Goal: Task Accomplishment & Management: Use online tool/utility

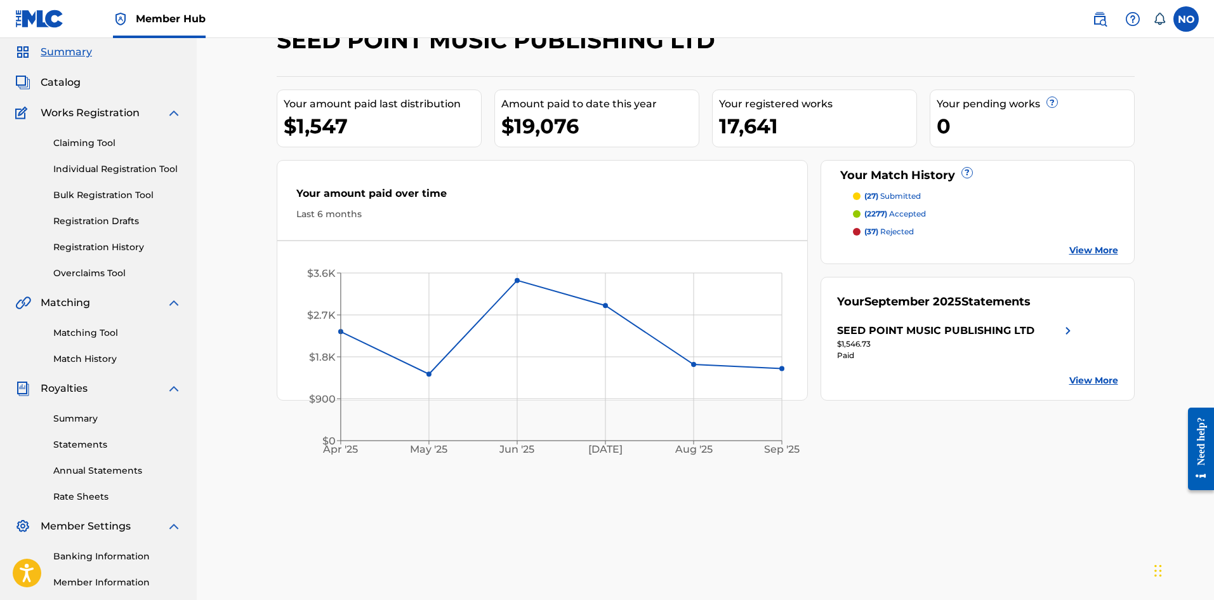
scroll to position [63, 0]
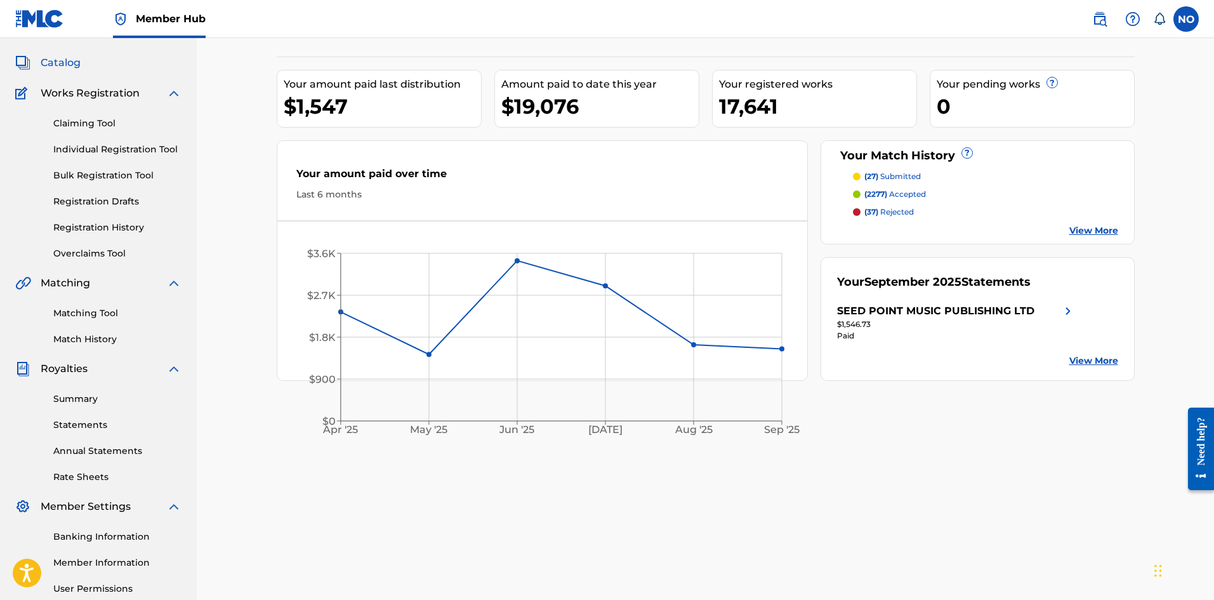
click at [58, 65] on span "Catalog" at bounding box center [61, 62] width 40 height 15
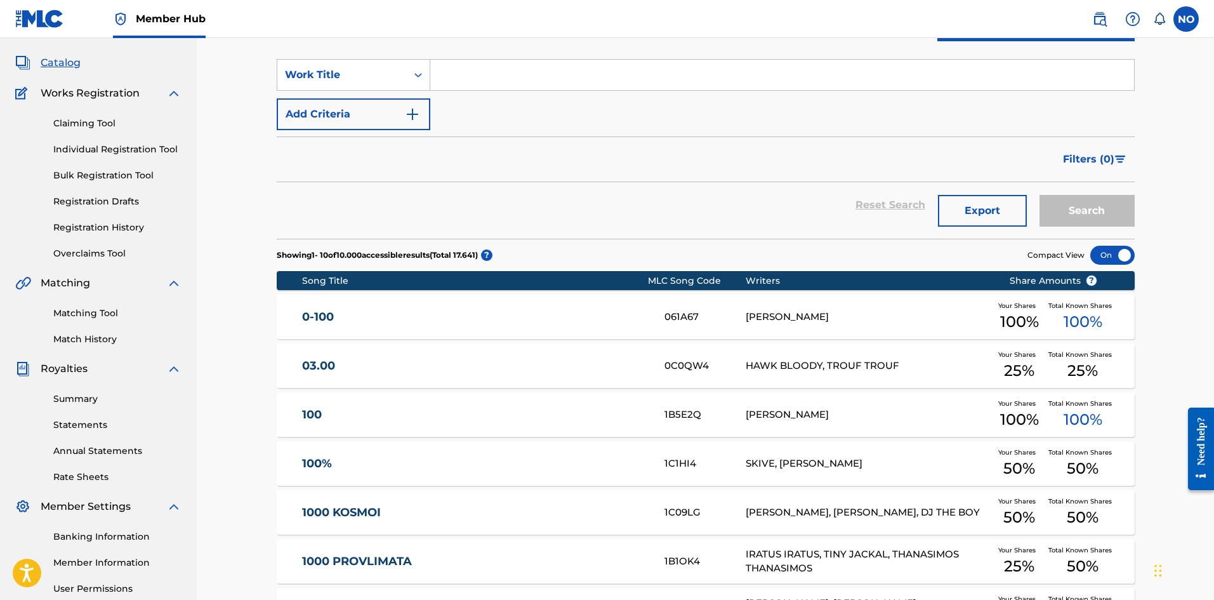
scroll to position [127, 0]
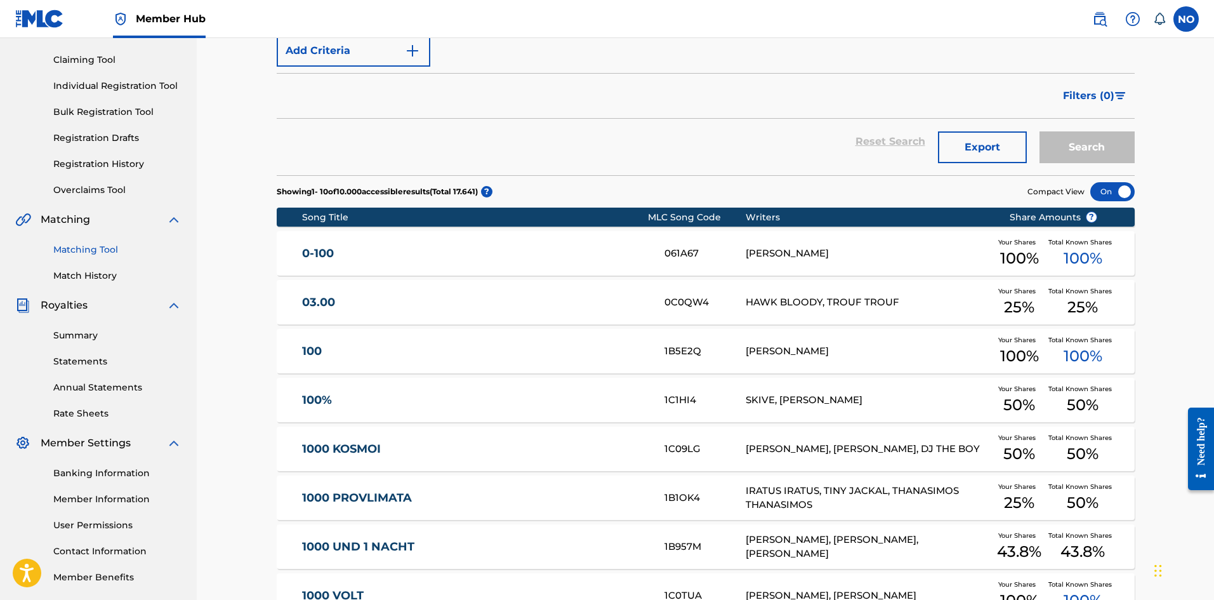
click at [84, 249] on link "Matching Tool" at bounding box center [117, 249] width 128 height 13
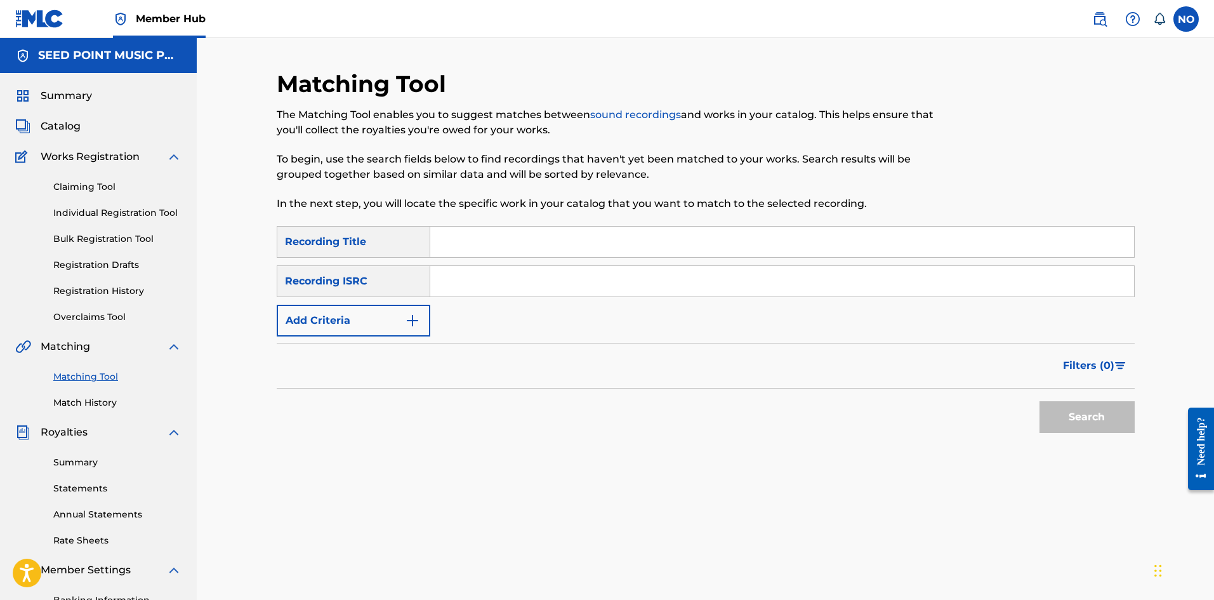
click at [523, 251] on input "Search Form" at bounding box center [782, 242] width 704 height 30
type input "100%"
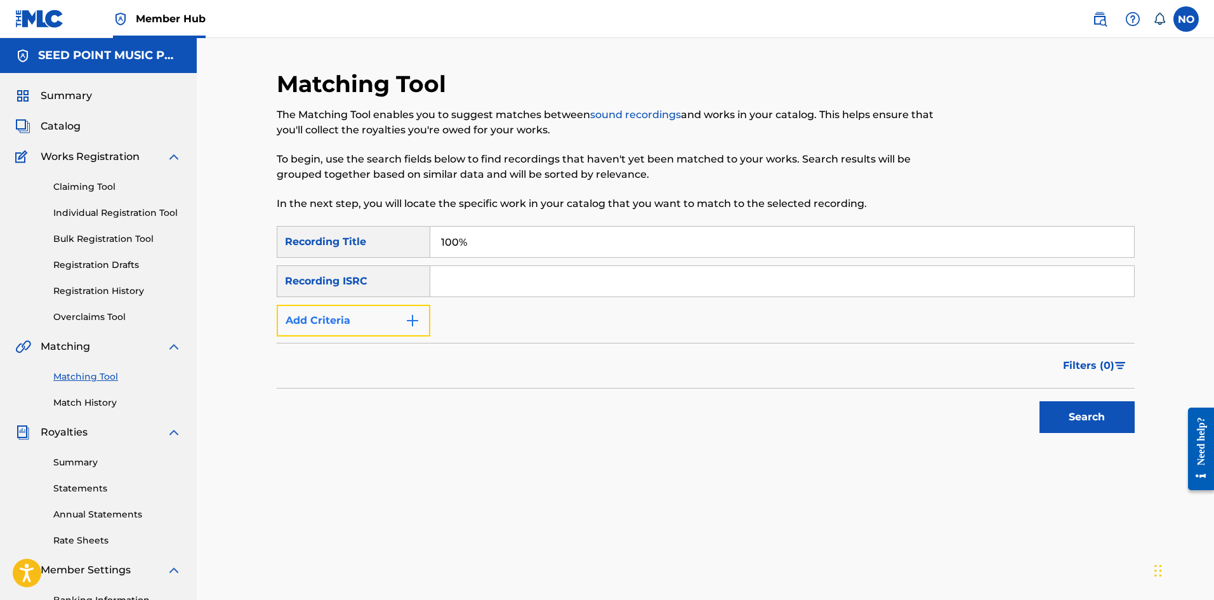
click at [365, 327] on button "Add Criteria" at bounding box center [354, 321] width 154 height 32
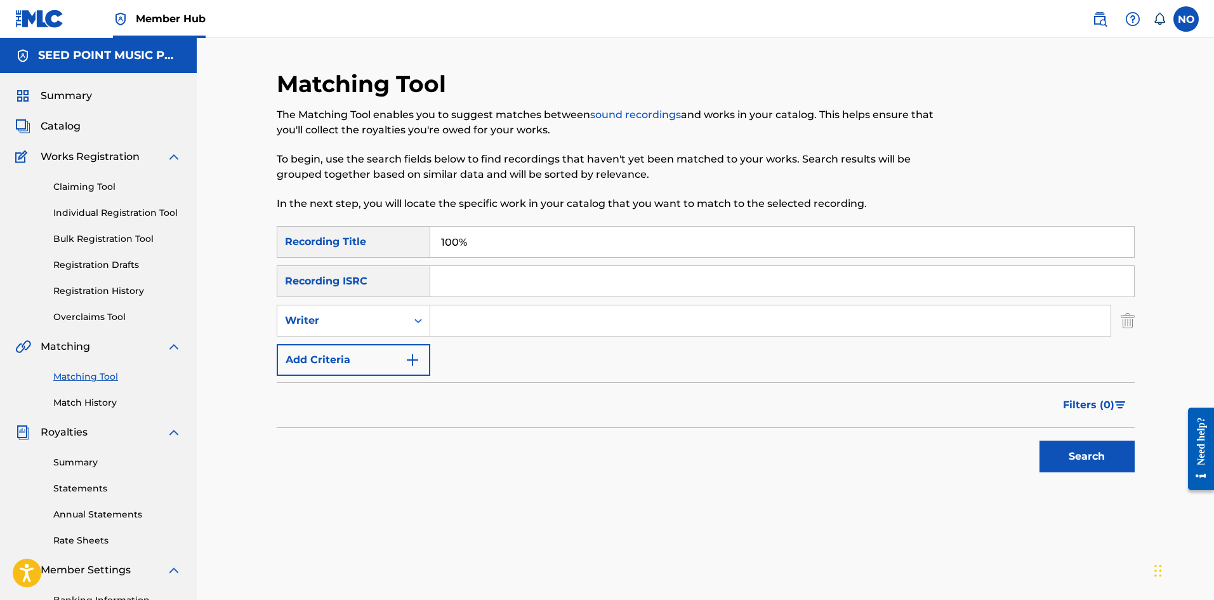
click at [474, 321] on input "Search Form" at bounding box center [770, 320] width 680 height 30
type input "LIGTH"
click at [370, 329] on div "Writer" at bounding box center [341, 320] width 129 height 24
click at [390, 348] on div "Recording Artist" at bounding box center [353, 352] width 152 height 32
click at [485, 325] on input "Search Form" at bounding box center [770, 320] width 680 height 30
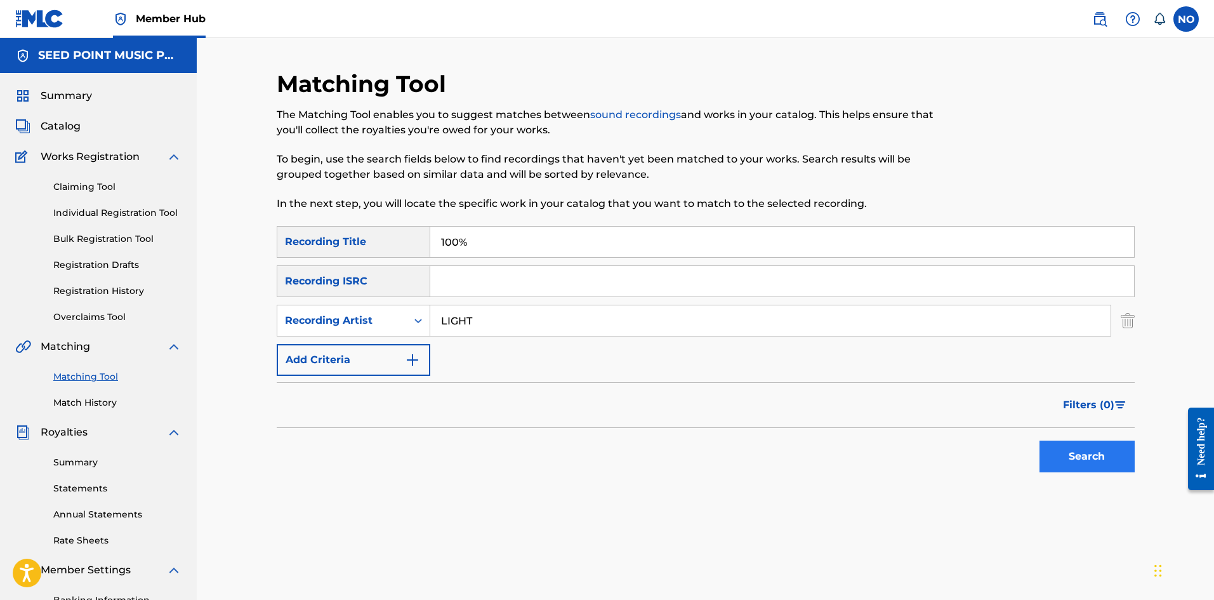
type input "LIGHT"
click at [1101, 456] on button "Search" at bounding box center [1086, 456] width 95 height 32
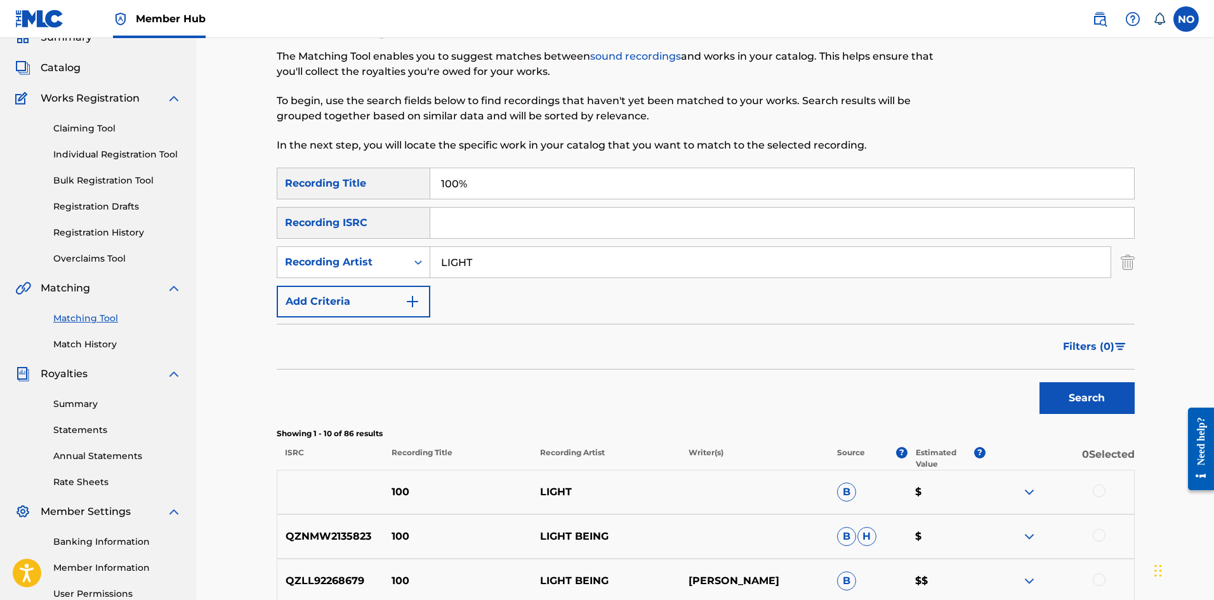
scroll to position [190, 0]
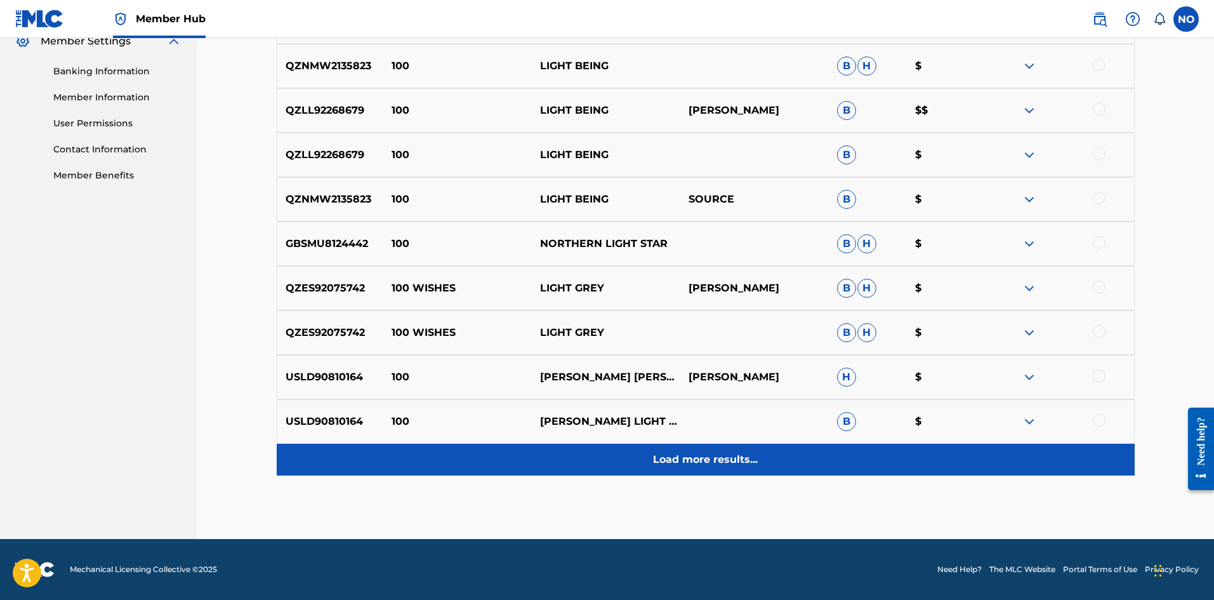
click at [720, 461] on p "Load more results..." at bounding box center [705, 459] width 105 height 15
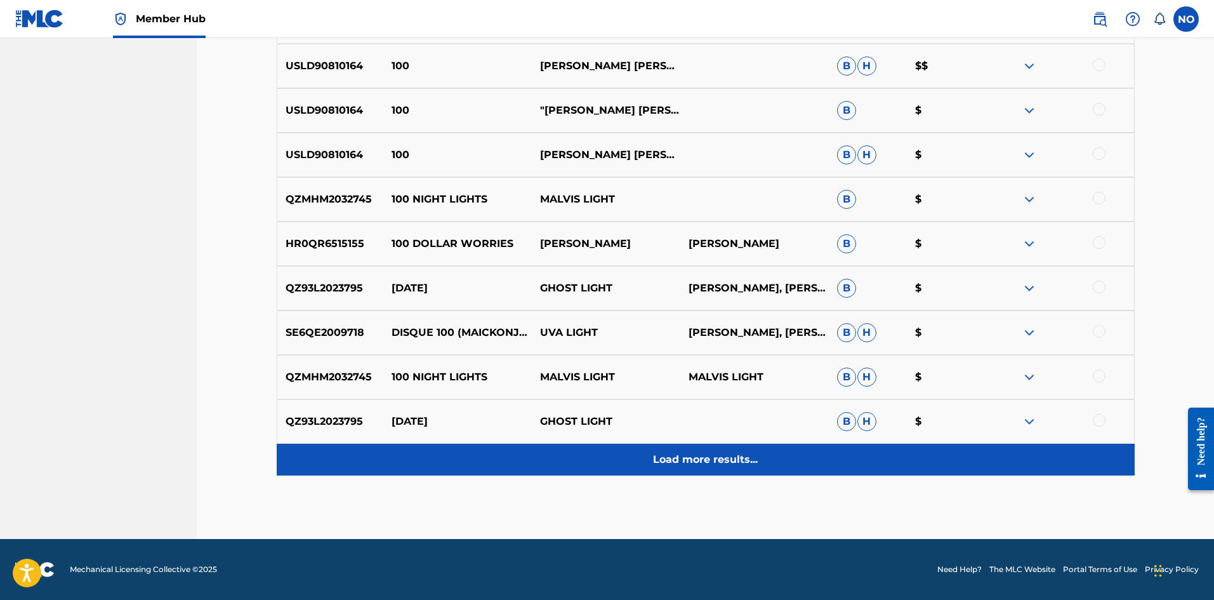
click at [728, 452] on p "Load more results..." at bounding box center [705, 459] width 105 height 15
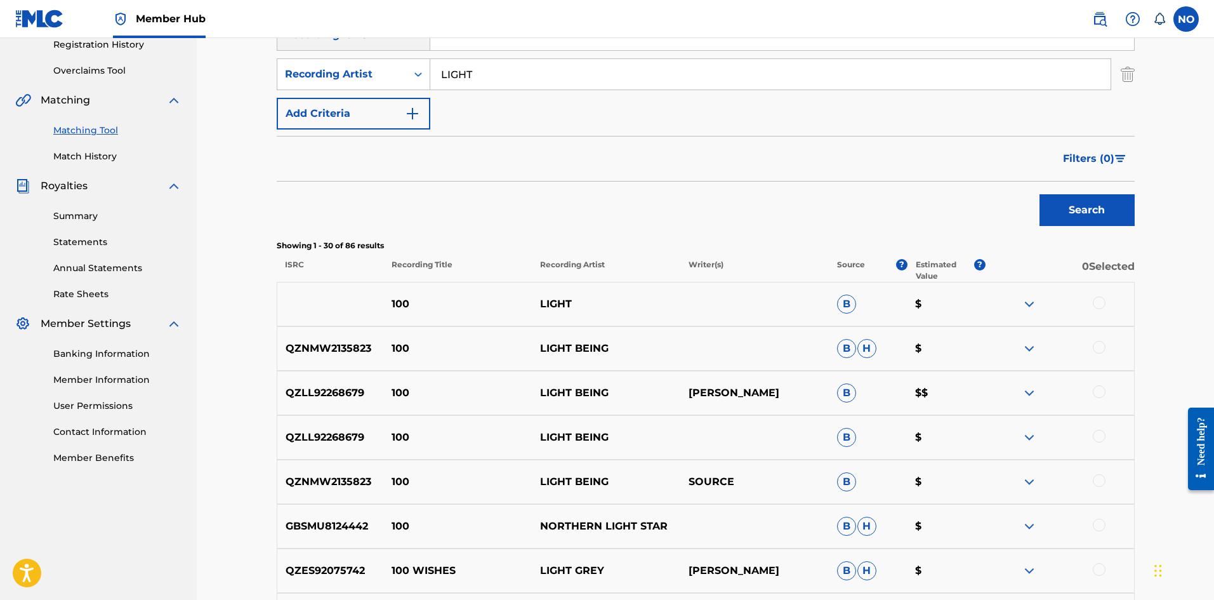
scroll to position [148, 0]
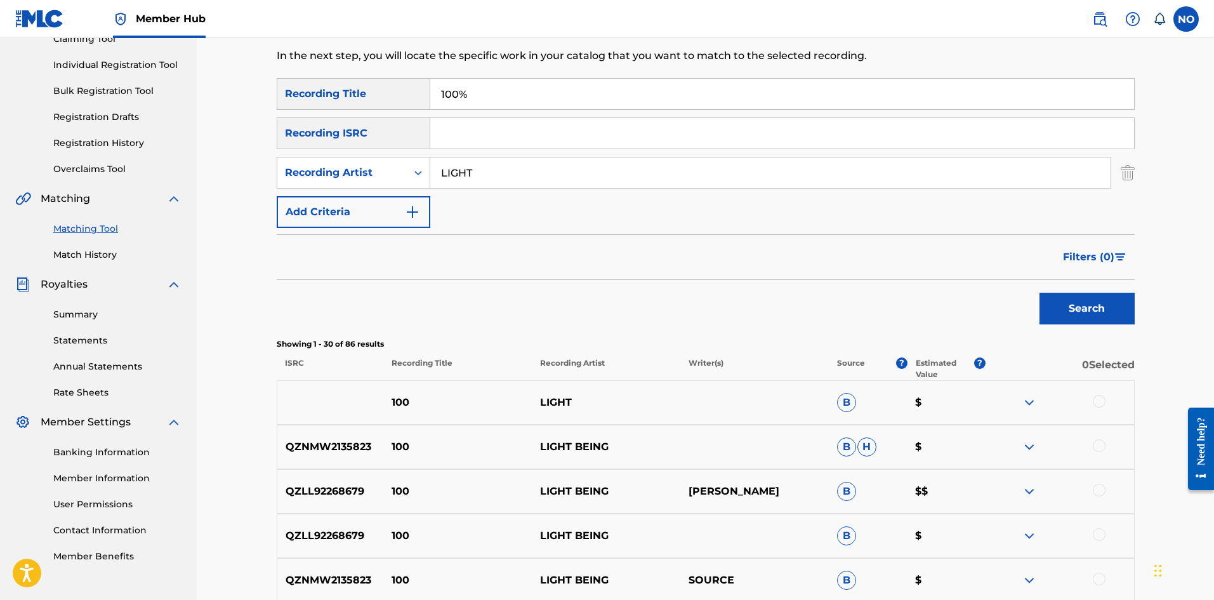
drag, startPoint x: 530, startPoint y: 99, endPoint x: 293, endPoint y: 105, distance: 237.4
click at [294, 105] on div "SearchWithCriteriaff34d041-8f68-4214-825f-dec543a2ecf5 Recording Title 100%" at bounding box center [706, 94] width 858 height 32
click at [1107, 259] on span "Filters ( 0 )" at bounding box center [1088, 256] width 51 height 15
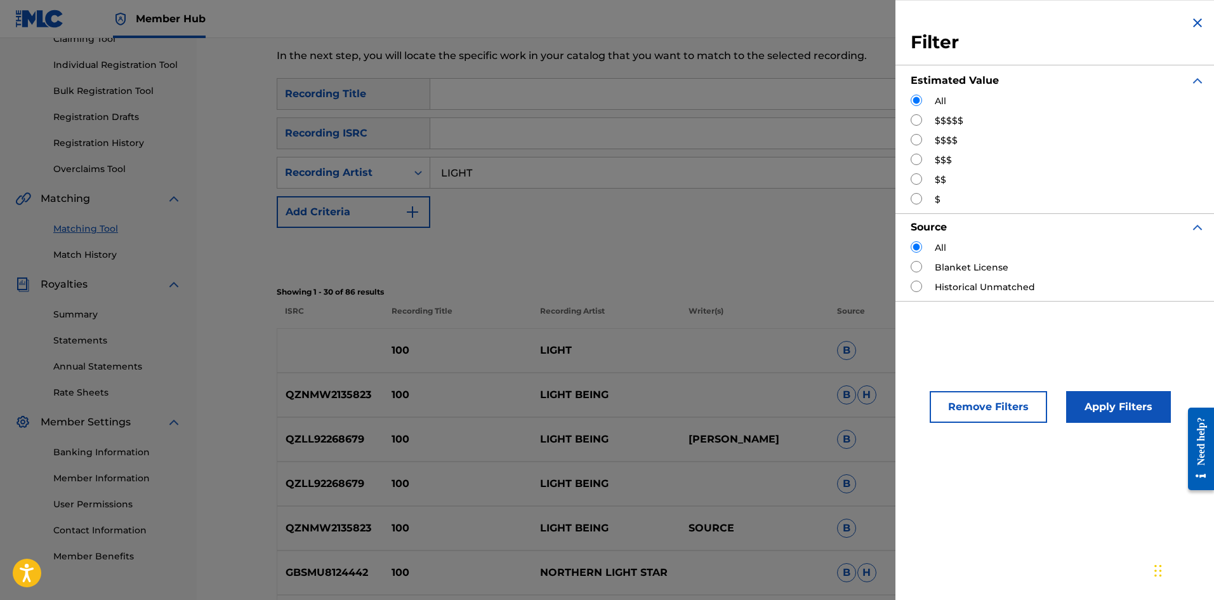
click at [921, 123] on input "Search Form" at bounding box center [916, 119] width 11 height 11
radio input "true"
click at [1135, 406] on button "Apply Filters" at bounding box center [1118, 407] width 105 height 32
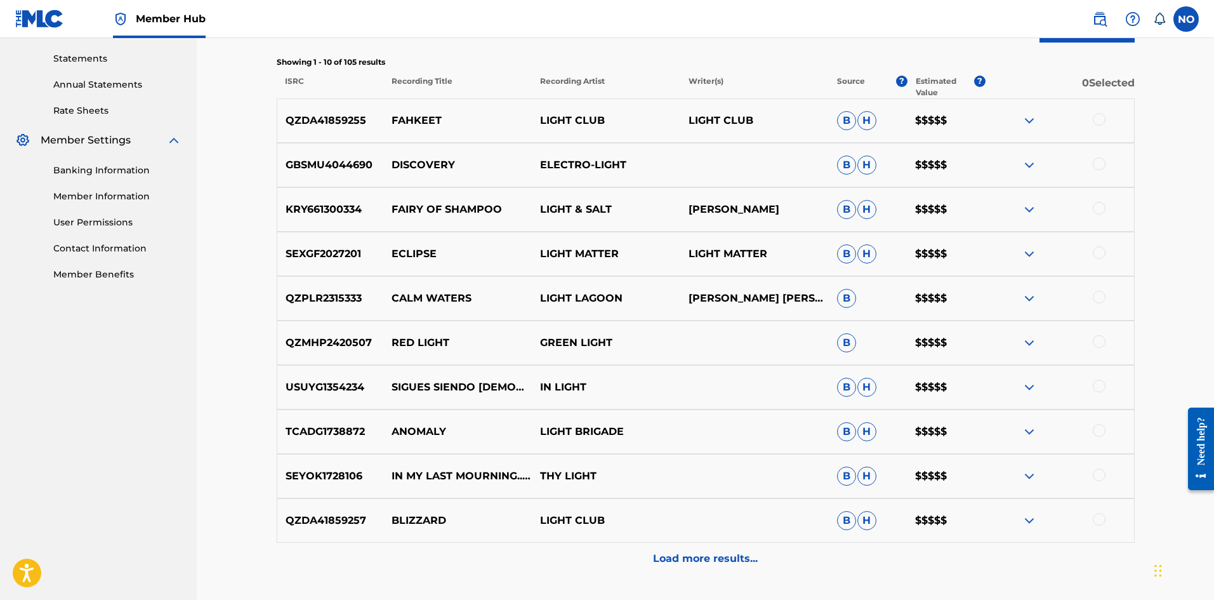
scroll to position [465, 0]
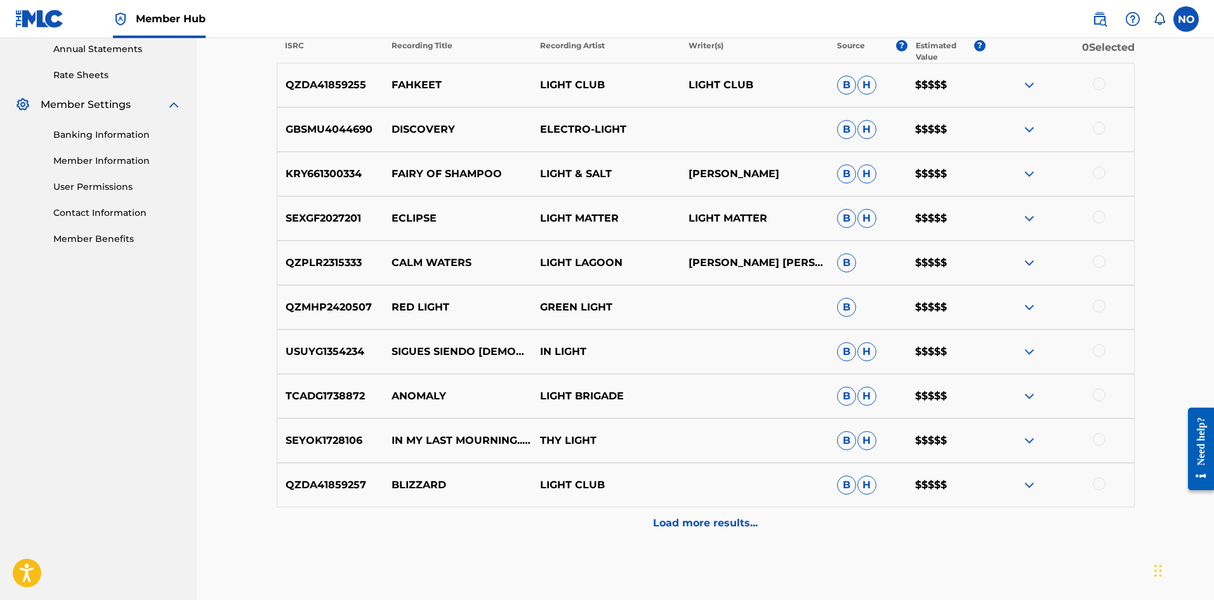
click at [711, 529] on div "Load more results..." at bounding box center [706, 523] width 858 height 32
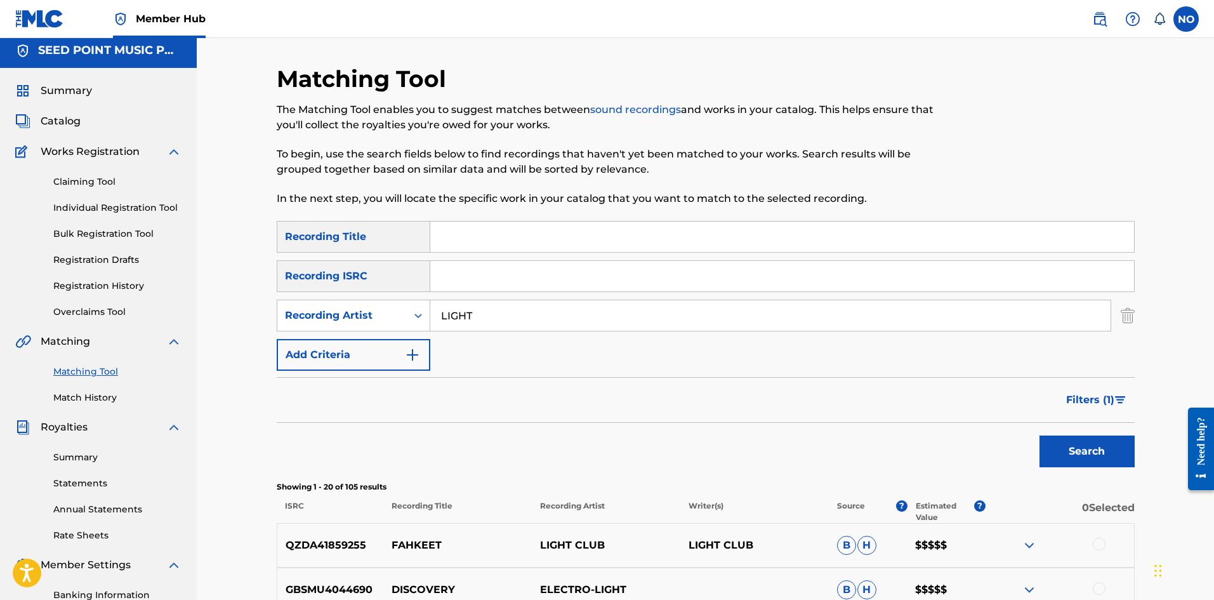
scroll to position [0, 0]
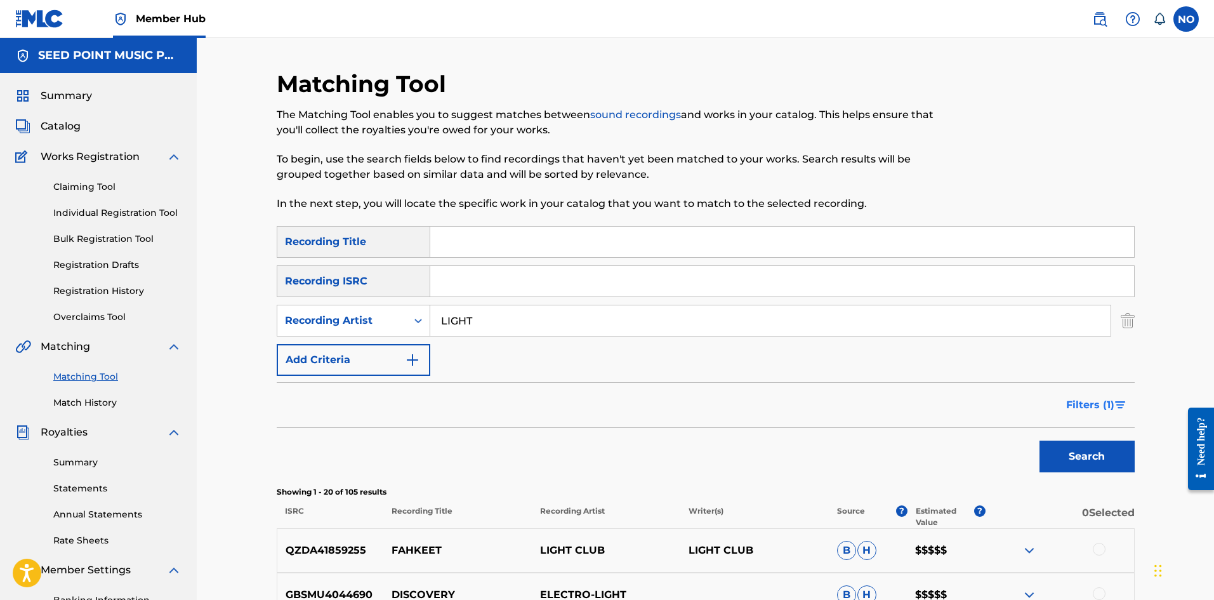
click at [1080, 402] on span "Filters ( 1 )" at bounding box center [1090, 404] width 48 height 15
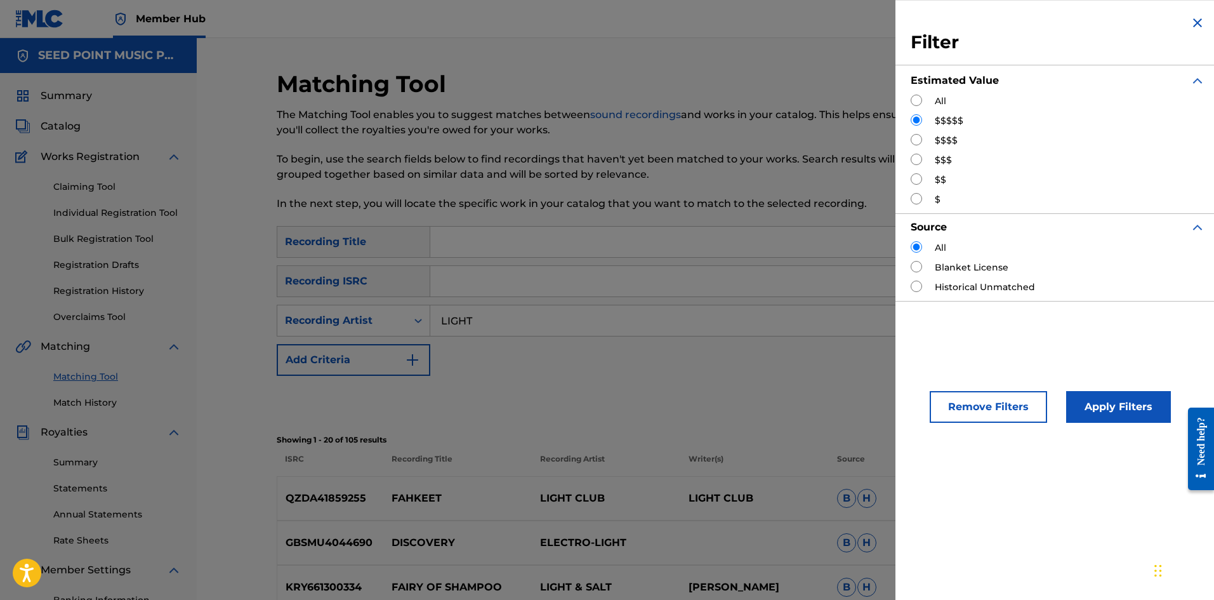
click at [911, 142] on input "Search Form" at bounding box center [916, 139] width 11 height 11
radio input "true"
click at [1082, 412] on button "Apply Filters" at bounding box center [1118, 407] width 105 height 32
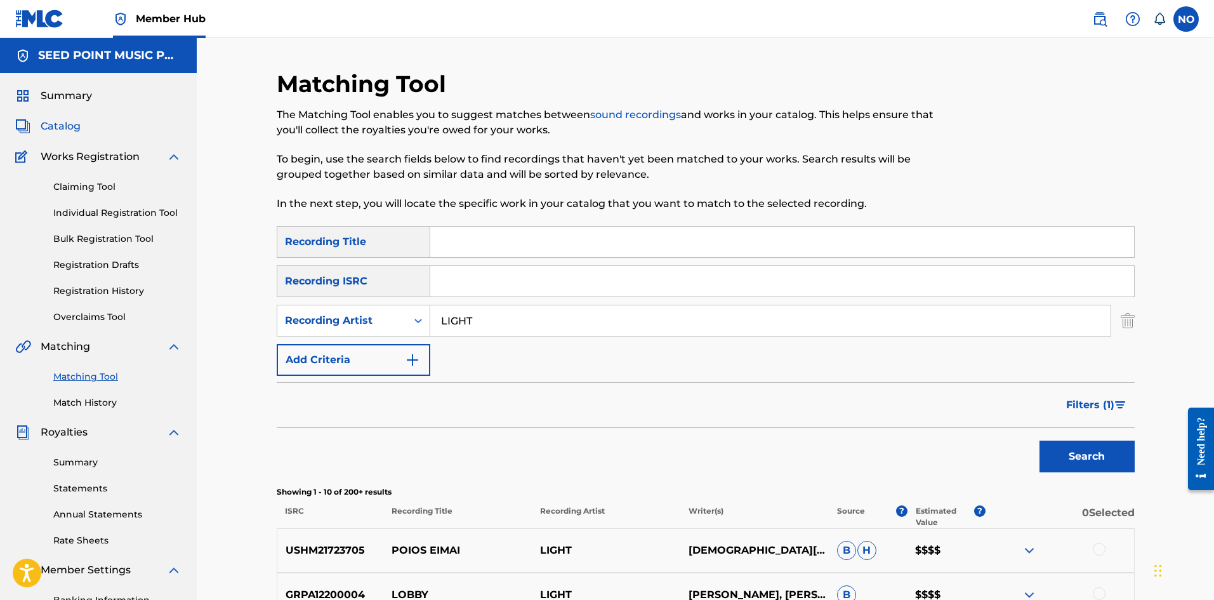
click at [79, 133] on span "Catalog" at bounding box center [61, 126] width 40 height 15
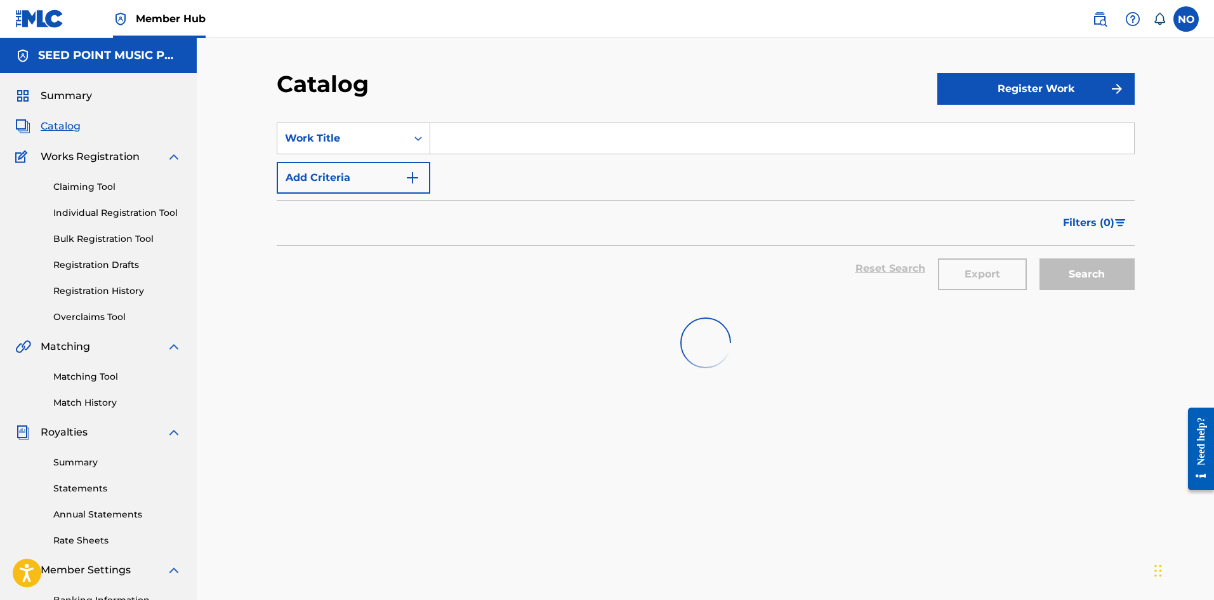
click at [461, 124] on input "Search Form" at bounding box center [782, 138] width 704 height 30
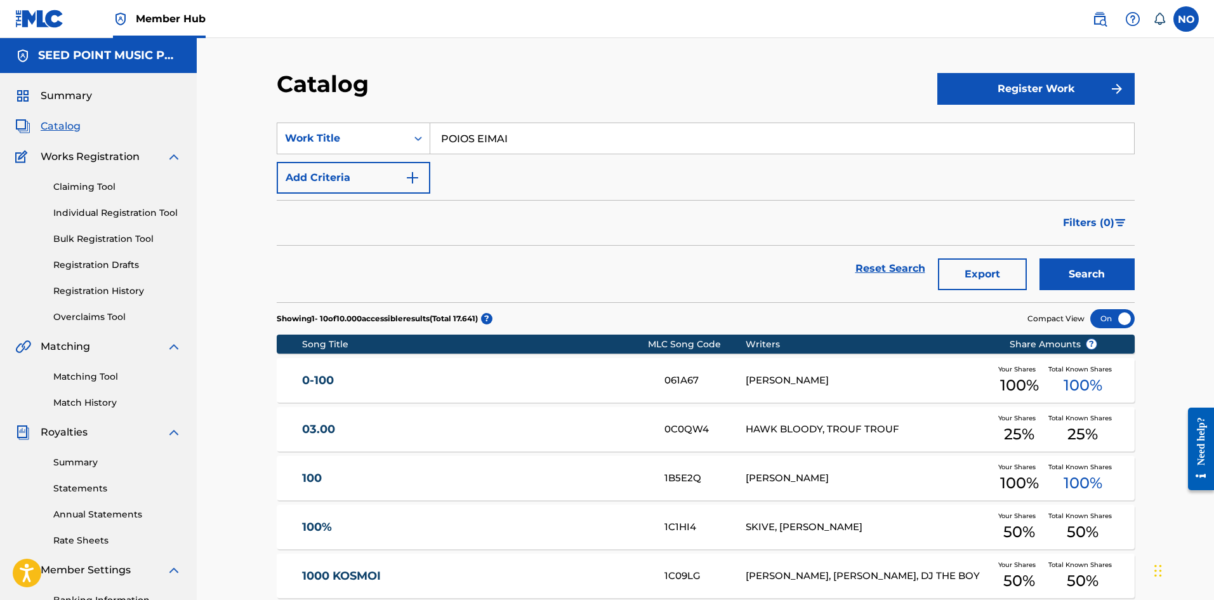
type input "POIOS EIMAI"
click at [1039, 258] on button "Search" at bounding box center [1086, 274] width 95 height 32
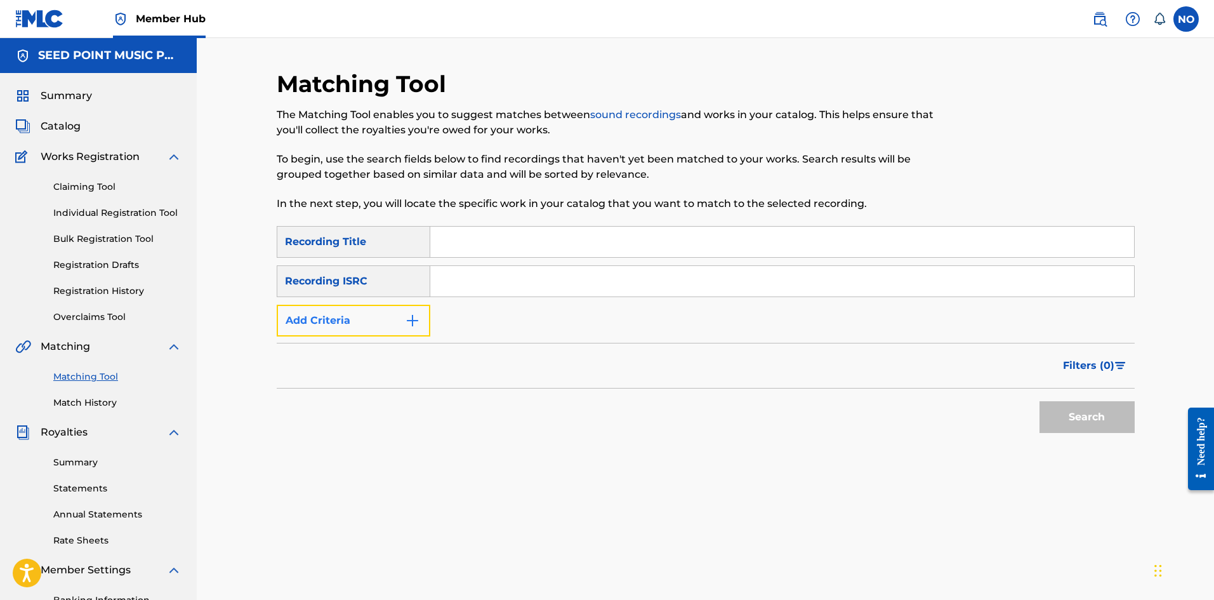
click at [411, 306] on button "Add Criteria" at bounding box center [354, 321] width 154 height 32
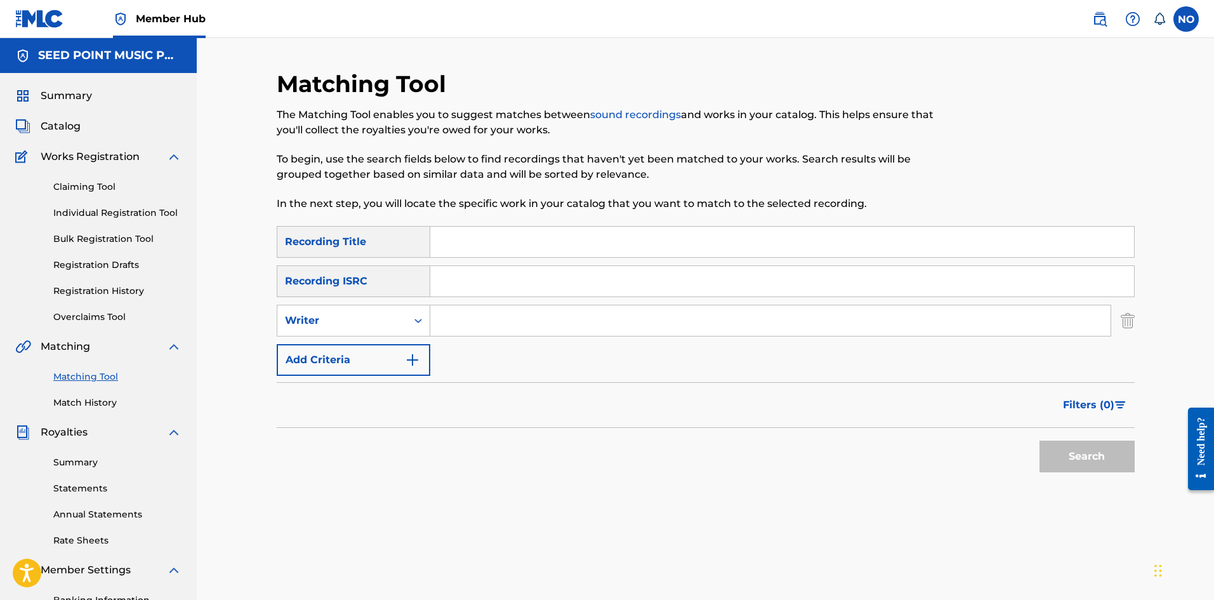
click at [455, 327] on input "Search Form" at bounding box center [770, 320] width 680 height 30
type input "LIGHT"
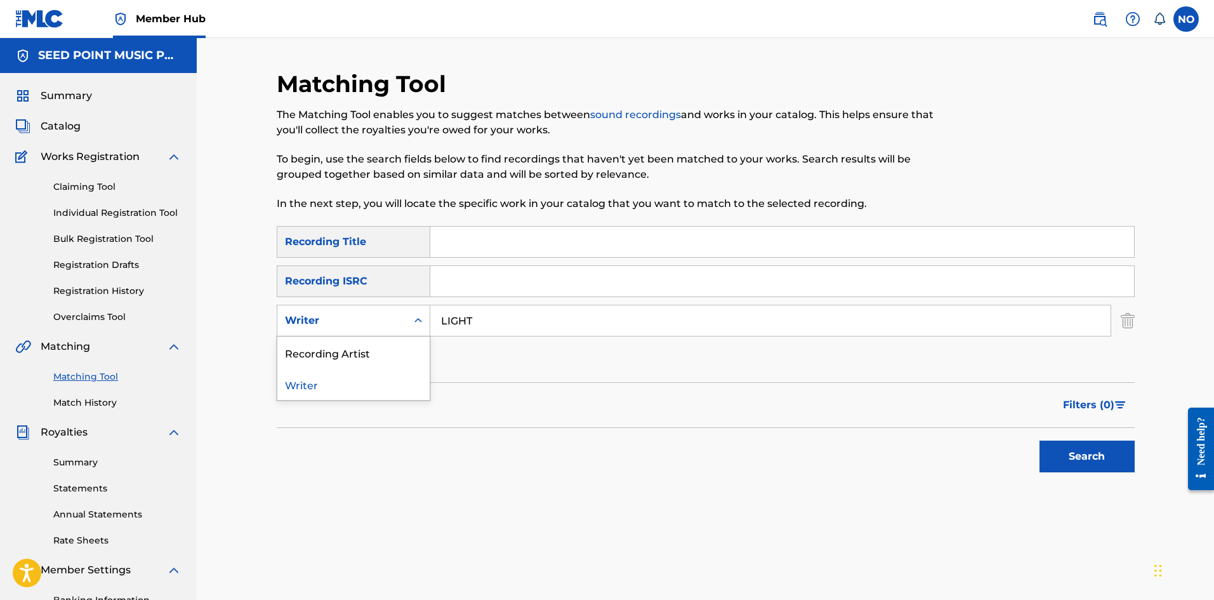
click at [399, 320] on div "Writer" at bounding box center [341, 320] width 129 height 24
drag, startPoint x: 385, startPoint y: 350, endPoint x: 1126, endPoint y: 417, distance: 744.2
click at [388, 351] on div "Recording Artist" at bounding box center [353, 352] width 152 height 32
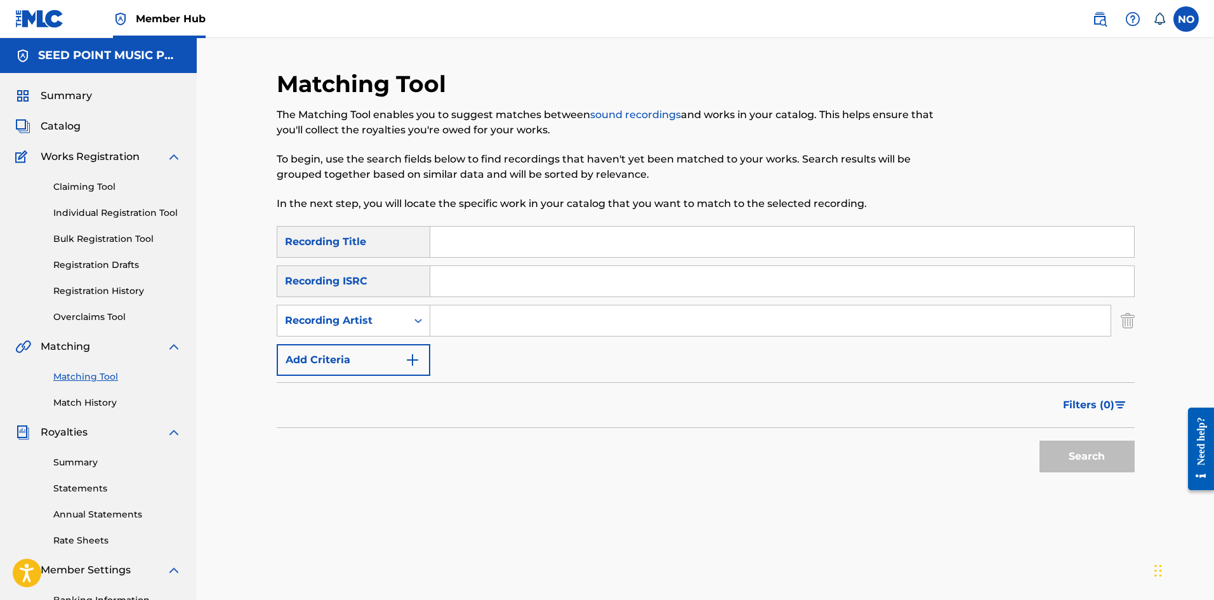
click at [1117, 407] on img "Search Form" at bounding box center [1120, 405] width 11 height 8
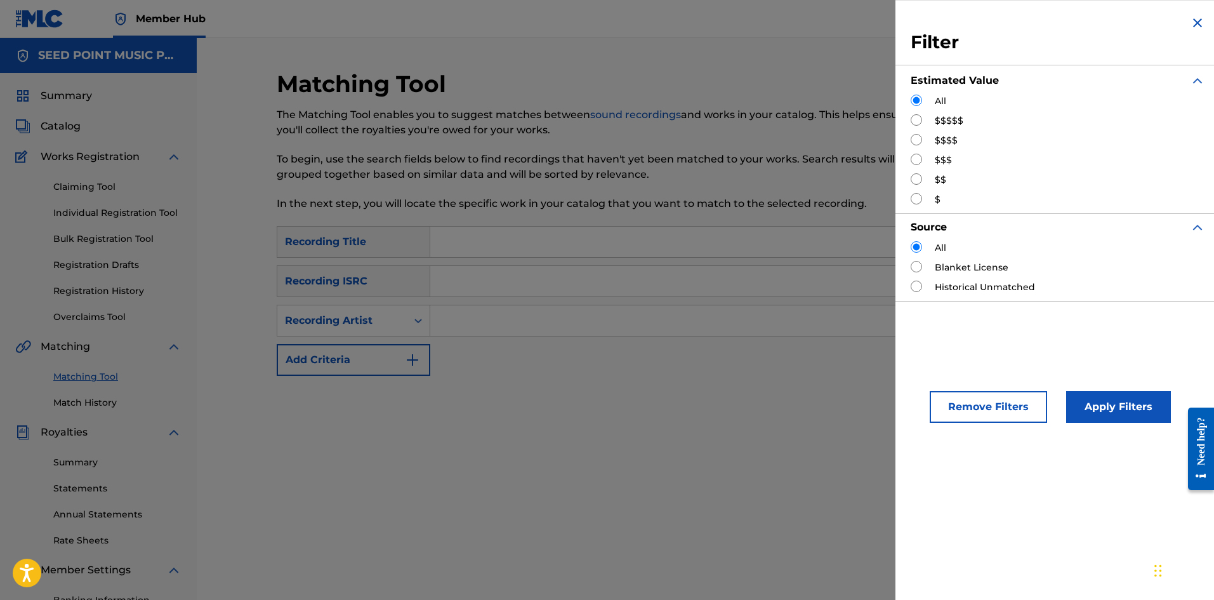
click at [914, 134] on input "Search Form" at bounding box center [916, 139] width 11 height 11
radio input "true"
click at [1107, 399] on button "Apply Filters" at bounding box center [1118, 407] width 105 height 32
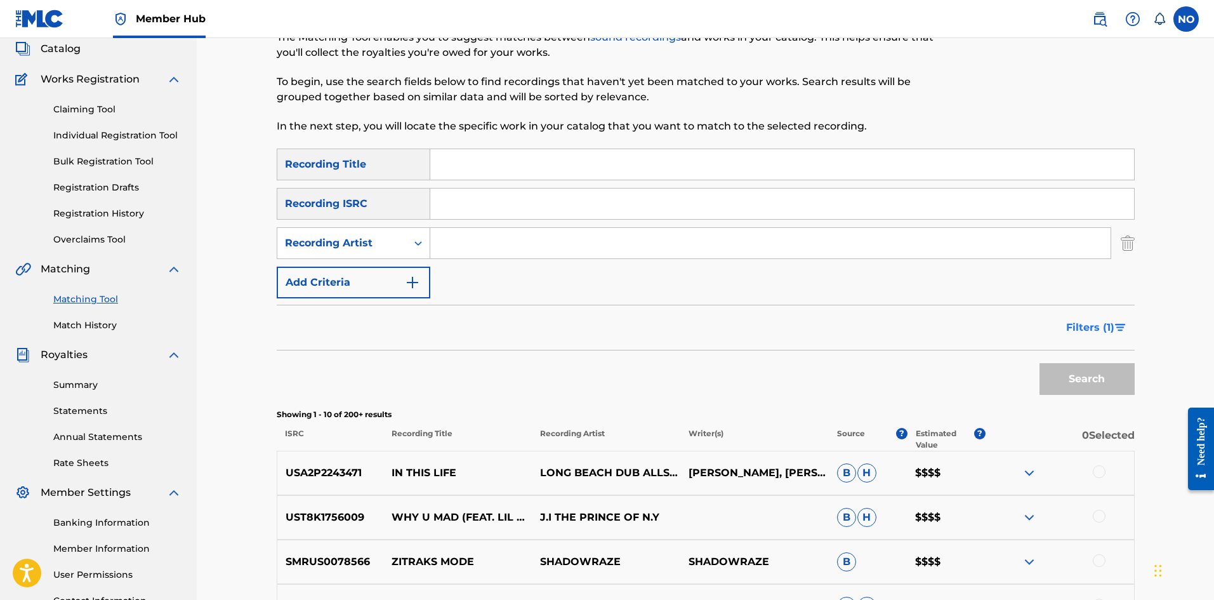
scroll to position [190, 0]
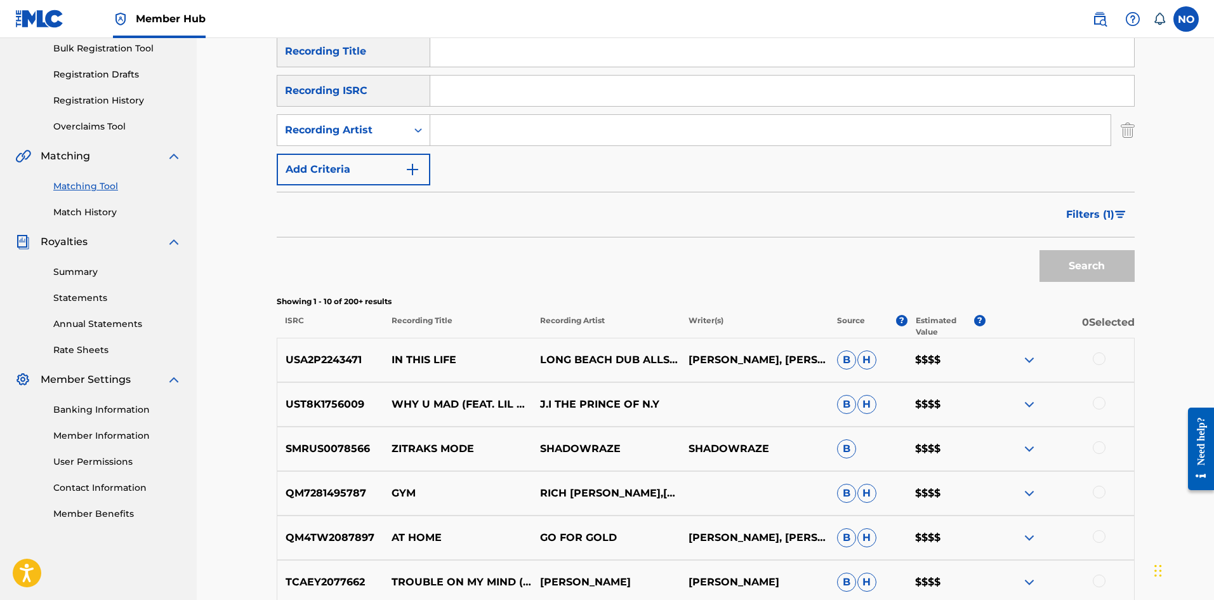
click at [507, 128] on input "Search Form" at bounding box center [770, 130] width 680 height 30
type input "LIGHT"
click at [1069, 254] on button "Search" at bounding box center [1086, 266] width 95 height 32
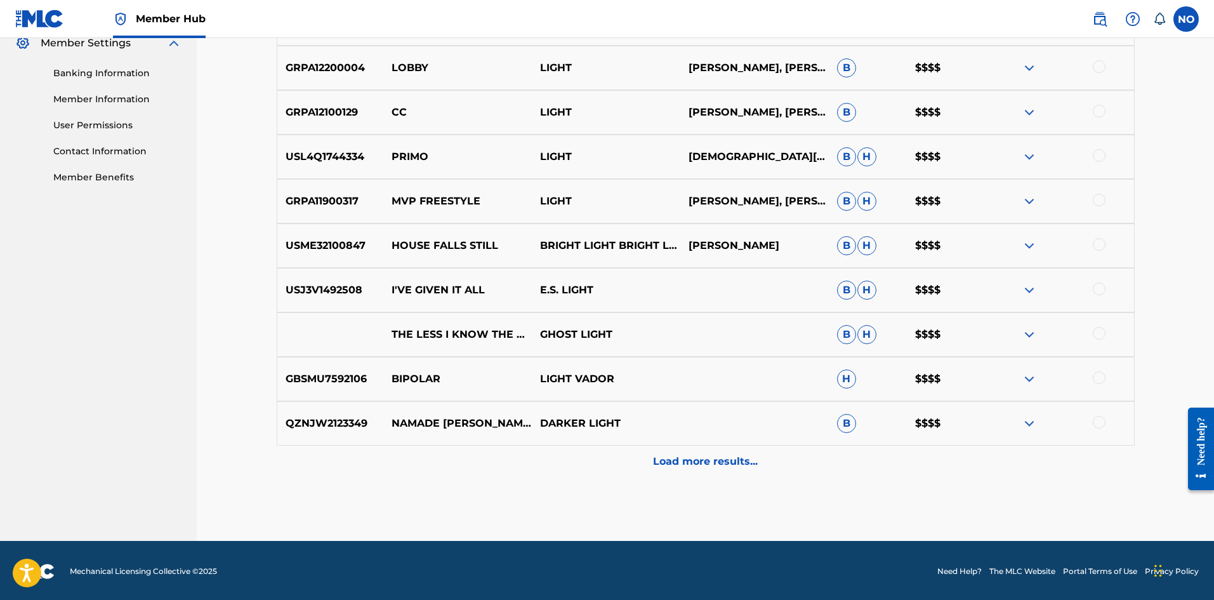
scroll to position [529, 0]
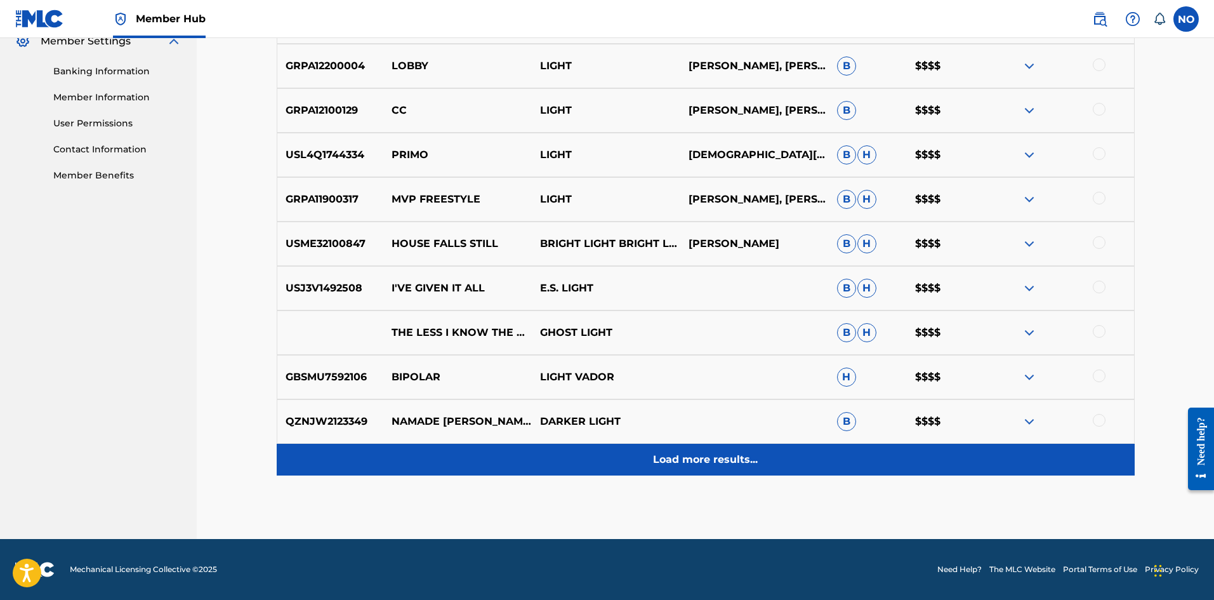
click at [676, 462] on p "Load more results..." at bounding box center [705, 459] width 105 height 15
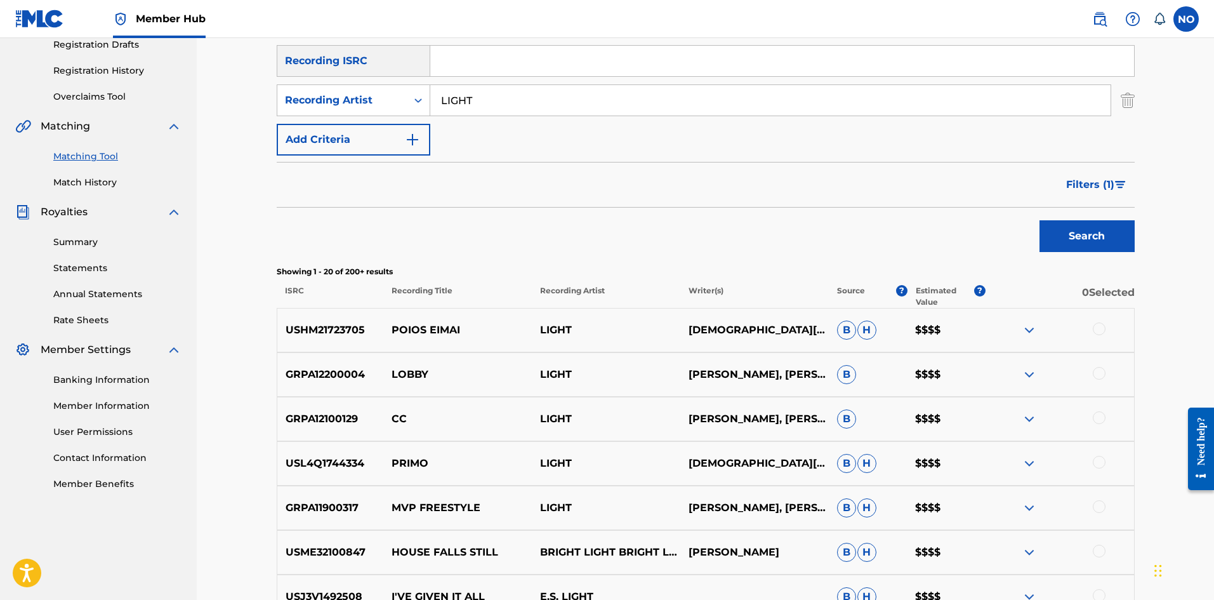
scroll to position [84, 0]
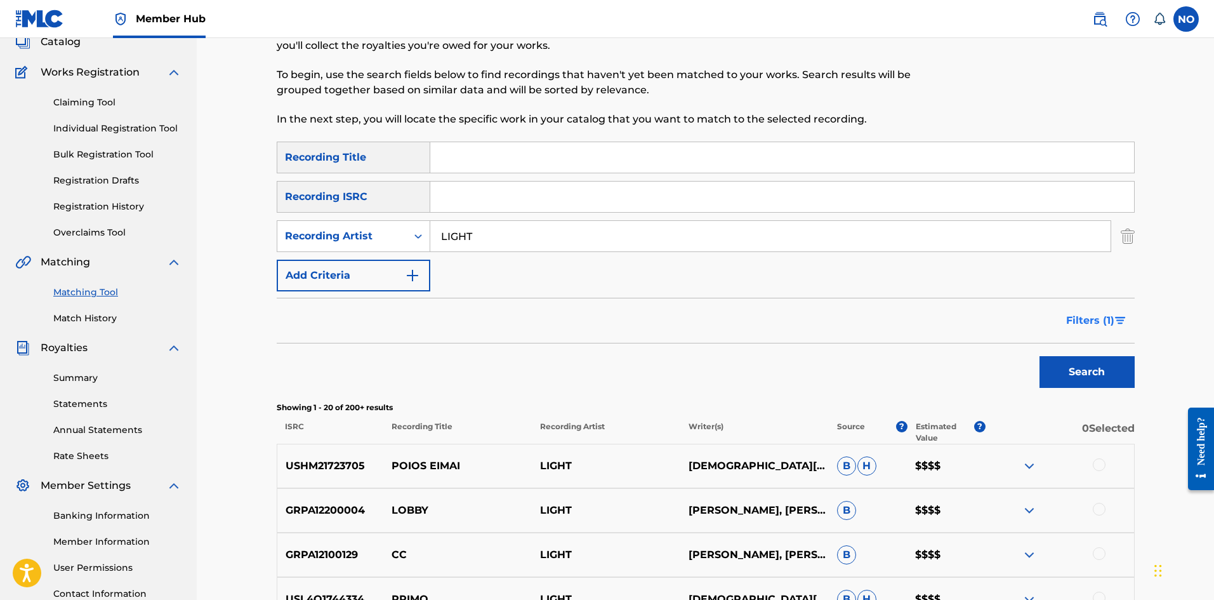
click at [1100, 314] on span "Filters ( 1 )" at bounding box center [1090, 320] width 48 height 15
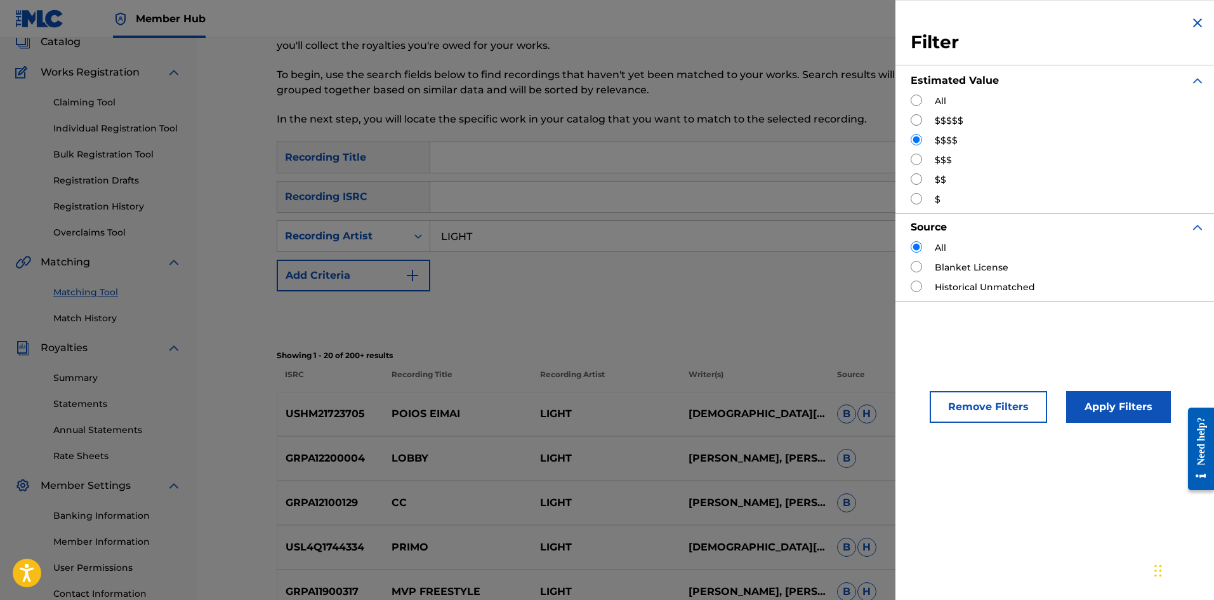
click at [917, 163] on input "Search Form" at bounding box center [916, 159] width 11 height 11
radio input "true"
click at [1104, 410] on button "Apply Filters" at bounding box center [1118, 407] width 105 height 32
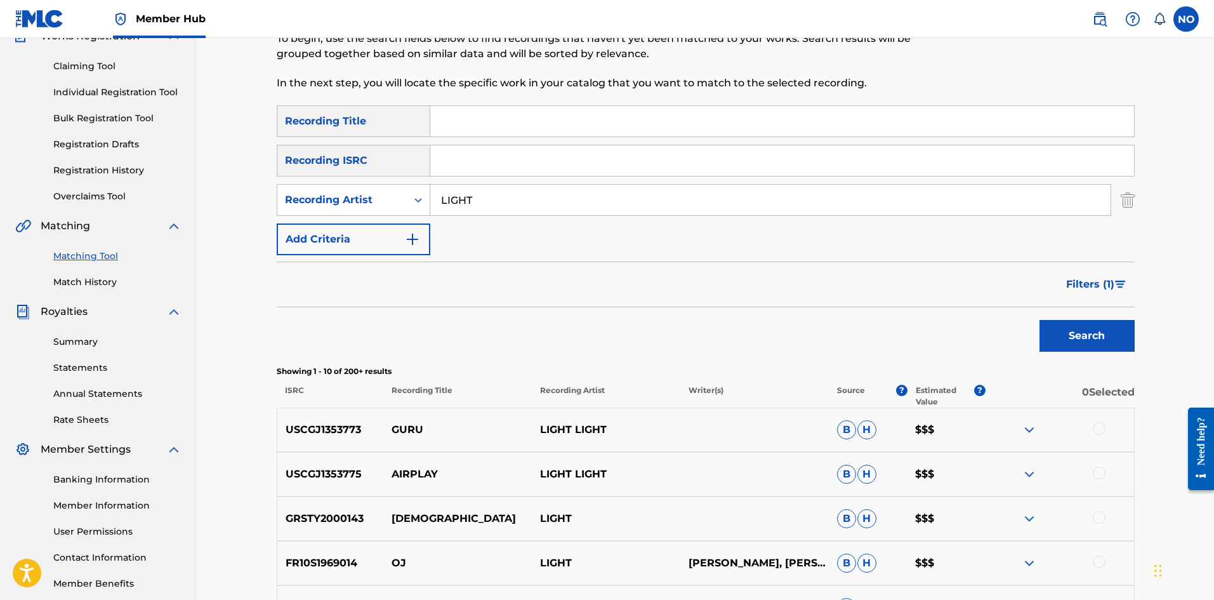
scroll to position [0, 0]
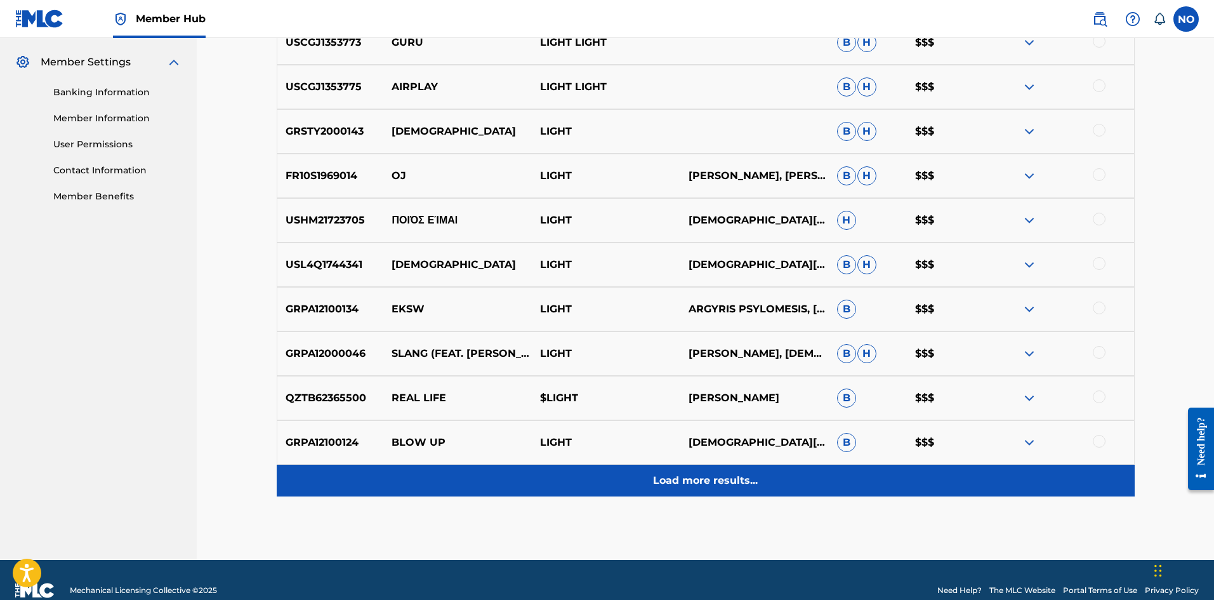
click at [676, 468] on div "Load more results..." at bounding box center [706, 480] width 858 height 32
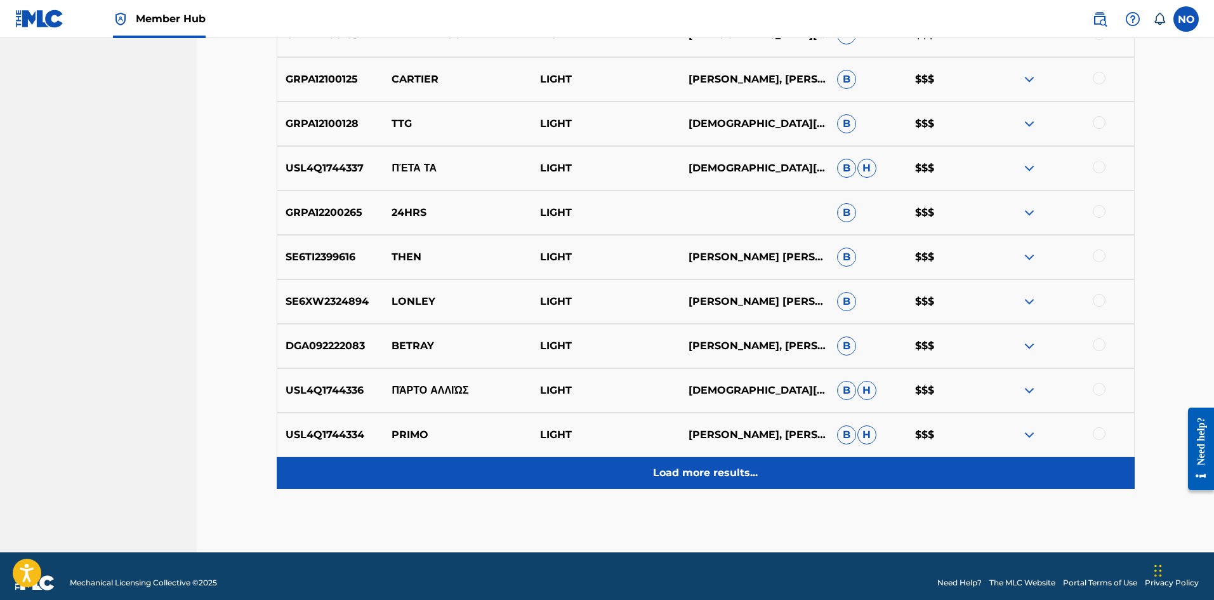
scroll to position [973, 0]
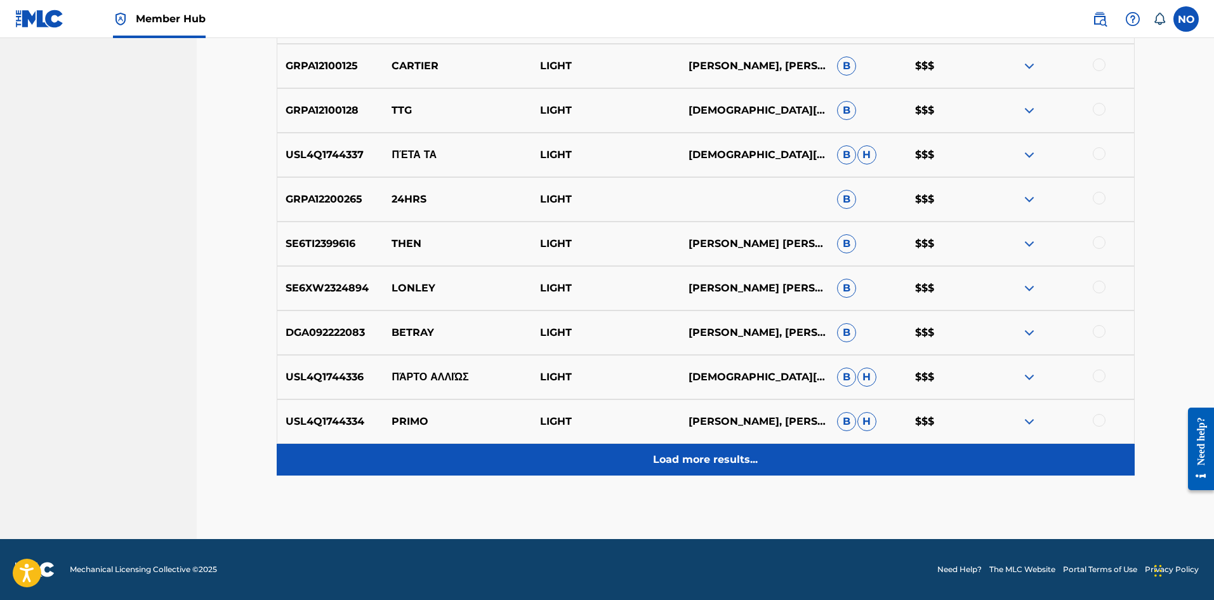
click at [692, 468] on div "Load more results..." at bounding box center [706, 460] width 858 height 32
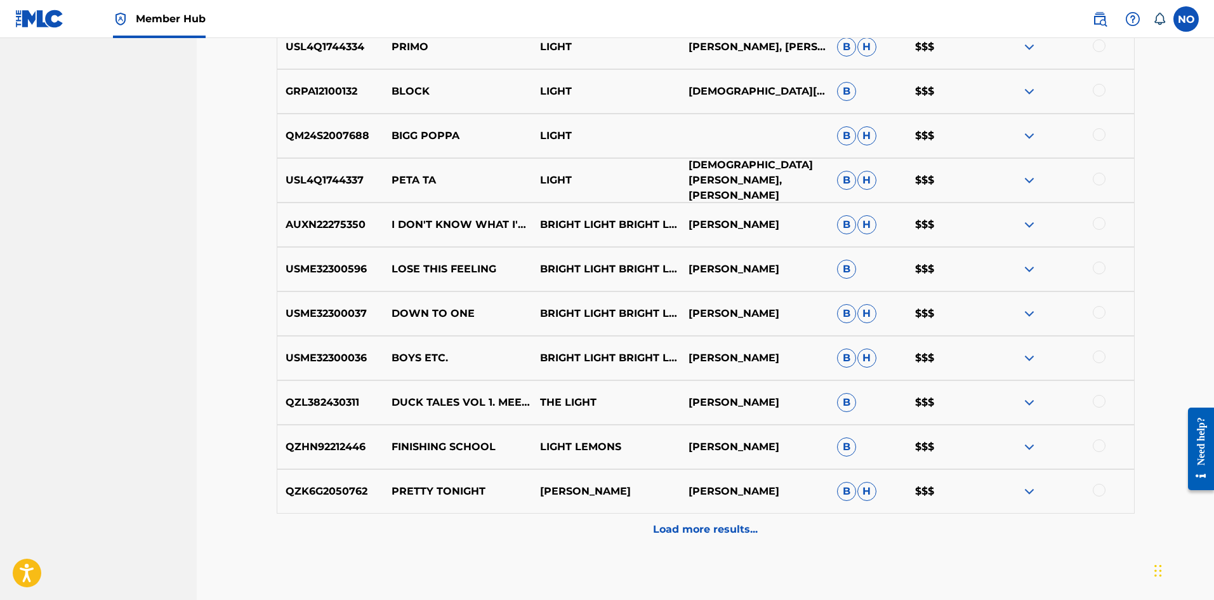
scroll to position [1417, 0]
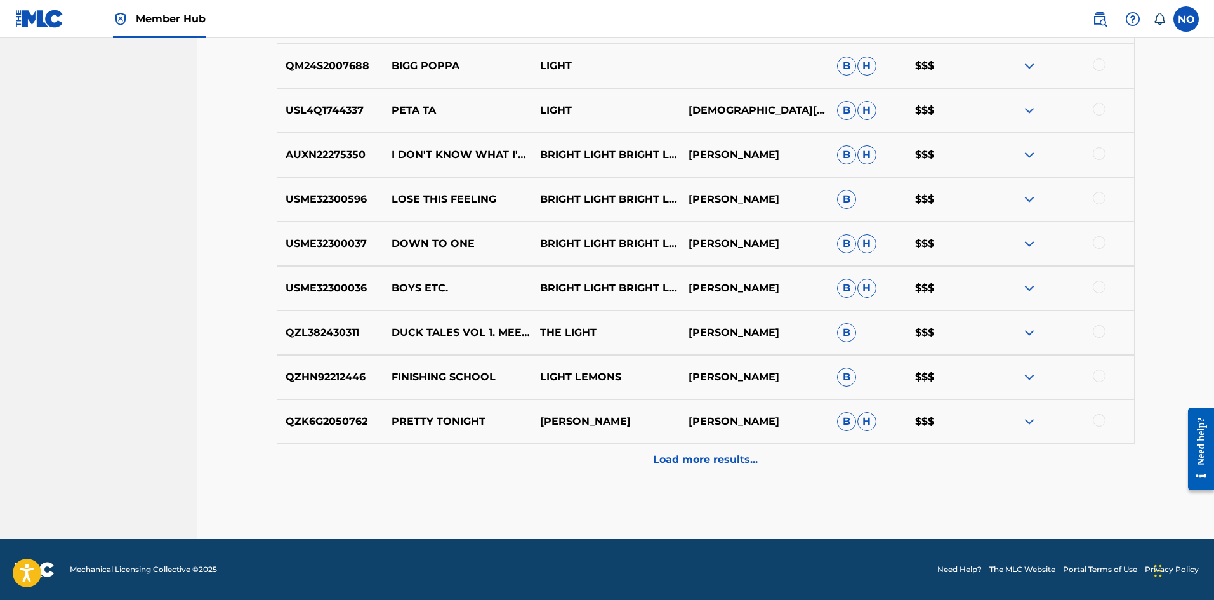
click at [703, 455] on p "Load more results..." at bounding box center [705, 459] width 105 height 15
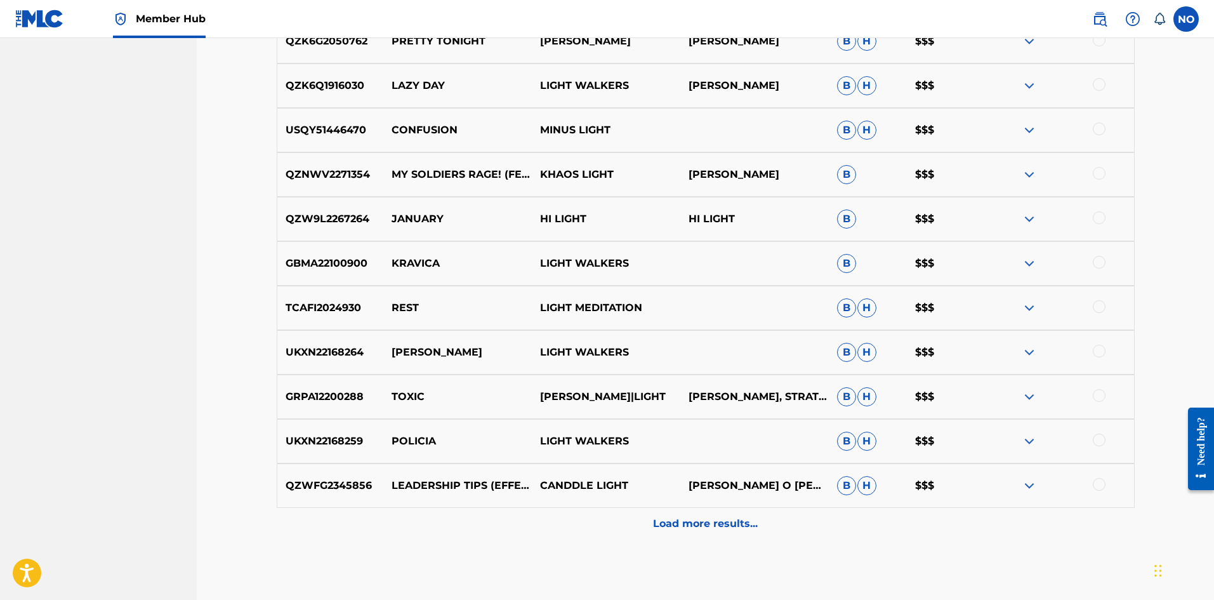
scroll to position [1798, 0]
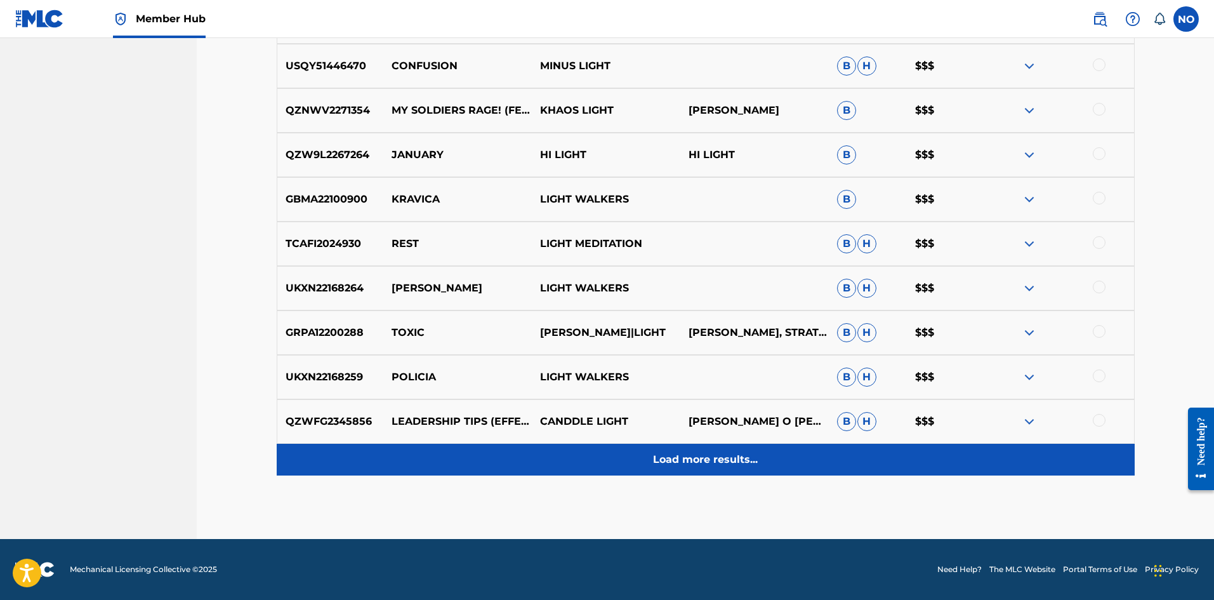
click at [742, 446] on div "Load more results..." at bounding box center [706, 460] width 858 height 32
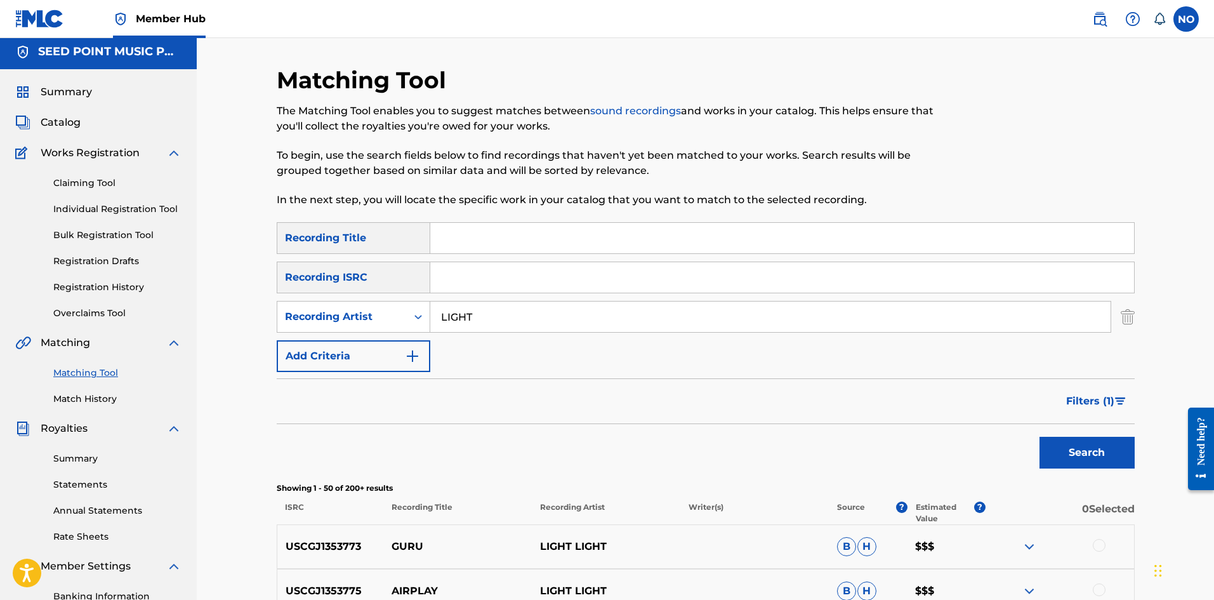
scroll to position [0, 0]
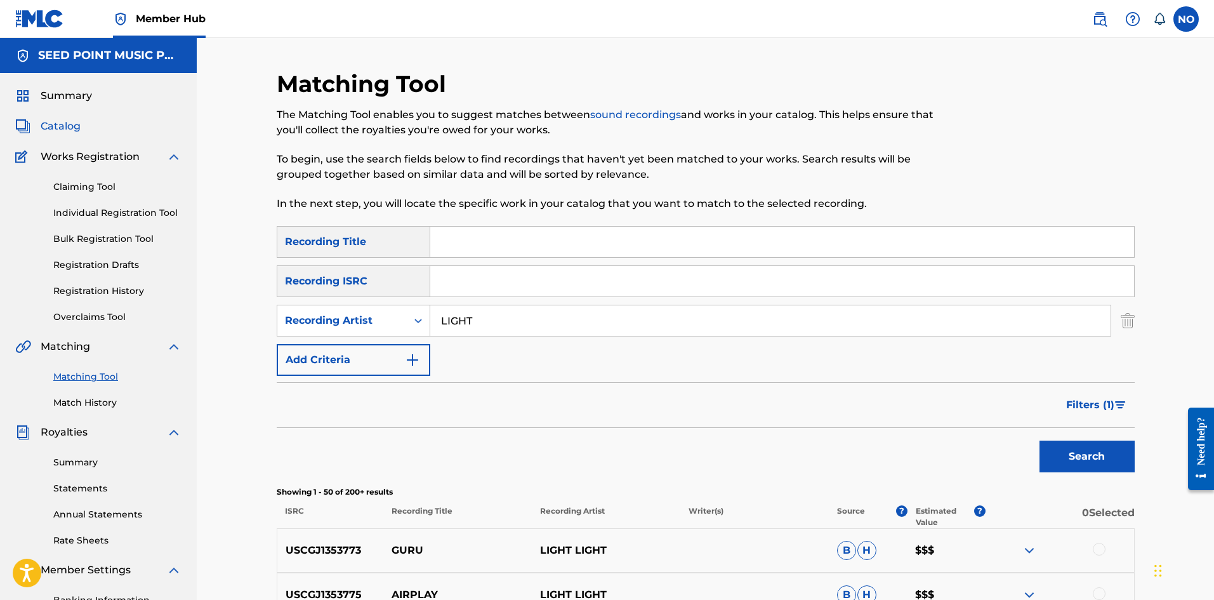
click at [60, 124] on span "Catalog" at bounding box center [61, 126] width 40 height 15
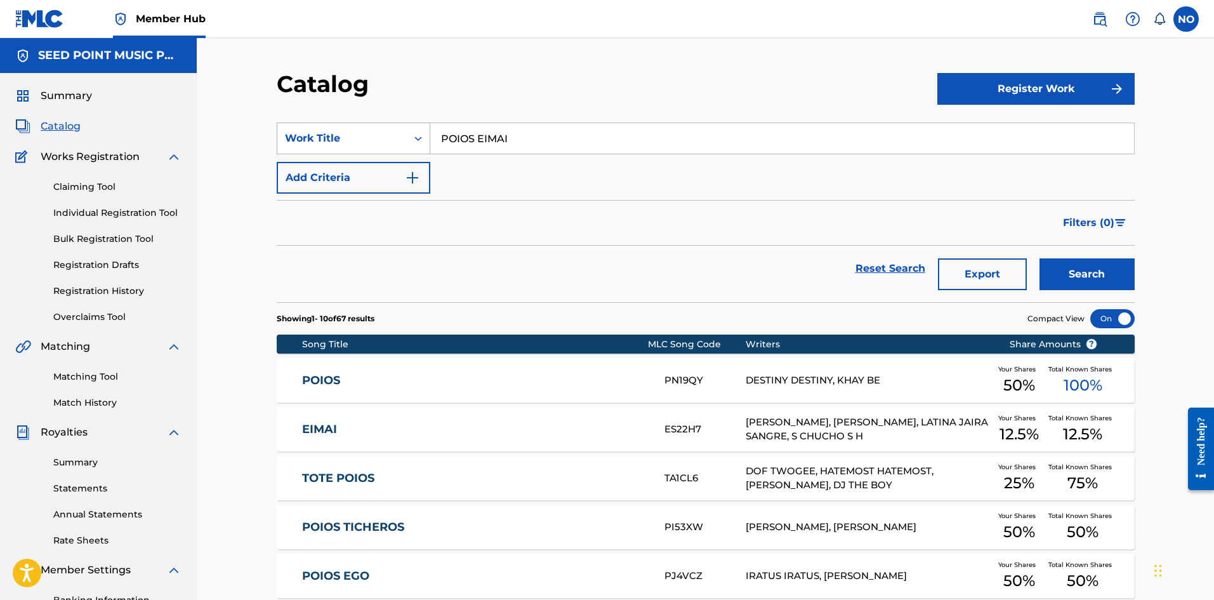
click at [362, 143] on div "Work Title" at bounding box center [342, 138] width 114 height 15
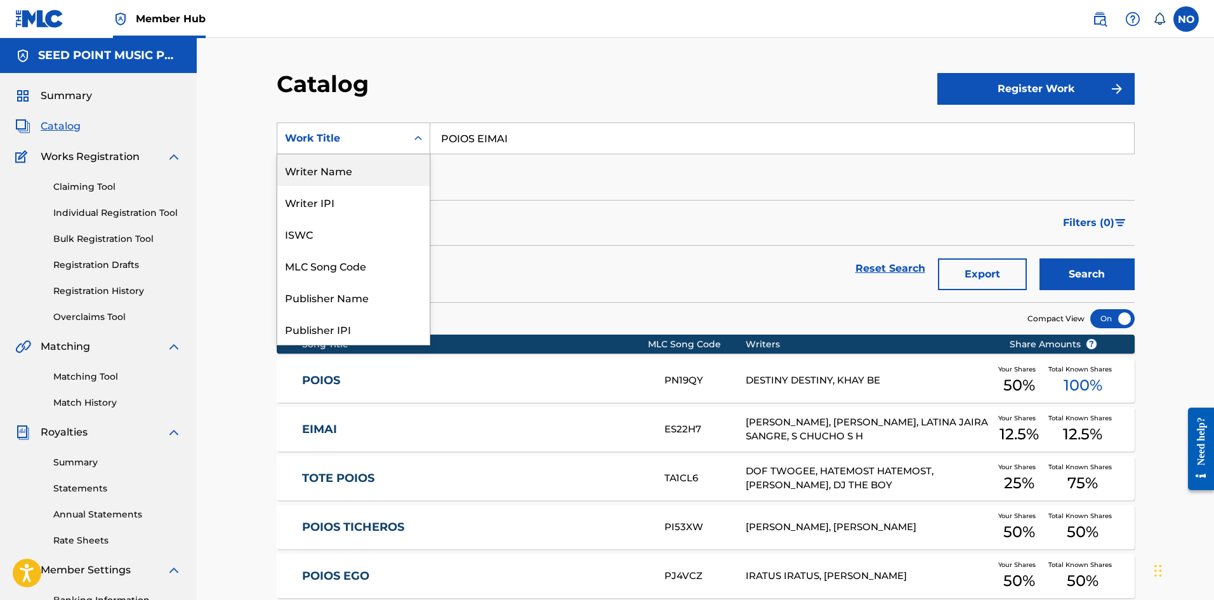
click at [334, 173] on div "Writer Name" at bounding box center [353, 170] width 152 height 32
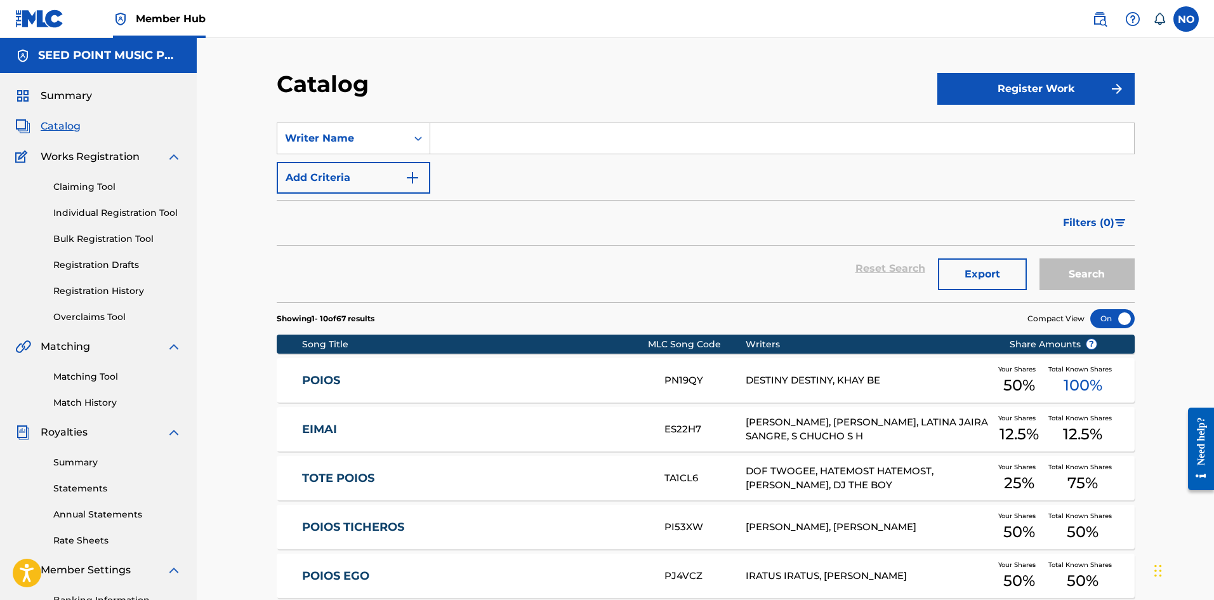
click at [454, 149] on input "Search Form" at bounding box center [782, 138] width 704 height 30
click at [1086, 275] on button "Search" at bounding box center [1086, 274] width 95 height 32
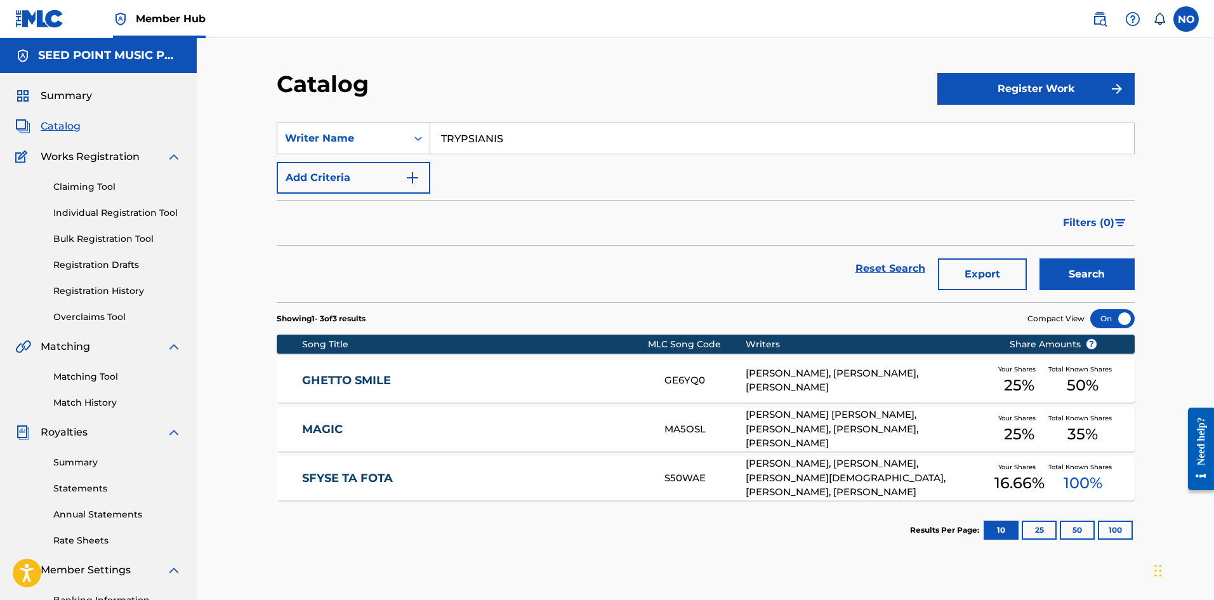
drag, startPoint x: 539, startPoint y: 129, endPoint x: 359, endPoint y: 124, distance: 179.6
click at [353, 128] on div "SearchWithCriteriae9fcd22d-dead-4d57-99df-1a198e50dda8 Writer Name TRYPSIANIS" at bounding box center [706, 138] width 858 height 32
type input "SKIVE"
click at [1088, 279] on button "Search" at bounding box center [1086, 274] width 95 height 32
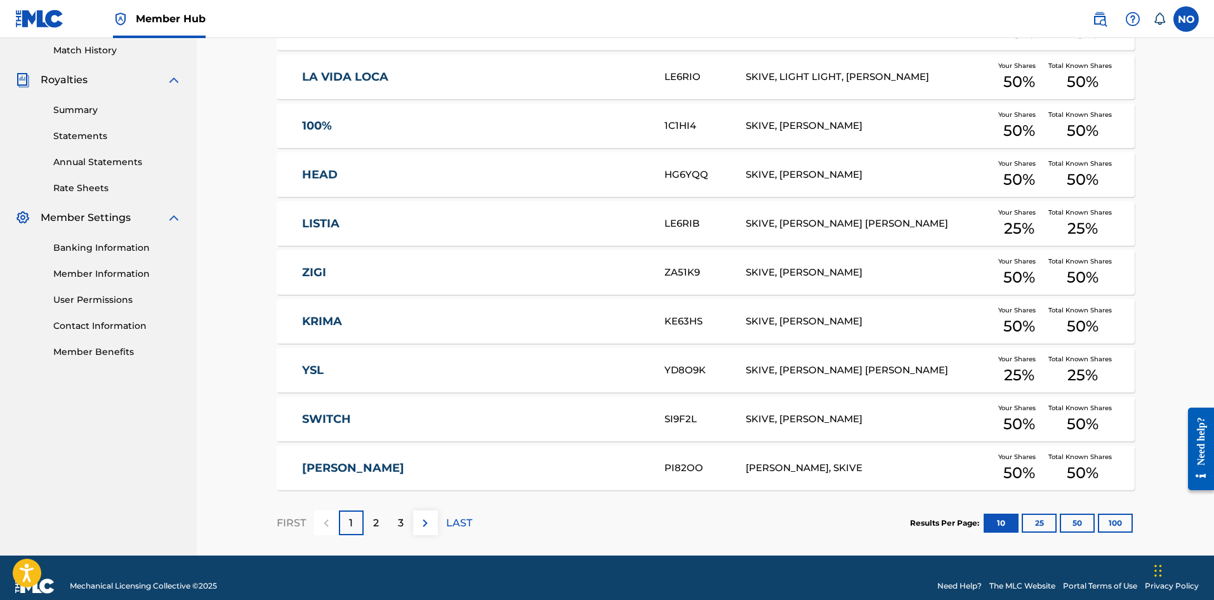
scroll to position [369, 0]
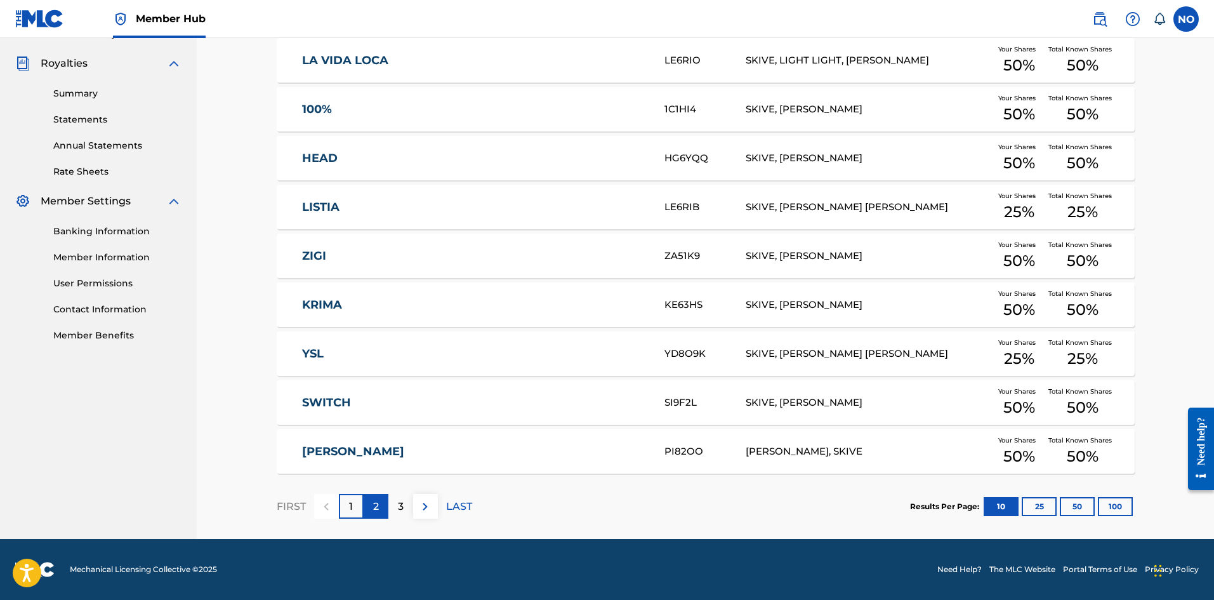
click at [374, 509] on p "2" at bounding box center [376, 506] width 6 height 15
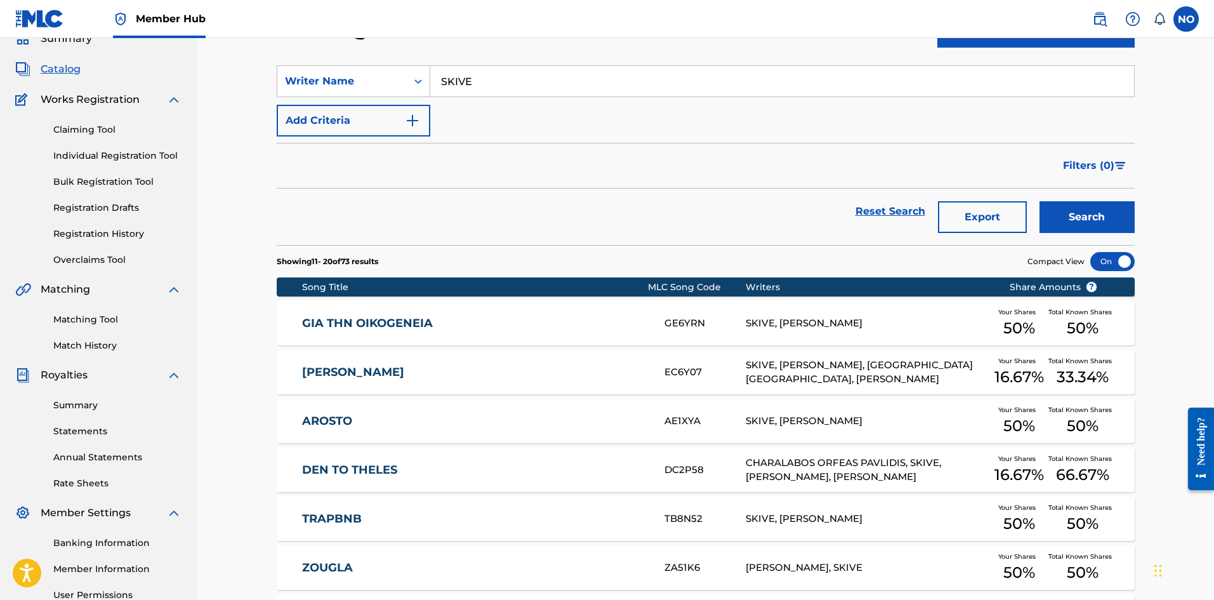
scroll to position [0, 0]
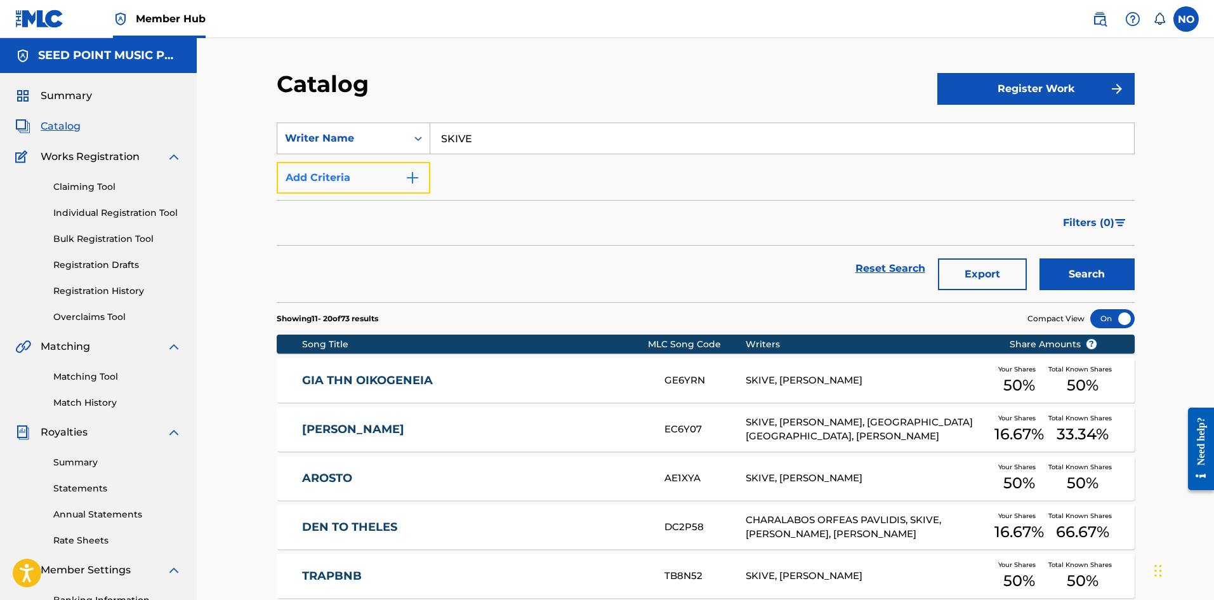
click at [396, 184] on button "Add Criteria" at bounding box center [354, 178] width 154 height 32
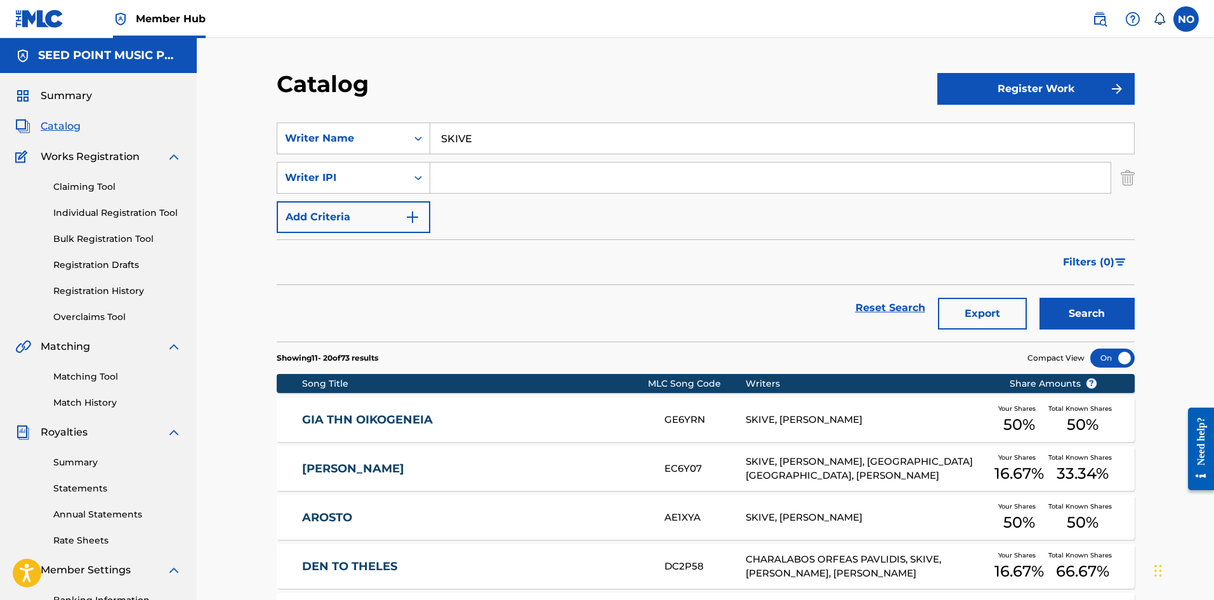
click at [407, 133] on div "SearchWithCriteriae9fcd22d-dead-4d57-99df-1a198e50dda8 Writer Name SKIVE" at bounding box center [706, 138] width 858 height 32
drag, startPoint x: 485, startPoint y: 142, endPoint x: 432, endPoint y: 151, distance: 54.0
click at [461, 149] on input "SKIVE" at bounding box center [782, 138] width 704 height 30
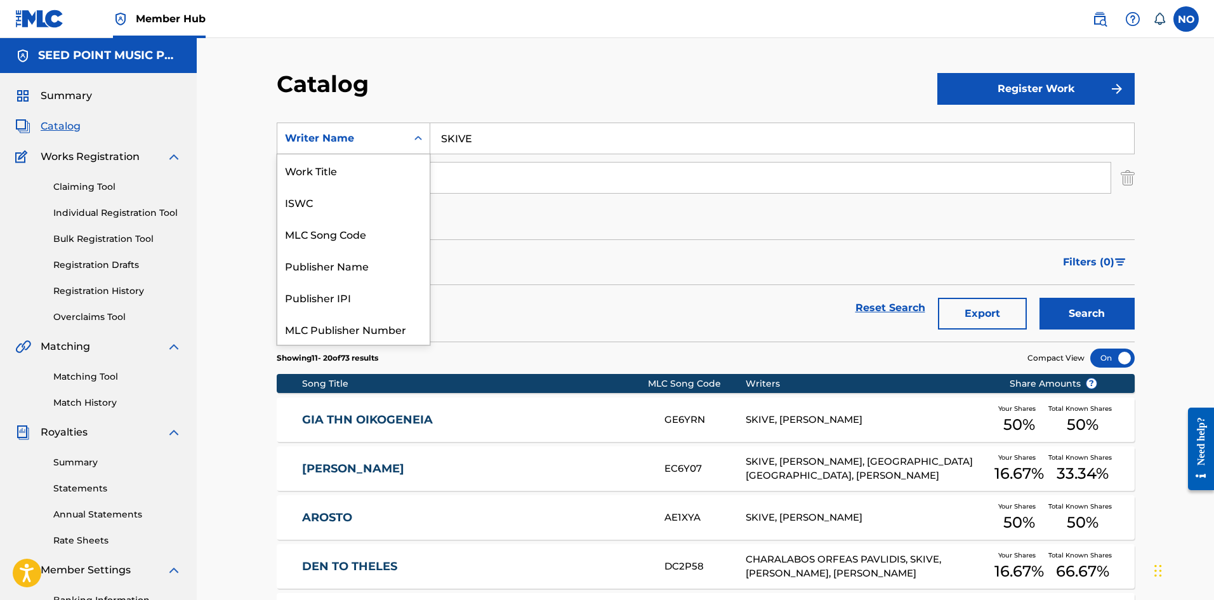
click at [401, 147] on div "Writer Name" at bounding box center [341, 138] width 129 height 24
click at [496, 285] on div "Reset Search Export Search" at bounding box center [706, 308] width 858 height 46
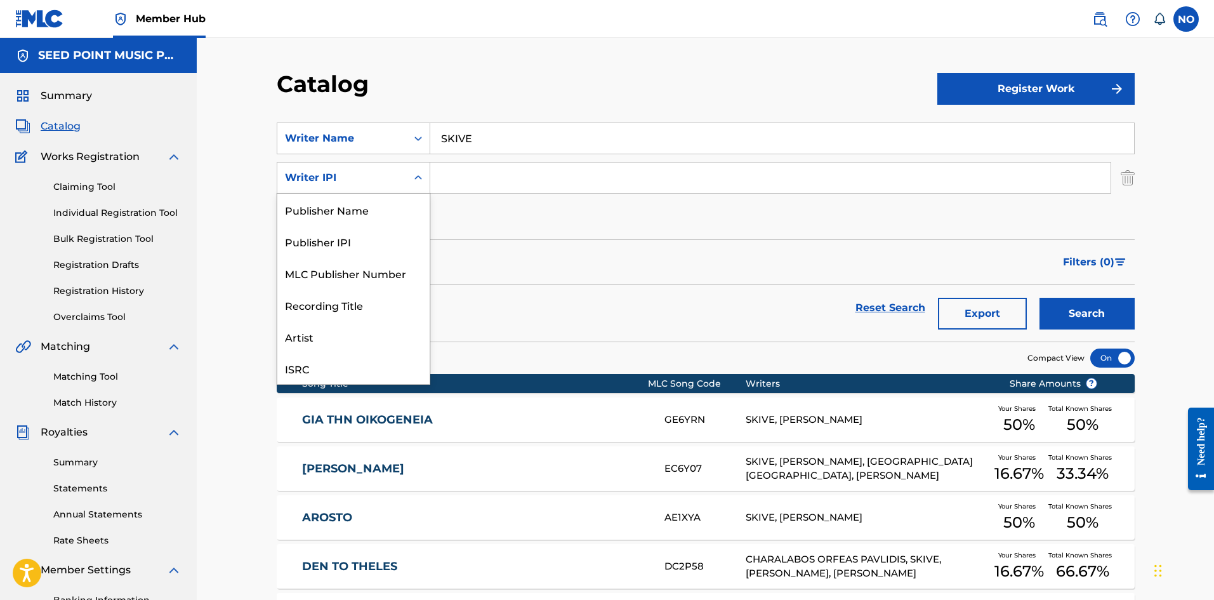
click at [416, 180] on icon "Search Form" at bounding box center [418, 177] width 13 height 13
click at [477, 146] on input "SKIVE" at bounding box center [782, 138] width 704 height 30
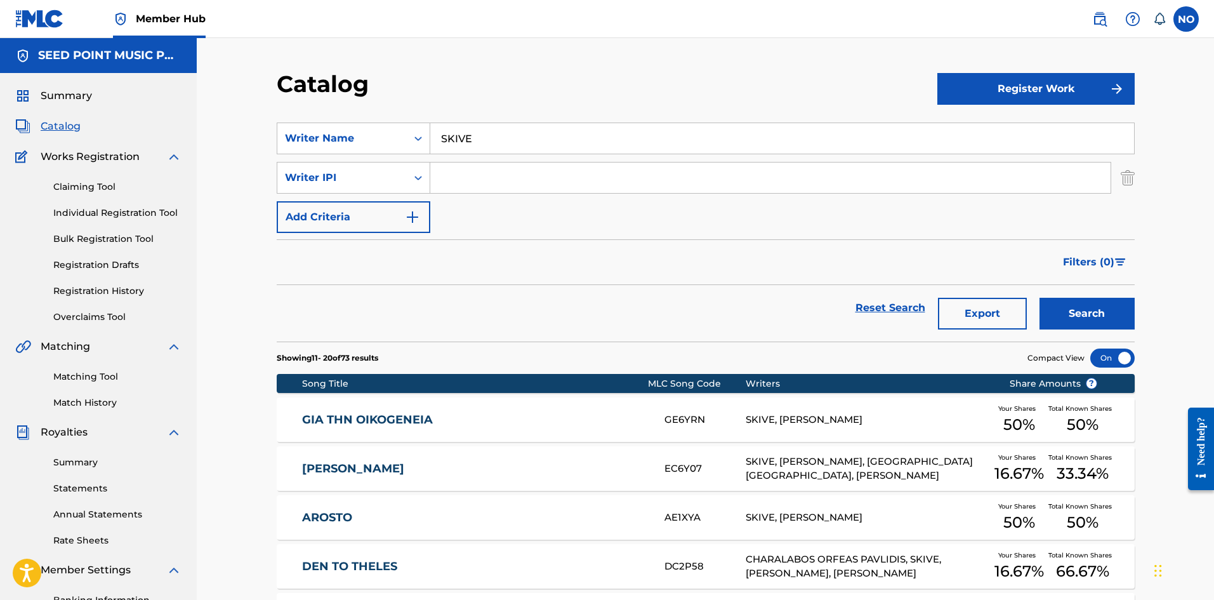
drag, startPoint x: 488, startPoint y: 138, endPoint x: 439, endPoint y: 135, distance: 49.0
click at [439, 135] on input "SKIVE" at bounding box center [782, 138] width 704 height 30
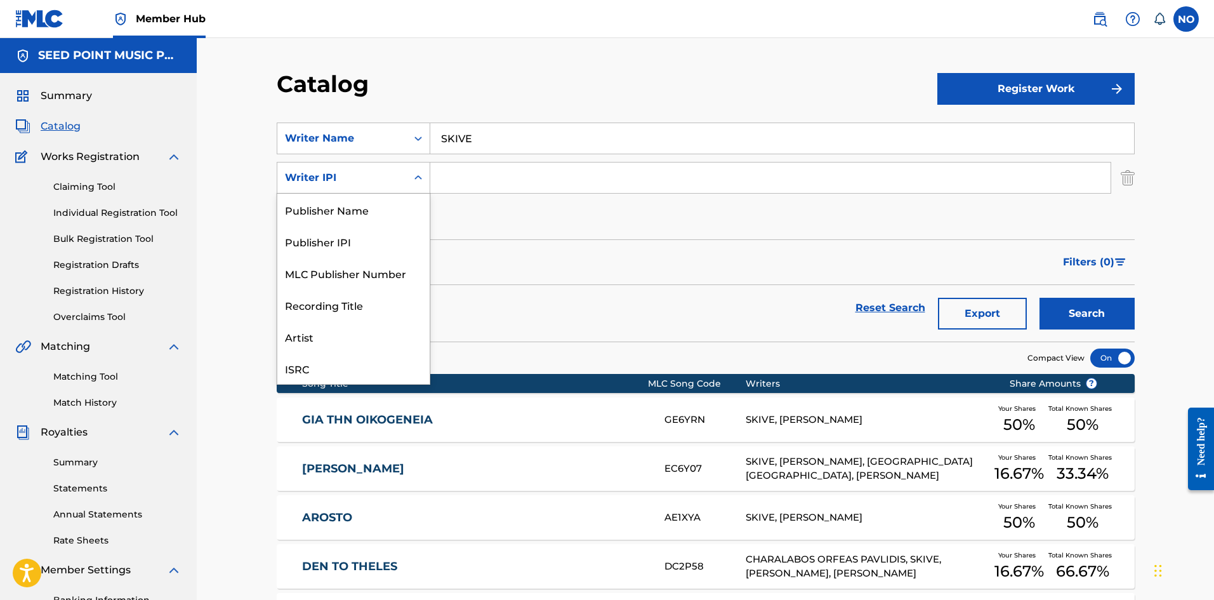
click at [412, 174] on icon "Search Form" at bounding box center [418, 177] width 13 height 13
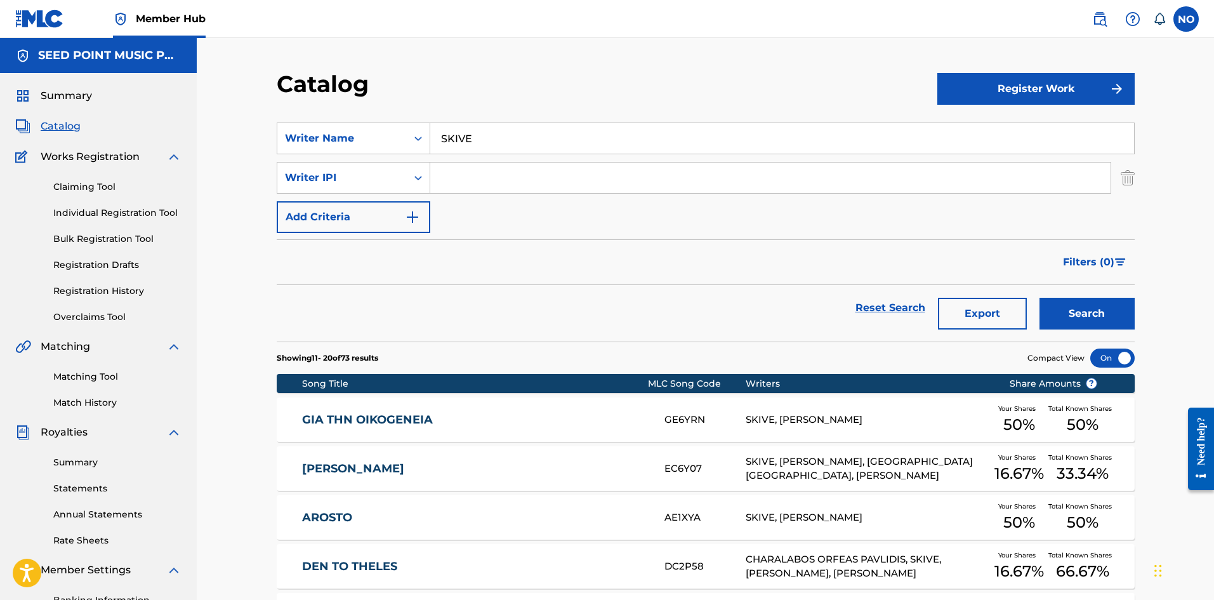
click at [470, 194] on div "SearchWithCriteriae9fcd22d-dead-4d57-99df-1a198e50dda8 Writer Name SKIVE Search…" at bounding box center [706, 177] width 858 height 110
click at [424, 145] on div "Search Form" at bounding box center [418, 138] width 23 height 23
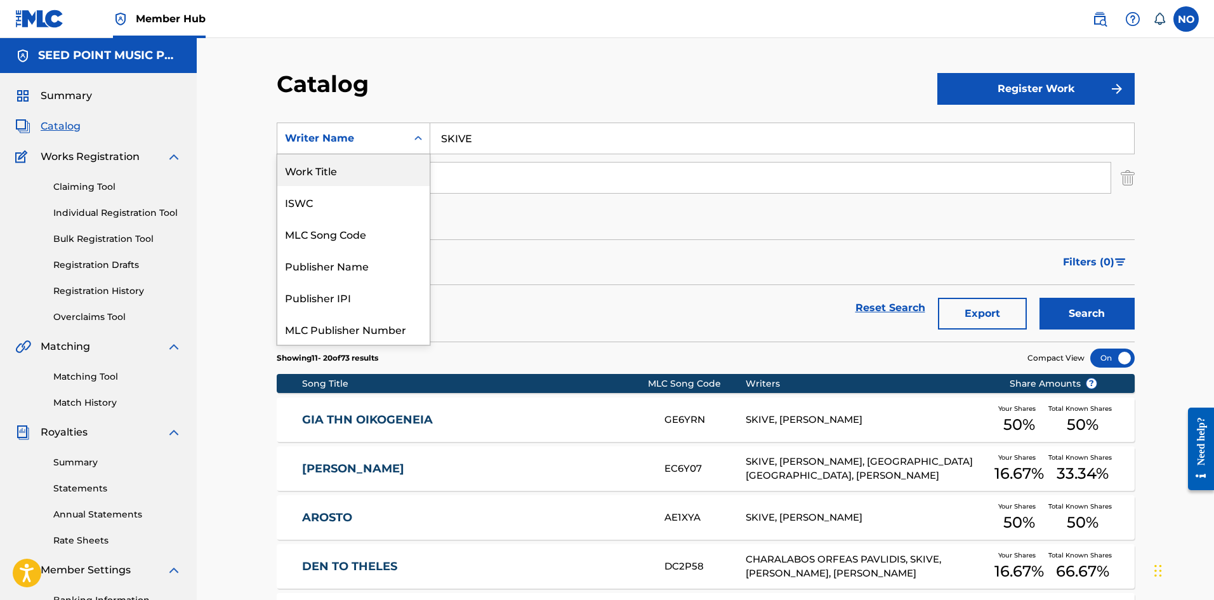
click at [360, 174] on div "Work Title" at bounding box center [353, 170] width 152 height 32
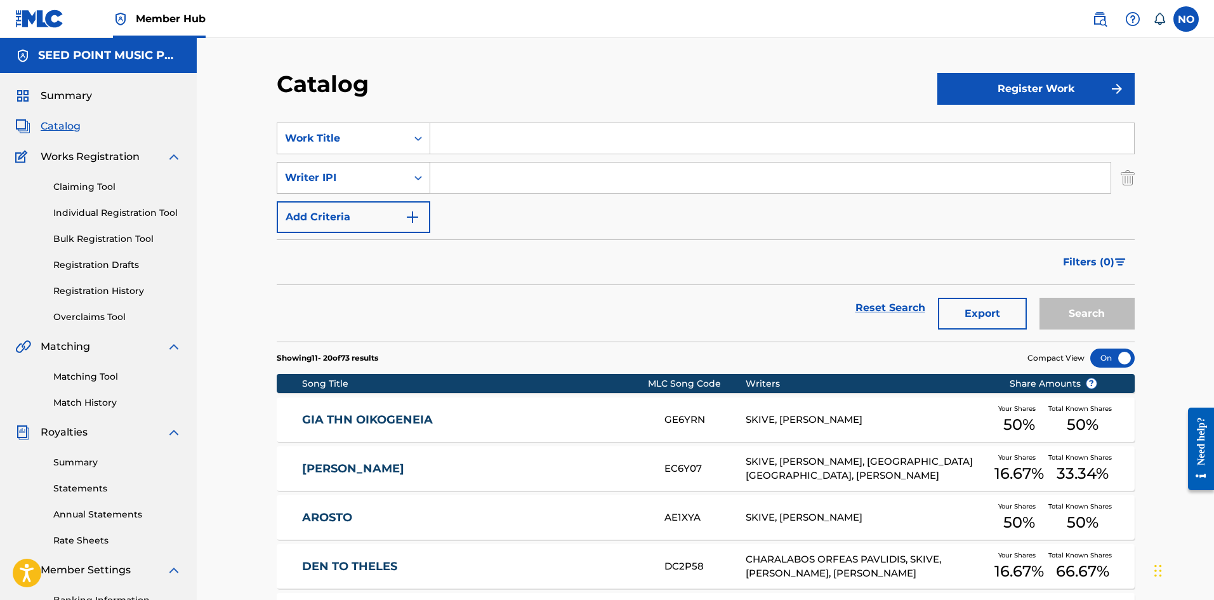
click at [419, 181] on icon "Search Form" at bounding box center [418, 177] width 13 height 13
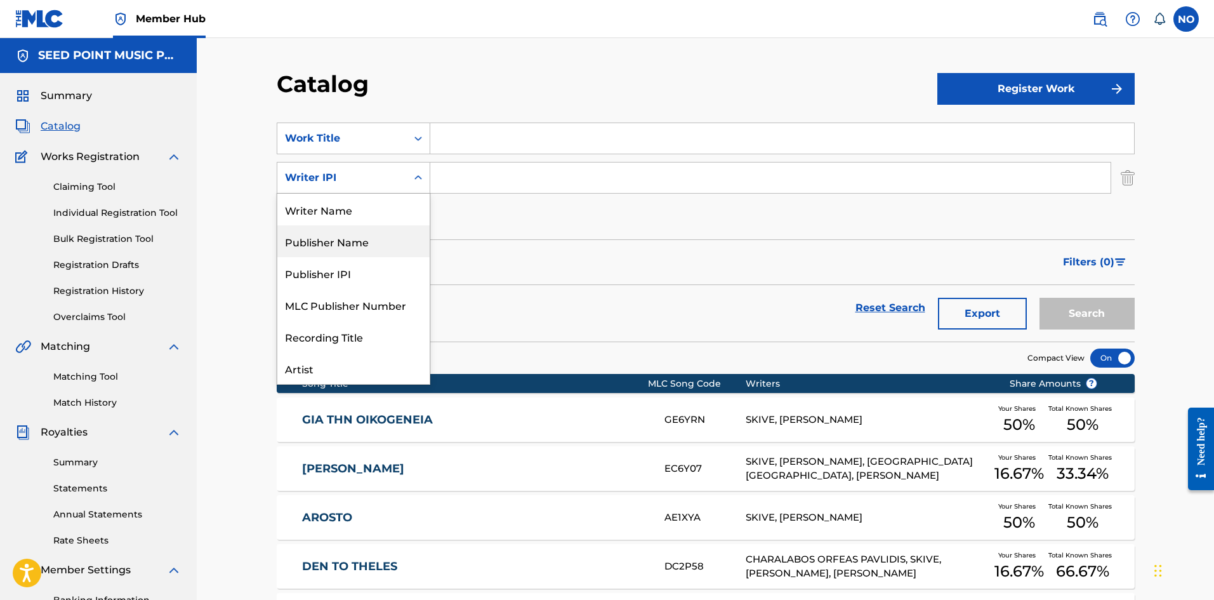
click at [366, 207] on div "Writer Name" at bounding box center [353, 210] width 152 height 32
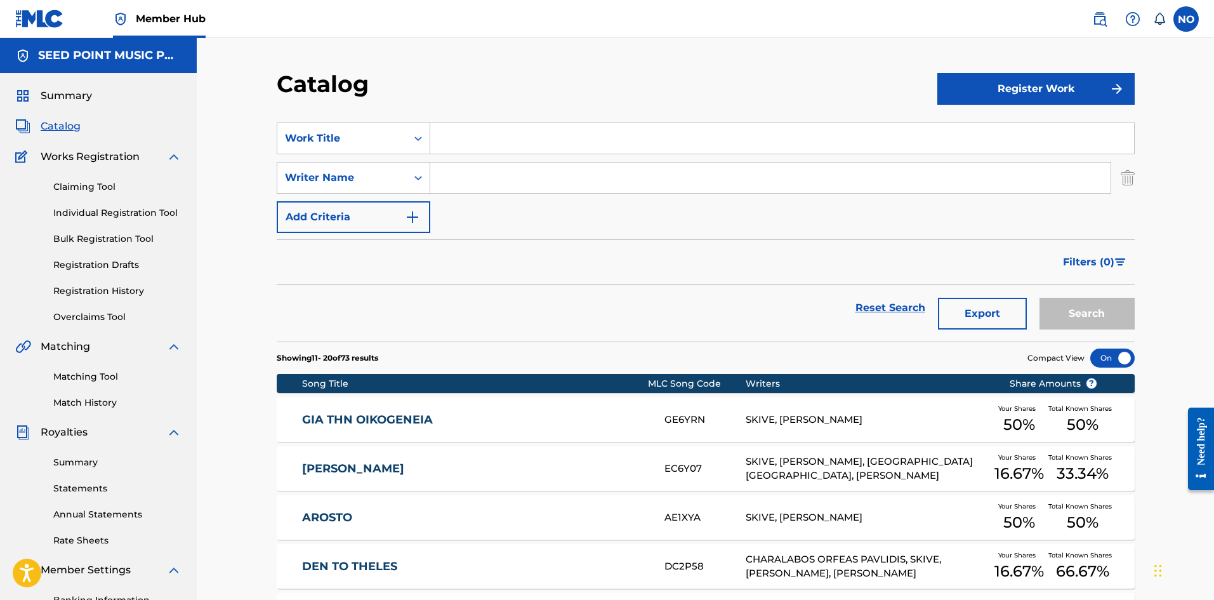
click at [456, 185] on input "Search Form" at bounding box center [770, 177] width 680 height 30
type input "SKIVE"
click at [478, 135] on input "Search Form" at bounding box center [782, 138] width 704 height 30
click at [1093, 306] on button "Search" at bounding box center [1086, 314] width 95 height 32
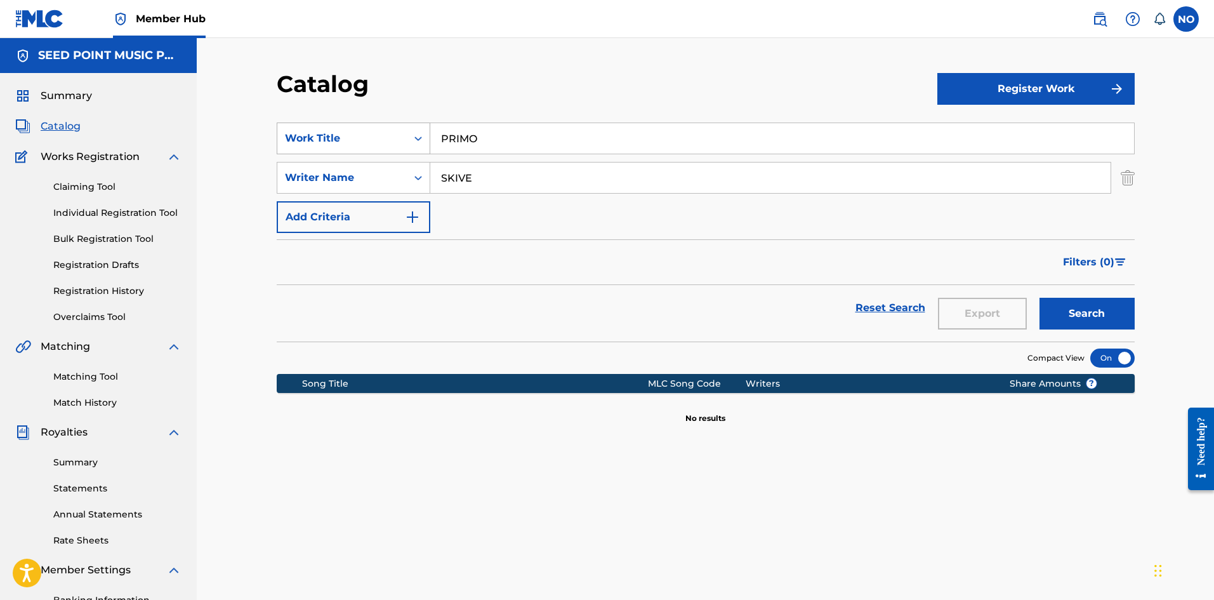
drag, startPoint x: 492, startPoint y: 138, endPoint x: 282, endPoint y: 152, distance: 211.2
click at [282, 152] on div "SearchWithCriteriad6df3c47-bd7a-4282-9c57-1839c4b514d2 Work Title PRIMO" at bounding box center [706, 138] width 858 height 32
click at [1114, 310] on button "Search" at bounding box center [1086, 314] width 95 height 32
drag, startPoint x: 541, startPoint y: 140, endPoint x: 249, endPoint y: 138, distance: 292.5
click at [249, 138] on div "Catalog Register Work SearchWithCriteriad6df3c47-bd7a-4282-9c57-1839c4b514d2 Wo…" at bounding box center [705, 382] width 1017 height 688
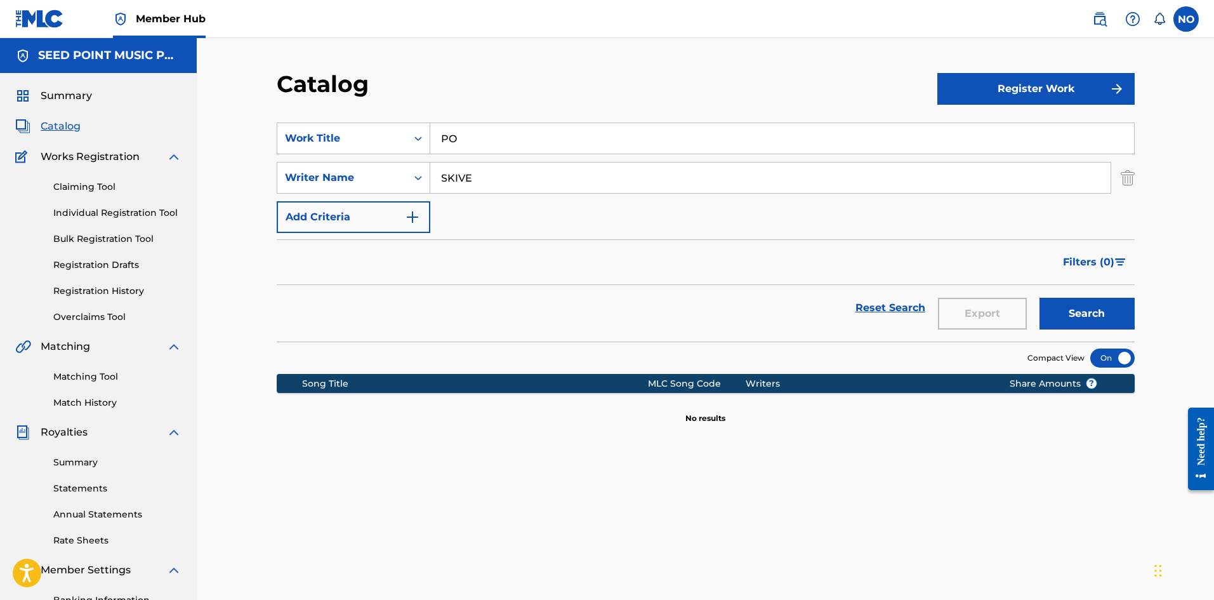
type input "P"
click at [1082, 301] on button "Search" at bounding box center [1086, 314] width 95 height 32
drag, startPoint x: 494, startPoint y: 142, endPoint x: 398, endPoint y: 141, distance: 95.8
click at [398, 141] on div "SearchWithCriteriad6df3c47-bd7a-4282-9c57-1839c4b514d2 Work Title LOBBY" at bounding box center [706, 138] width 858 height 32
click at [1076, 316] on button "Search" at bounding box center [1086, 314] width 95 height 32
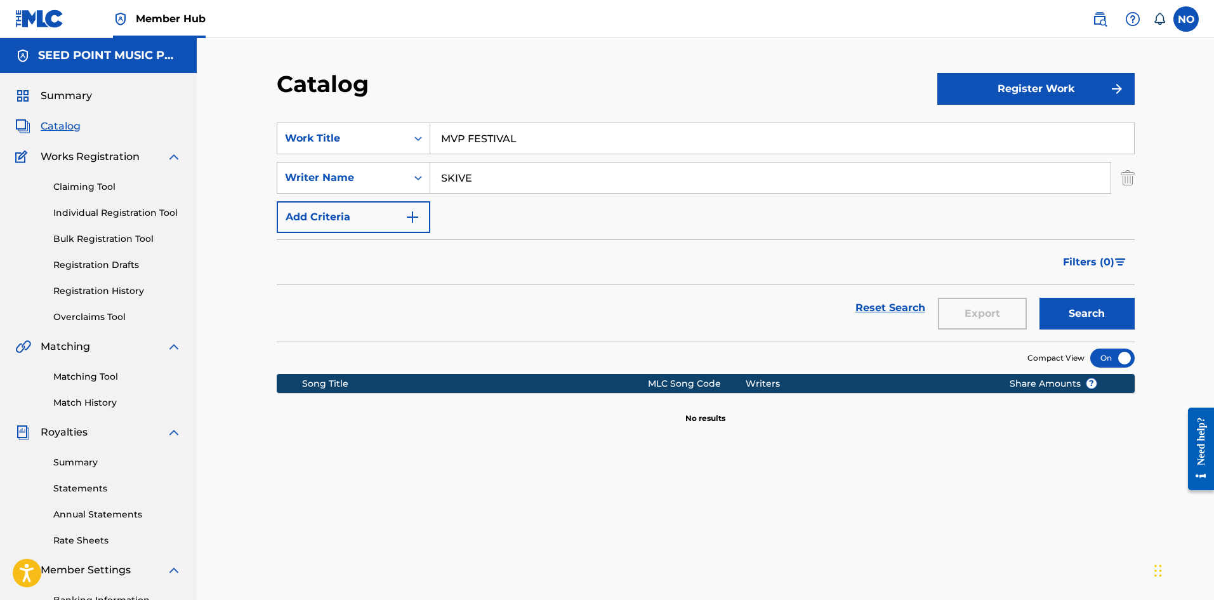
drag, startPoint x: 508, startPoint y: 130, endPoint x: 397, endPoint y: 117, distance: 112.4
click at [398, 117] on section "SearchWithCriteriad6df3c47-bd7a-4282-9c57-1839c4b514d2 Work Title MVP FESTIVAL …" at bounding box center [706, 224] width 858 height 234
click at [1039, 298] on button "Search" at bounding box center [1086, 314] width 95 height 32
drag, startPoint x: 487, startPoint y: 142, endPoint x: 197, endPoint y: 169, distance: 291.9
click at [197, 169] on div "Catalog Register Work SearchWithCriteriad6df3c47-bd7a-4282-9c57-1839c4b514d2 Wo…" at bounding box center [705, 382] width 1017 height 688
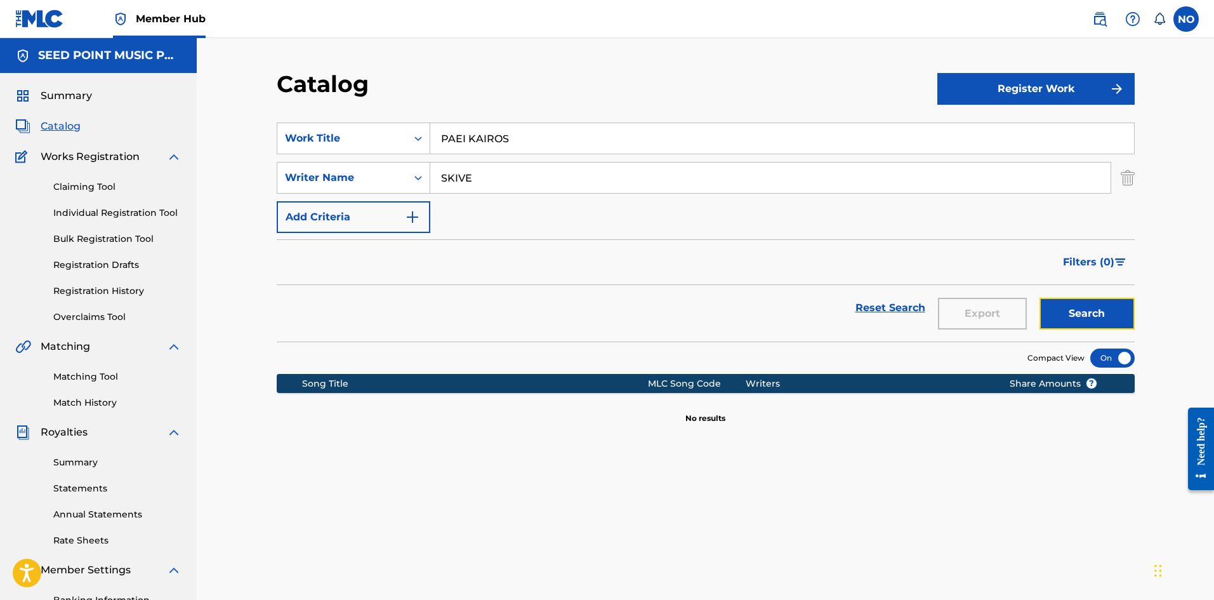
click at [1053, 310] on button "Search" at bounding box center [1086, 314] width 95 height 32
drag, startPoint x: 513, startPoint y: 141, endPoint x: 246, endPoint y: 139, distance: 266.5
click at [246, 139] on div "Catalog Register Work SearchWithCriteriad6df3c47-bd7a-4282-9c57-1839c4b514d2 Wo…" at bounding box center [705, 382] width 1017 height 688
click at [1083, 312] on button "Search" at bounding box center [1086, 314] width 95 height 32
drag, startPoint x: 430, startPoint y: 135, endPoint x: 249, endPoint y: 111, distance: 181.7
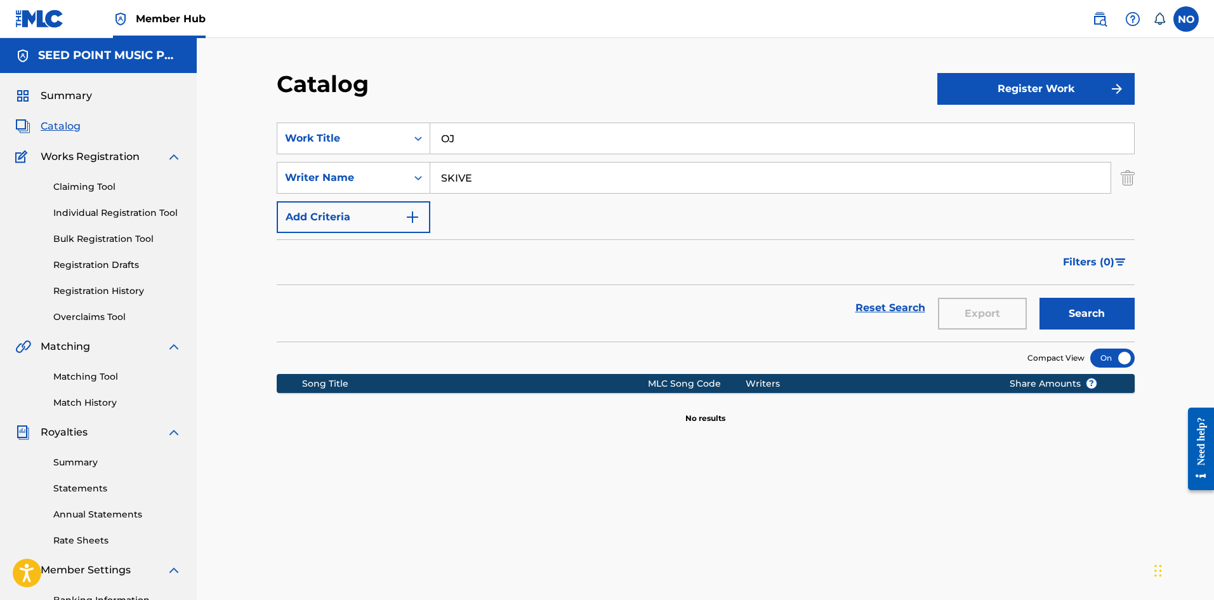
click at [286, 127] on div "SearchWithCriteriad6df3c47-bd7a-4282-9c57-1839c4b514d2 Work Title OJ" at bounding box center [706, 138] width 858 height 32
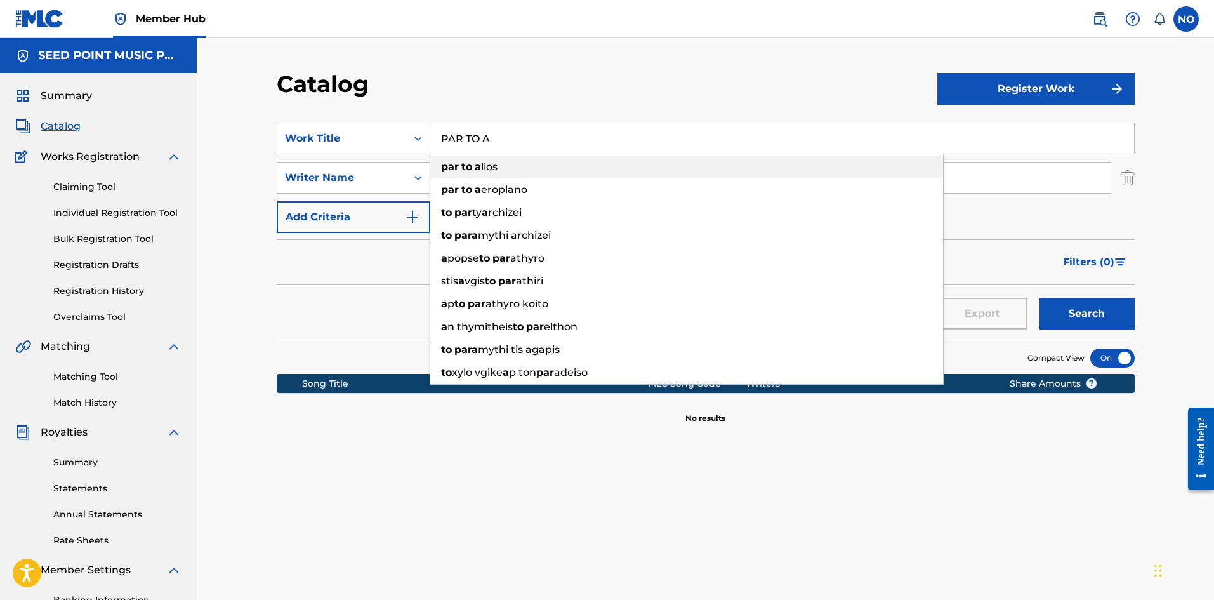
click at [549, 168] on div "par to a lios" at bounding box center [686, 166] width 513 height 23
type input "par to [PERSON_NAME]"
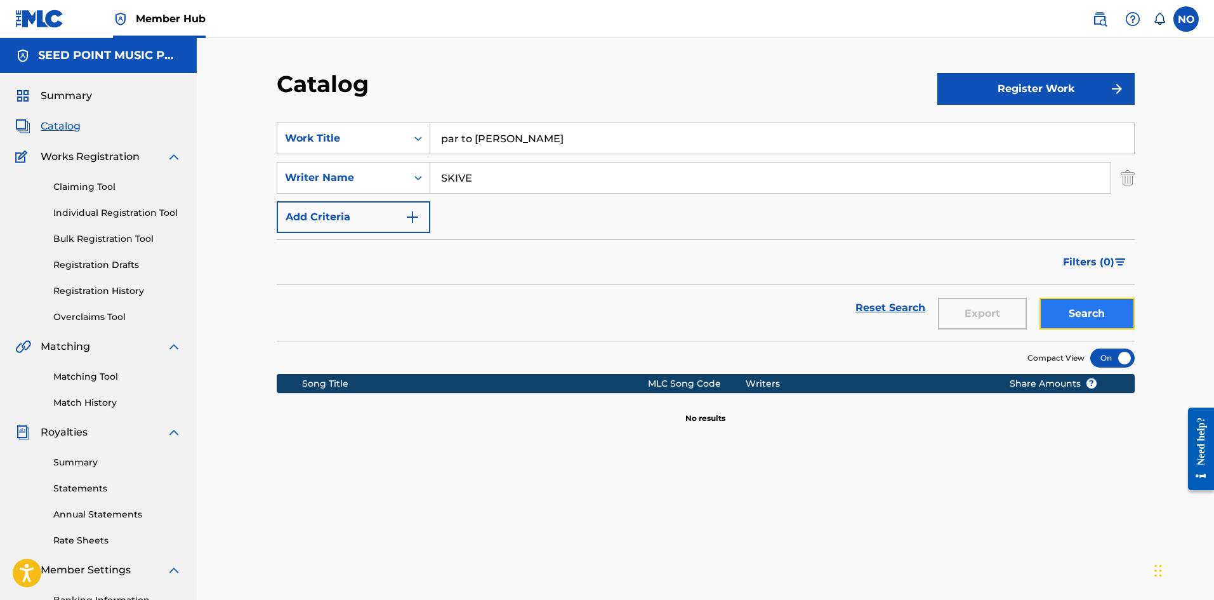
click at [1107, 308] on button "Search" at bounding box center [1086, 314] width 95 height 32
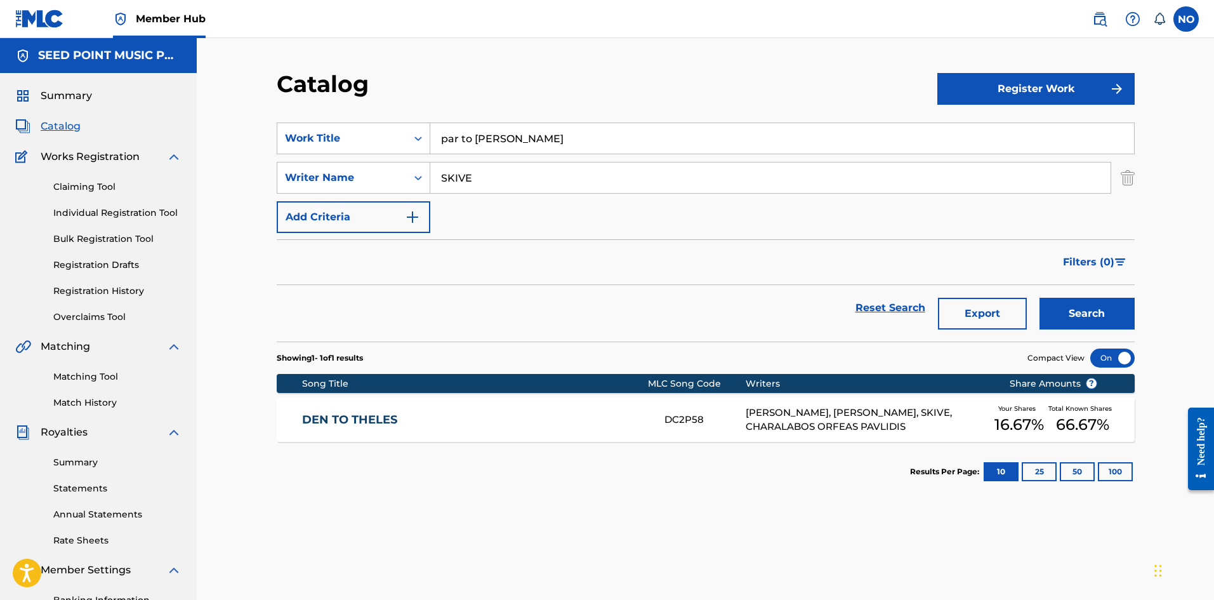
click at [387, 412] on link "DEN TO THELES" at bounding box center [474, 419] width 345 height 15
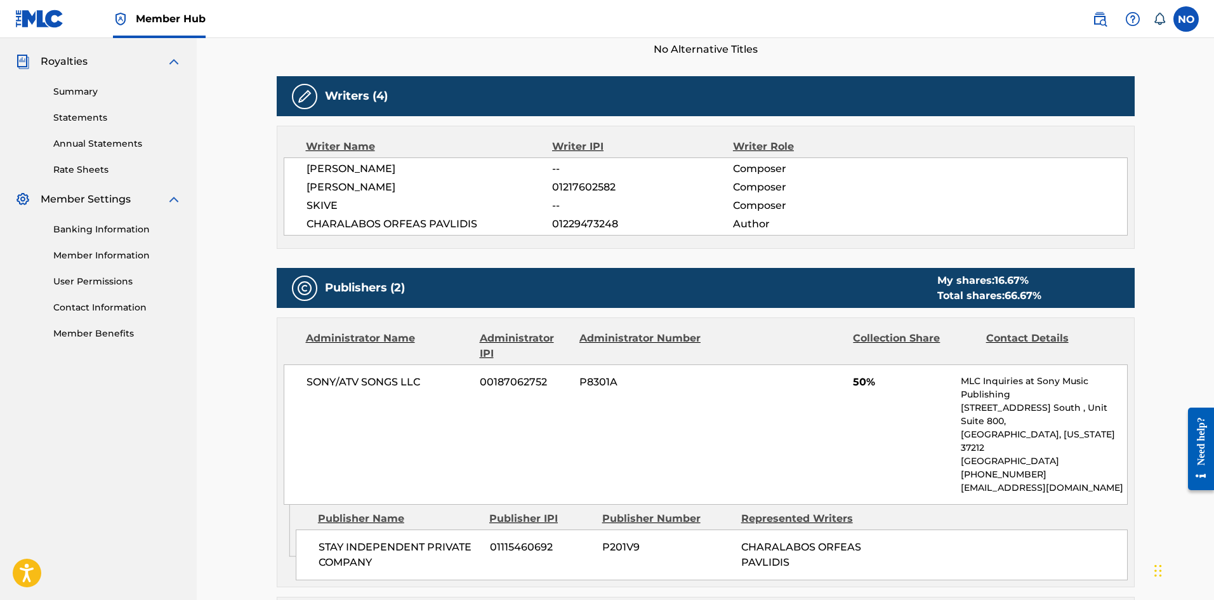
scroll to position [254, 0]
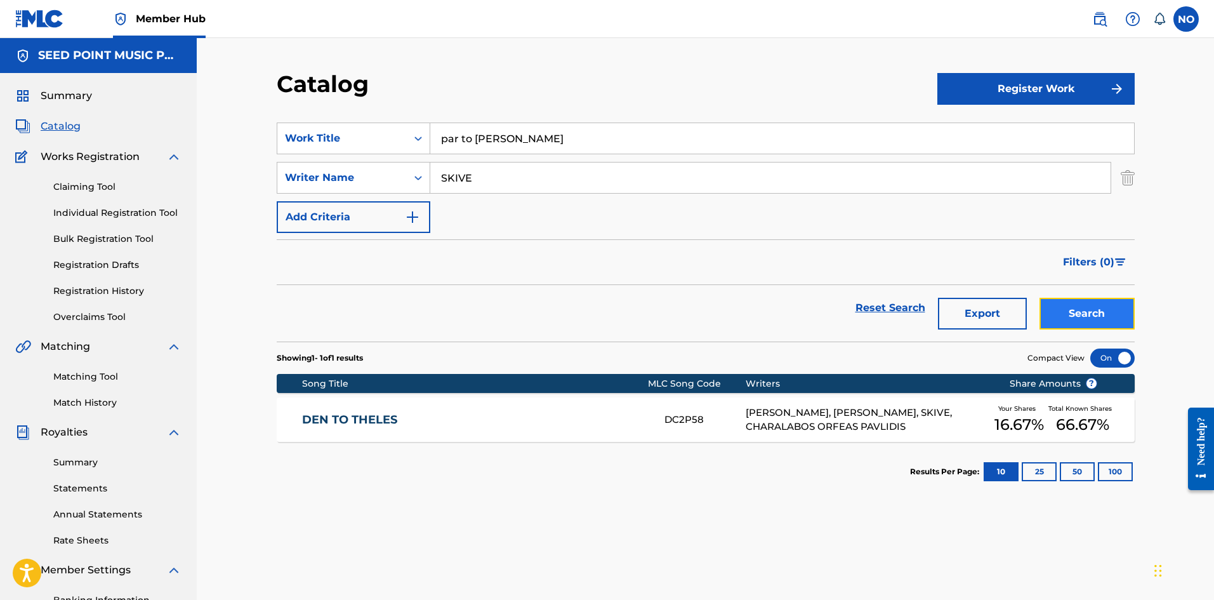
click at [1110, 313] on button "Search" at bounding box center [1086, 314] width 95 height 32
drag, startPoint x: 563, startPoint y: 147, endPoint x: 353, endPoint y: 141, distance: 210.1
click at [353, 141] on div "SearchWithCriteriad6df3c47-bd7a-4282-9c57-1839c4b514d2 Work Title par to alios" at bounding box center [706, 138] width 858 height 32
click at [1068, 319] on button "Search" at bounding box center [1086, 314] width 95 height 32
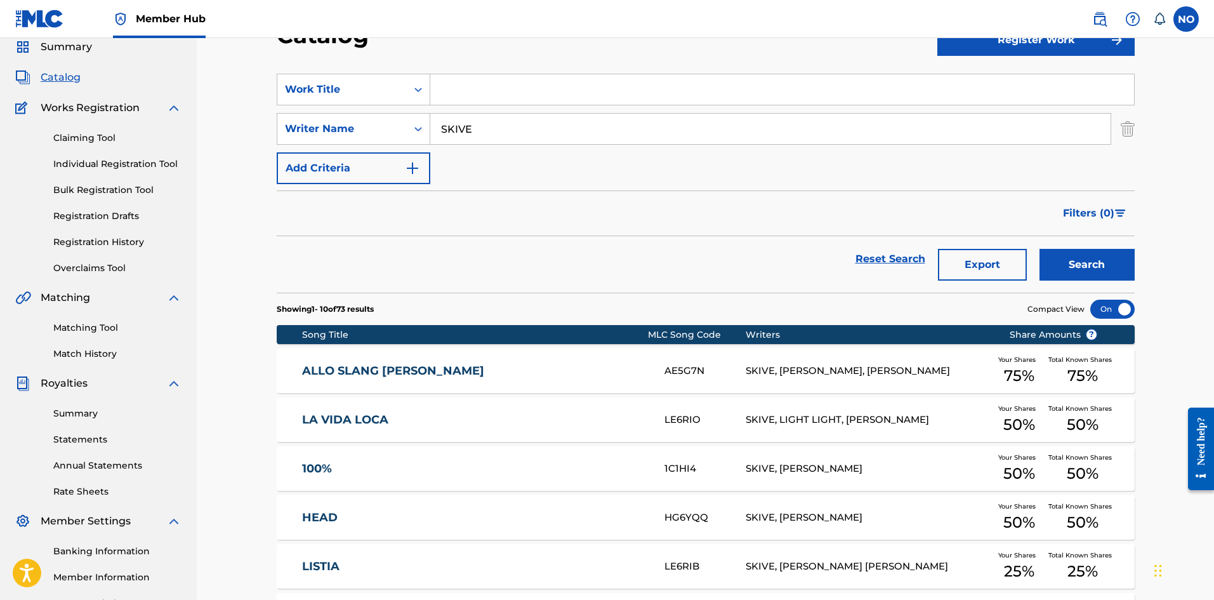
scroll to position [63, 0]
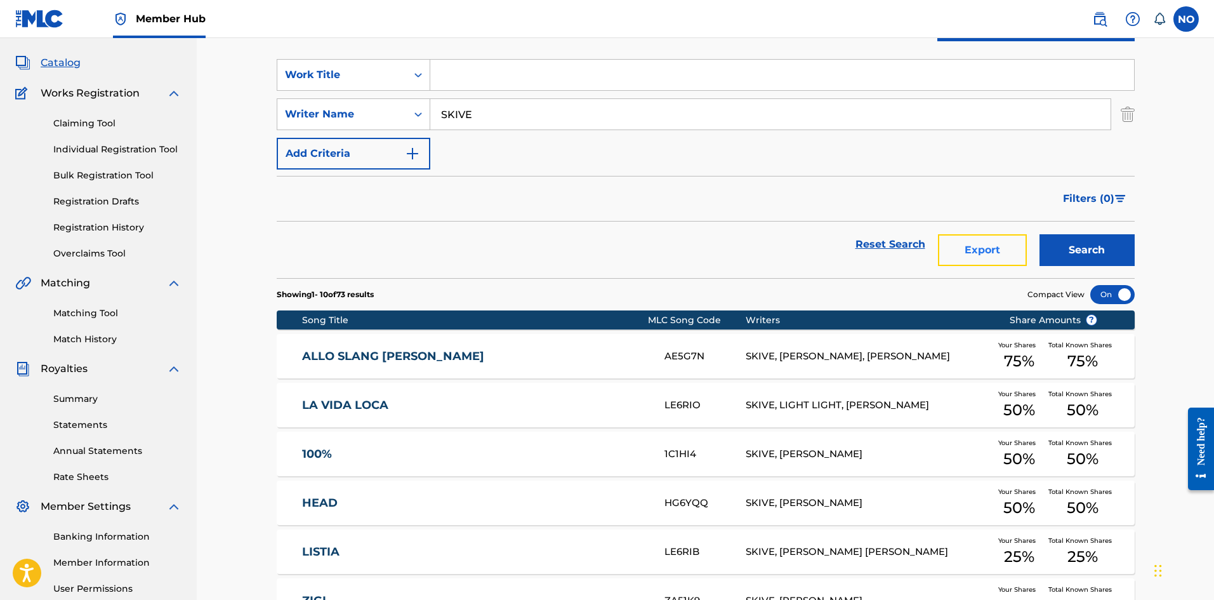
click at [992, 251] on button "Export" at bounding box center [982, 250] width 89 height 32
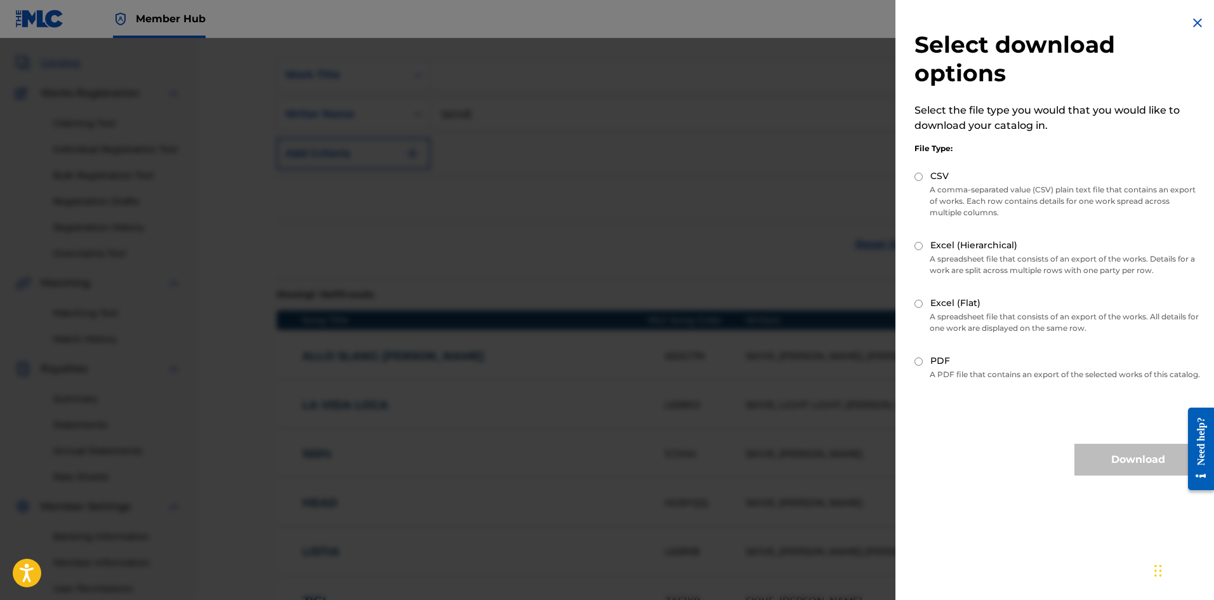
click at [920, 308] on div "Excel (Flat)" at bounding box center [1057, 303] width 287 height 15
click at [921, 305] on input "Excel (Flat)" at bounding box center [918, 303] width 8 height 8
radio input "true"
click at [1123, 472] on button "Download" at bounding box center [1137, 460] width 127 height 32
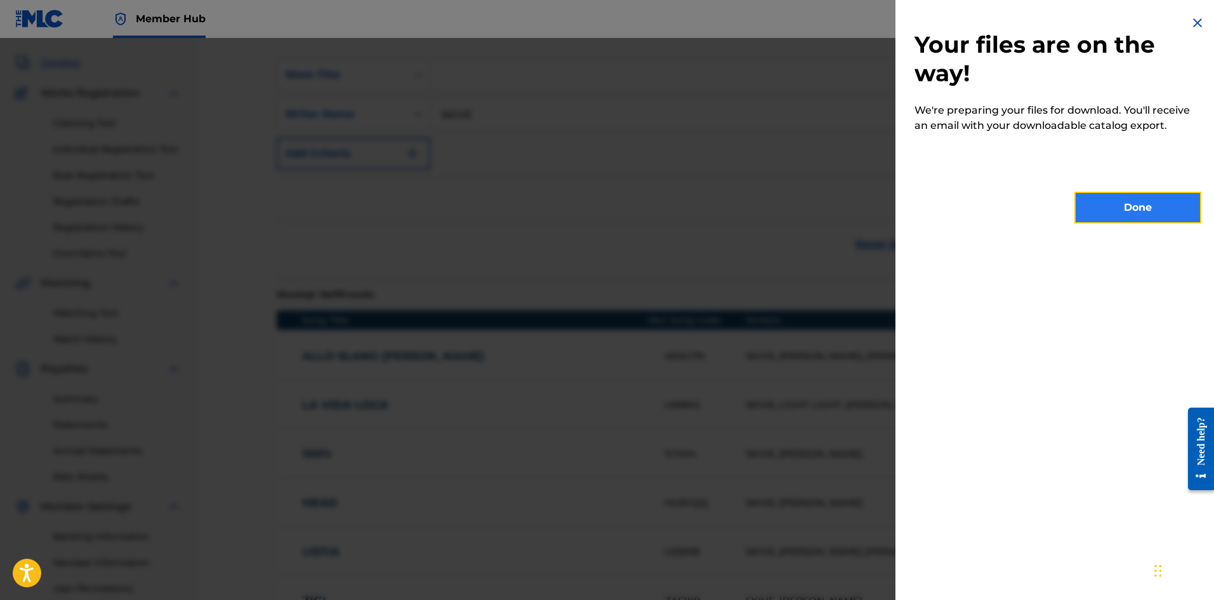
click at [1114, 201] on button "Done" at bounding box center [1137, 208] width 127 height 32
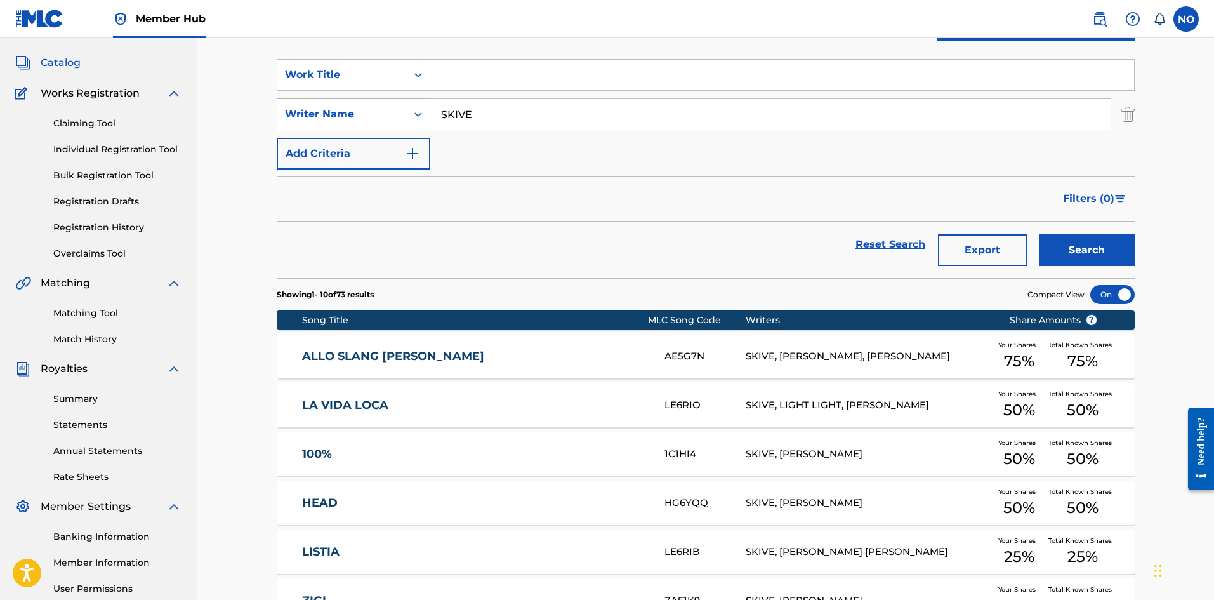
drag, startPoint x: 526, startPoint y: 110, endPoint x: 420, endPoint y: 119, distance: 106.3
click at [420, 119] on div "SearchWithCriteria64a4a824-2625-4ab6-be4c-8a676d6daf57 Writer Name SKIVE" at bounding box center [706, 114] width 858 height 32
type input "TRYPSIANIS"
click at [1066, 256] on button "Search" at bounding box center [1086, 250] width 95 height 32
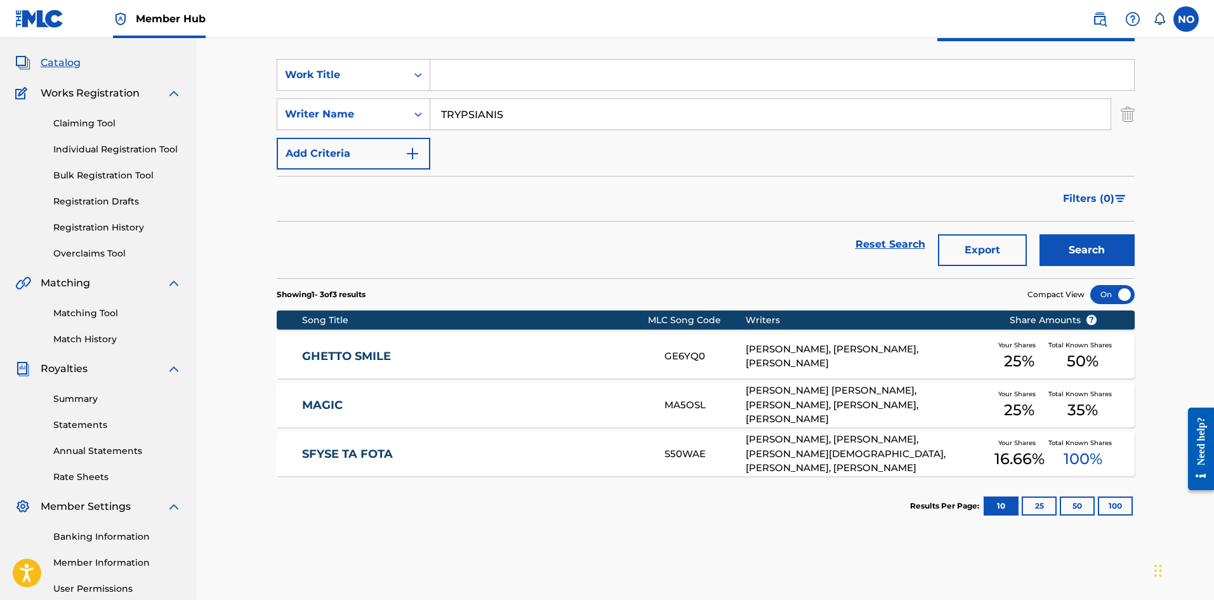
click at [369, 451] on link "SFYSE TA FOTA" at bounding box center [474, 454] width 345 height 15
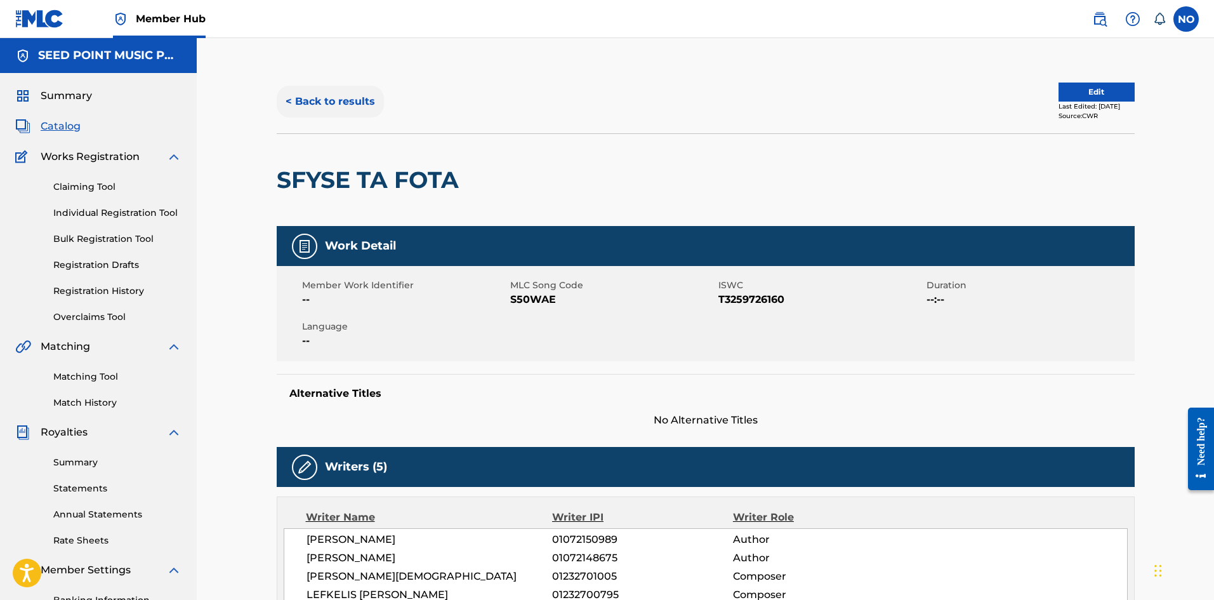
click at [307, 100] on button "< Back to results" at bounding box center [330, 102] width 107 height 32
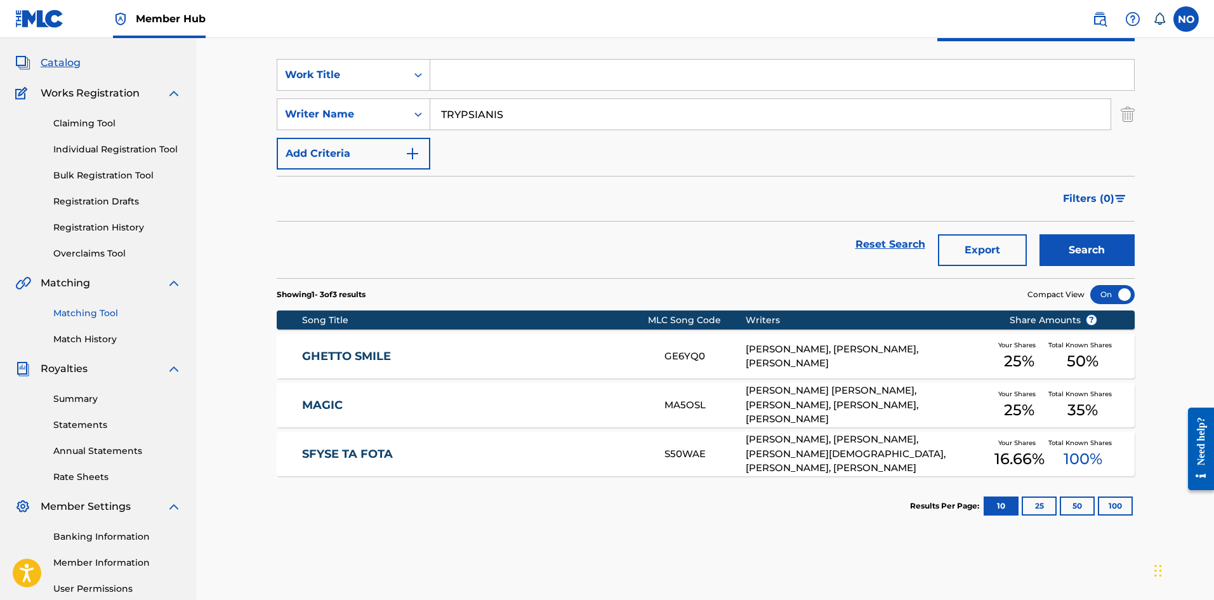
click at [79, 317] on link "Matching Tool" at bounding box center [117, 312] width 128 height 13
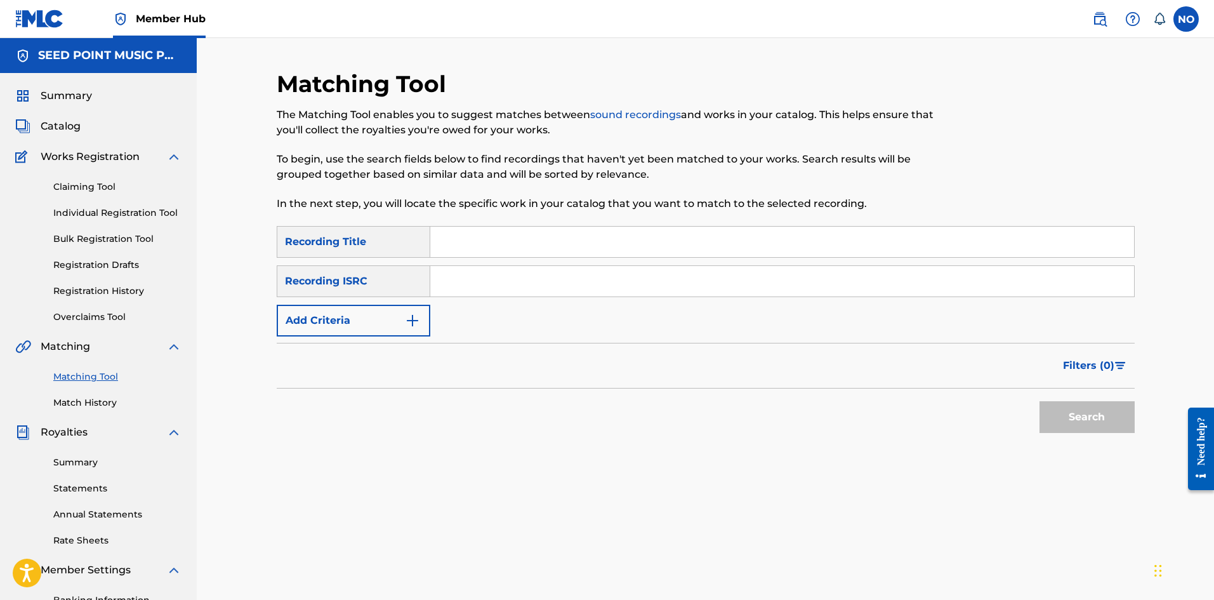
click at [492, 242] on input "Search Form" at bounding box center [782, 242] width 704 height 30
type input "KAWASAKI"
click at [1075, 423] on button "Search" at bounding box center [1086, 417] width 95 height 32
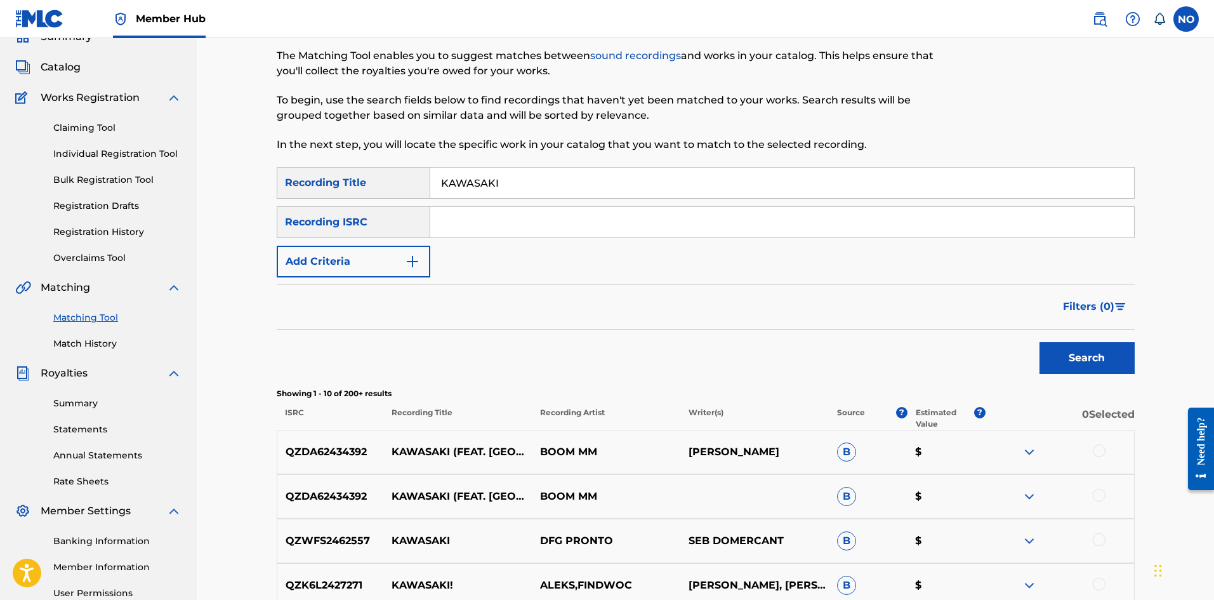
scroll to position [127, 0]
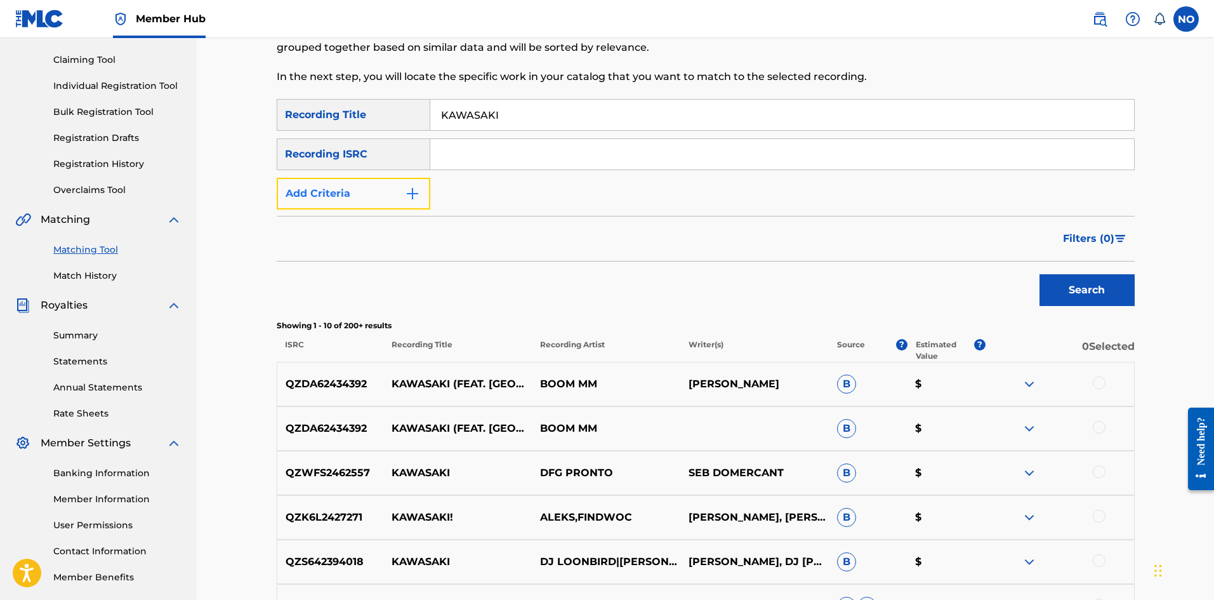
click at [331, 194] on button "Add Criteria" at bounding box center [354, 194] width 154 height 32
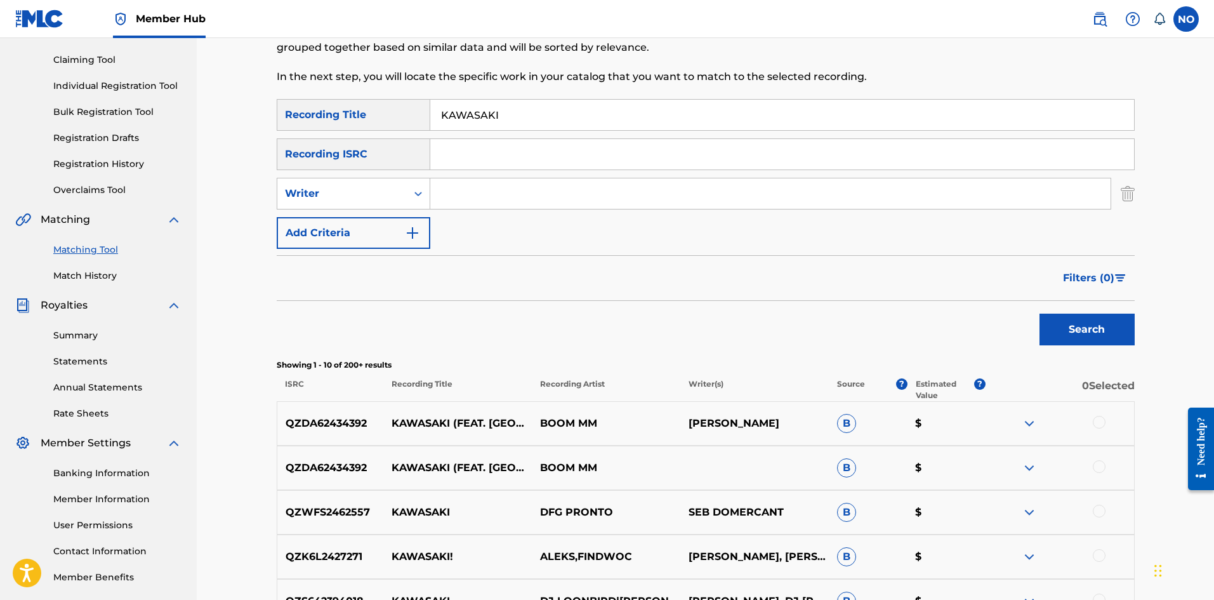
click at [456, 197] on input "Search Form" at bounding box center [770, 193] width 680 height 30
type input "SKIVE"
click at [1075, 338] on button "Search" at bounding box center [1086, 329] width 95 height 32
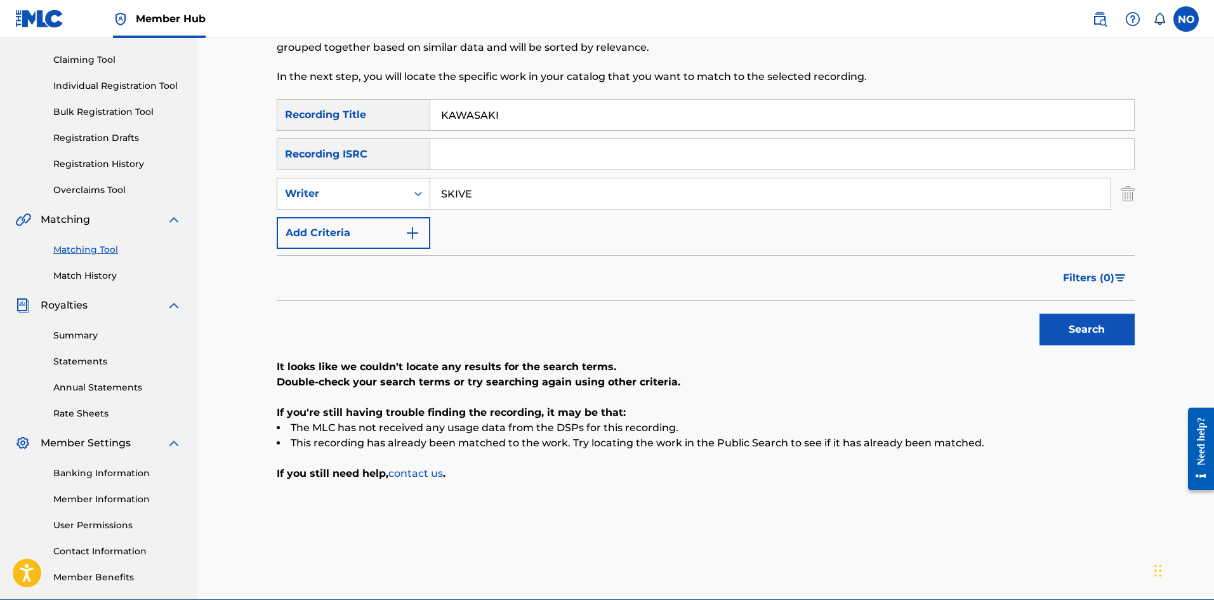
click at [417, 199] on icon "Search Form" at bounding box center [418, 193] width 13 height 13
click at [387, 218] on div "Recording Artist" at bounding box center [353, 225] width 152 height 32
click at [475, 196] on input "Search Form" at bounding box center [770, 193] width 680 height 30
type input "SKIVE"
click at [1093, 338] on button "Search" at bounding box center [1086, 329] width 95 height 32
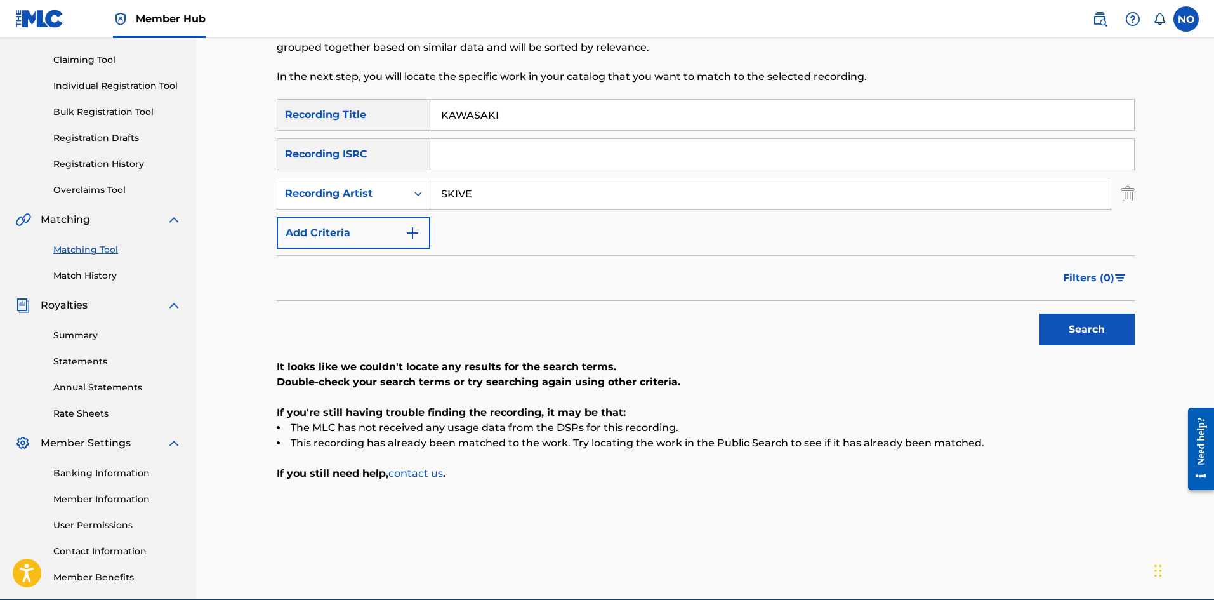
drag, startPoint x: 515, startPoint y: 118, endPoint x: 339, endPoint y: 127, distance: 175.4
click at [359, 126] on div "SearchWithCriteriaff34d041-8f68-4214-825f-dec543a2ecf5 Recording Title KAWASAKI" at bounding box center [706, 115] width 858 height 32
click at [1093, 328] on button "Search" at bounding box center [1086, 329] width 95 height 32
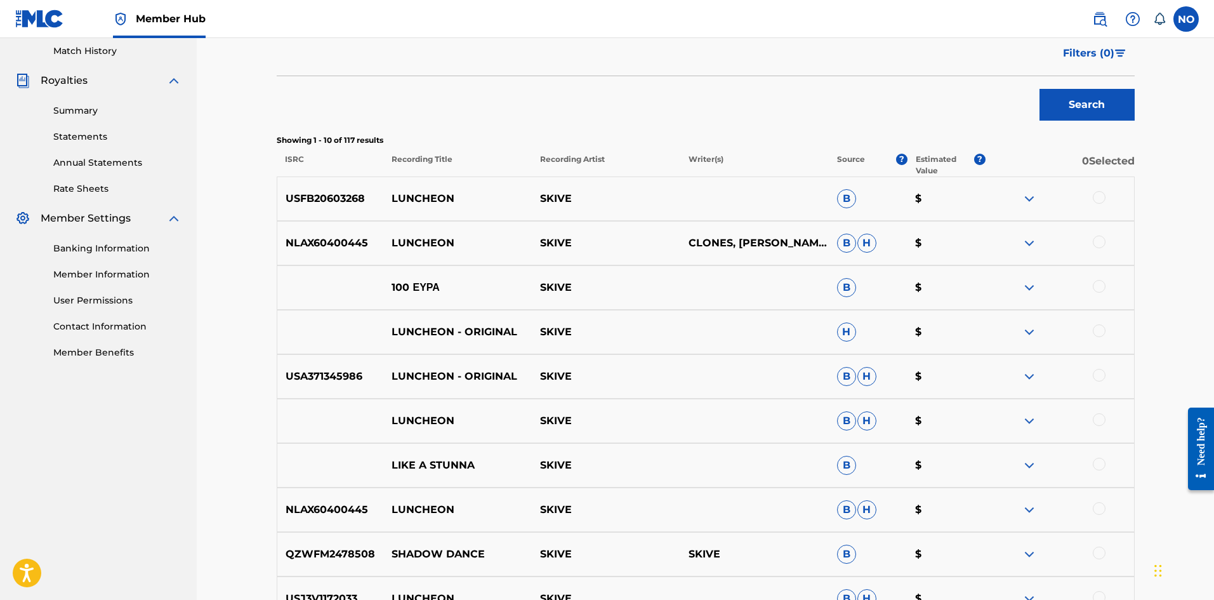
scroll to position [254, 0]
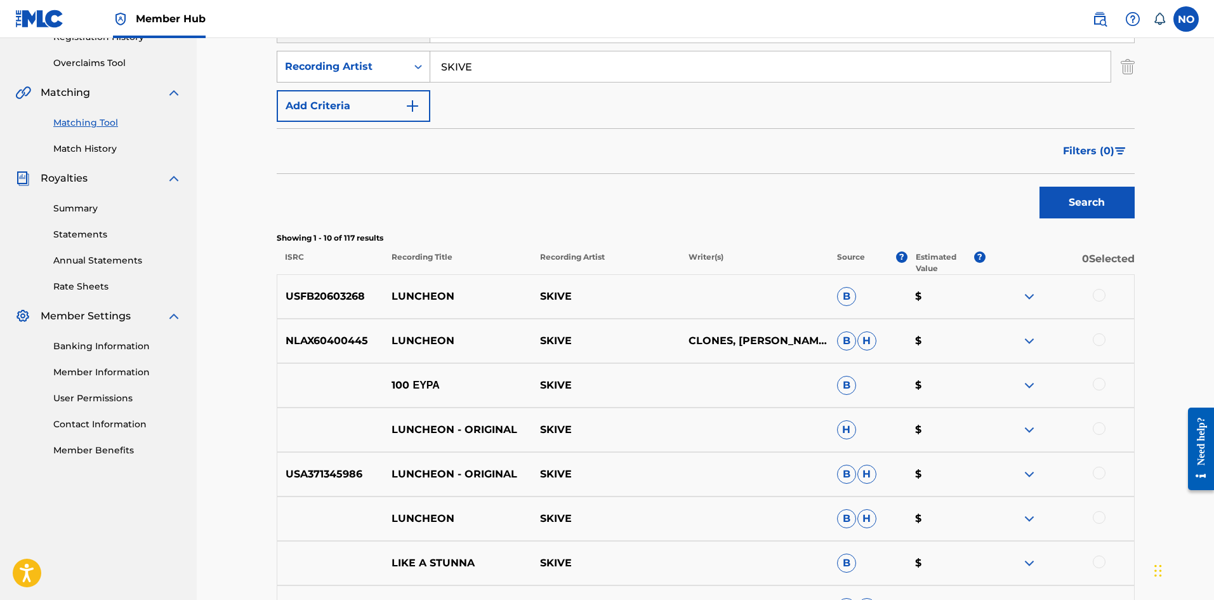
click at [410, 60] on div "Search Form" at bounding box center [418, 66] width 23 height 23
click at [395, 97] on div "Writer" at bounding box center [353, 98] width 152 height 32
click at [481, 58] on input "Search Form" at bounding box center [770, 66] width 680 height 30
type input "SKIVE"
click at [1079, 206] on button "Search" at bounding box center [1086, 203] width 95 height 32
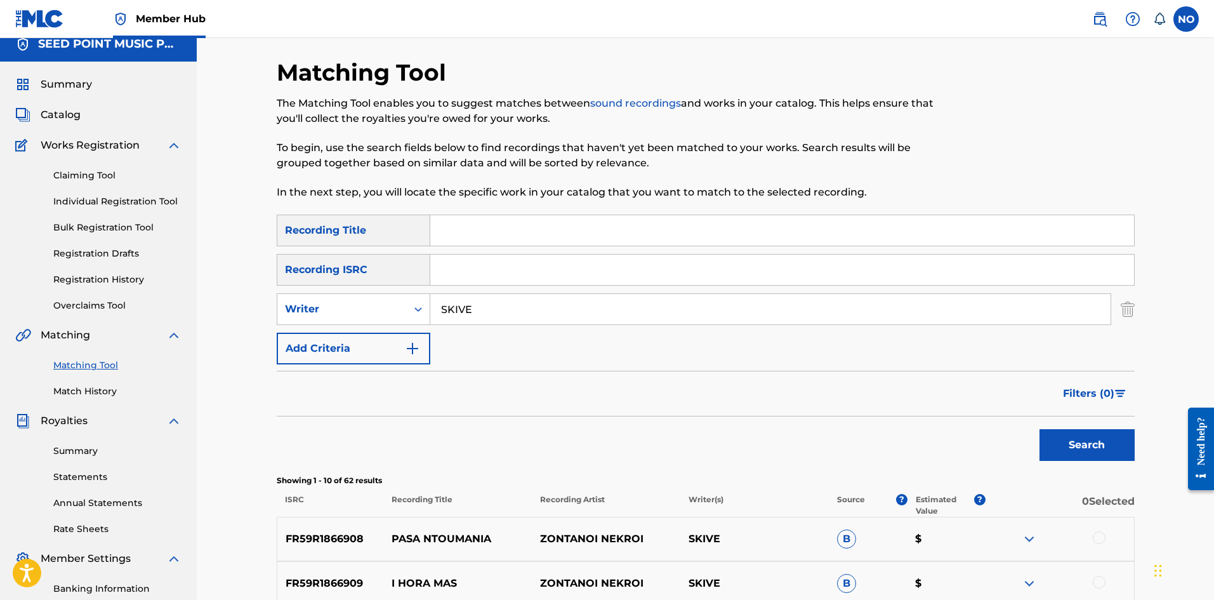
scroll to position [0, 0]
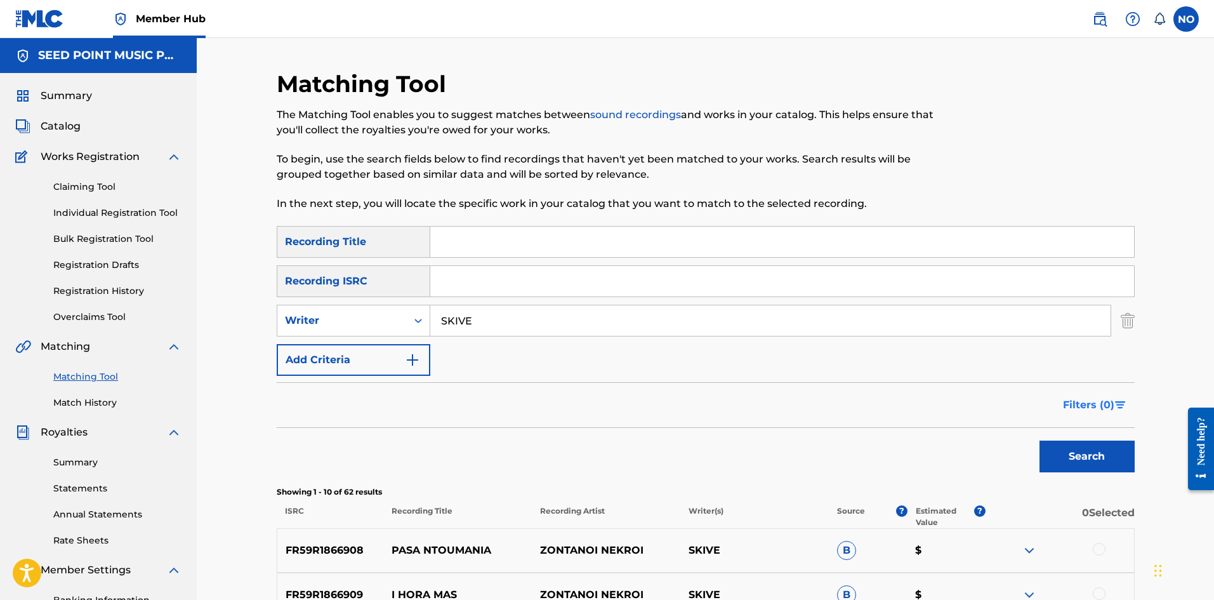
click at [1108, 404] on span "Filters ( 0 )" at bounding box center [1088, 404] width 51 height 15
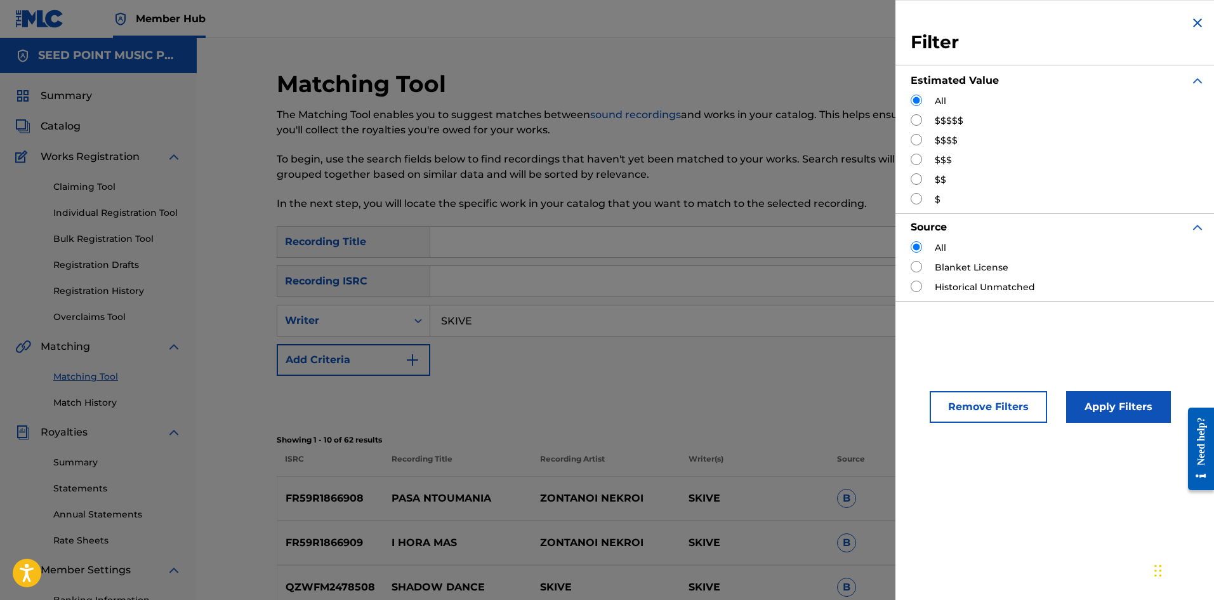
click at [918, 119] on input "Search Form" at bounding box center [916, 119] width 11 height 11
radio input "true"
click at [1117, 407] on button "Apply Filters" at bounding box center [1118, 407] width 105 height 32
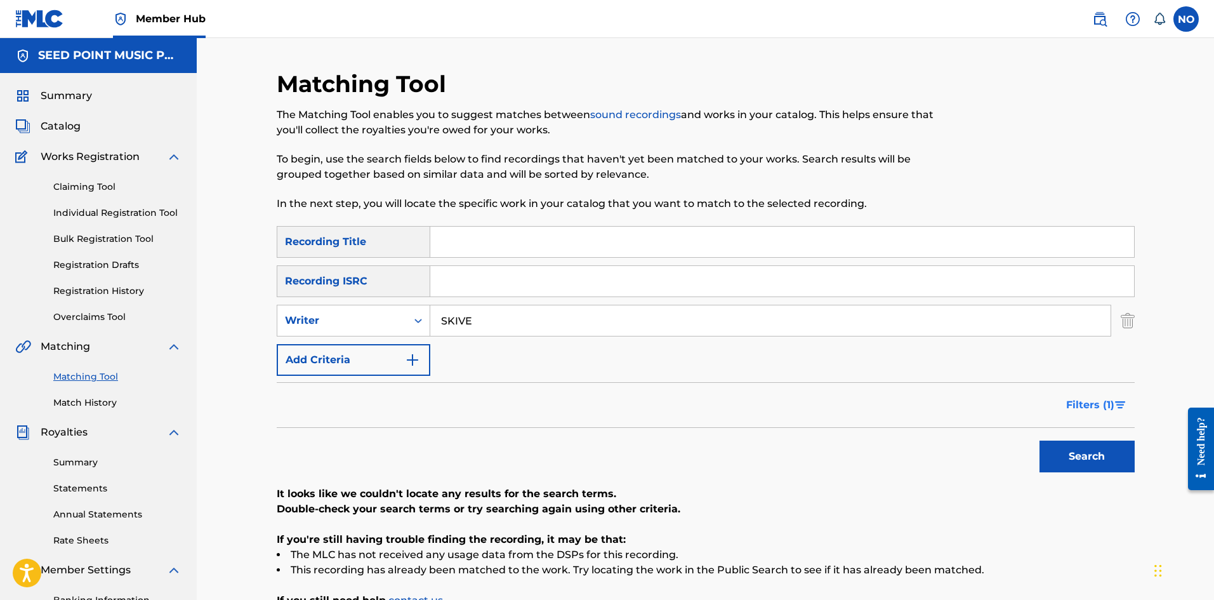
click at [1101, 407] on span "Filters ( 1 )" at bounding box center [1090, 404] width 48 height 15
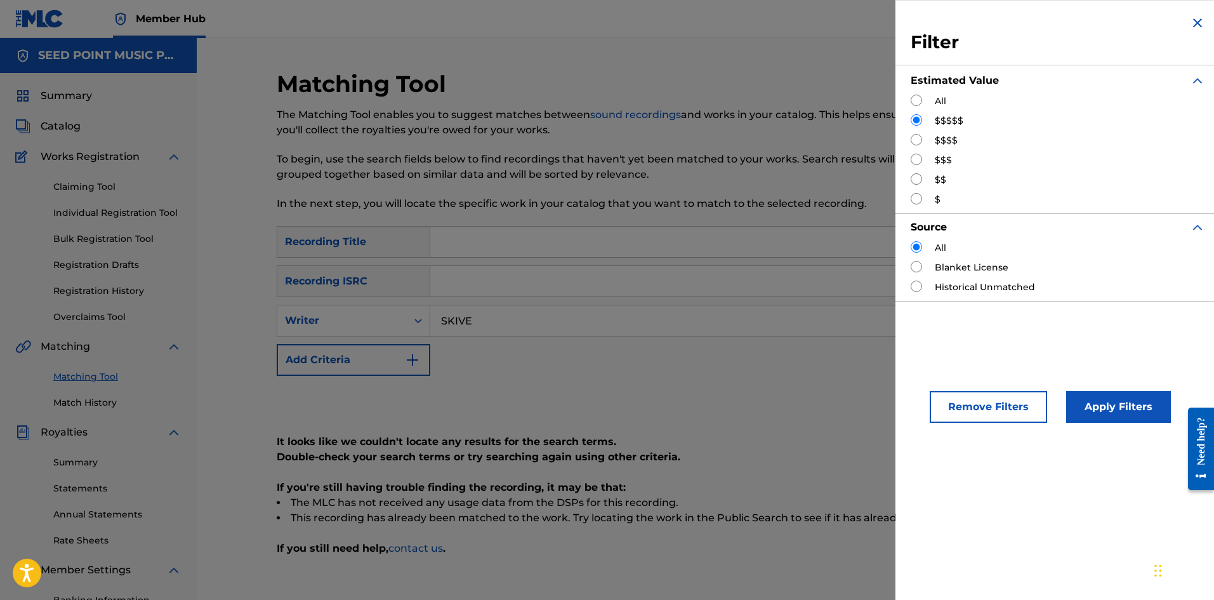
click at [918, 133] on div "All $$$$$ $$$$ $$$ $$ $" at bounding box center [1058, 151] width 294 height 112
click at [916, 137] on input "Search Form" at bounding box center [916, 139] width 11 height 11
radio input "true"
click at [1110, 409] on button "Apply Filters" at bounding box center [1118, 407] width 105 height 32
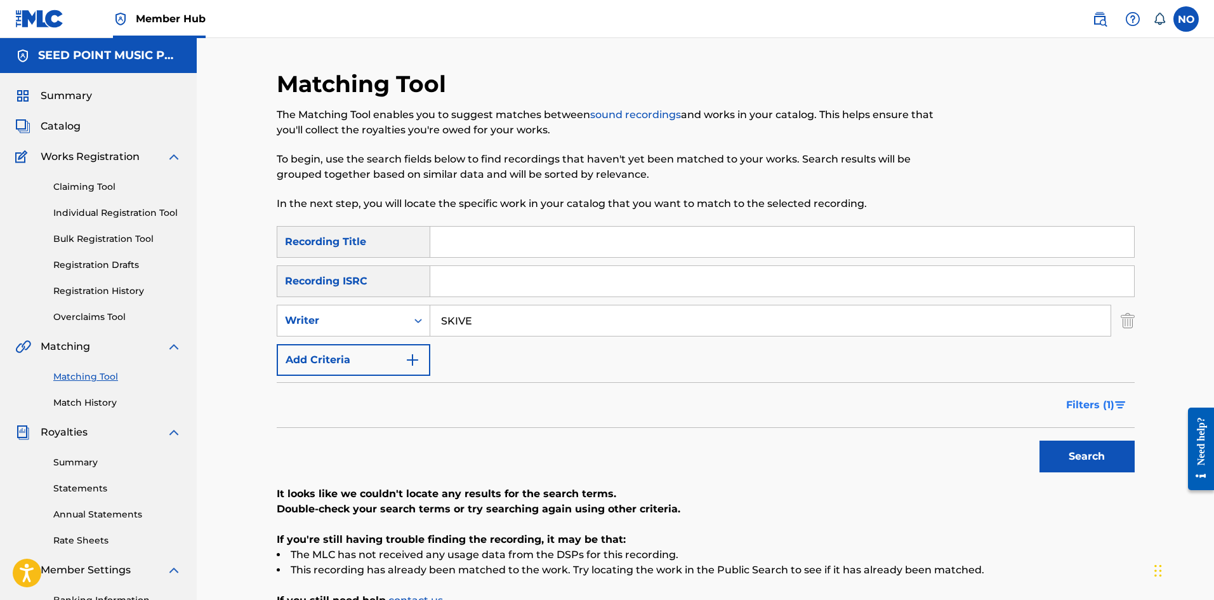
click at [1112, 400] on span "Filters ( 1 )" at bounding box center [1090, 404] width 48 height 15
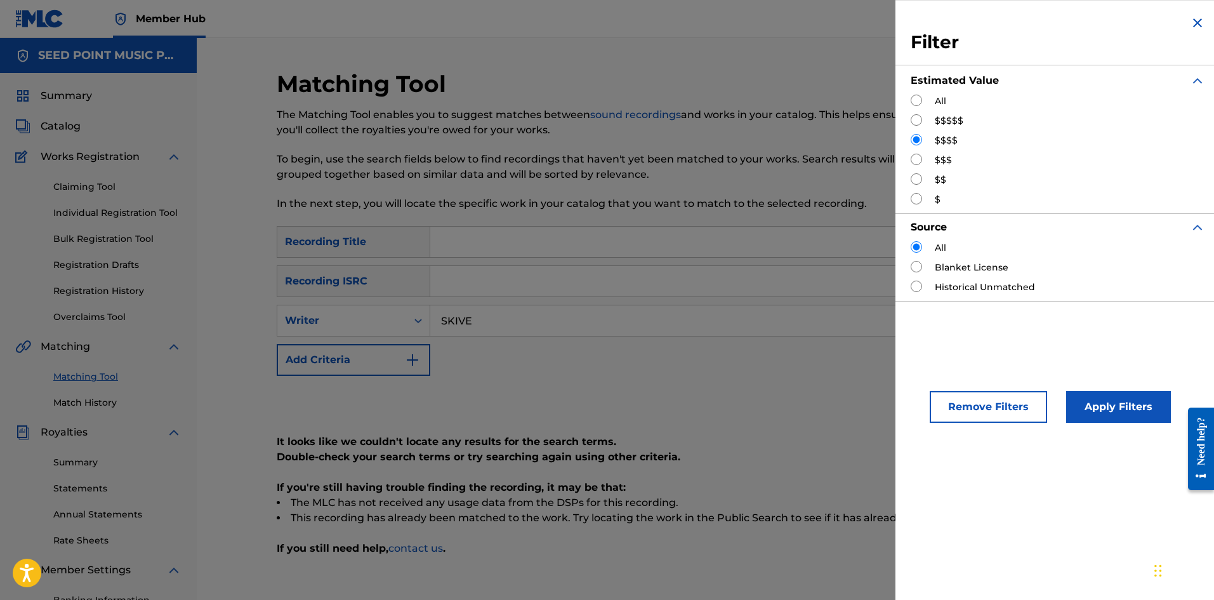
click at [918, 163] on input "Search Form" at bounding box center [916, 159] width 11 height 11
radio input "true"
click at [1119, 409] on button "Apply Filters" at bounding box center [1118, 407] width 105 height 32
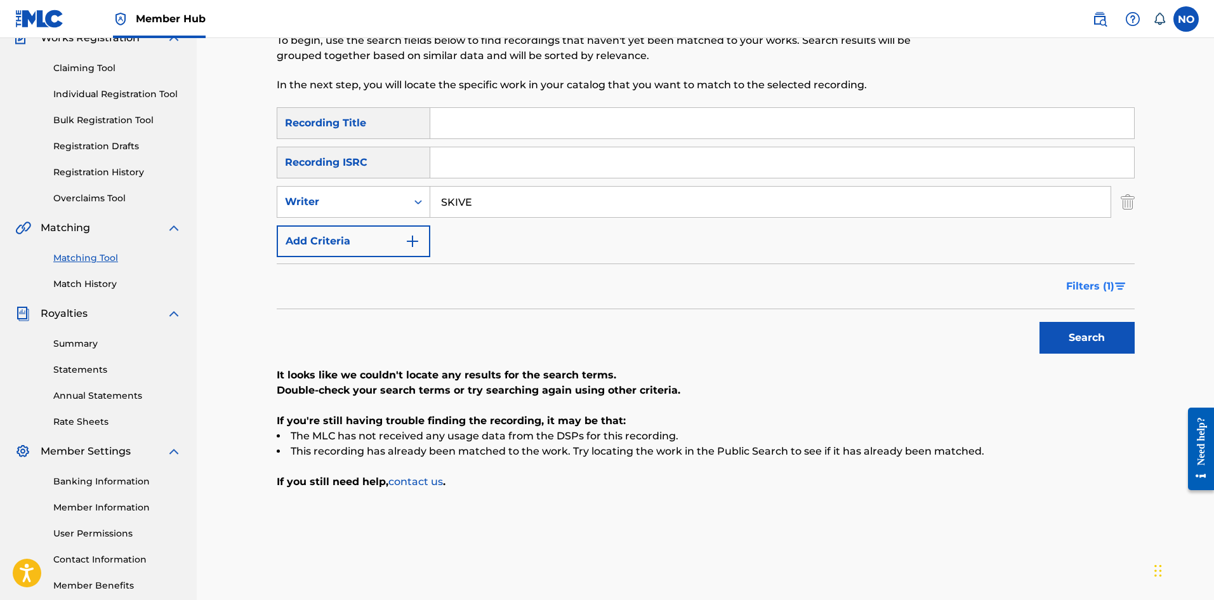
scroll to position [127, 0]
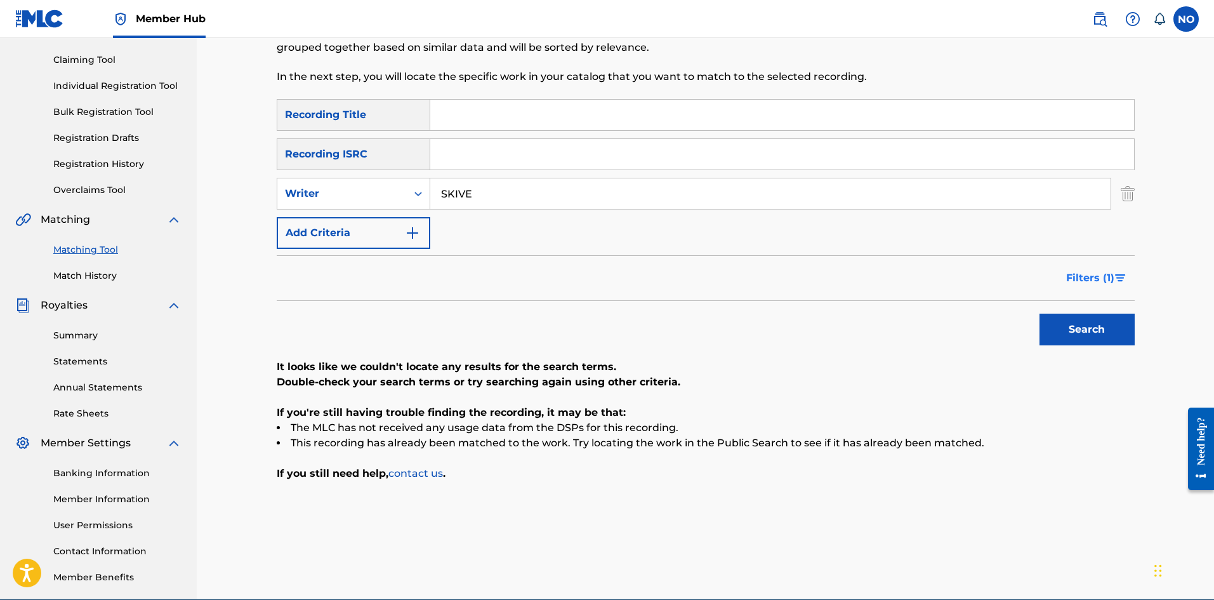
click at [1104, 275] on span "Filters ( 1 )" at bounding box center [1090, 277] width 48 height 15
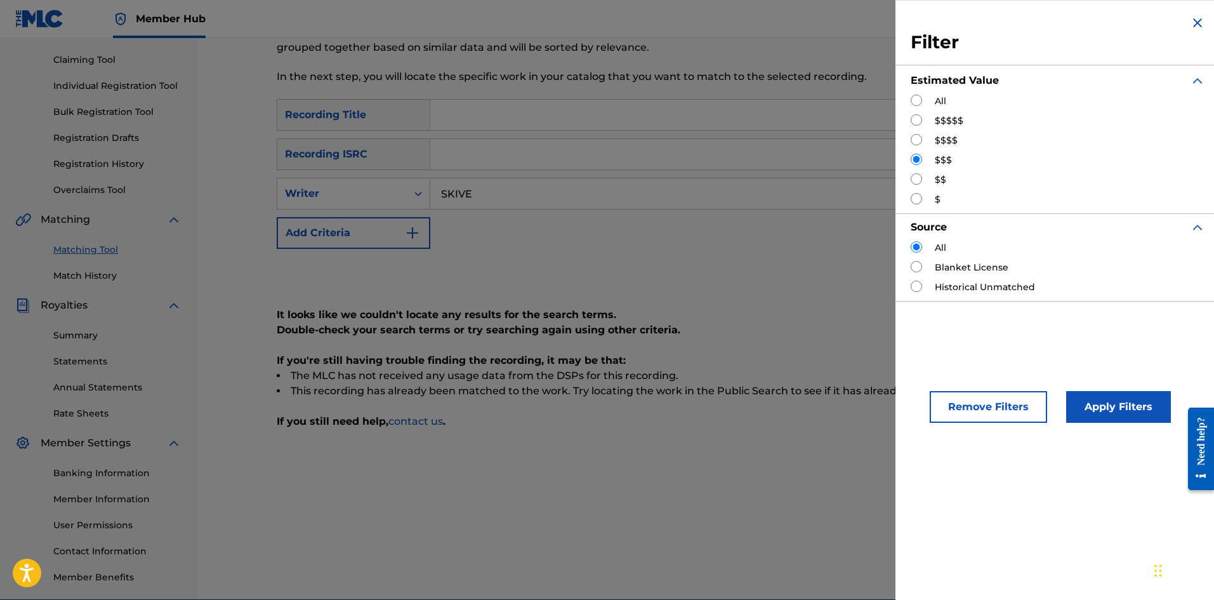
click at [915, 178] on input "Search Form" at bounding box center [916, 178] width 11 height 11
radio input "true"
click at [1112, 405] on button "Apply Filters" at bounding box center [1118, 407] width 105 height 32
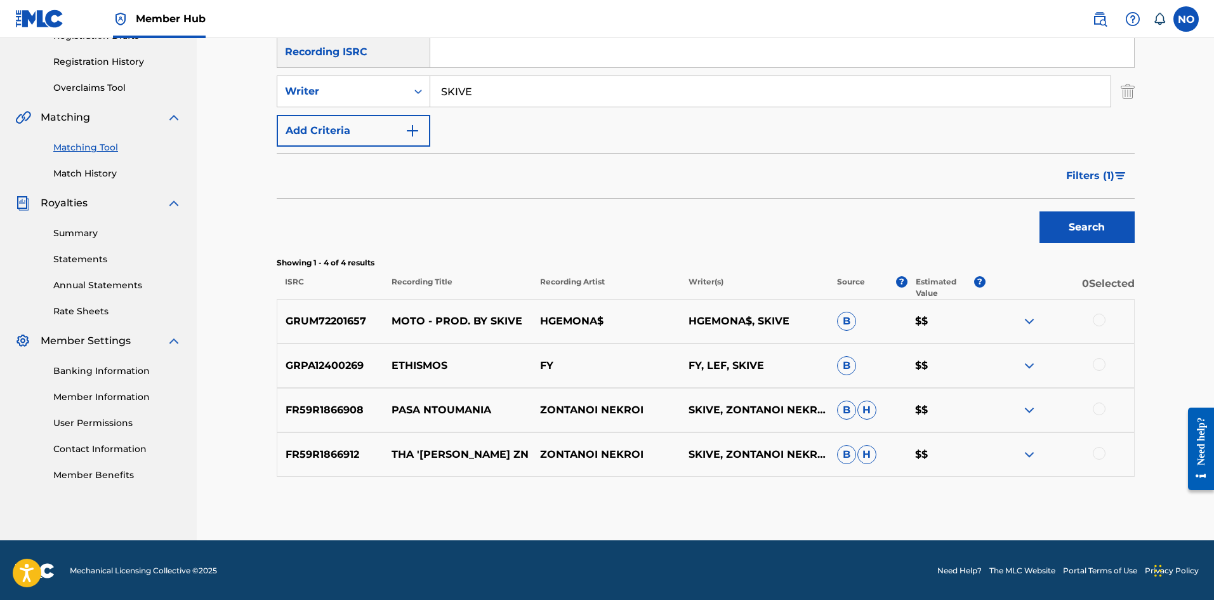
scroll to position [230, 0]
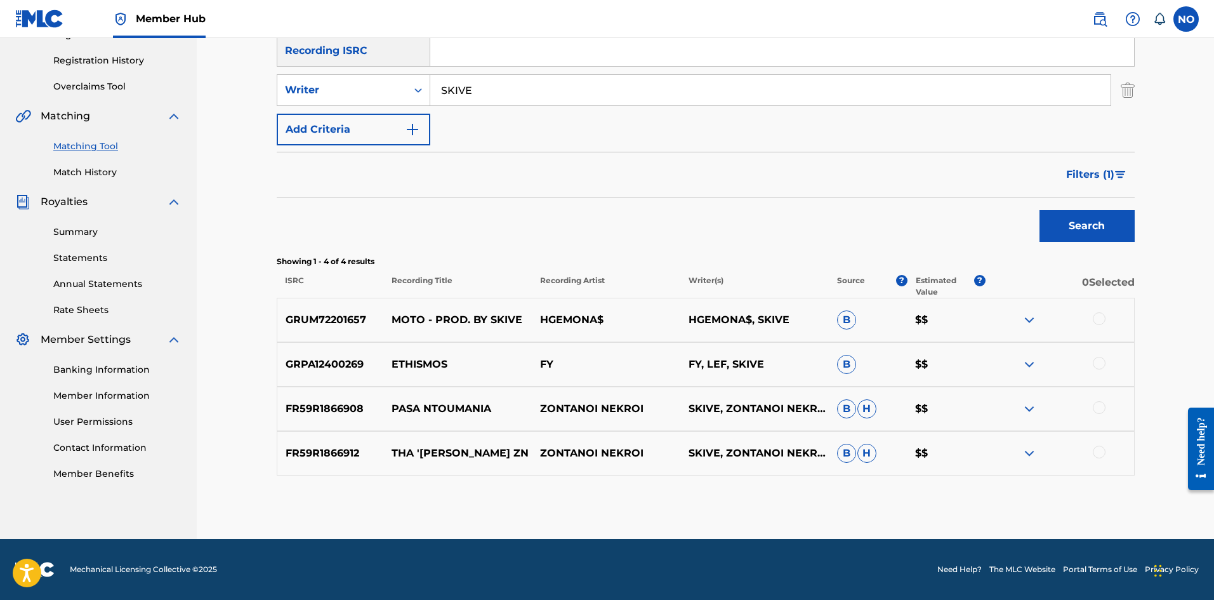
click at [1097, 317] on div at bounding box center [1099, 318] width 13 height 13
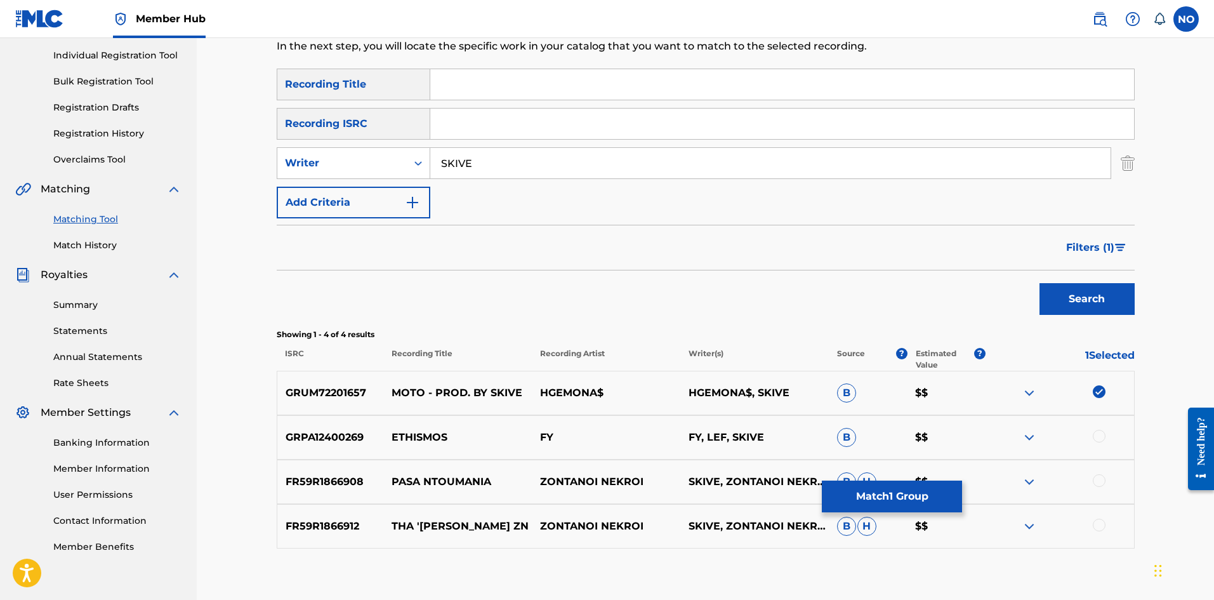
scroll to position [40, 0]
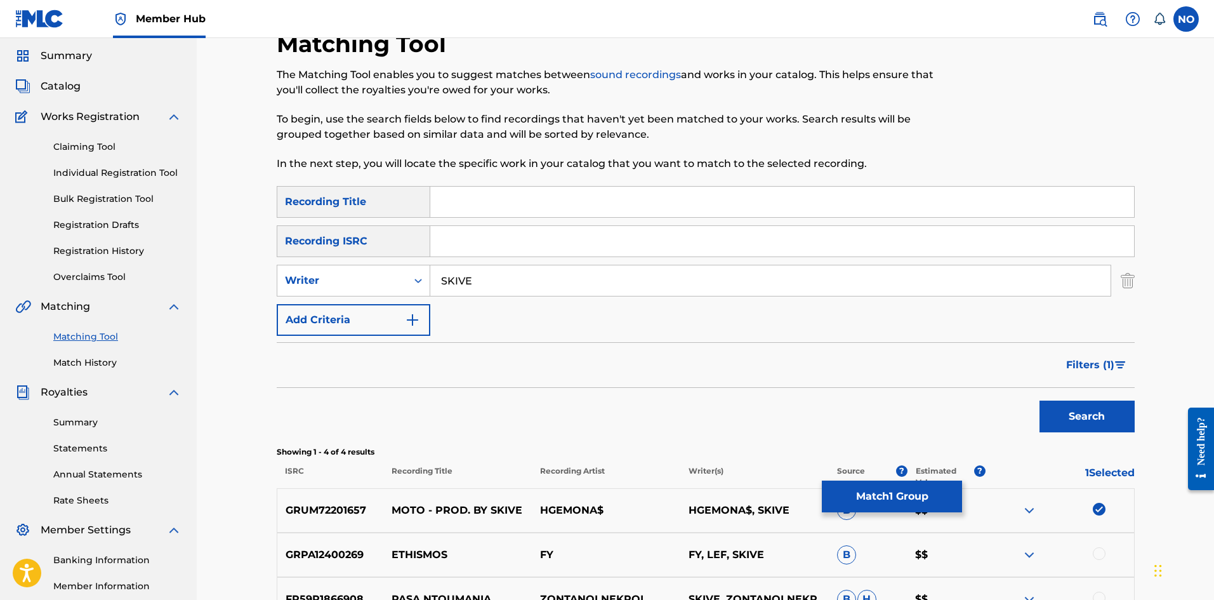
click at [475, 196] on input "Search Form" at bounding box center [782, 202] width 704 height 30
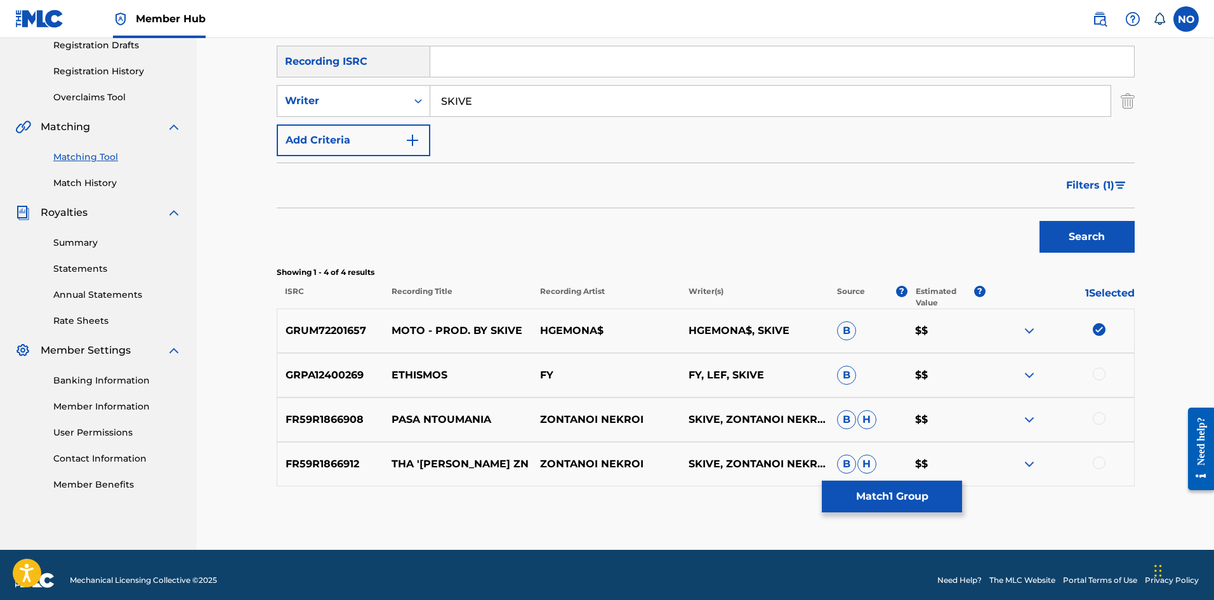
scroll to position [230, 0]
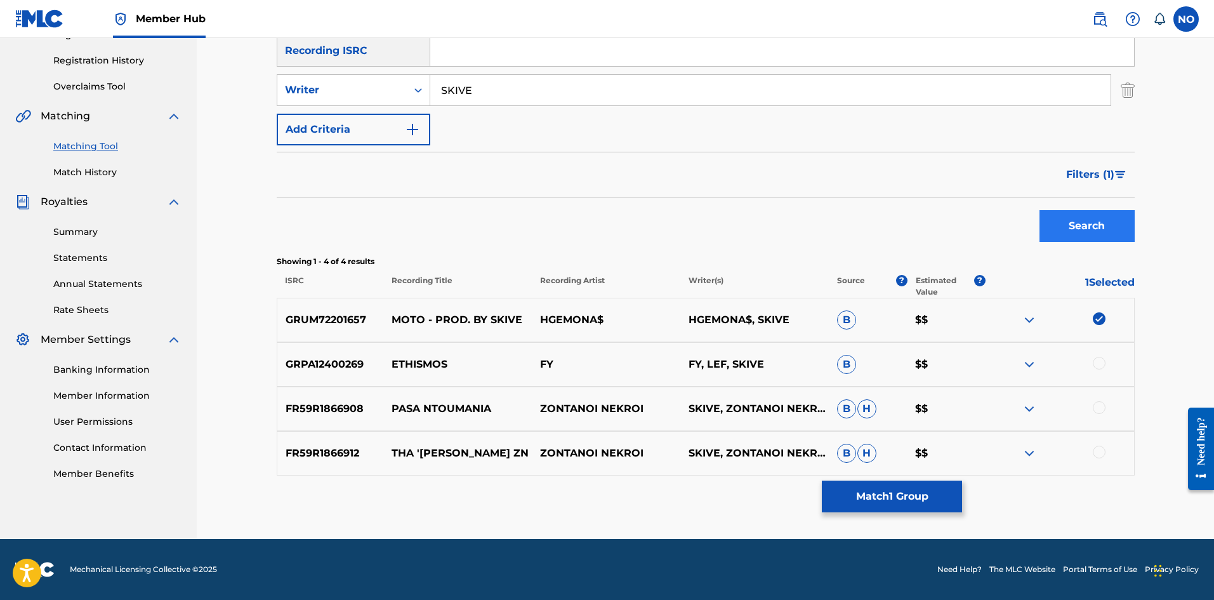
type input "MOTO"
click at [1111, 233] on button "Search" at bounding box center [1086, 226] width 95 height 32
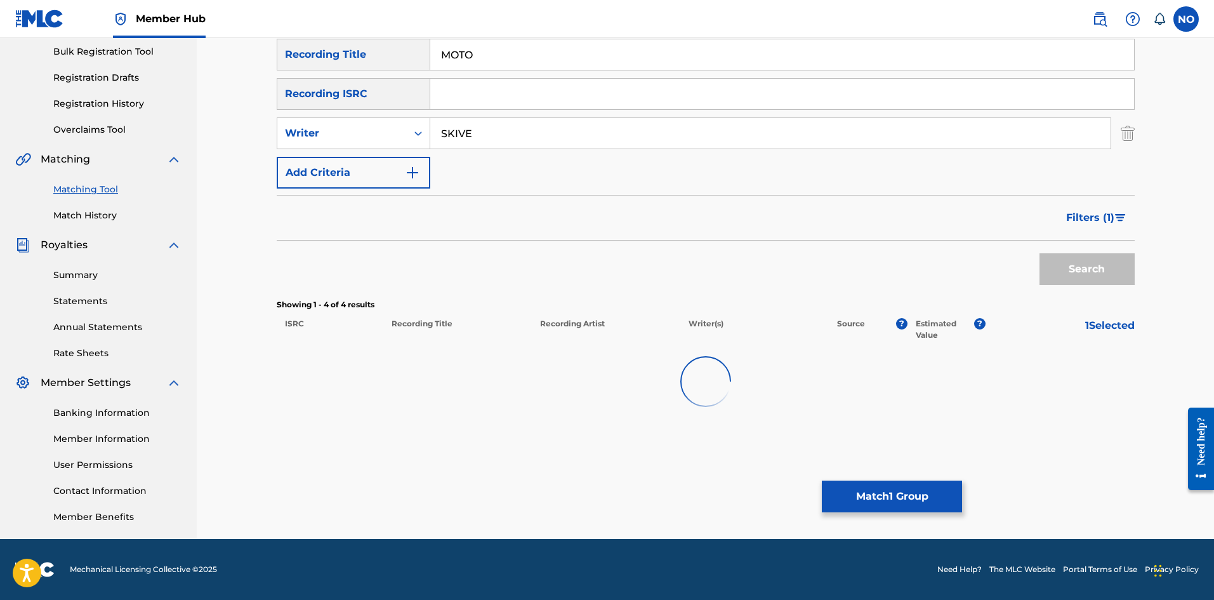
scroll to position [187, 0]
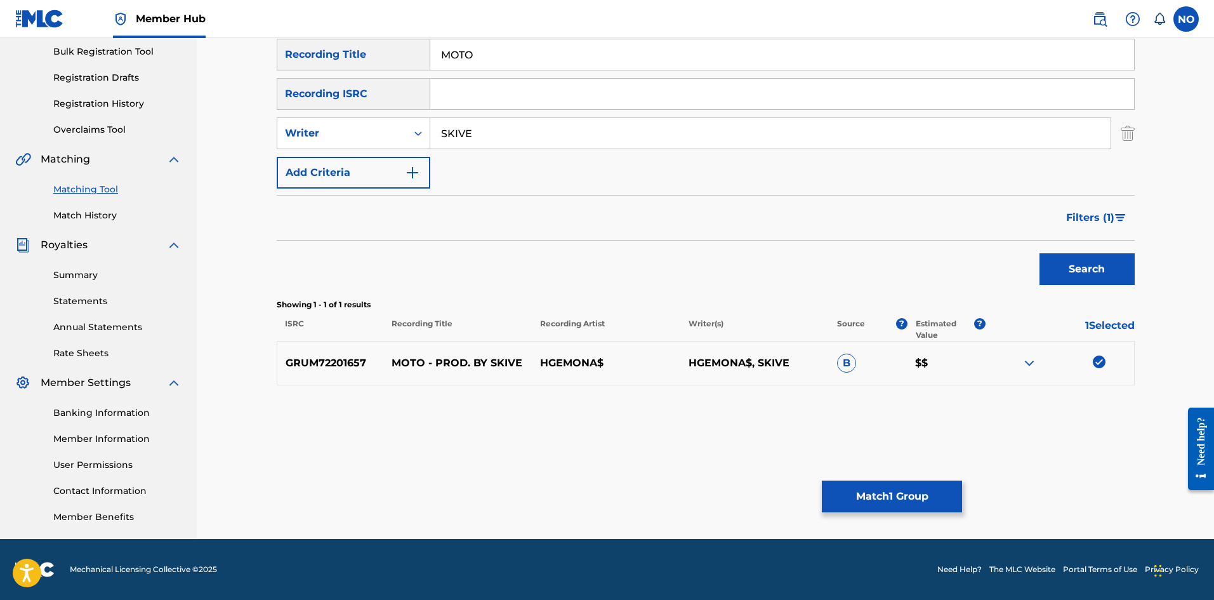
click at [1095, 219] on span "Filters ( 1 )" at bounding box center [1090, 217] width 48 height 15
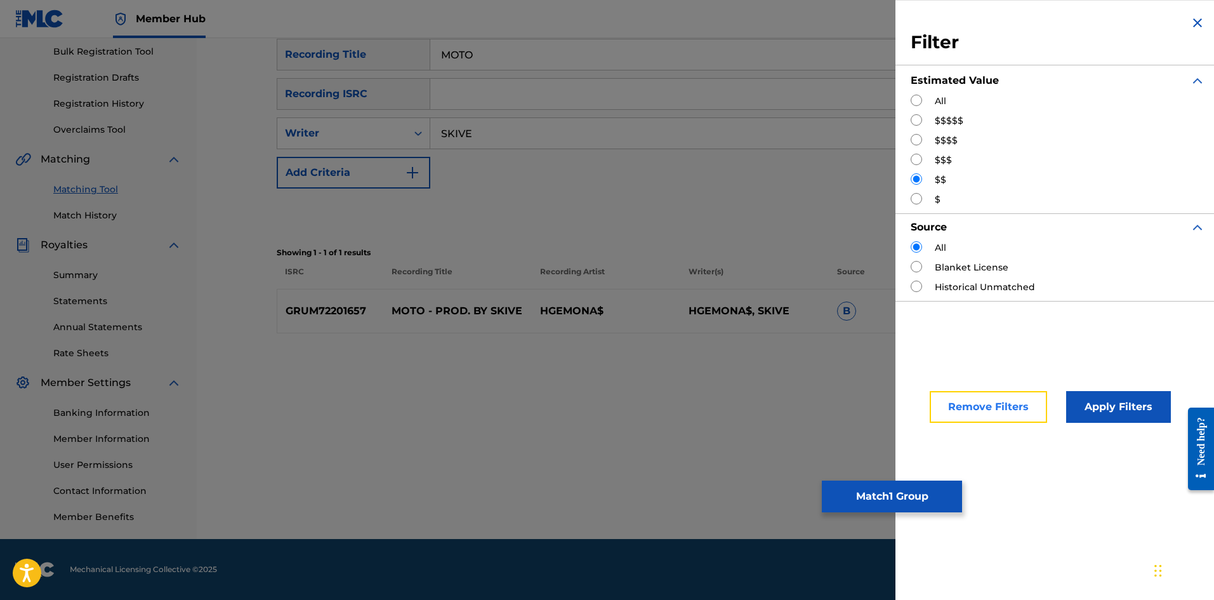
click at [956, 404] on button "Remove Filters" at bounding box center [988, 407] width 117 height 32
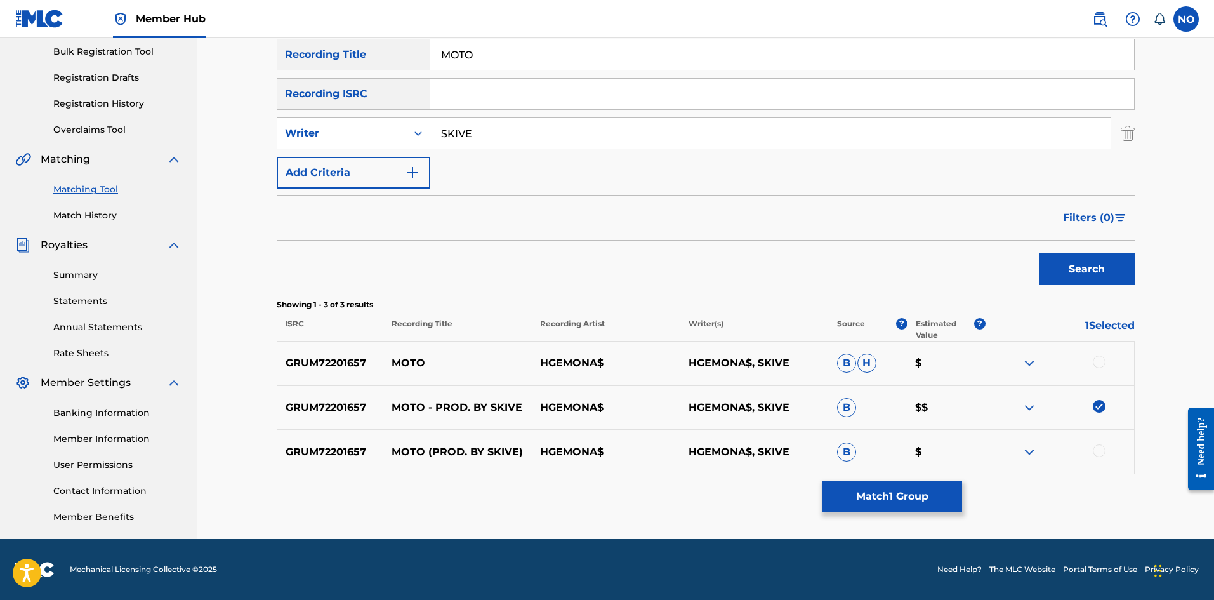
click at [1100, 371] on div "GRUM72201657 MOTO HGEMONA$ HGEMONA$, SKIVE B H $" at bounding box center [706, 363] width 858 height 44
click at [1101, 360] on div at bounding box center [1099, 361] width 13 height 13
click at [1100, 452] on div at bounding box center [1099, 450] width 13 height 13
click at [935, 494] on button "Match 3 Groups" at bounding box center [892, 496] width 140 height 32
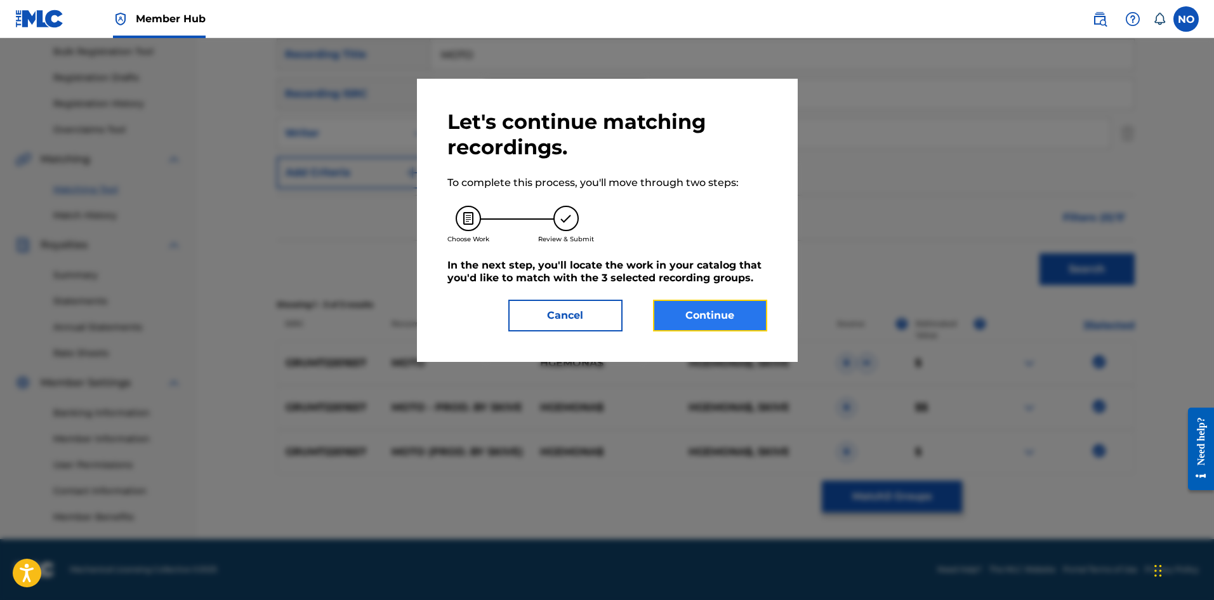
click at [733, 321] on button "Continue" at bounding box center [710, 315] width 114 height 32
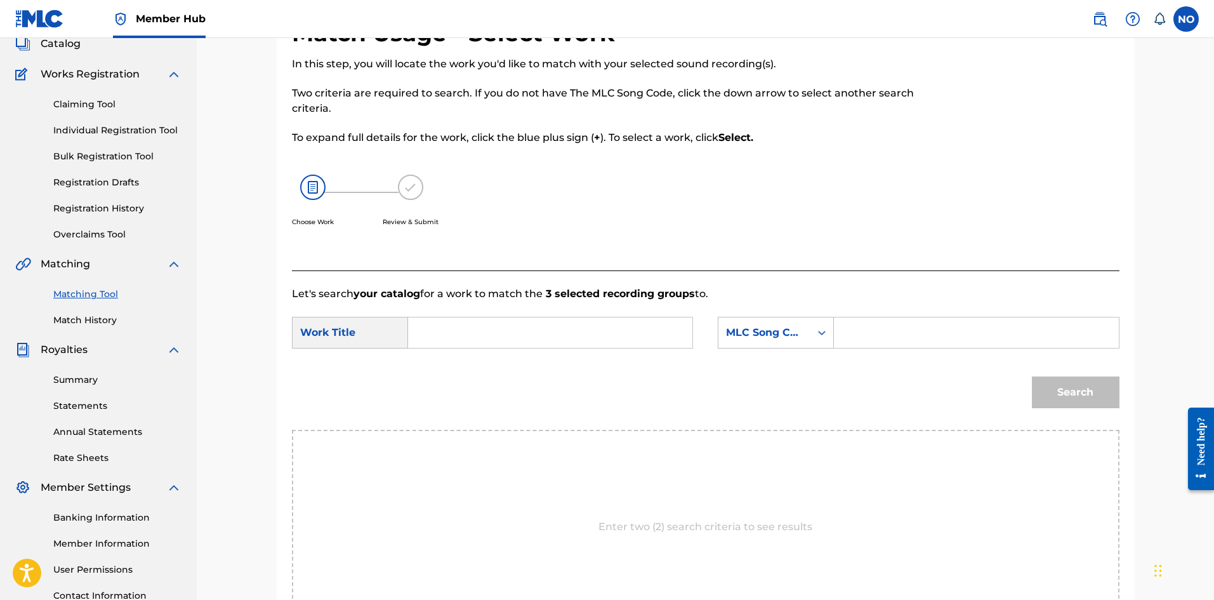
scroll to position [60, 0]
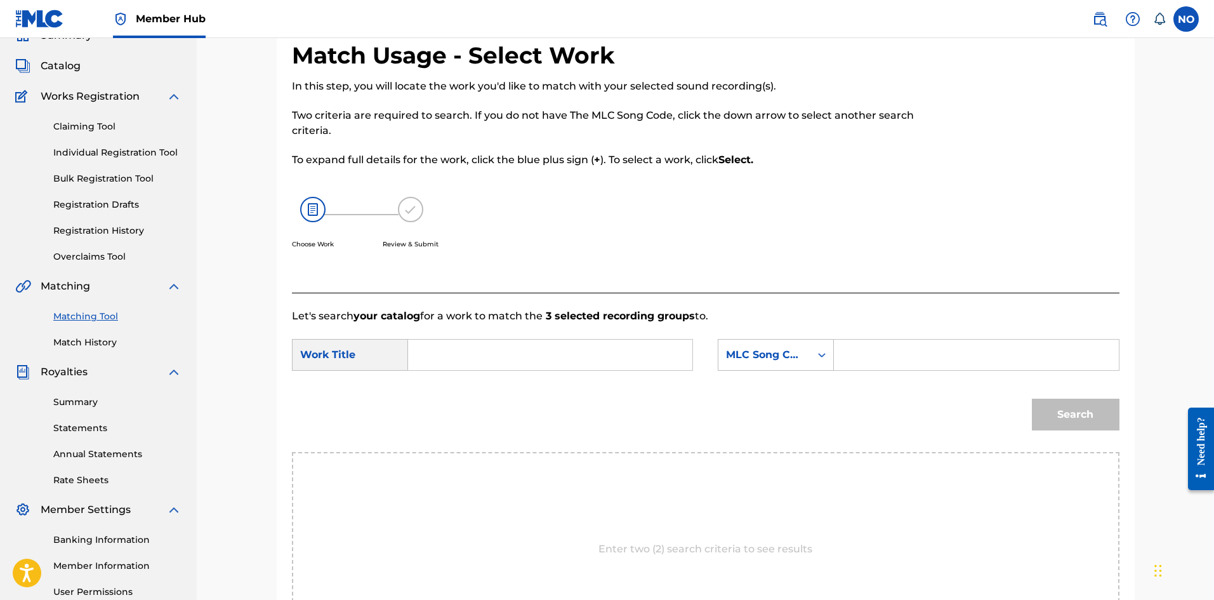
click at [483, 359] on input "Search Form" at bounding box center [550, 354] width 263 height 30
drag, startPoint x: 471, startPoint y: 411, endPoint x: 745, endPoint y: 383, distance: 274.9
click at [471, 409] on div "moto - prod. by skive" at bounding box center [455, 398] width 72 height 53
type input "moto - prod. by skive"
click at [760, 366] on div "MLC Song Code" at bounding box center [764, 355] width 92 height 24
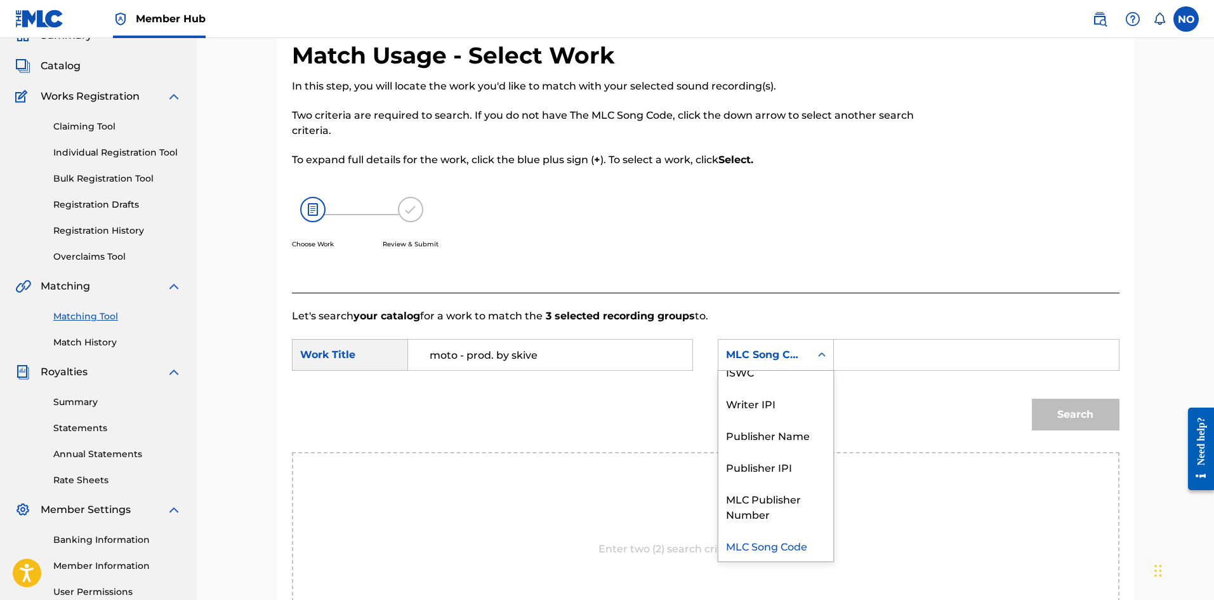
scroll to position [0, 0]
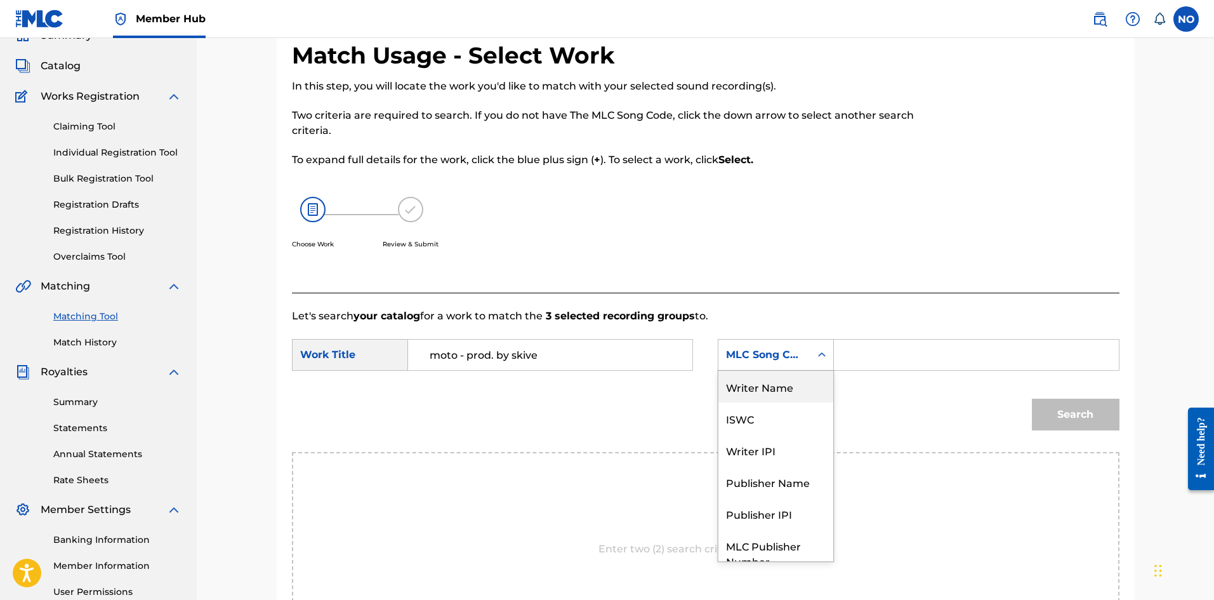
drag, startPoint x: 780, startPoint y: 393, endPoint x: 836, endPoint y: 376, distance: 58.8
click at [780, 392] on div "Writer Name" at bounding box center [775, 387] width 115 height 32
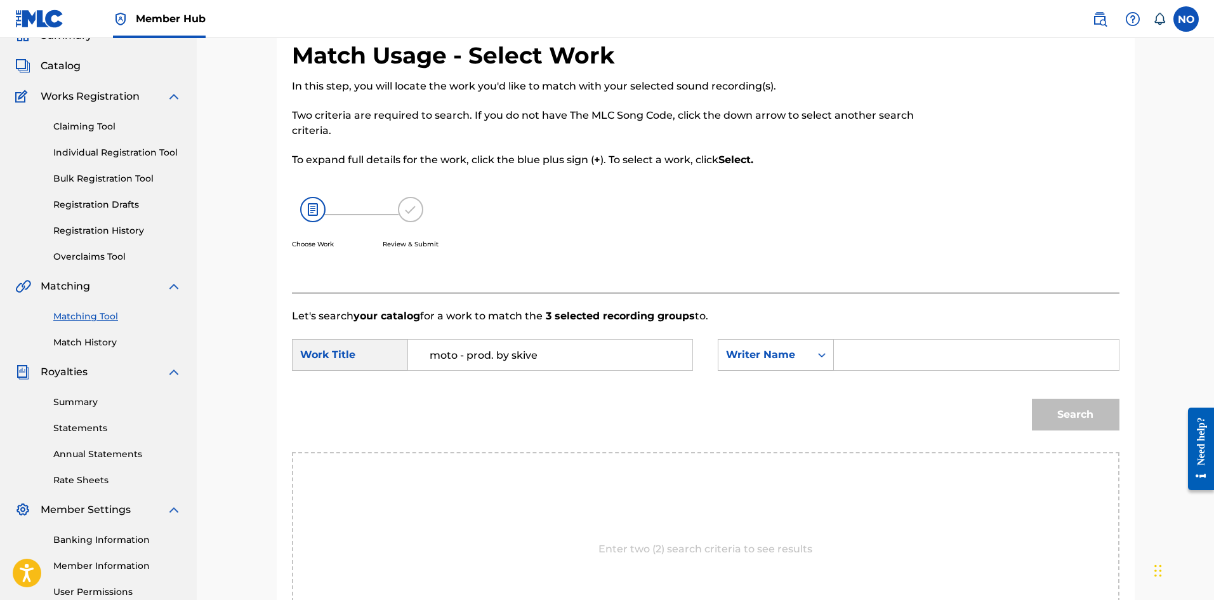
click at [874, 354] on input "Search Form" at bounding box center [976, 354] width 263 height 30
type input "SKIVE"
click at [1072, 424] on button "Search" at bounding box center [1076, 414] width 88 height 32
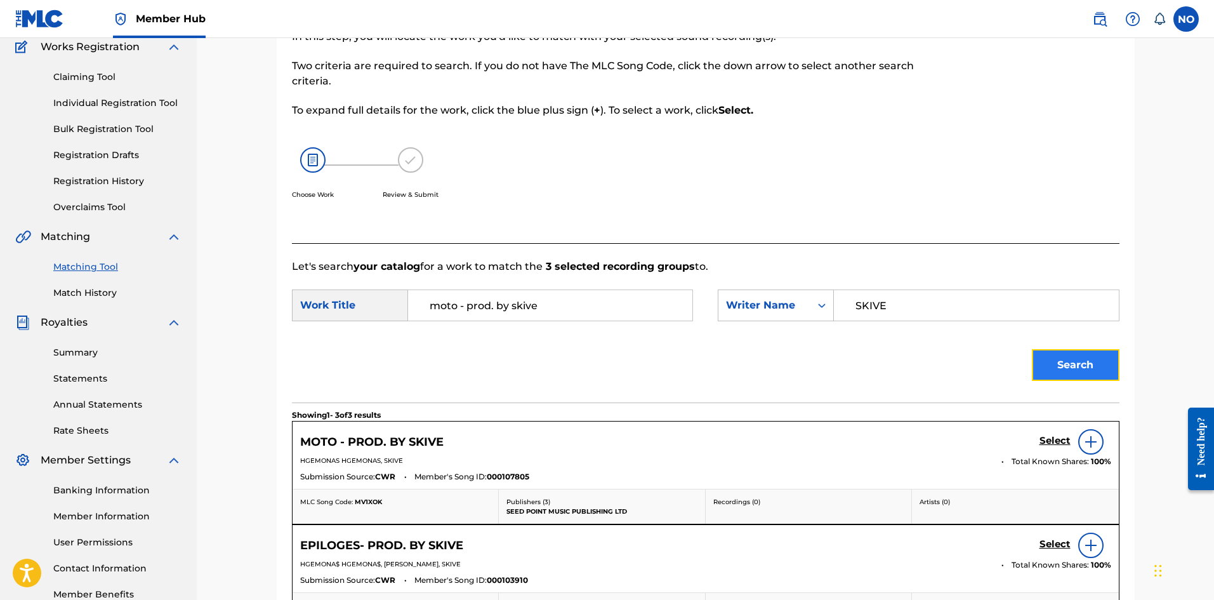
scroll to position [187, 0]
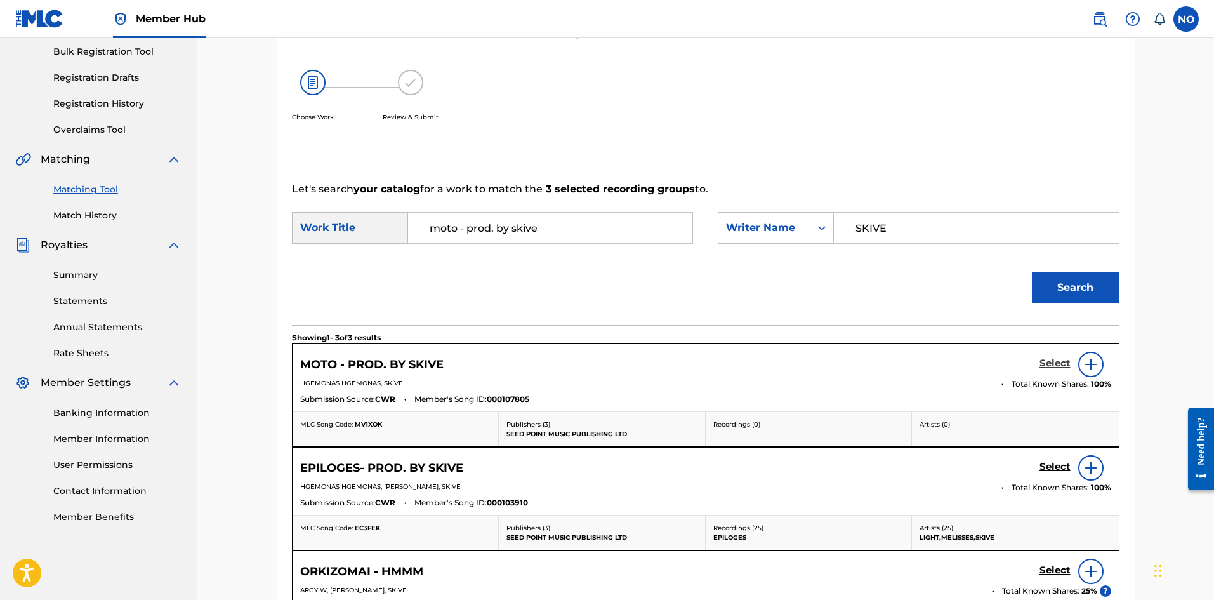
click at [1054, 362] on h5 "Select" at bounding box center [1054, 363] width 31 height 12
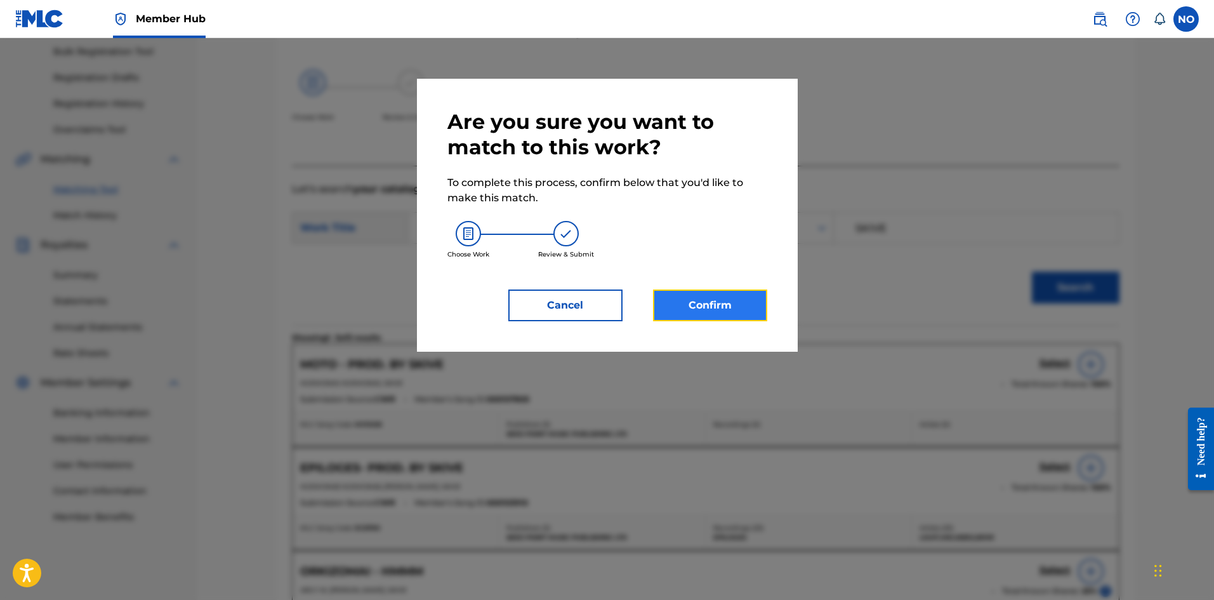
click at [722, 303] on button "Confirm" at bounding box center [710, 305] width 114 height 32
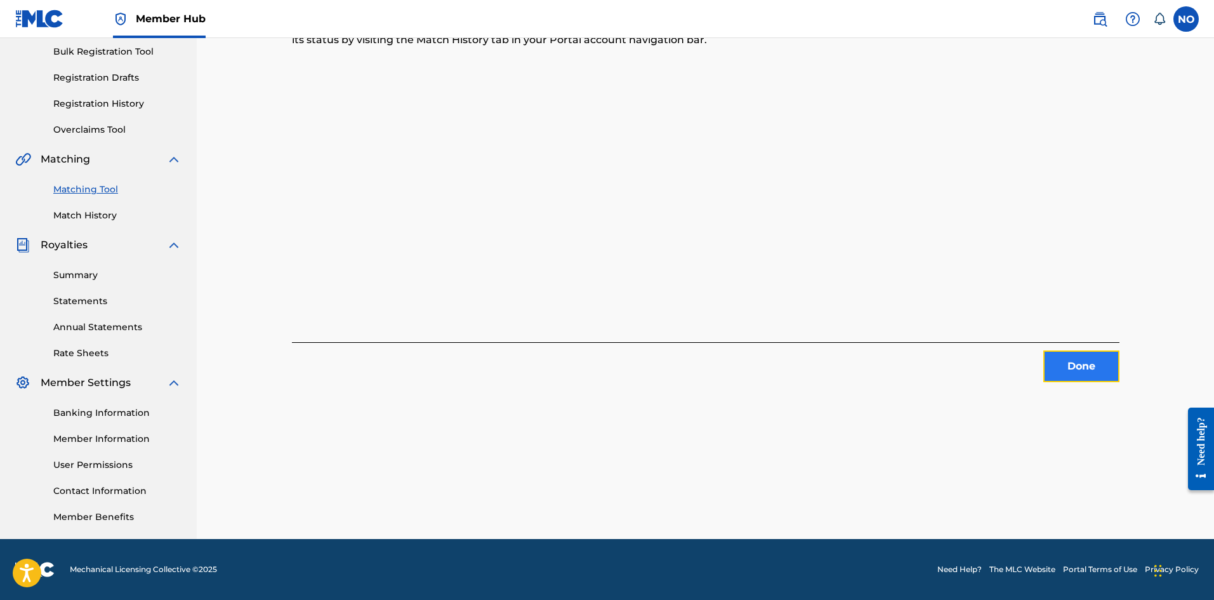
click at [1082, 373] on button "Done" at bounding box center [1081, 366] width 76 height 32
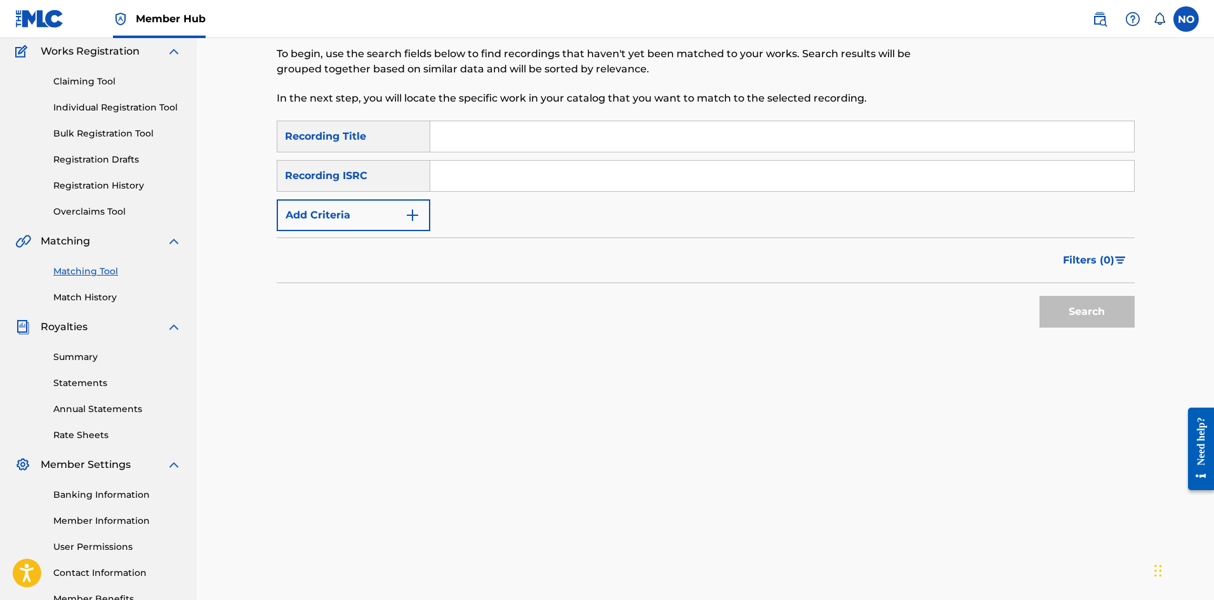
scroll to position [0, 0]
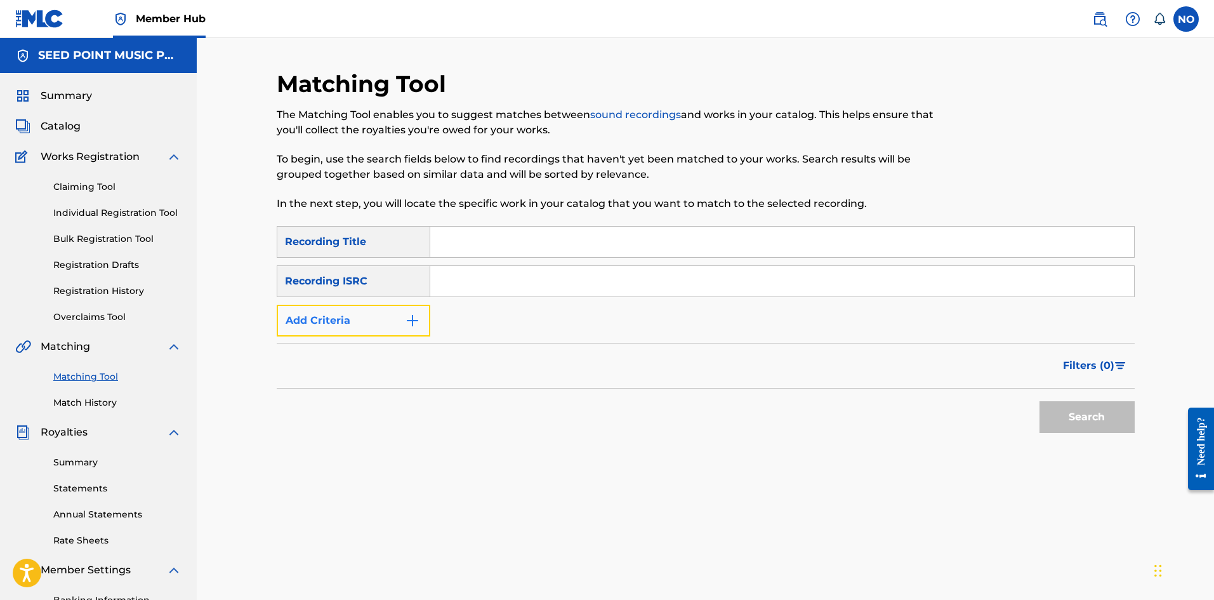
click at [383, 318] on button "Add Criteria" at bounding box center [354, 321] width 154 height 32
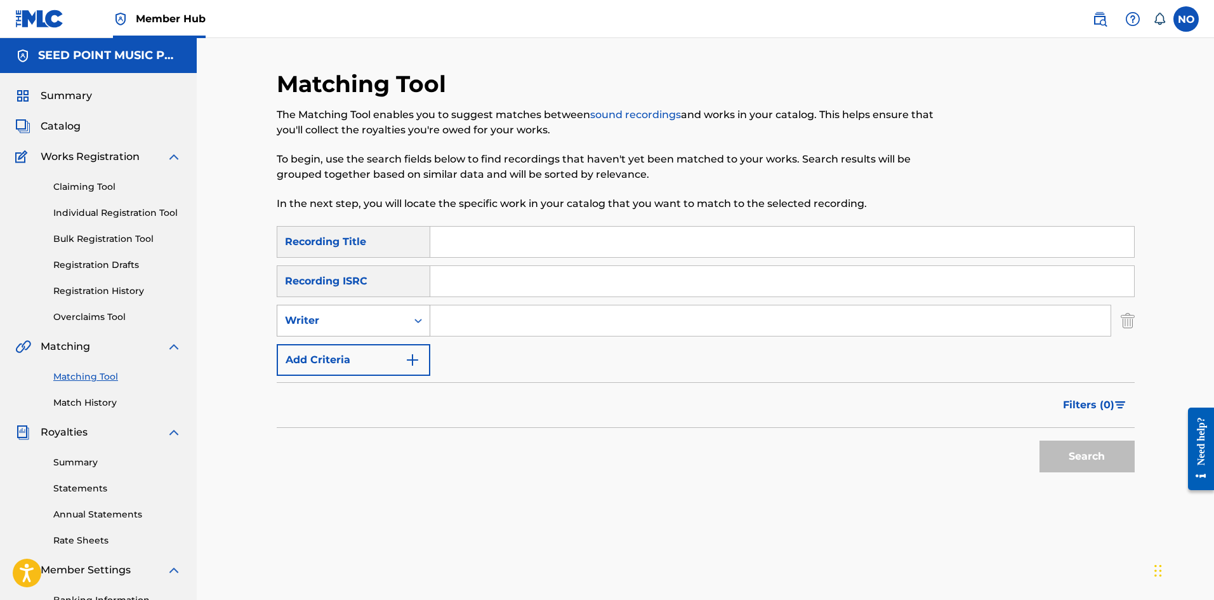
click at [419, 327] on div "Search Form" at bounding box center [418, 320] width 23 height 23
drag, startPoint x: 410, startPoint y: 349, endPoint x: 438, endPoint y: 336, distance: 31.2
click at [412, 348] on div "Recording Artist" at bounding box center [353, 352] width 152 height 32
drag, startPoint x: 438, startPoint y: 336, endPoint x: 455, endPoint y: 327, distance: 18.7
click at [455, 327] on input "Search Form" at bounding box center [770, 320] width 680 height 30
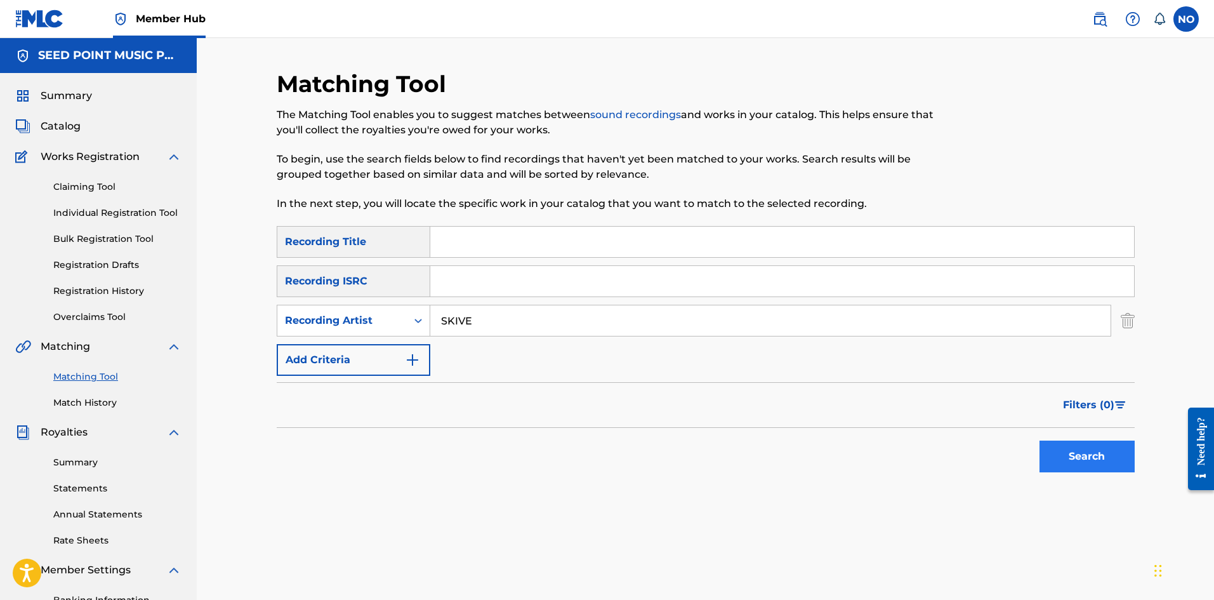
type input "SKIVE"
click at [1107, 455] on button "Search" at bounding box center [1086, 456] width 95 height 32
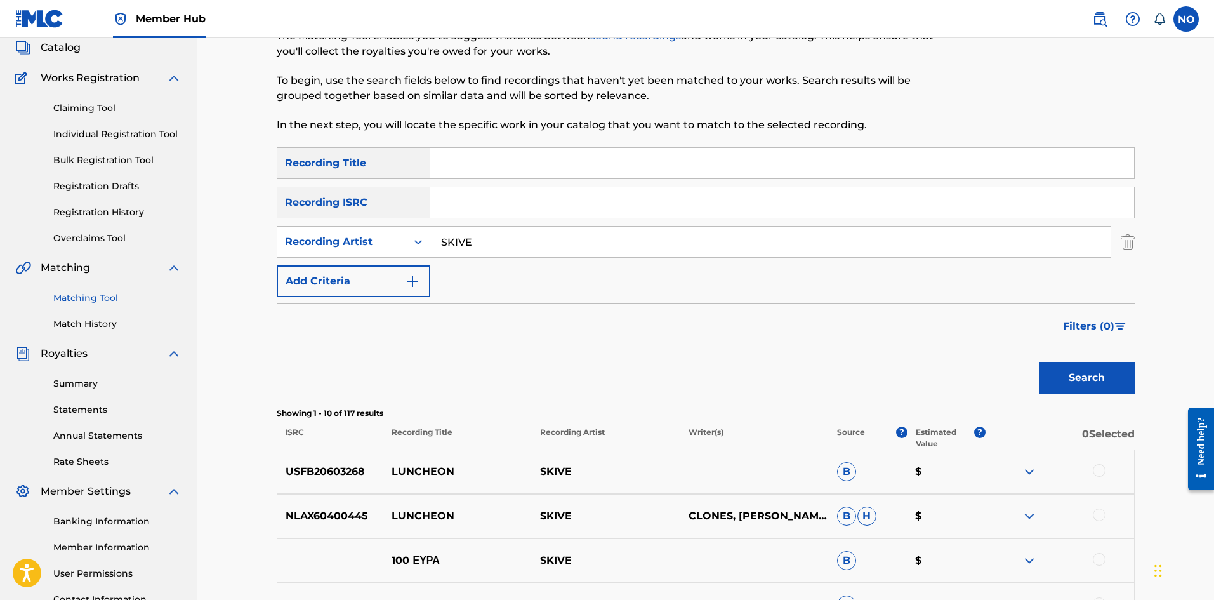
scroll to position [190, 0]
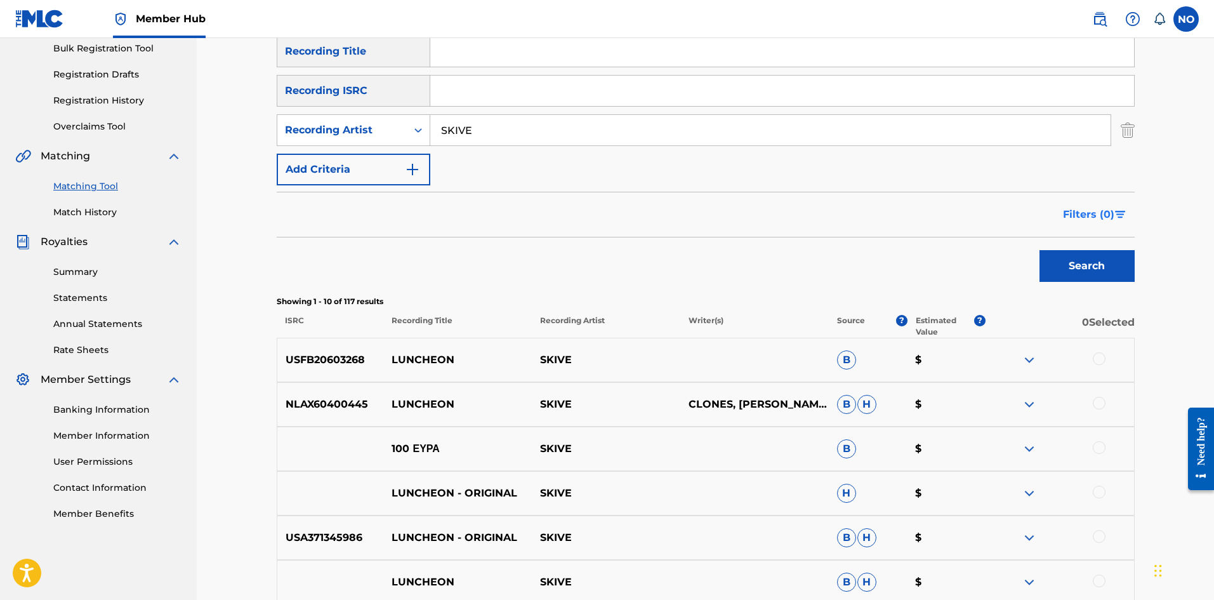
click at [1115, 220] on button "Filters ( 0 )" at bounding box center [1094, 215] width 79 height 32
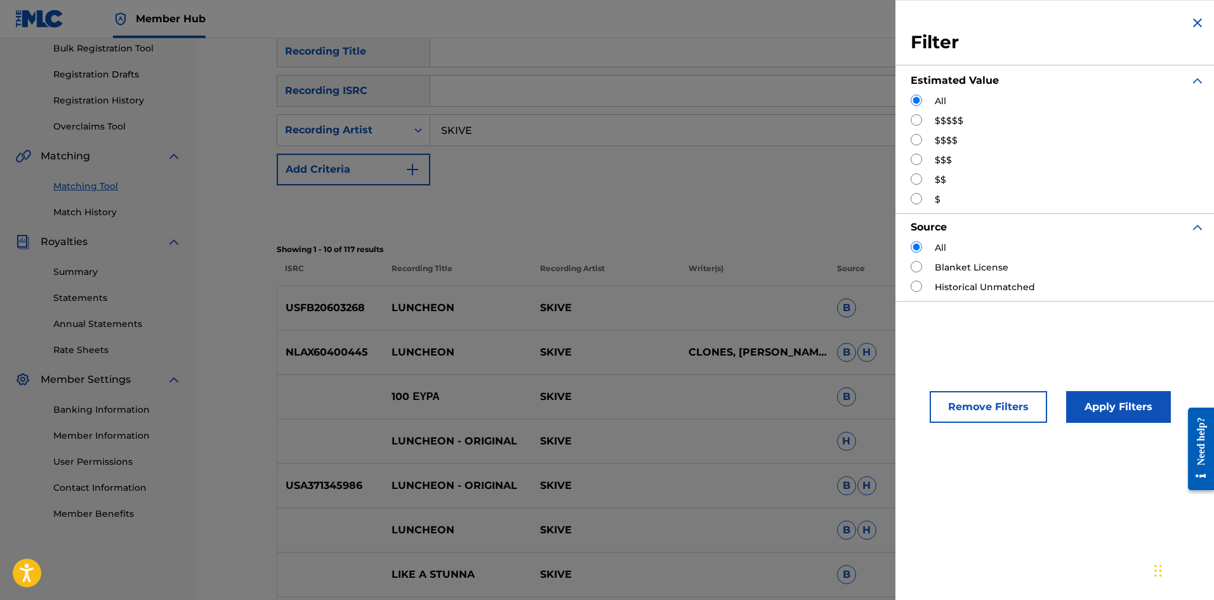
click at [921, 120] on input "Search Form" at bounding box center [916, 119] width 11 height 11
radio input "true"
click at [1122, 411] on button "Apply Filters" at bounding box center [1118, 407] width 105 height 32
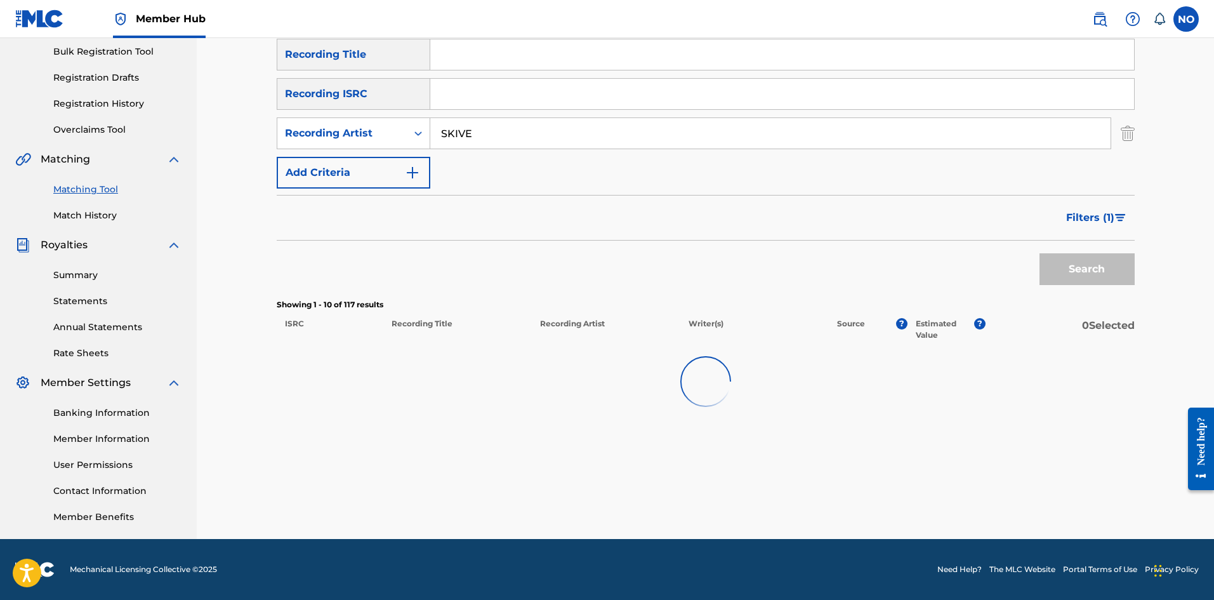
scroll to position [187, 0]
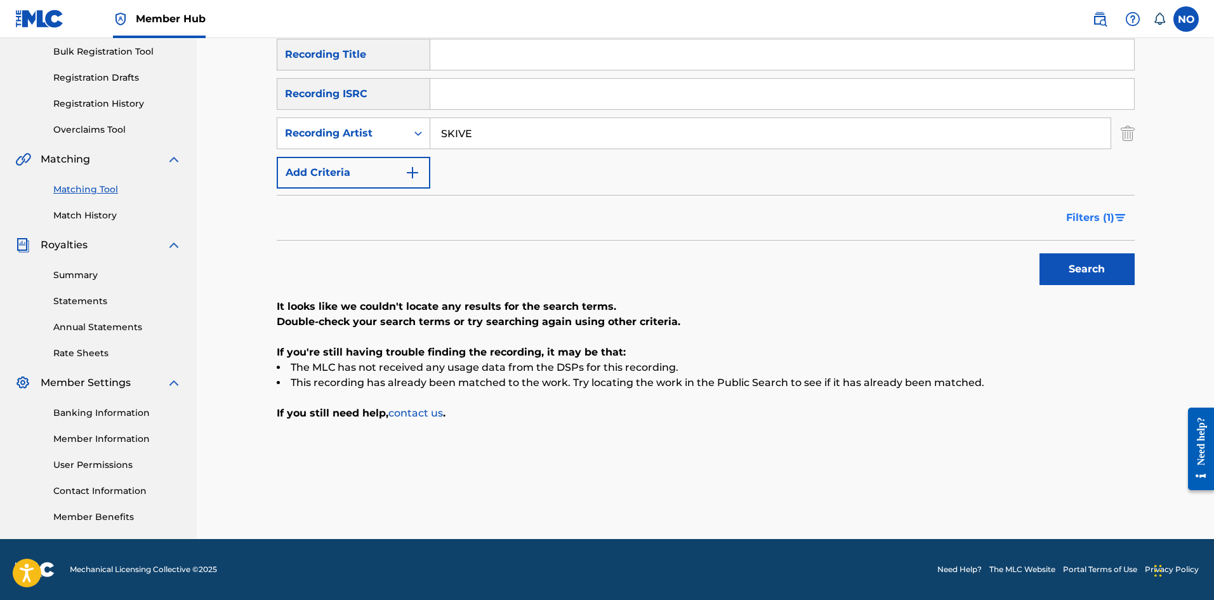
click at [1091, 217] on span "Filters ( 1 )" at bounding box center [1090, 217] width 48 height 15
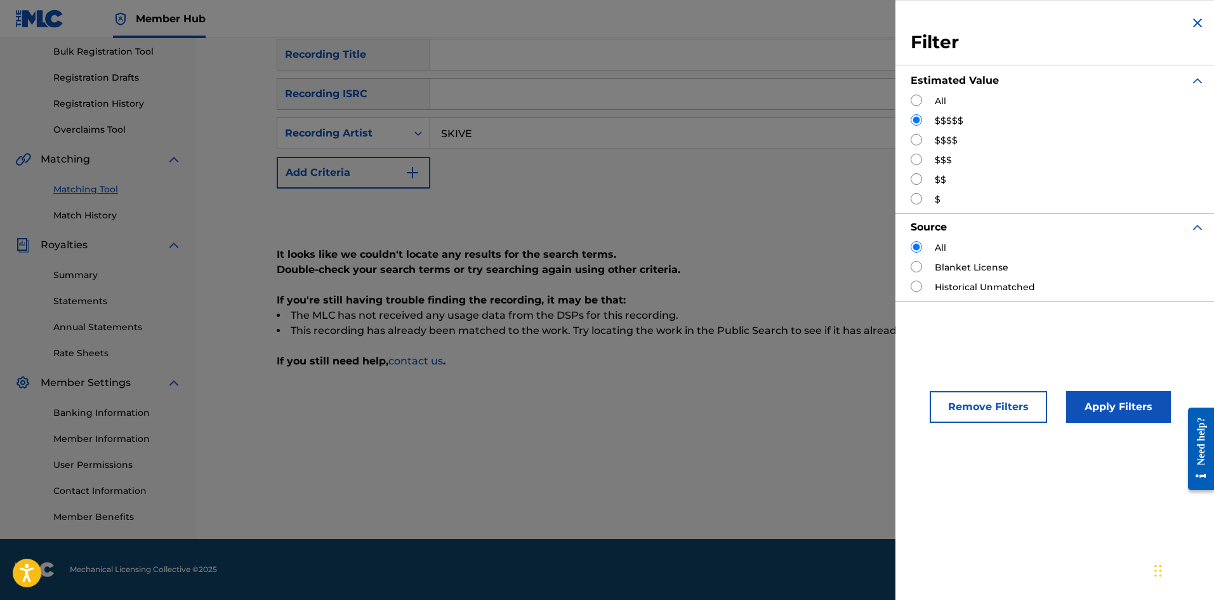
click at [916, 183] on input "Search Form" at bounding box center [916, 178] width 11 height 11
radio input "true"
click at [1110, 405] on button "Apply Filters" at bounding box center [1118, 407] width 105 height 32
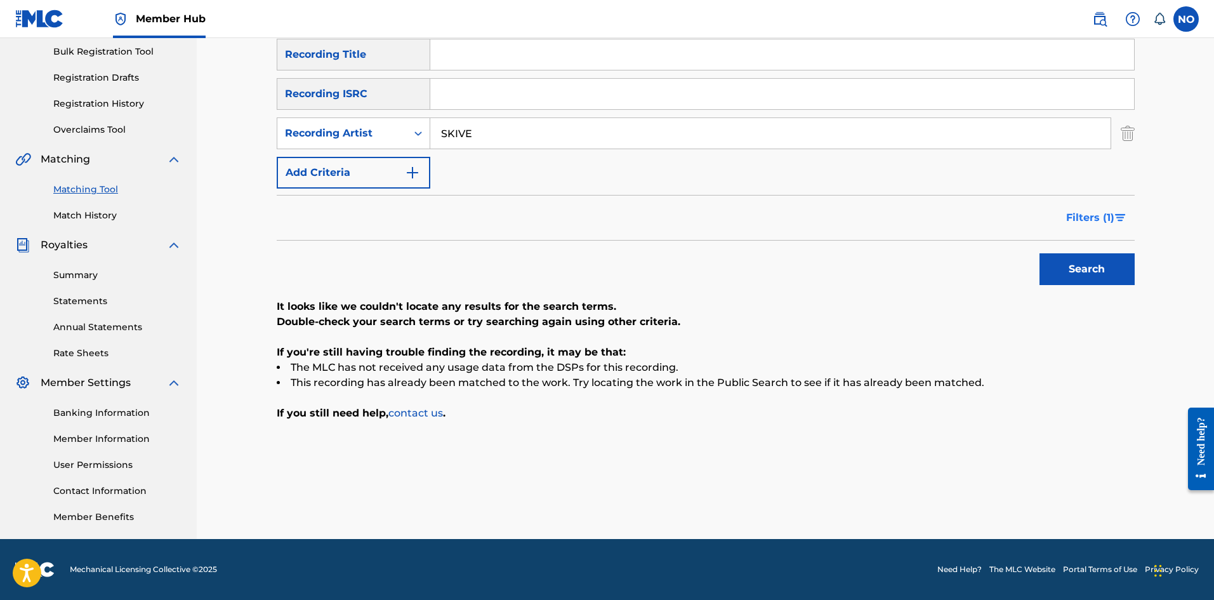
click at [1079, 213] on span "Filters ( 1 )" at bounding box center [1090, 217] width 48 height 15
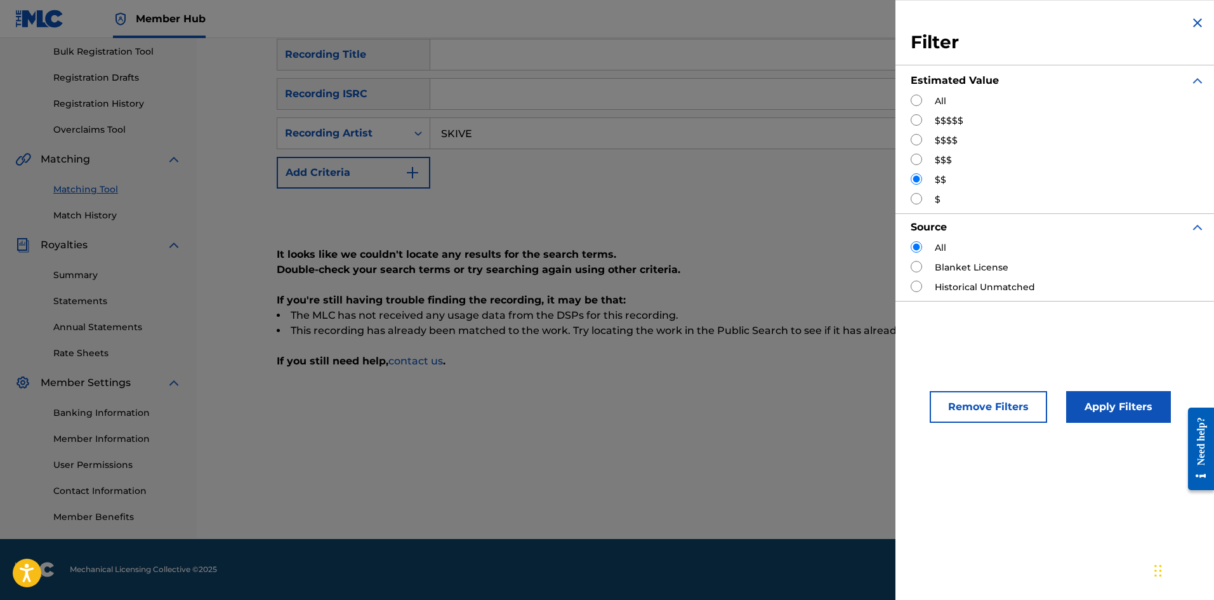
click at [913, 160] on input "Search Form" at bounding box center [916, 159] width 11 height 11
radio input "true"
click at [1114, 399] on button "Apply Filters" at bounding box center [1118, 407] width 105 height 32
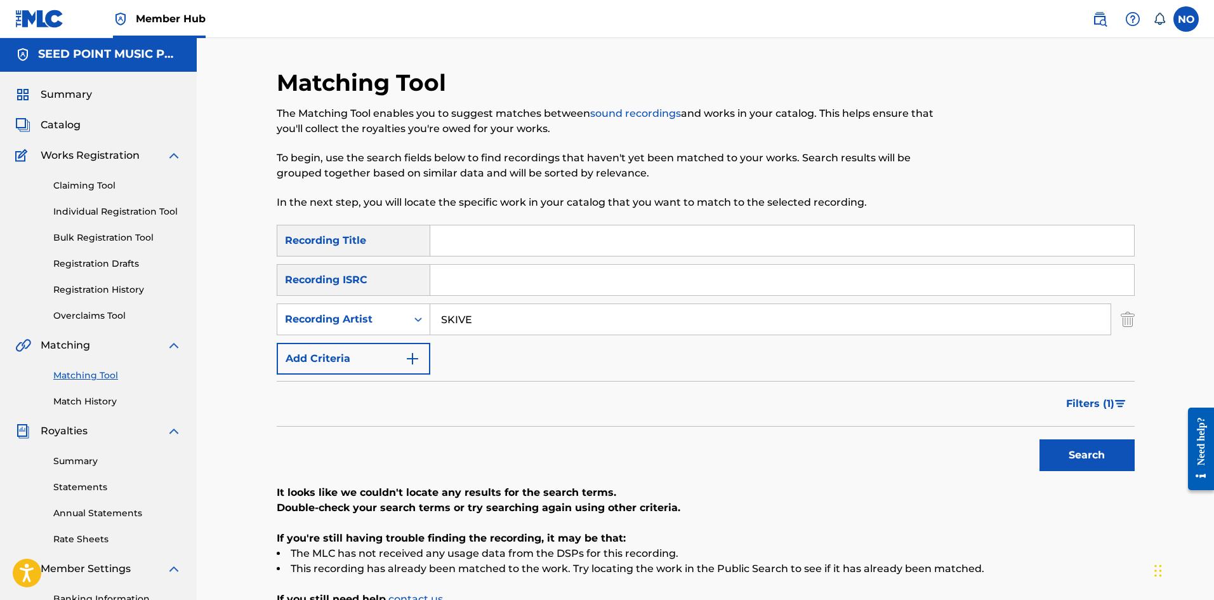
scroll to position [0, 0]
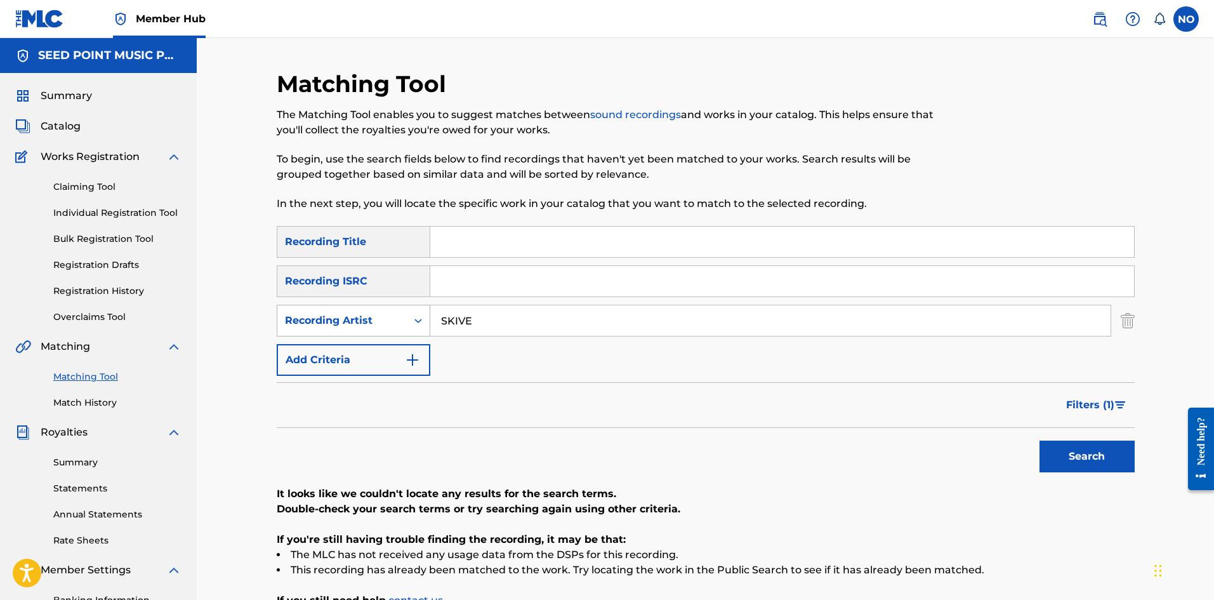
drag, startPoint x: 497, startPoint y: 322, endPoint x: 364, endPoint y: 315, distance: 132.8
click at [364, 315] on div "SearchWithCriteria4a6ebe8c-b77f-40e6-9849-845ce56b27bd Recording Artist SKIVE" at bounding box center [706, 321] width 858 height 32
click at [485, 234] on input "Search Form" at bounding box center [782, 242] width 704 height 30
type input "DEALER"
click at [1085, 456] on button "Search" at bounding box center [1086, 456] width 95 height 32
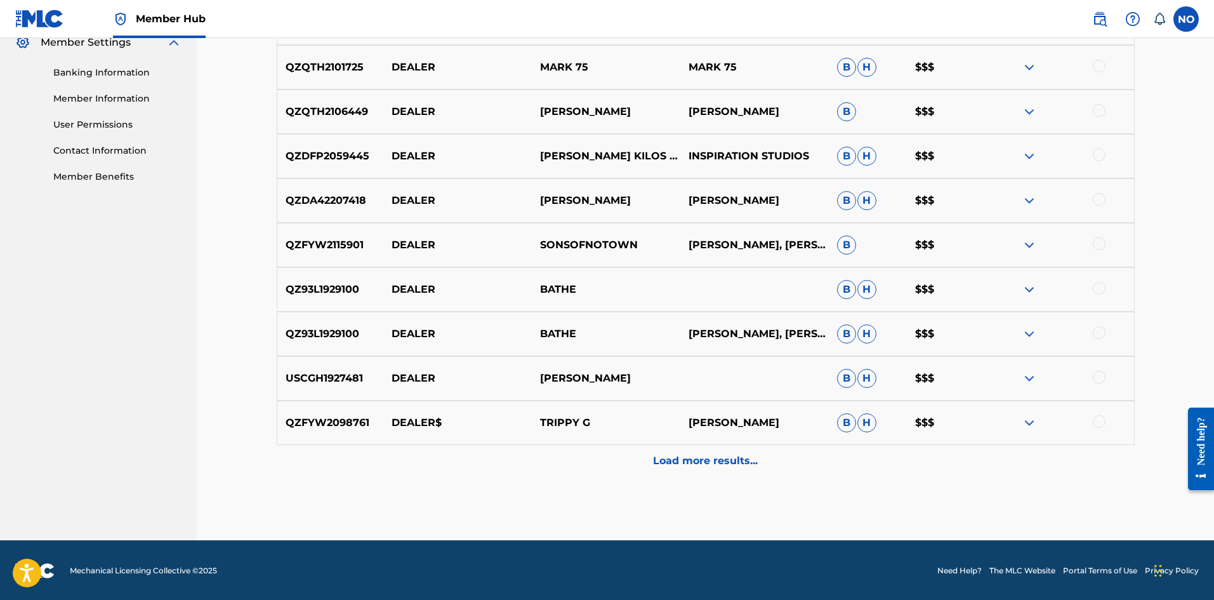
scroll to position [529, 0]
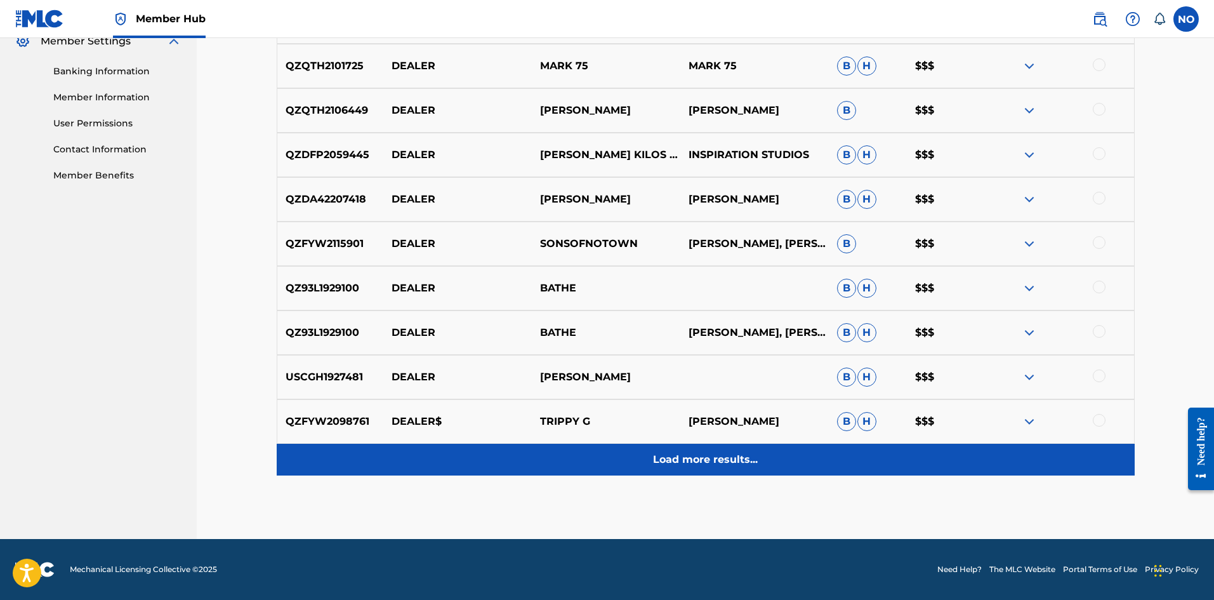
click at [699, 451] on div "Load more results..." at bounding box center [706, 460] width 858 height 32
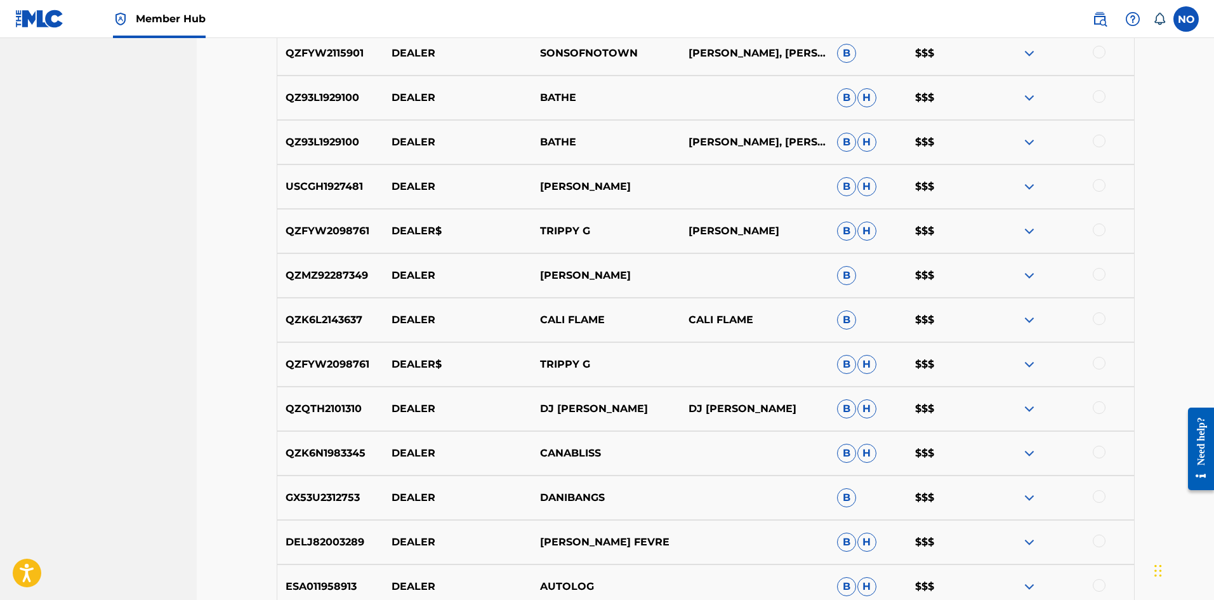
scroll to position [973, 0]
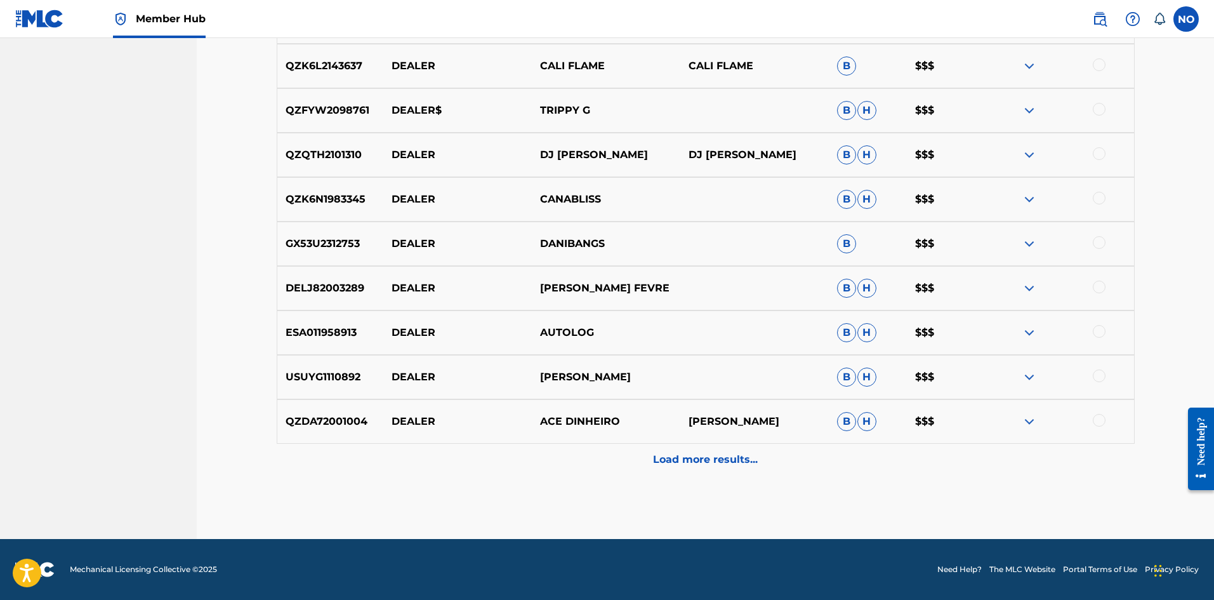
click at [715, 461] on p "Load more results..." at bounding box center [705, 459] width 105 height 15
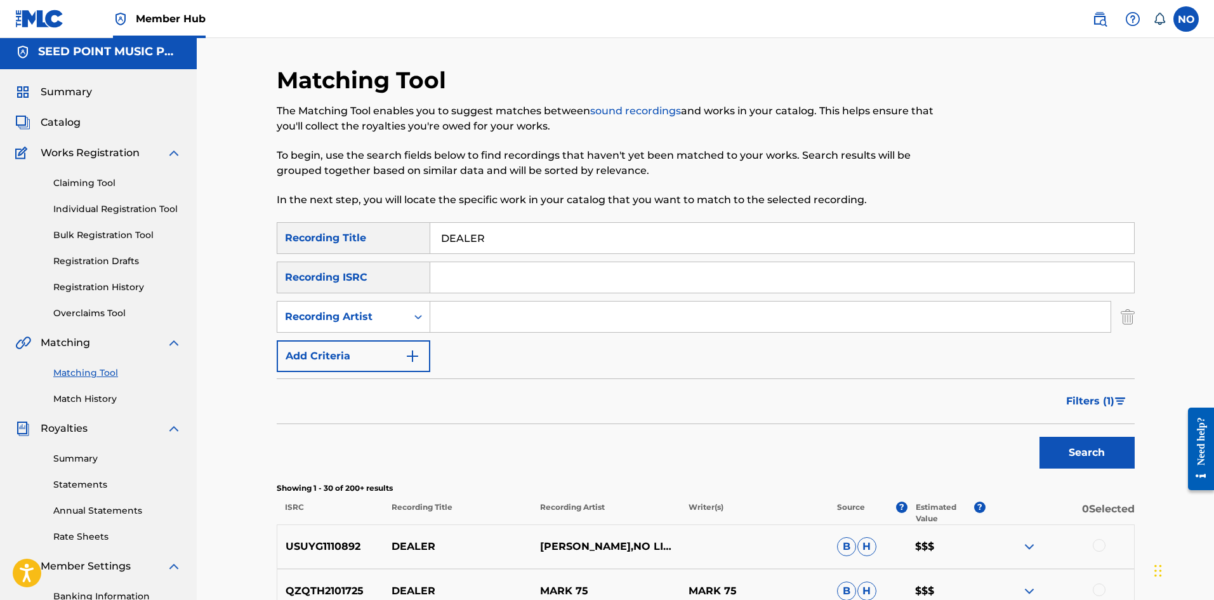
scroll to position [0, 0]
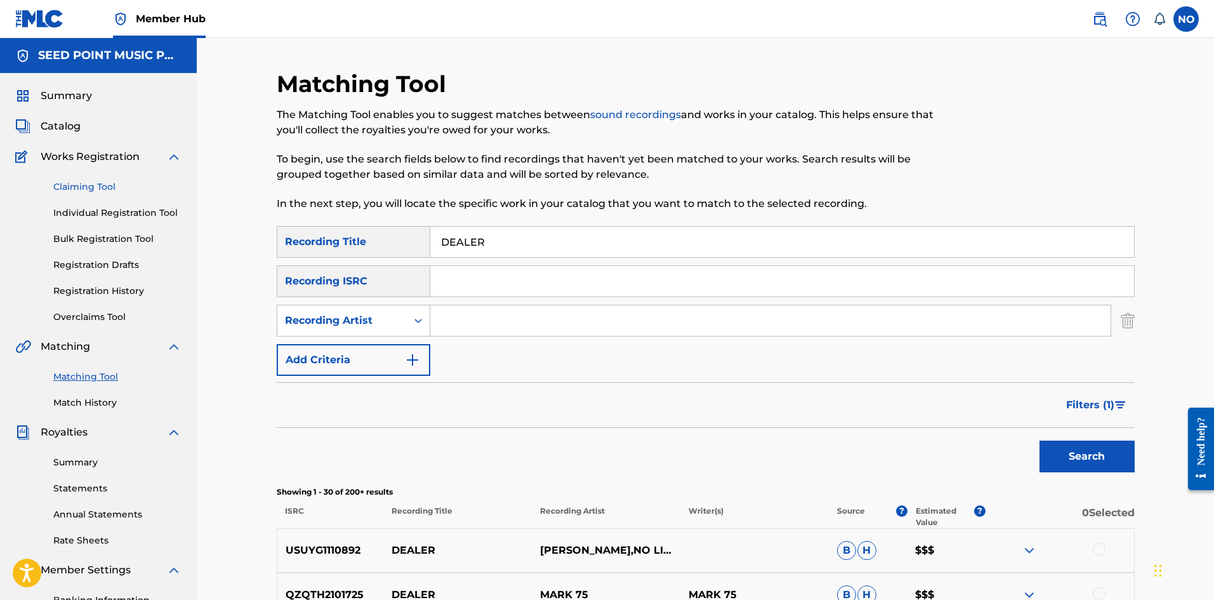
click at [67, 187] on link "Claiming Tool" at bounding box center [117, 186] width 128 height 13
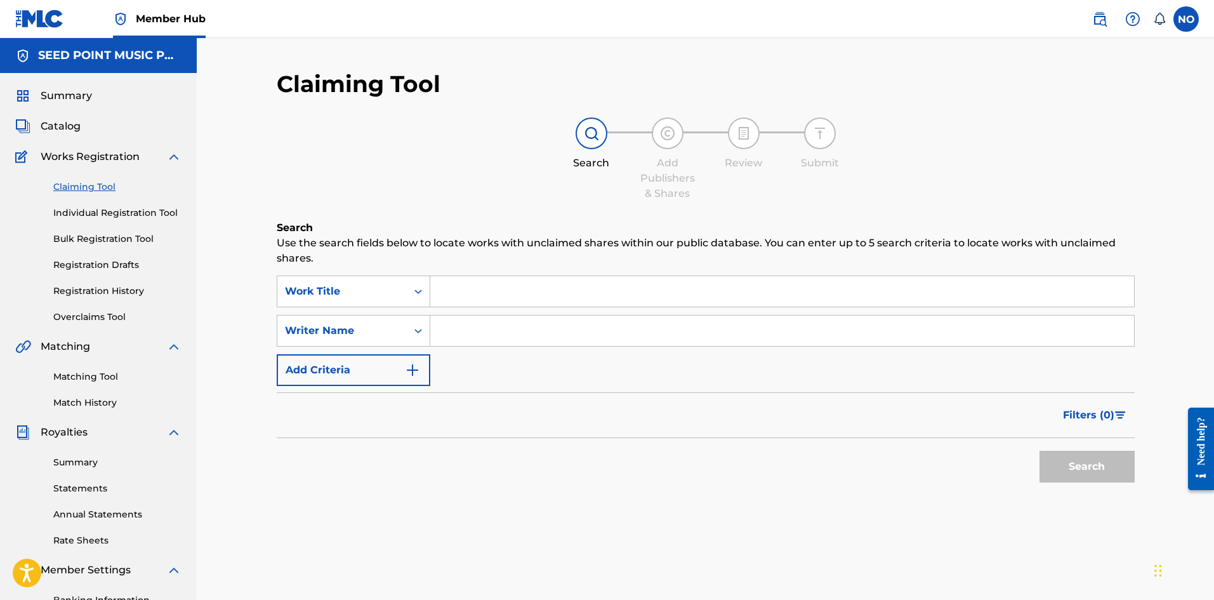
click at [537, 275] on div "Search Form" at bounding box center [782, 291] width 704 height 32
click at [534, 291] on input "Search Form" at bounding box center [782, 291] width 704 height 30
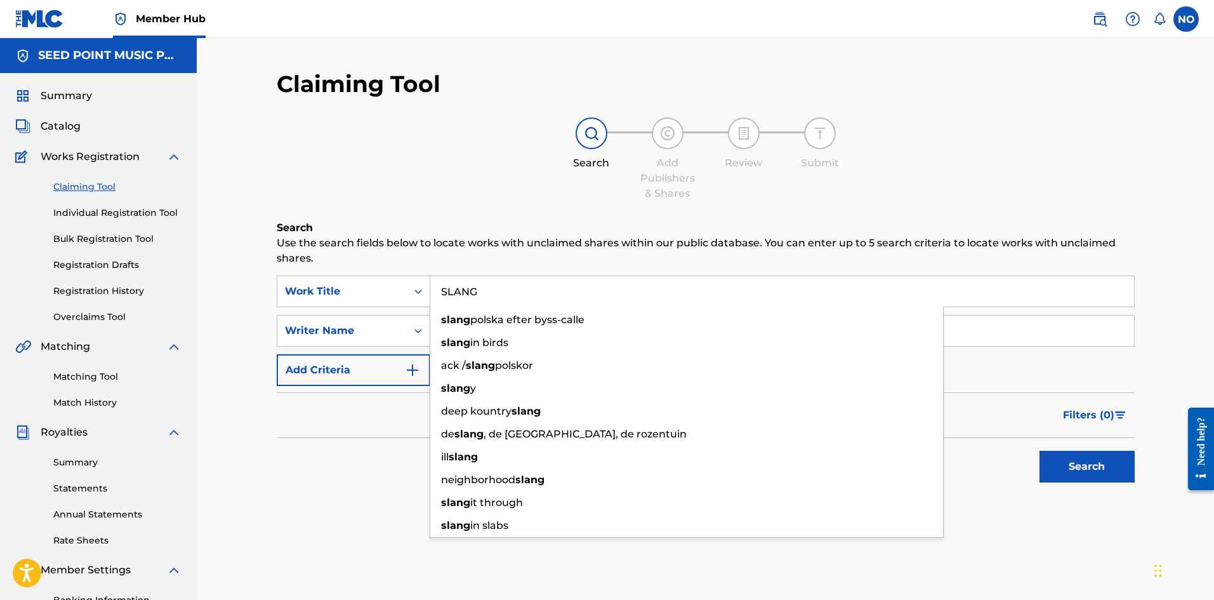
click at [532, 291] on input "SLANG" at bounding box center [782, 291] width 704 height 30
type input "SLANG"
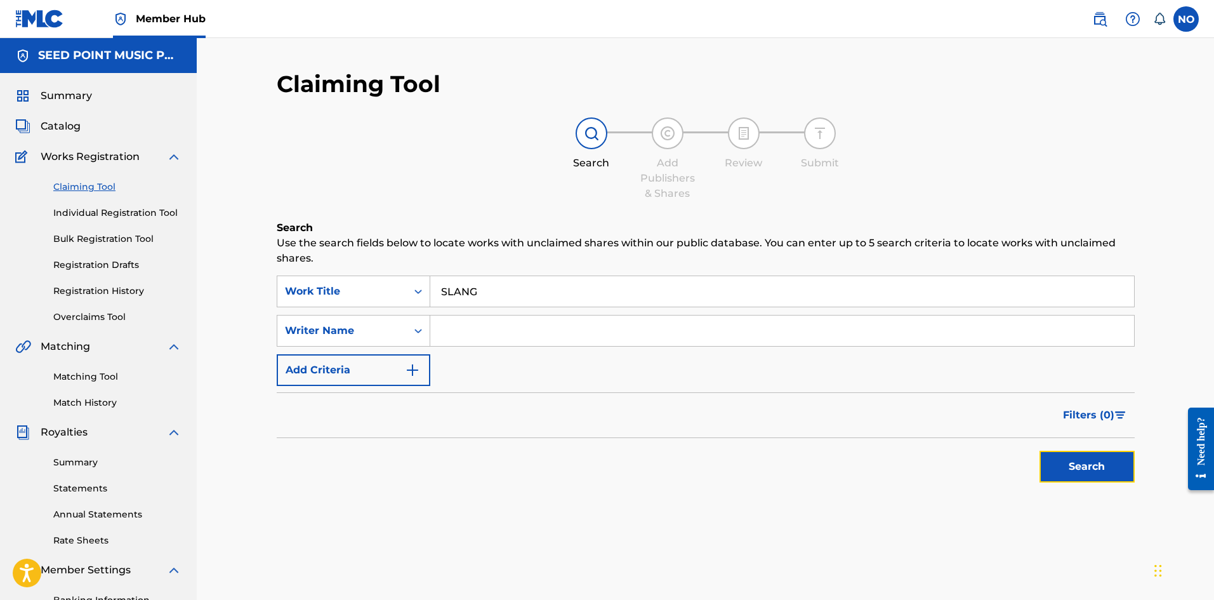
click at [1121, 461] on button "Search" at bounding box center [1086, 467] width 95 height 32
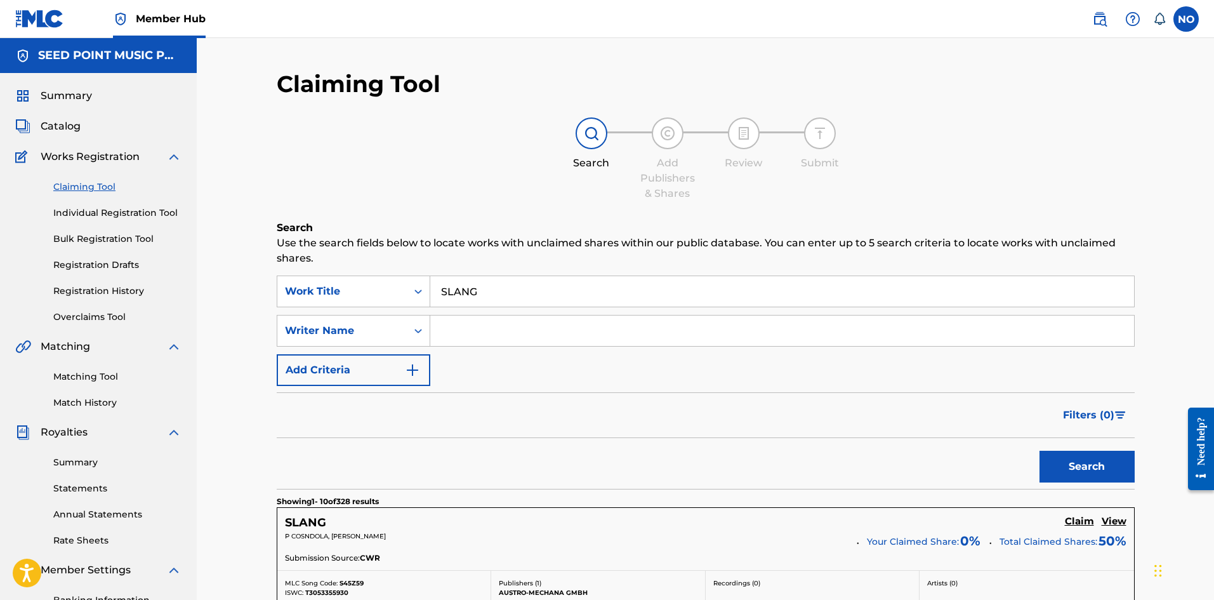
click at [481, 335] on input "Search Form" at bounding box center [782, 330] width 704 height 30
type input "SKIVE"
click at [1115, 461] on button "Search" at bounding box center [1086, 467] width 95 height 32
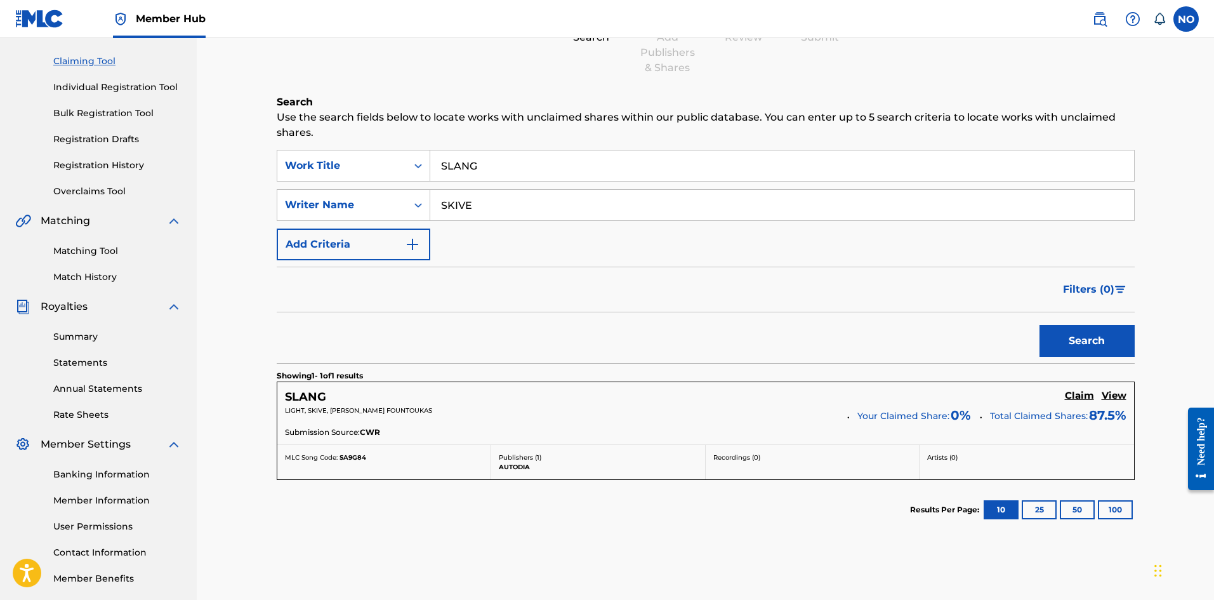
scroll to position [127, 0]
click at [295, 390] on h5 "SLANG" at bounding box center [305, 395] width 41 height 15
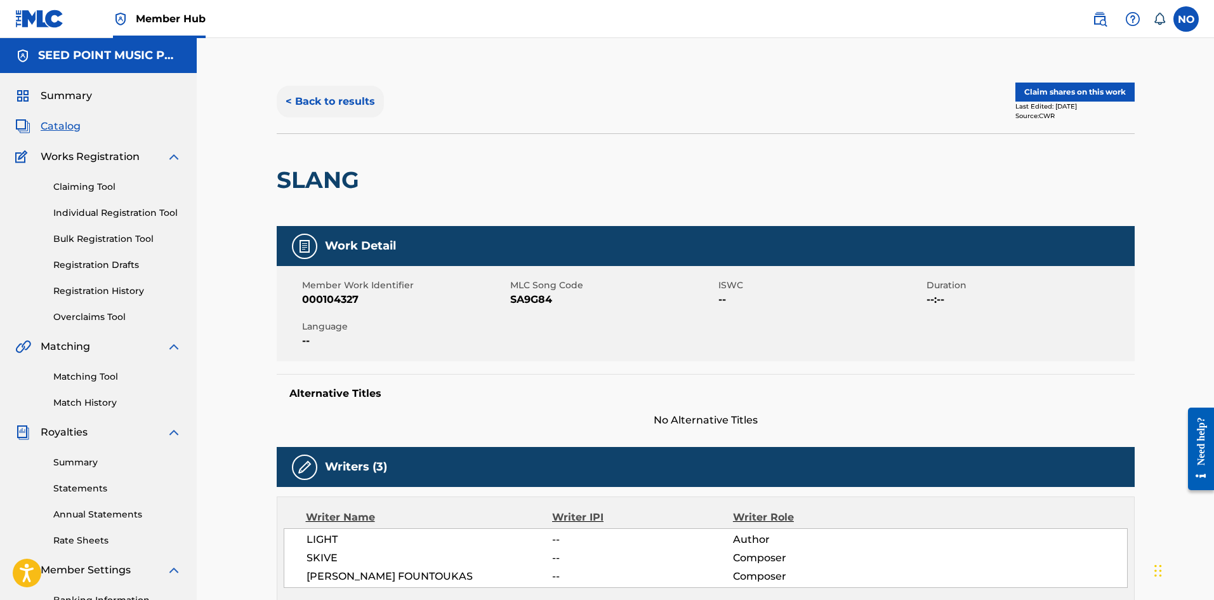
click at [314, 95] on button "< Back to results" at bounding box center [330, 102] width 107 height 32
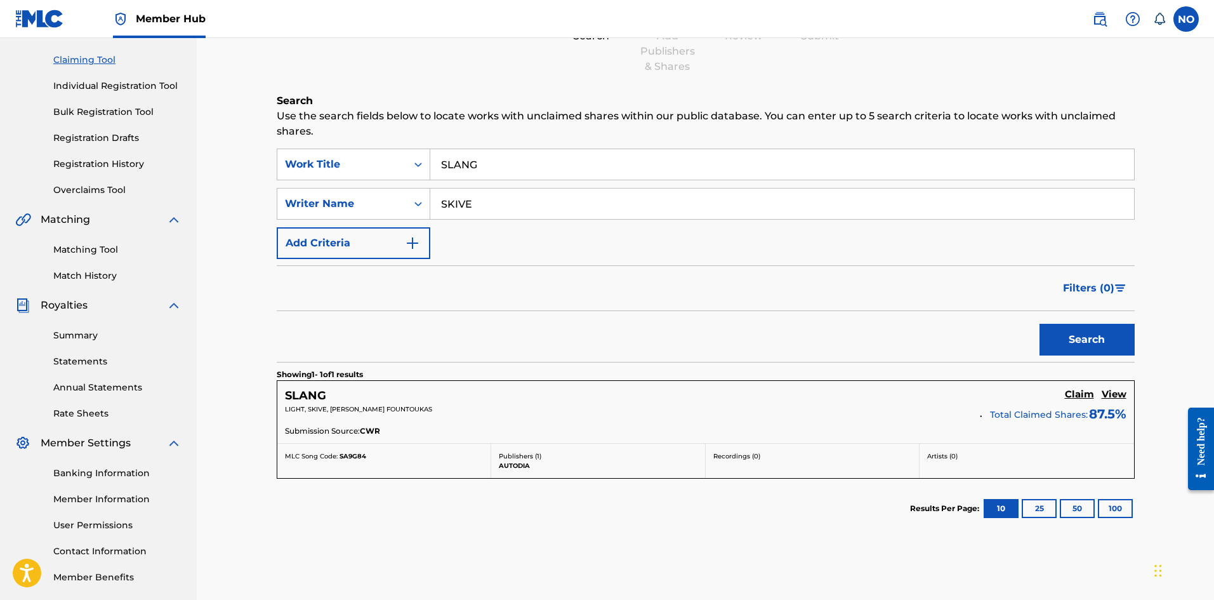
drag, startPoint x: 246, startPoint y: 161, endPoint x: 237, endPoint y: 159, distance: 8.3
click at [240, 160] on div "Claiming Tool Search Add Publishers & Shares Review Submit Search Use the searc…" at bounding box center [705, 256] width 1017 height 690
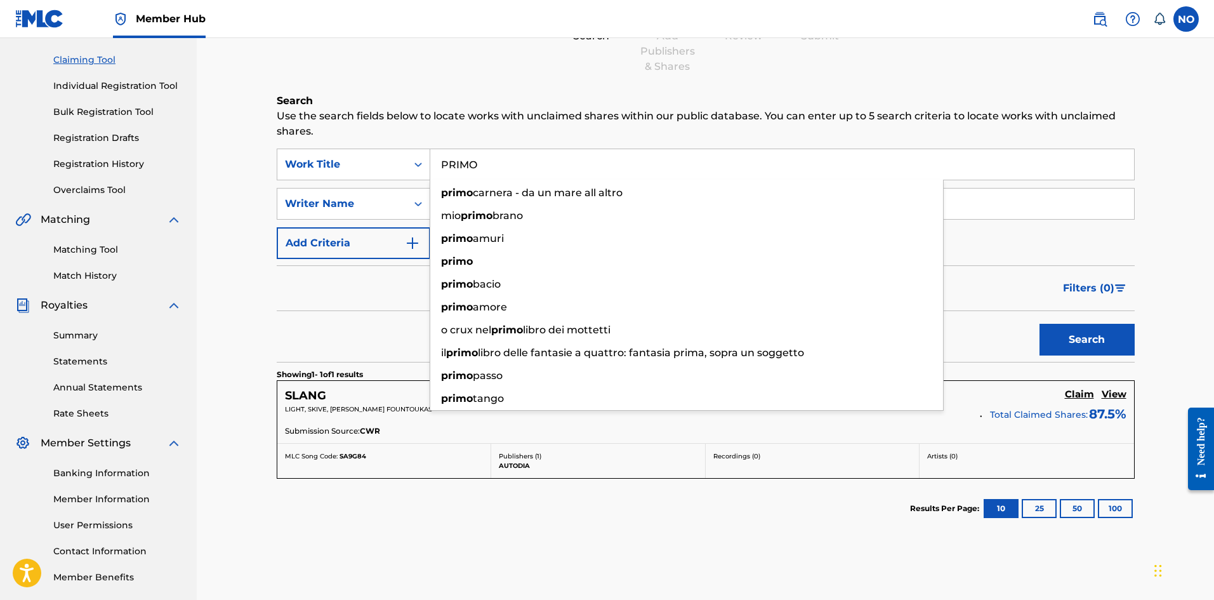
type input "PRIMO"
click at [1063, 320] on div "Search" at bounding box center [1084, 336] width 102 height 51
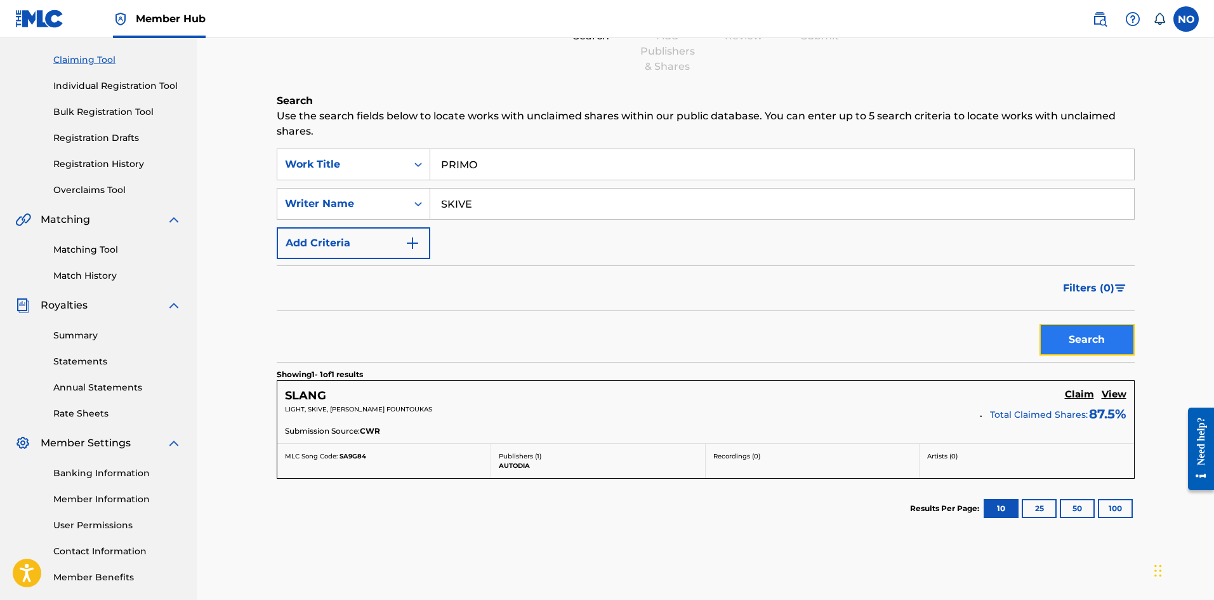
click at [1084, 345] on button "Search" at bounding box center [1086, 340] width 95 height 32
click at [296, 400] on h5 "PRIMO" at bounding box center [305, 395] width 41 height 15
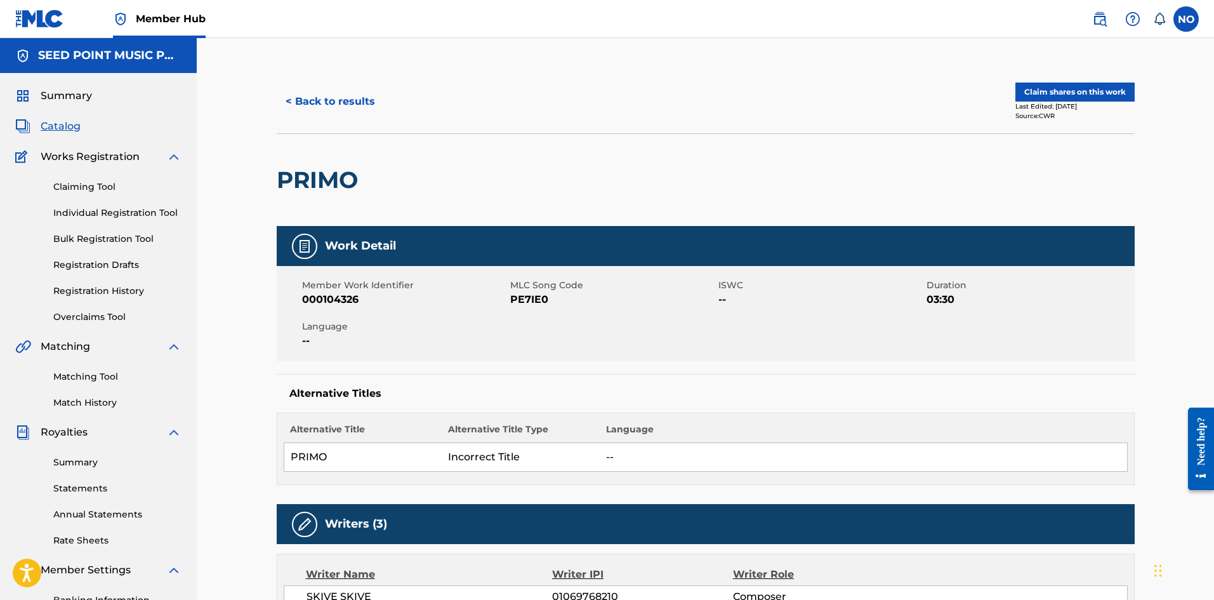
click at [65, 129] on span "Catalog" at bounding box center [61, 126] width 40 height 15
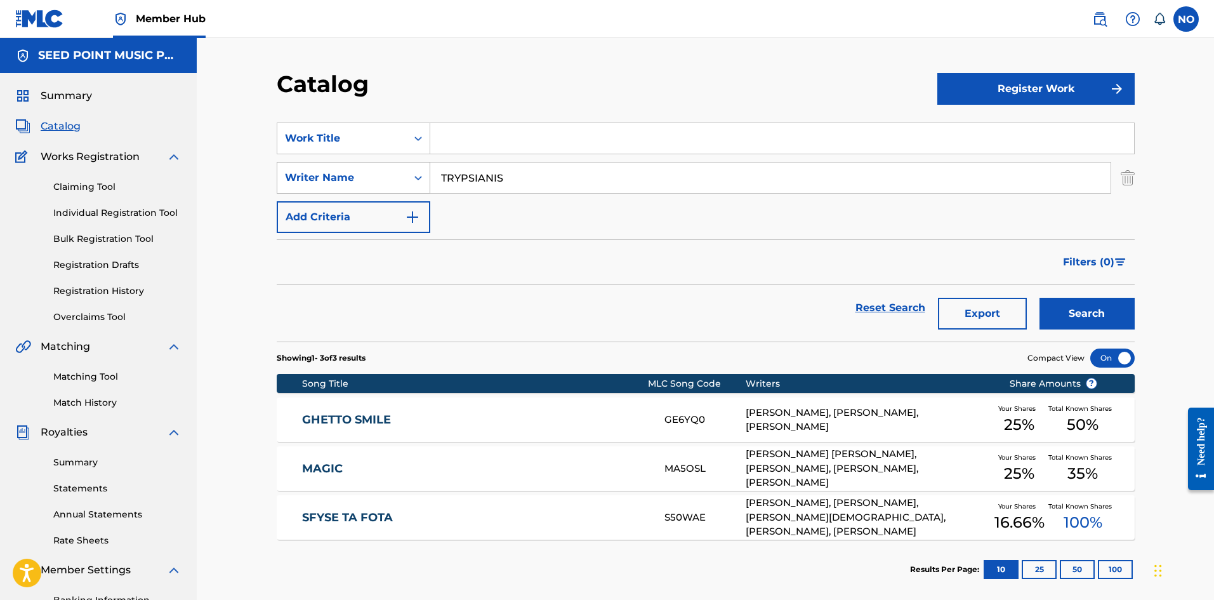
drag, startPoint x: 514, startPoint y: 174, endPoint x: 336, endPoint y: 176, distance: 178.3
click at [349, 173] on div "SearchWithCriteria64a4a824-2625-4ab6-be4c-8a676d6daf57 Writer Name TRYPSIANIS" at bounding box center [706, 178] width 858 height 32
type input "SKIVE"
click at [1096, 316] on button "Search" at bounding box center [1086, 314] width 95 height 32
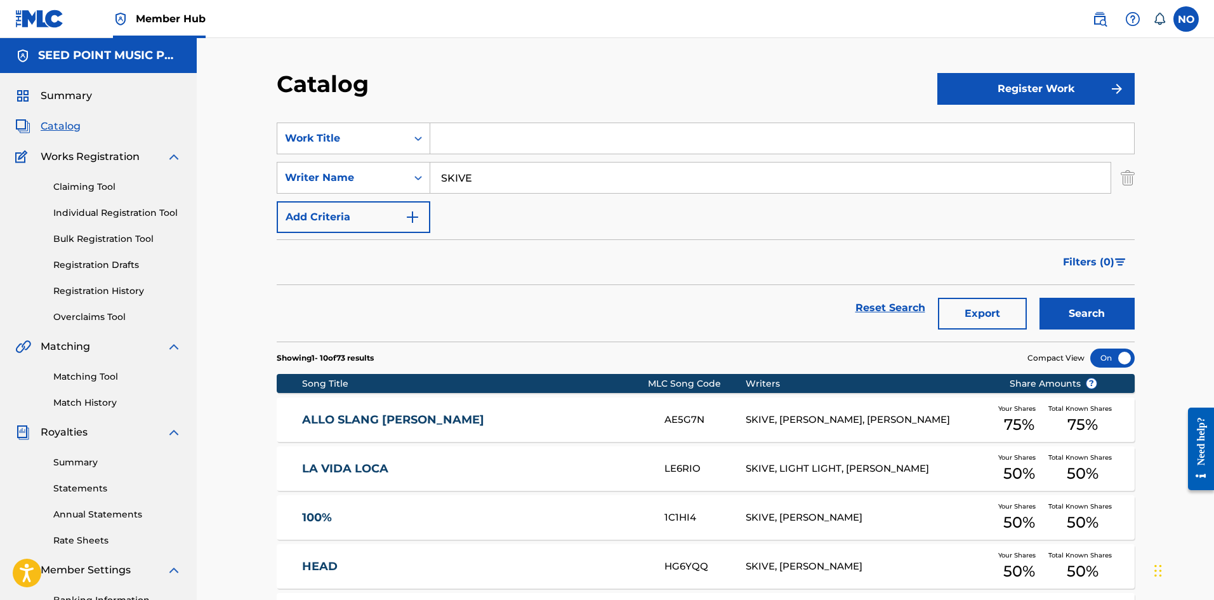
scroll to position [63, 0]
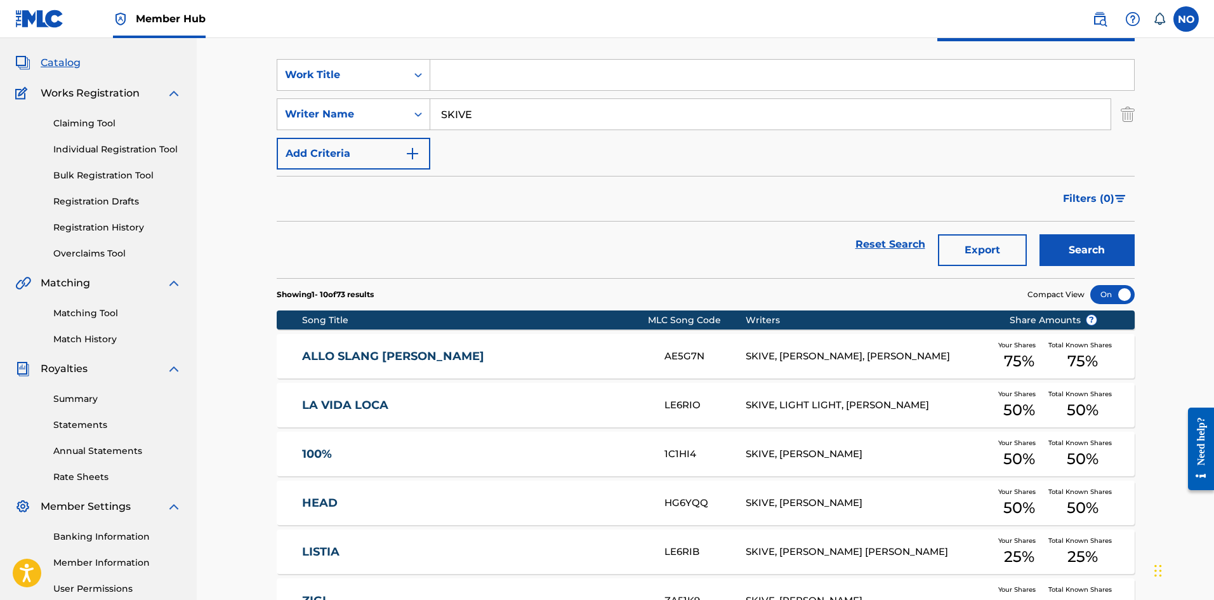
click at [387, 408] on link "LA VIDA LOCA" at bounding box center [474, 405] width 345 height 15
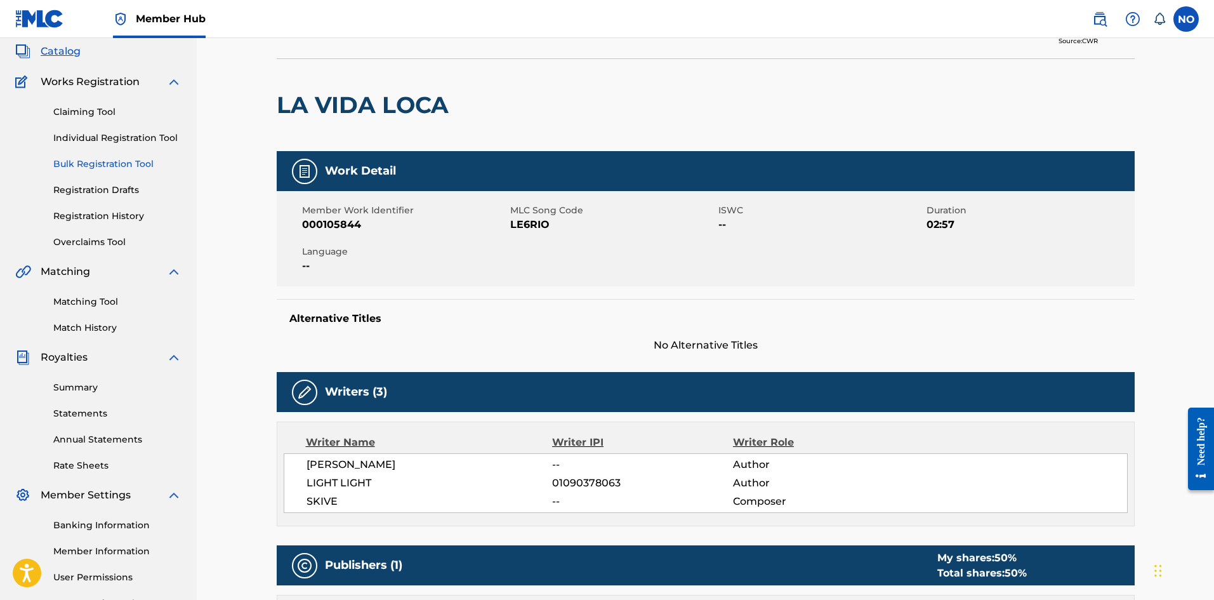
scroll to position [63, 0]
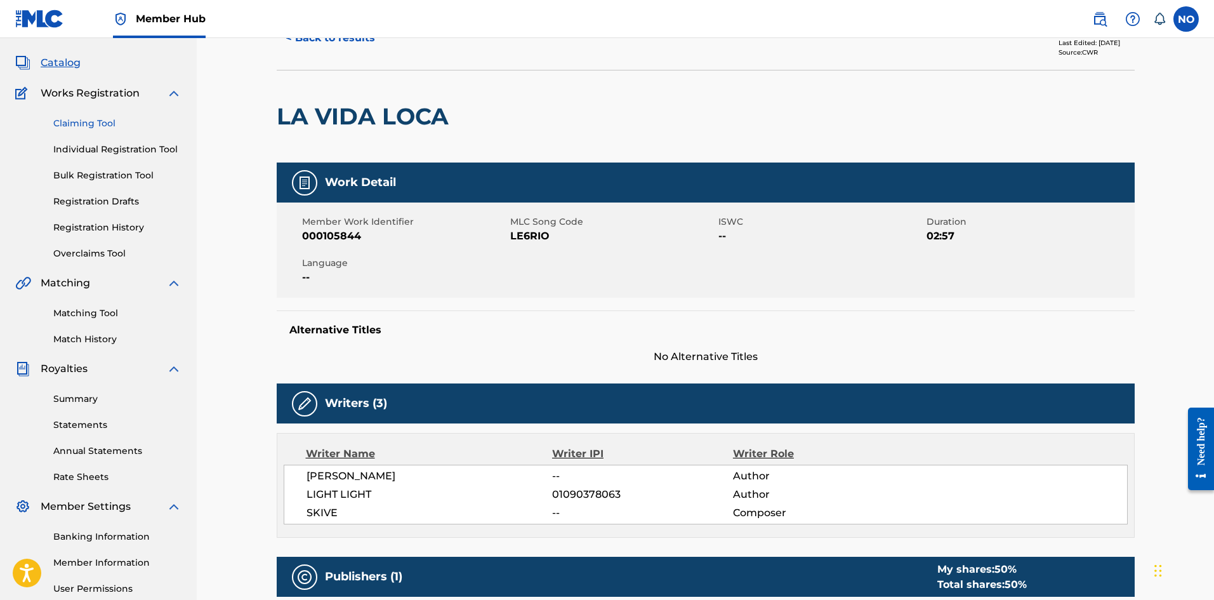
click at [94, 126] on link "Claiming Tool" at bounding box center [117, 123] width 128 height 13
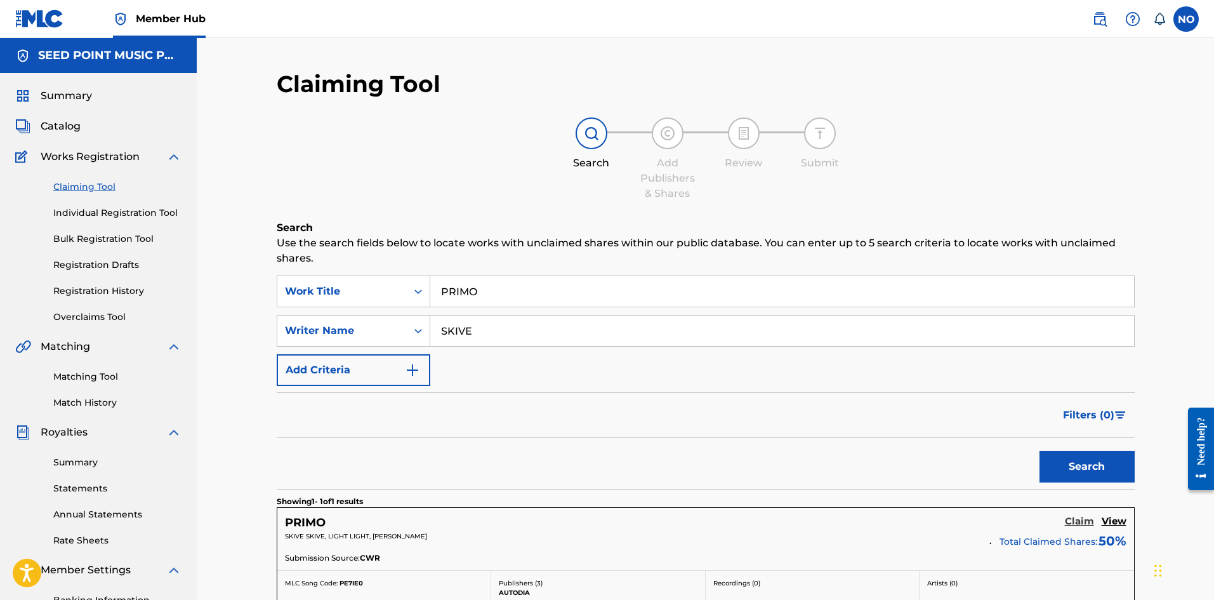
click at [1074, 518] on h5 "Claim" at bounding box center [1079, 521] width 29 height 12
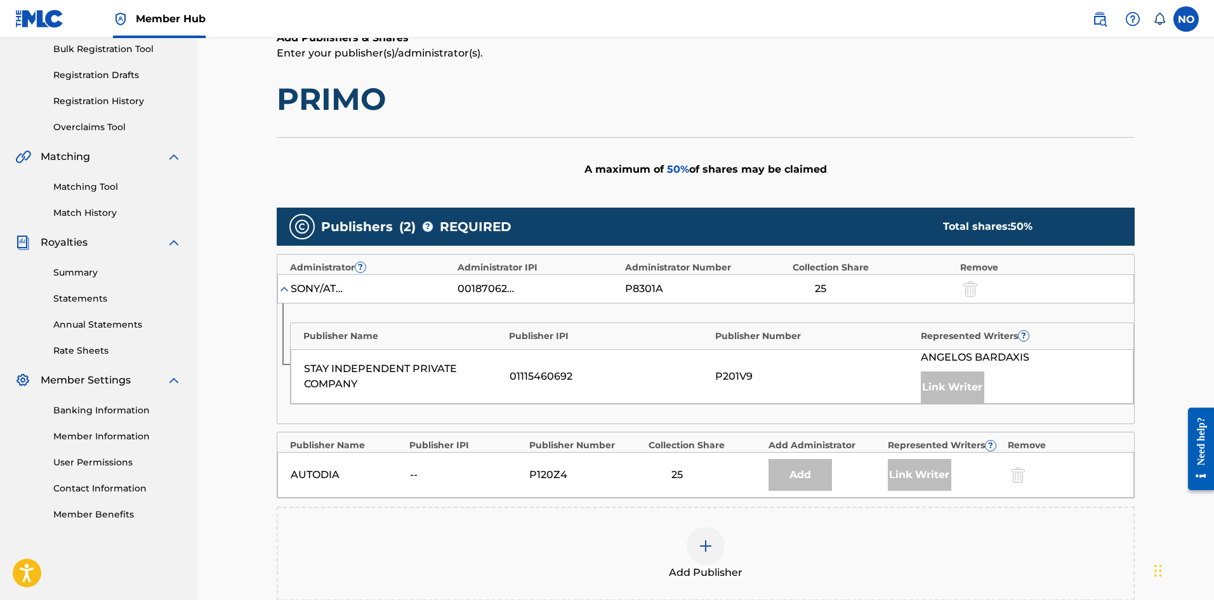
scroll to position [317, 0]
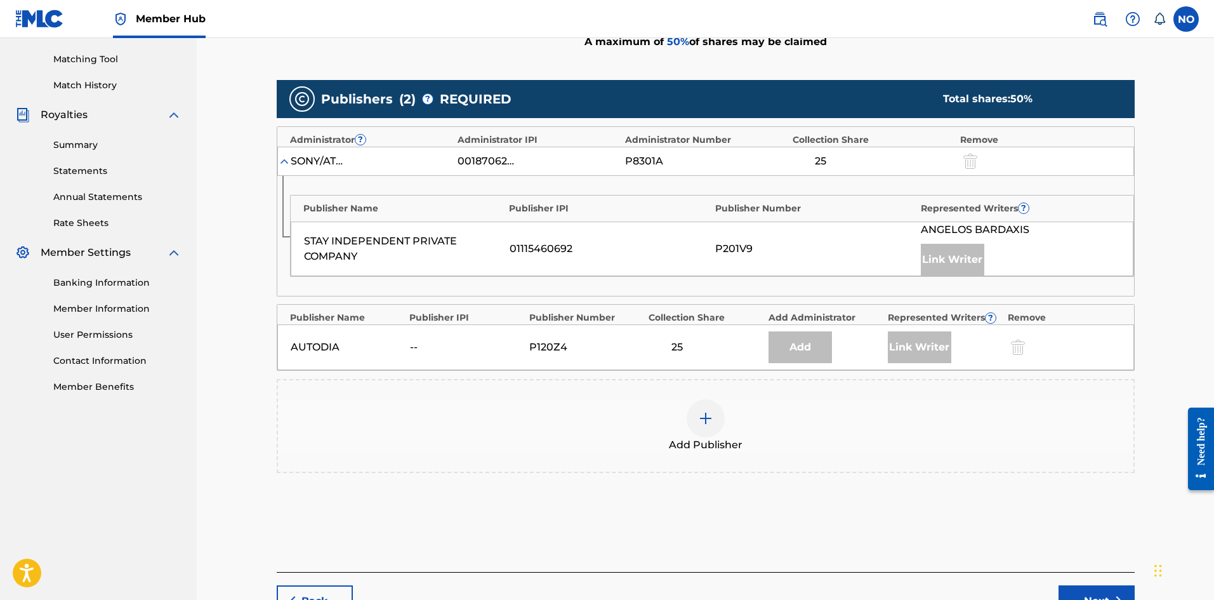
click at [705, 420] on img at bounding box center [705, 418] width 15 height 15
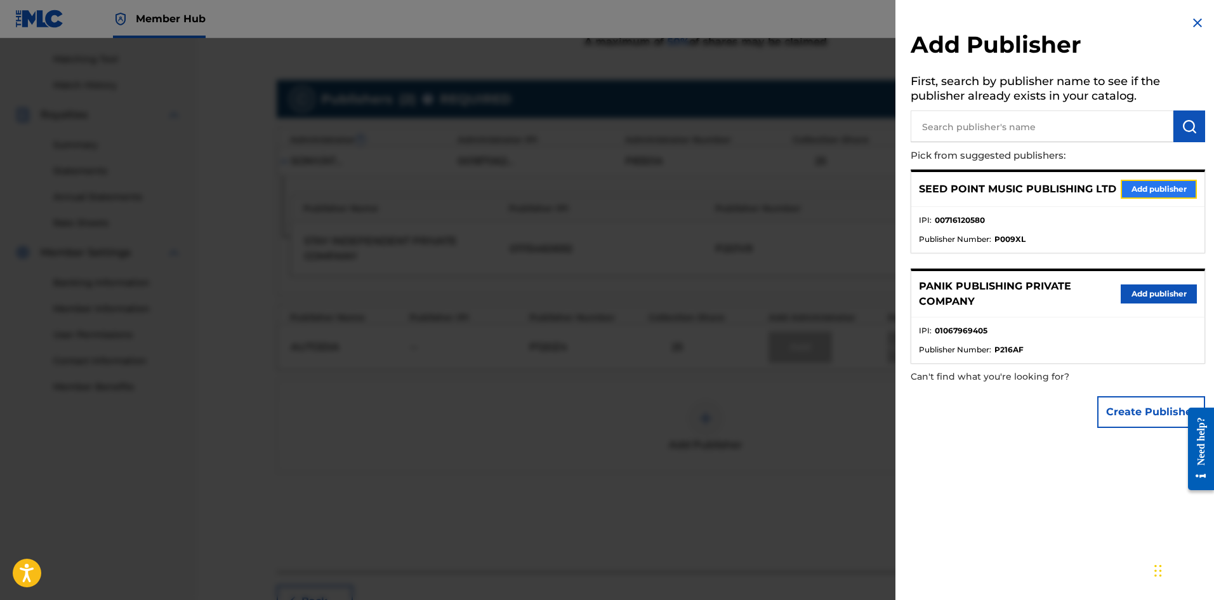
click at [1147, 190] on button "Add publisher" at bounding box center [1159, 189] width 76 height 19
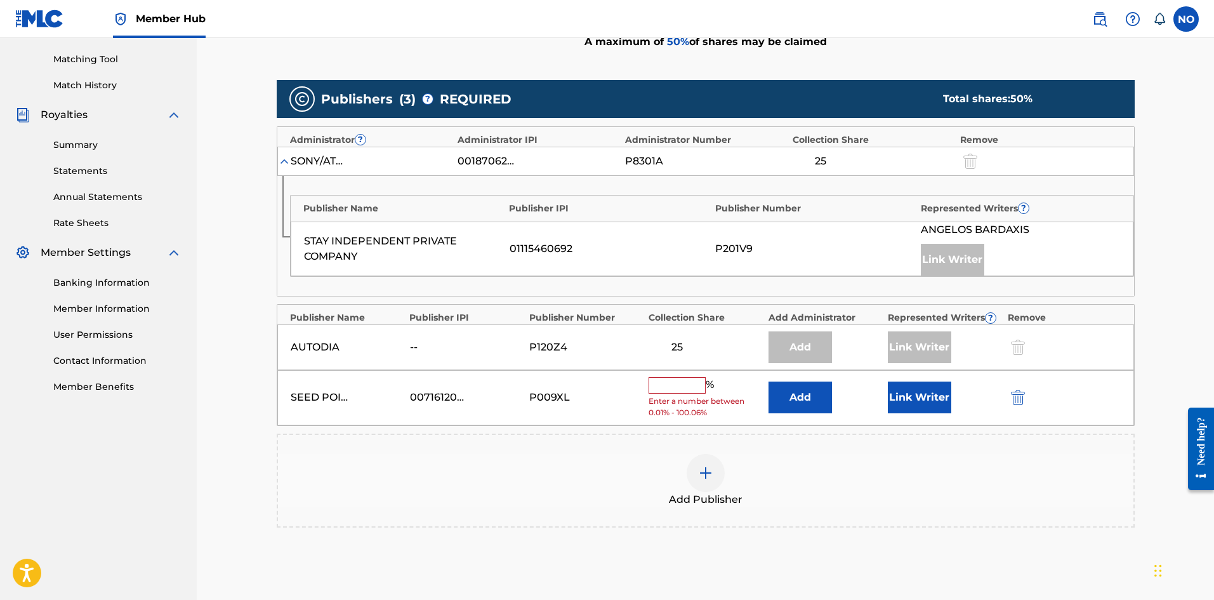
click at [684, 390] on input "text" at bounding box center [676, 385] width 57 height 16
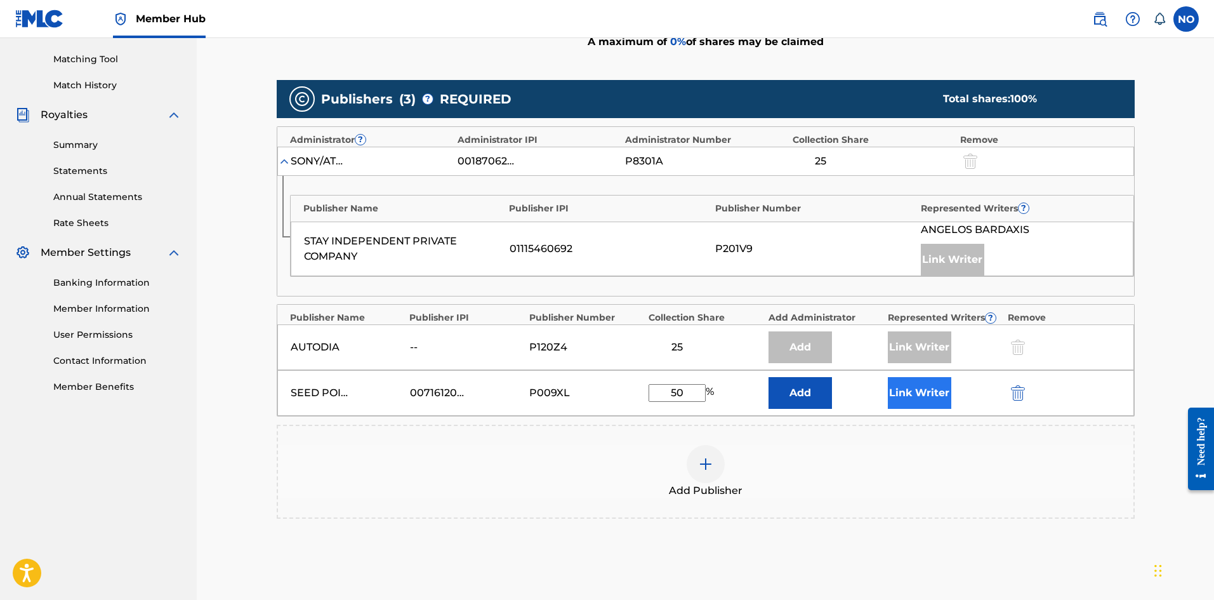
type input "50"
click at [914, 403] on button "Link Writer" at bounding box center [919, 393] width 63 height 32
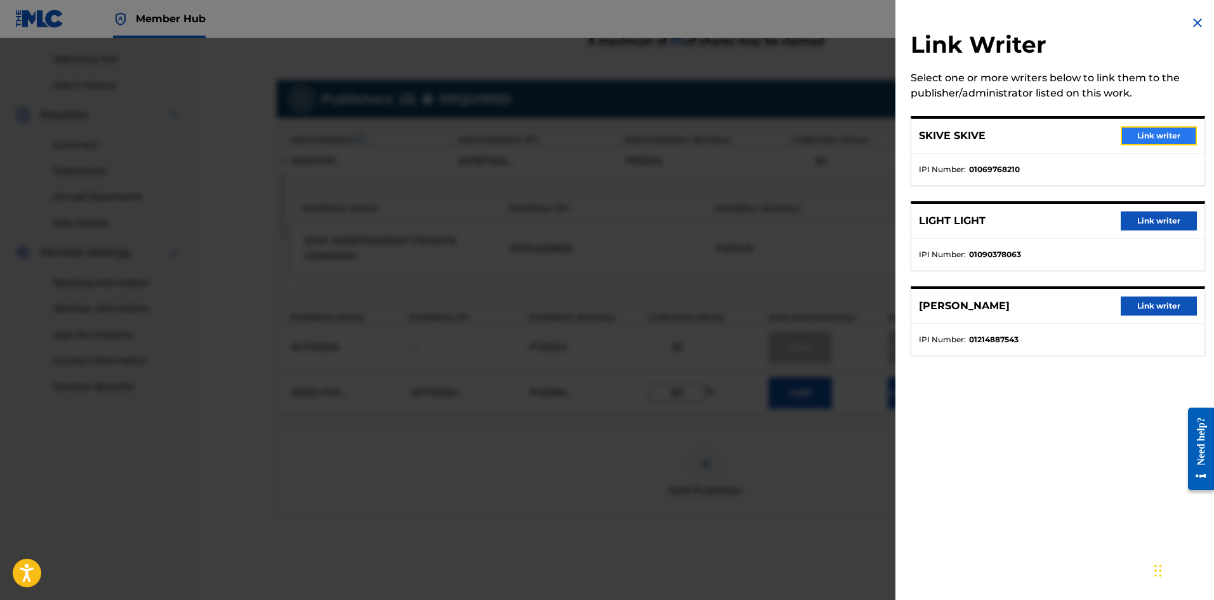
click at [1175, 140] on button "Link writer" at bounding box center [1159, 135] width 76 height 19
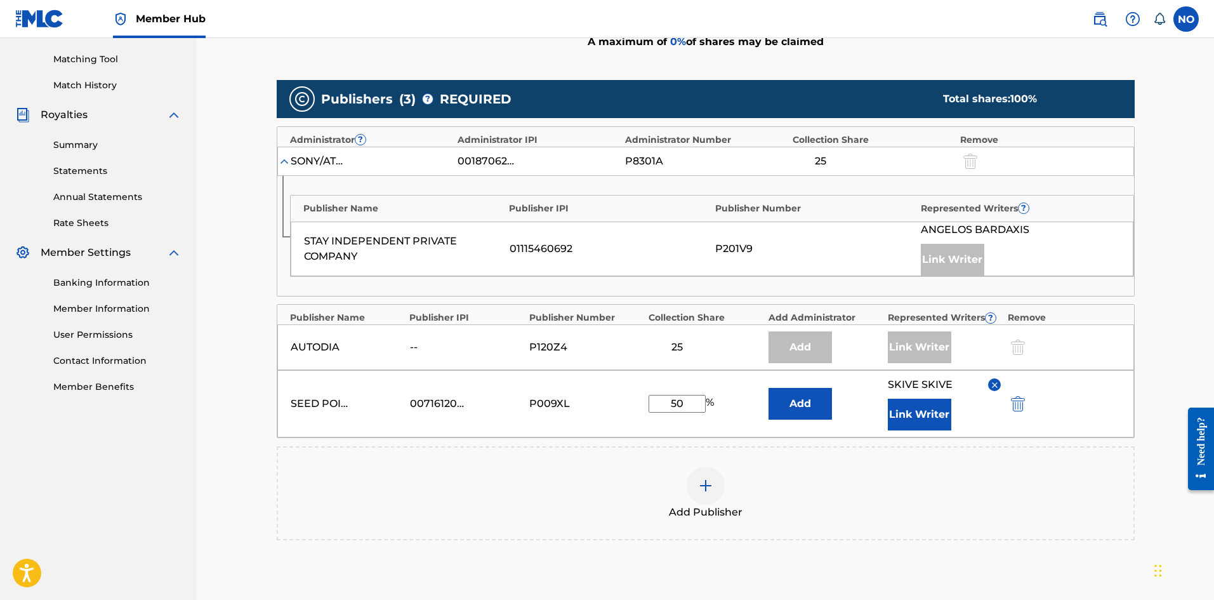
click at [713, 487] on div at bounding box center [706, 485] width 38 height 38
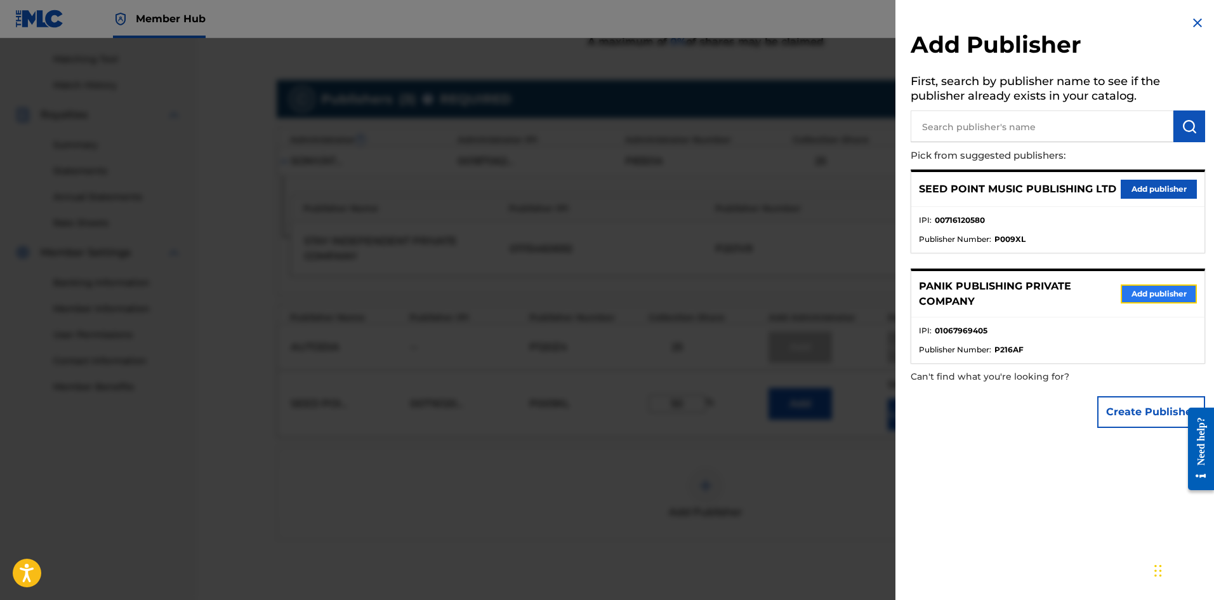
click at [1148, 291] on button "Add publisher" at bounding box center [1159, 293] width 76 height 19
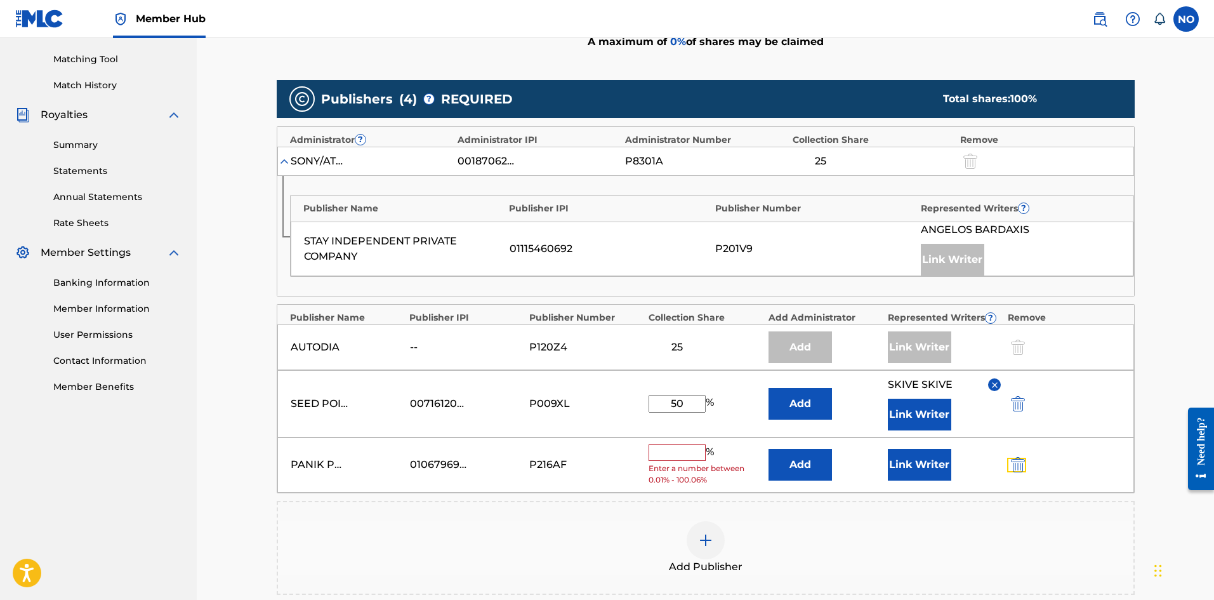
click at [1019, 465] on img "submit" at bounding box center [1018, 464] width 14 height 15
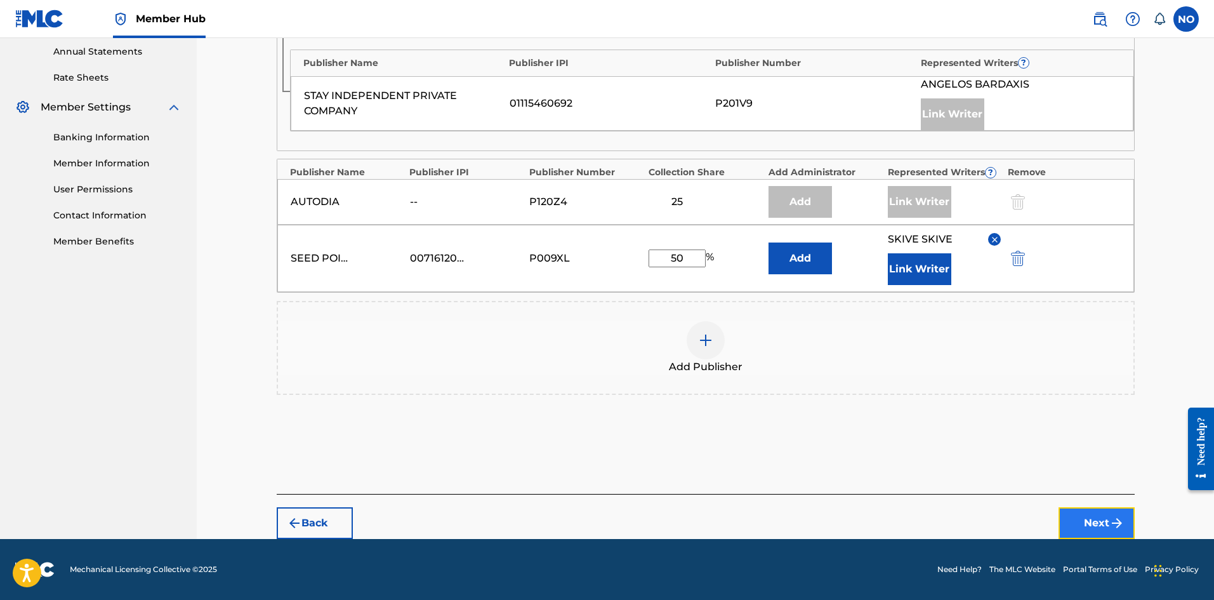
click at [1070, 518] on button "Next" at bounding box center [1096, 523] width 76 height 32
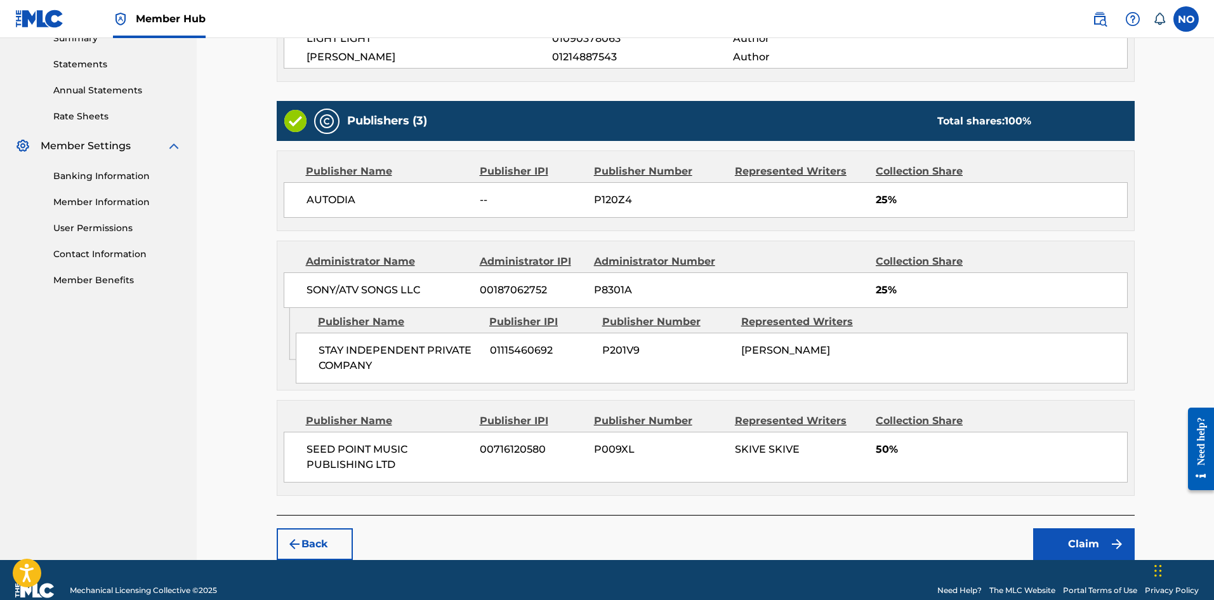
scroll to position [445, 0]
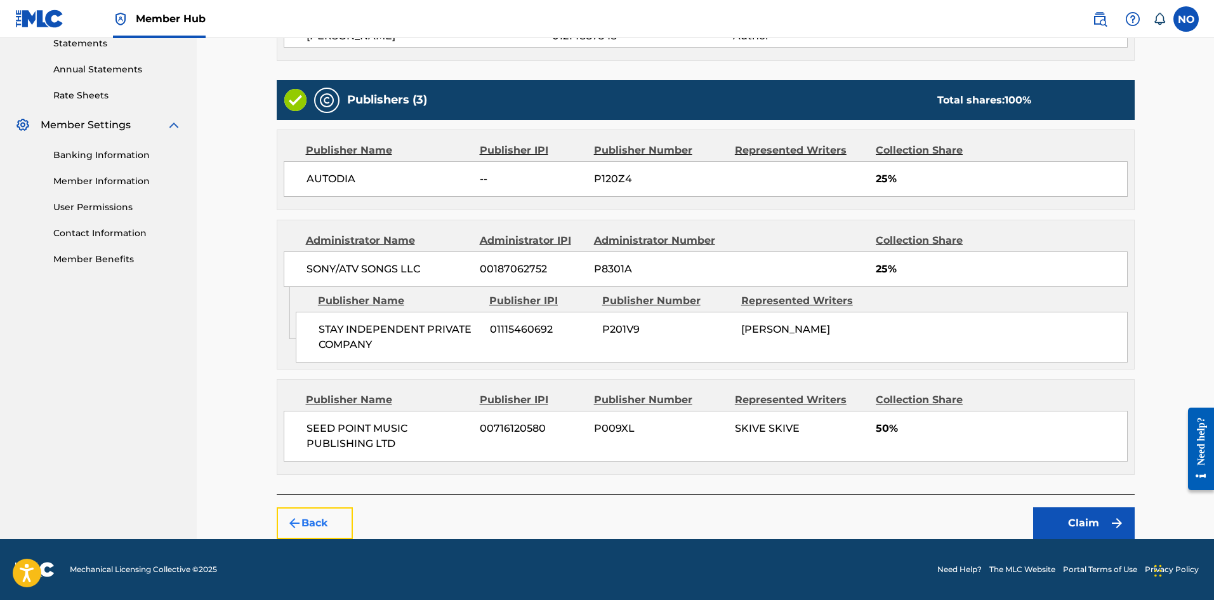
click at [319, 514] on button "Back" at bounding box center [315, 523] width 76 height 32
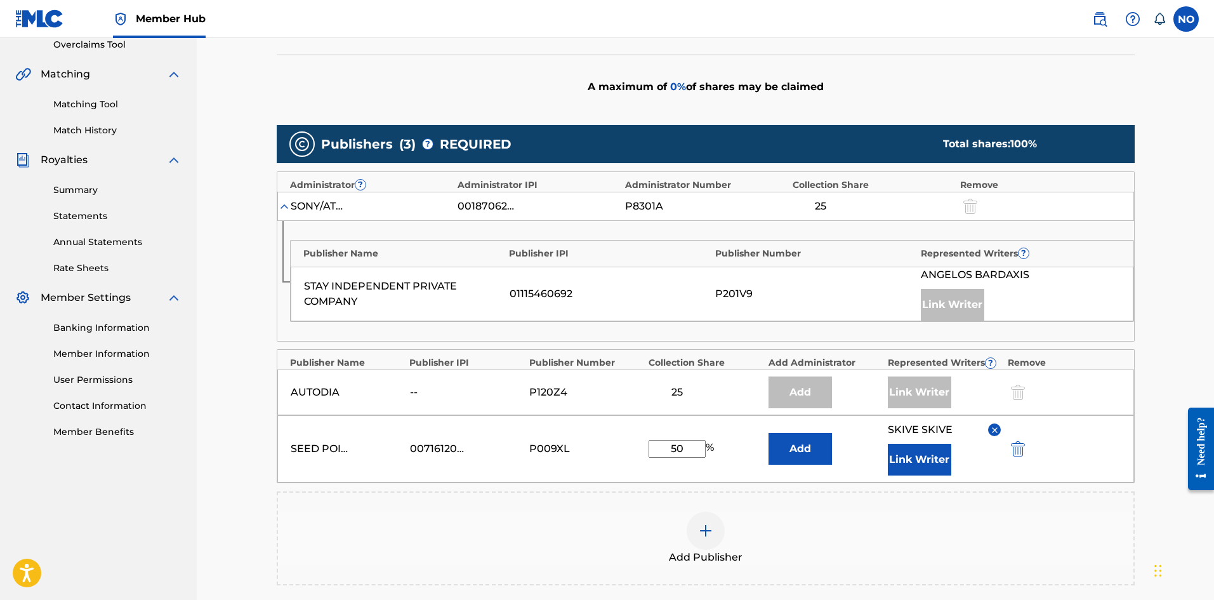
scroll to position [18, 0]
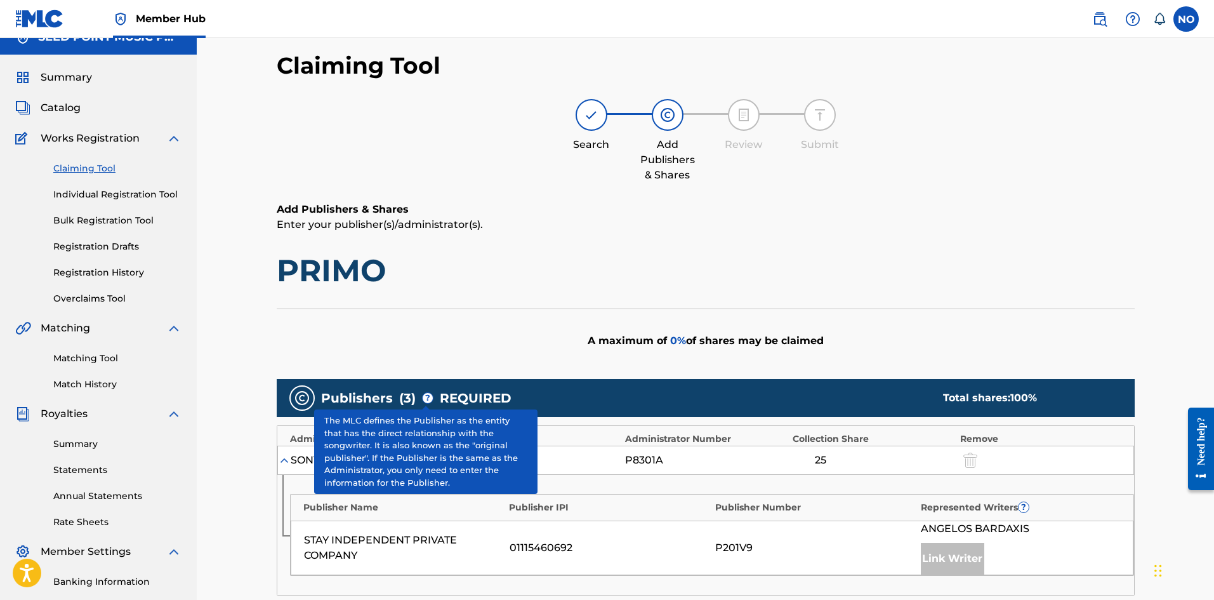
click at [423, 401] on span "?" at bounding box center [428, 398] width 10 height 10
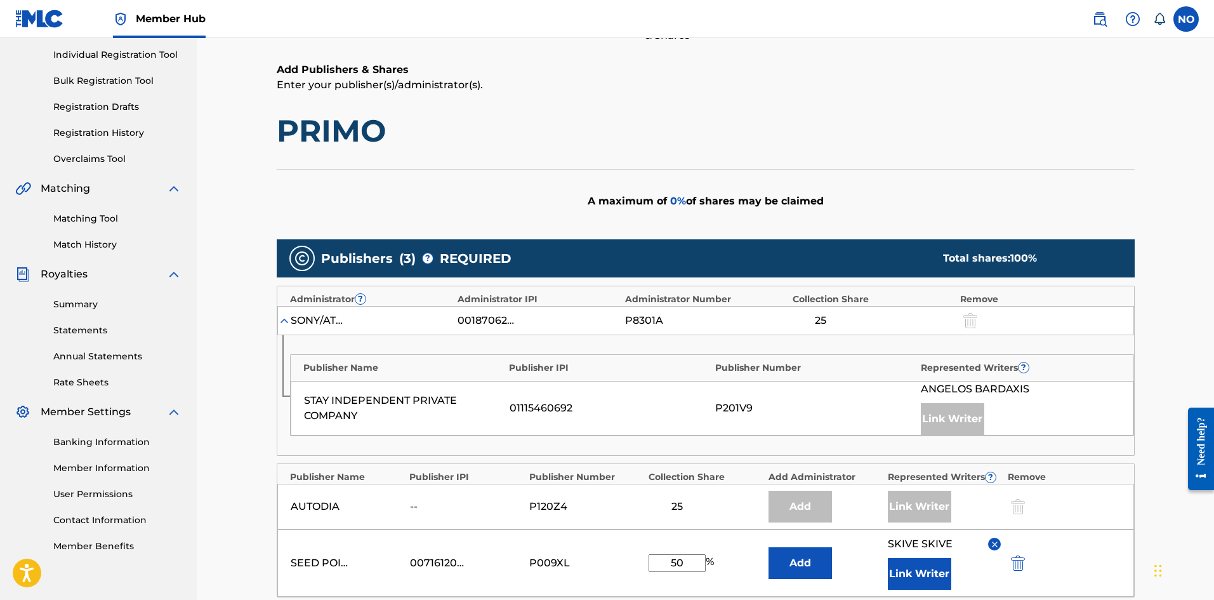
scroll to position [209, 0]
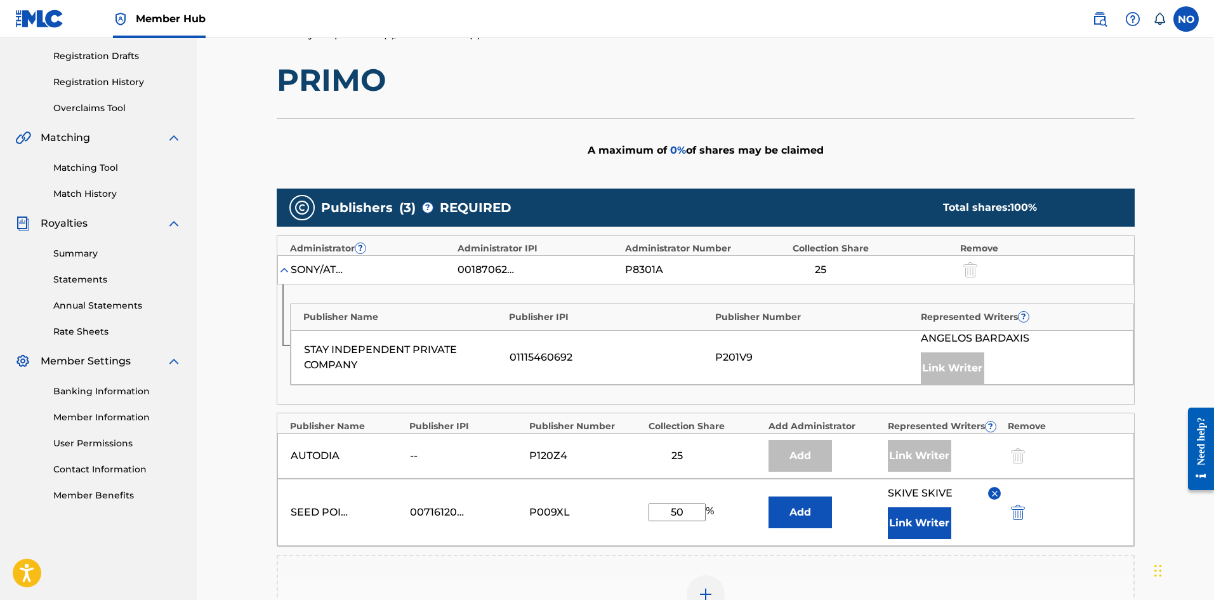
click at [1003, 493] on div "SEED POINT MUSIC PUBLISHING LTD 00716120580 P009XL 50 % Add SKIVE SKIVE Link Wr…" at bounding box center [705, 511] width 857 height 67
click at [994, 490] on img at bounding box center [995, 494] width 10 height 10
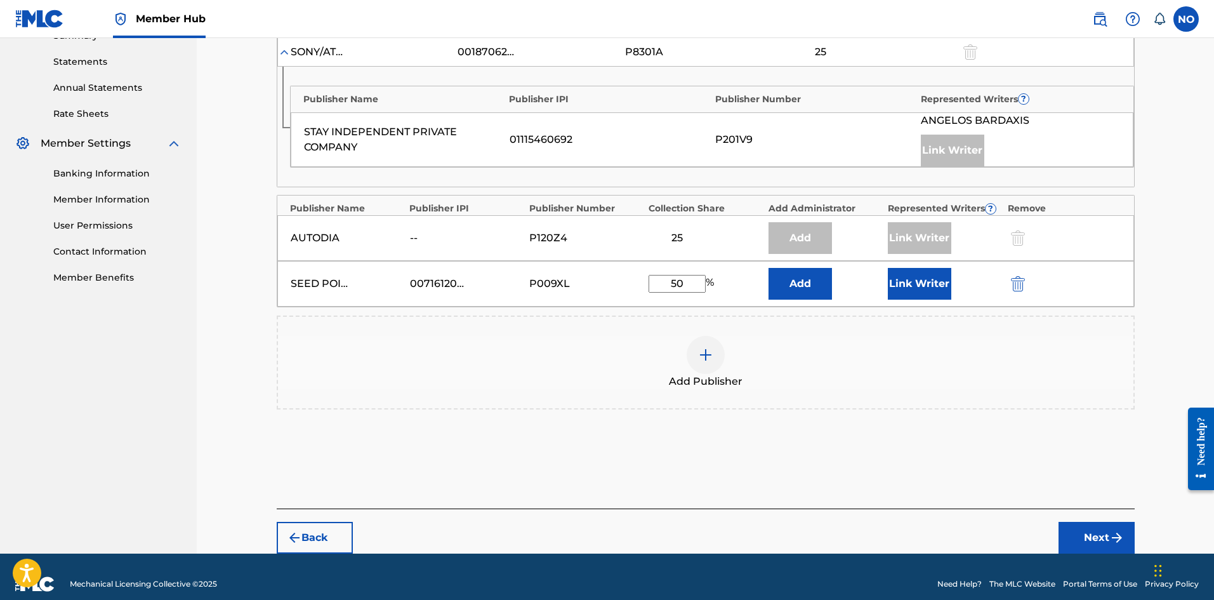
scroll to position [441, 0]
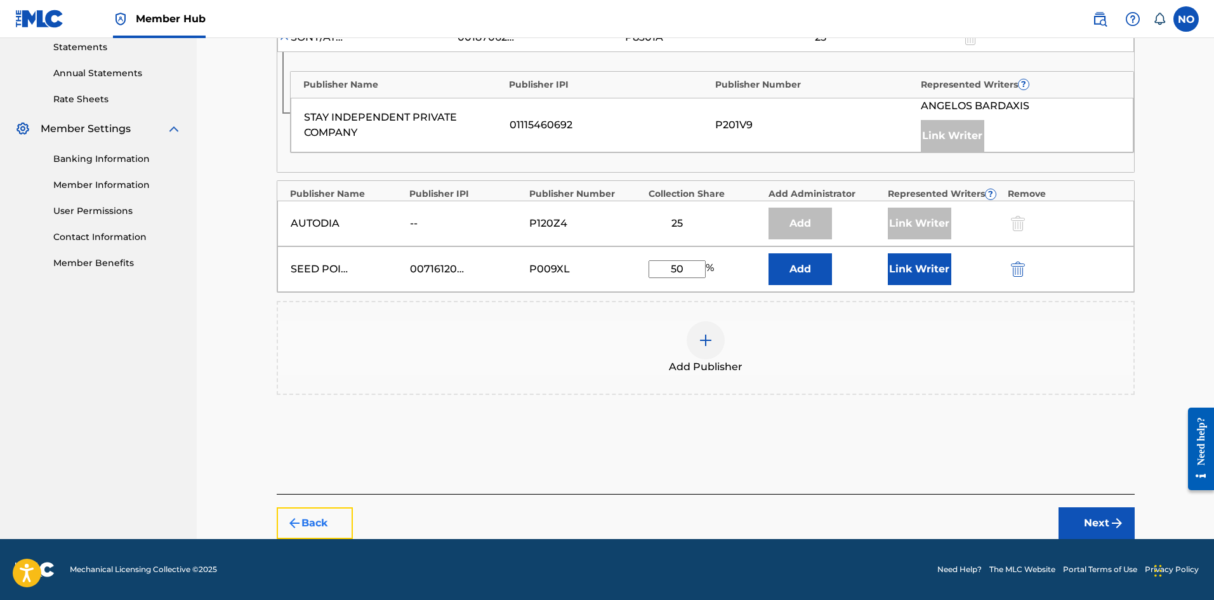
click at [310, 512] on button "Back" at bounding box center [315, 523] width 76 height 32
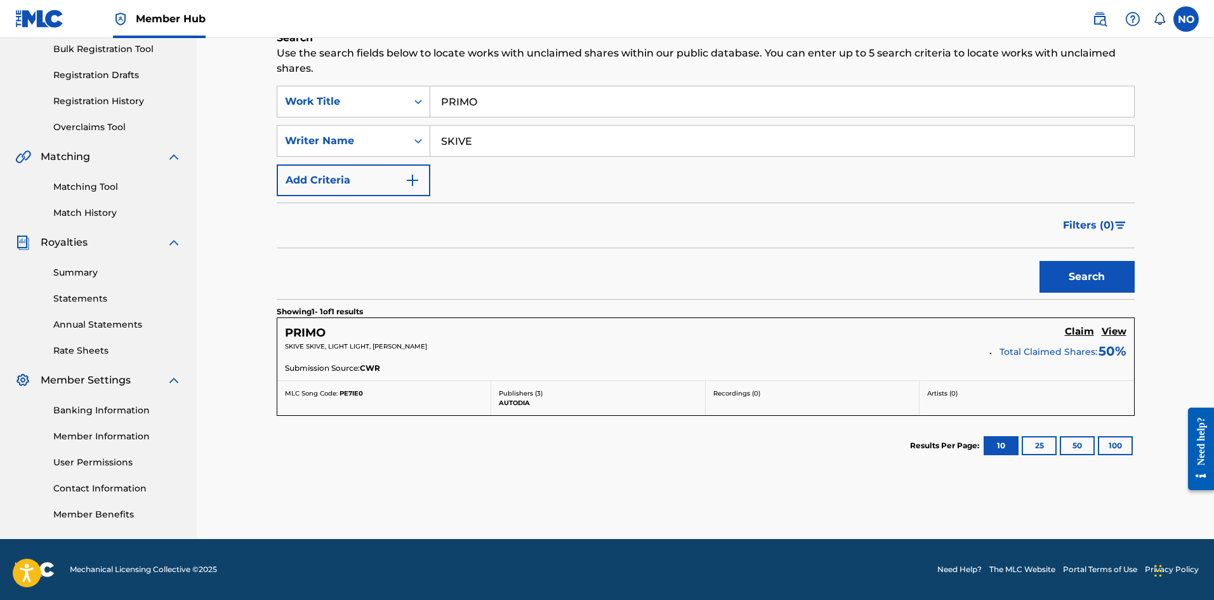
drag, startPoint x: 516, startPoint y: 110, endPoint x: 228, endPoint y: 139, distance: 290.2
click at [240, 142] on div "Claiming Tool Search Add Publishers & Shares Review Submit Search Use the searc…" at bounding box center [705, 193] width 1017 height 690
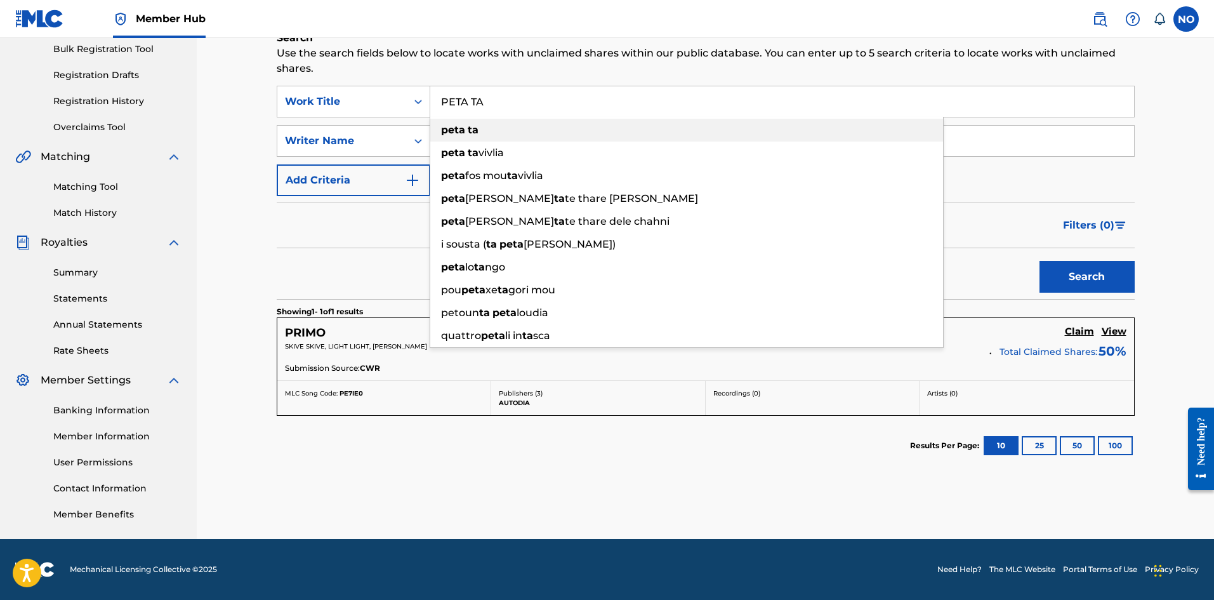
click at [456, 128] on strong "peta" at bounding box center [453, 130] width 24 height 12
type input "peta ta"
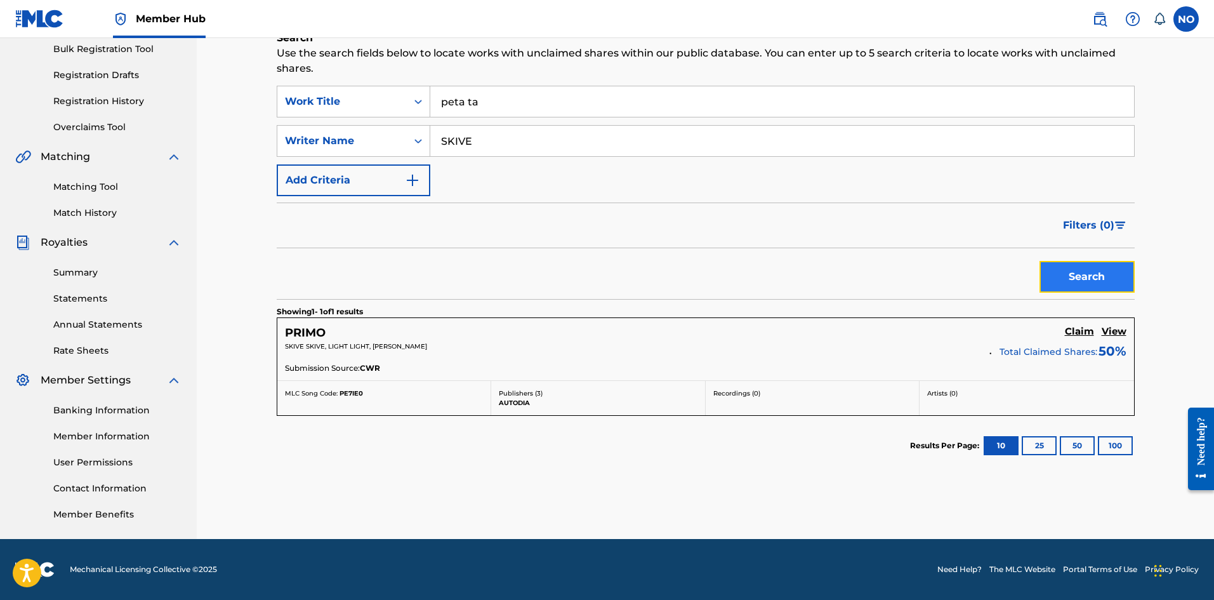
click at [1093, 280] on button "Search" at bounding box center [1086, 277] width 95 height 32
click at [307, 338] on h5 "PETA TA" at bounding box center [309, 333] width 49 height 15
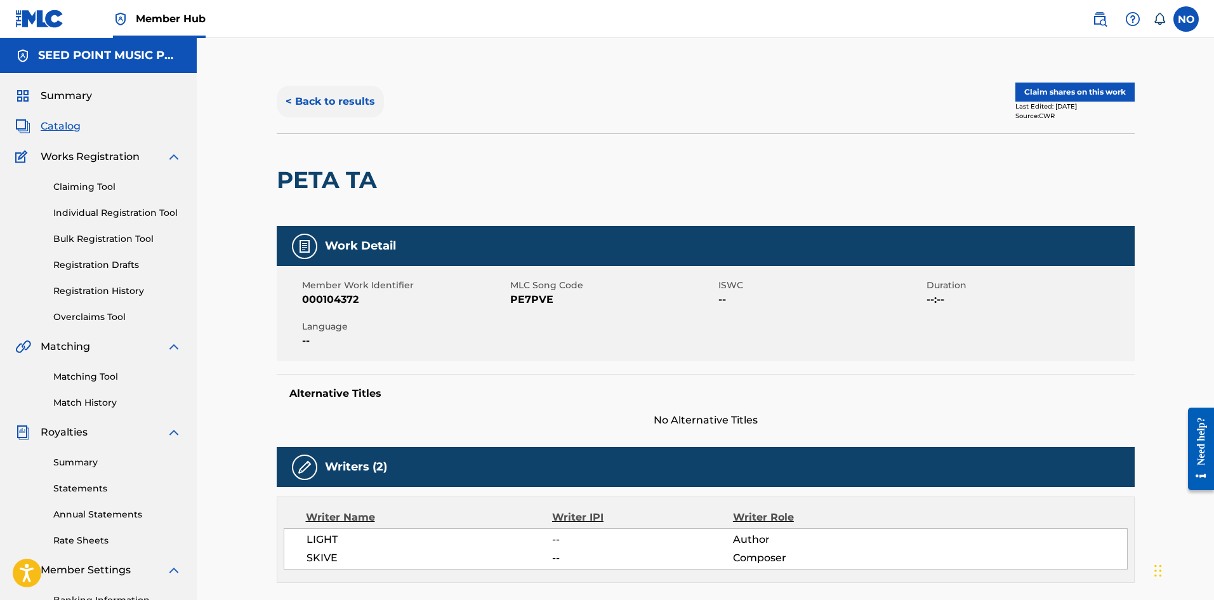
click at [329, 101] on button "< Back to results" at bounding box center [330, 102] width 107 height 32
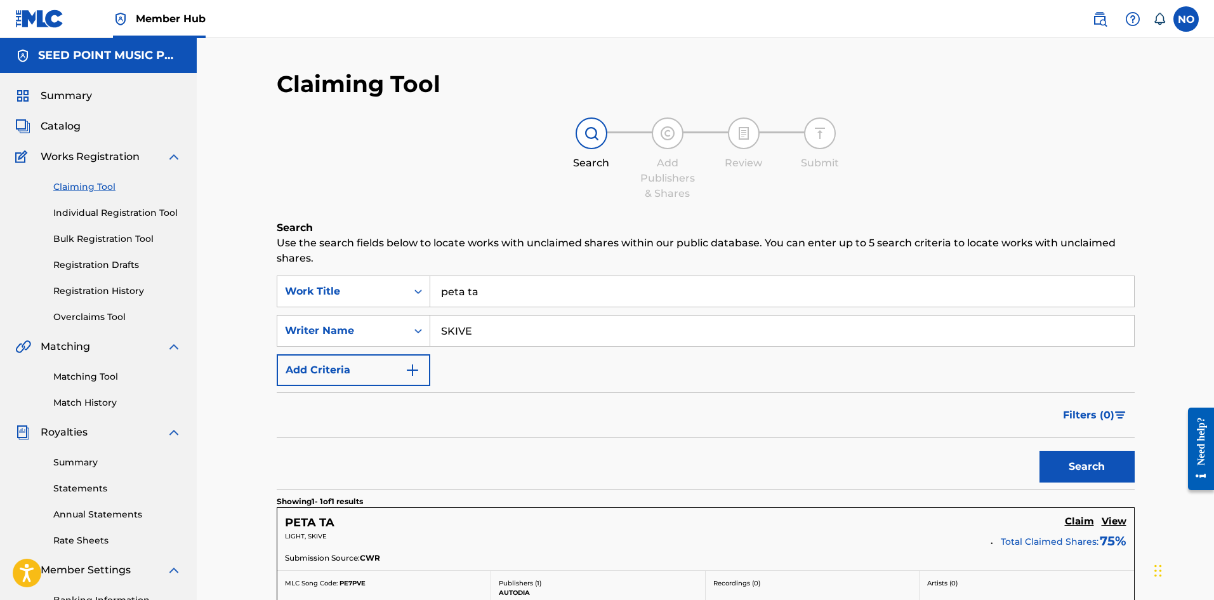
scroll to position [187, 0]
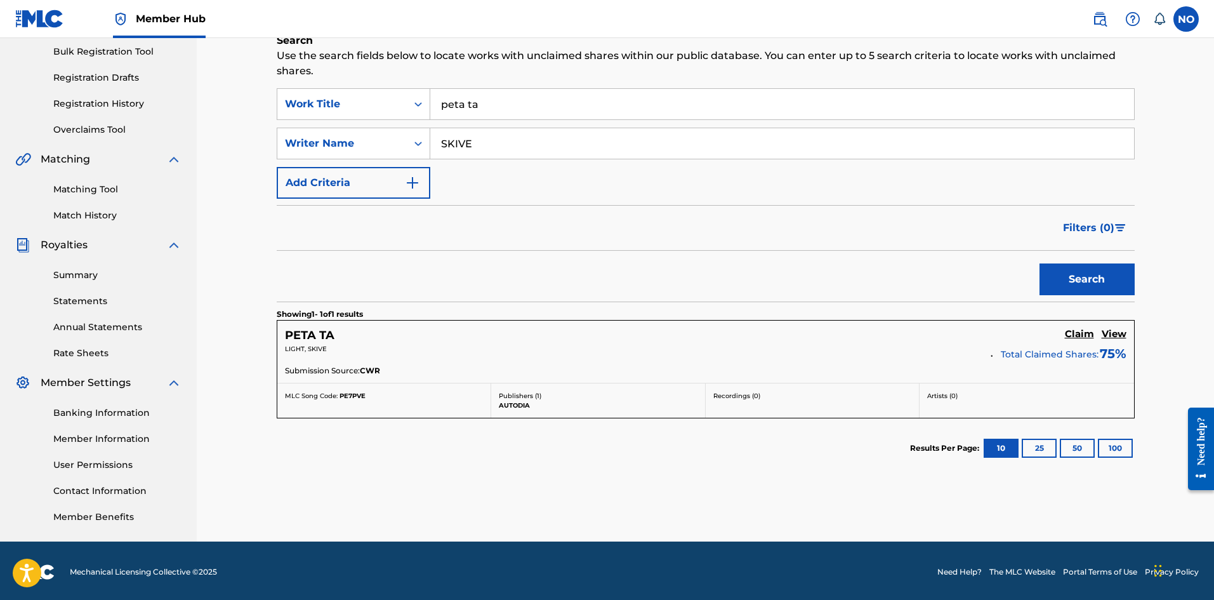
drag, startPoint x: 531, startPoint y: 106, endPoint x: 263, endPoint y: 96, distance: 268.0
click at [265, 98] on div "Claiming Tool Search Add Publishers & Shares Review Submit Search Use the searc…" at bounding box center [705, 212] width 888 height 659
type input "PAR TO ALLIOS"
click at [1039, 263] on button "Search" at bounding box center [1086, 279] width 95 height 32
click at [352, 337] on h5 "PARTO ALLIOS" at bounding box center [329, 335] width 88 height 15
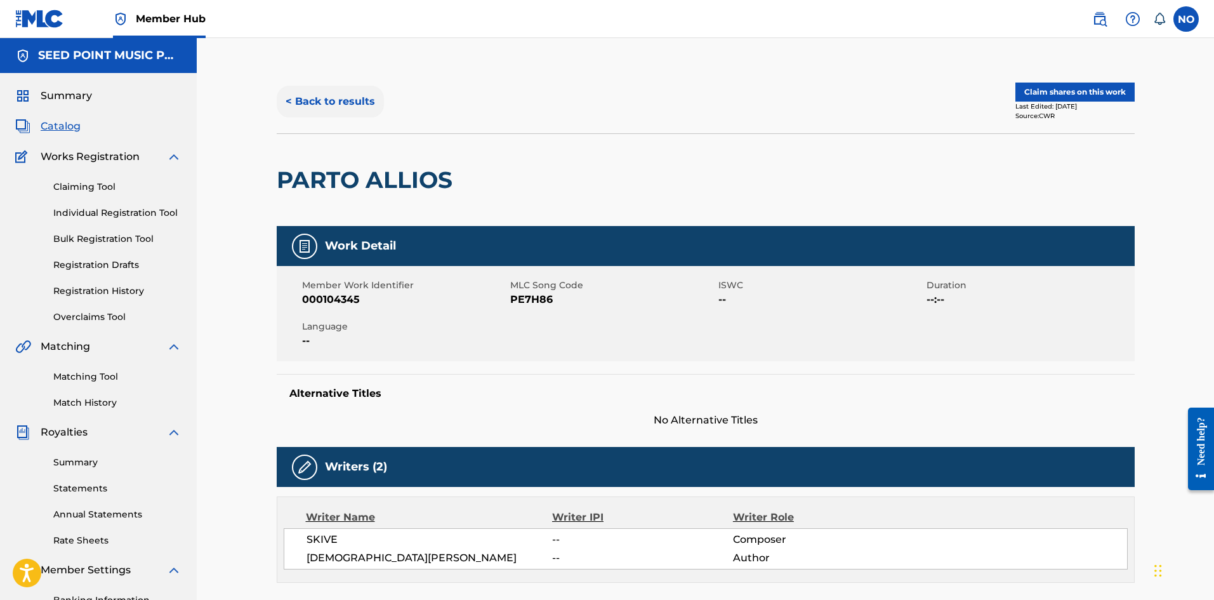
click at [310, 97] on button "< Back to results" at bounding box center [330, 102] width 107 height 32
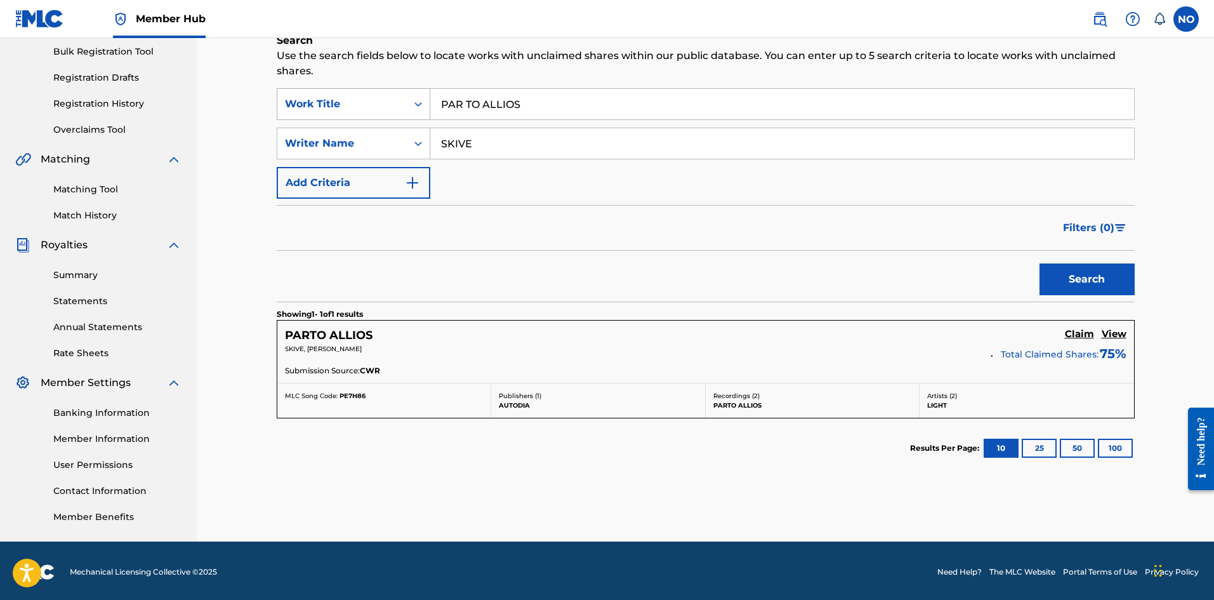
drag, startPoint x: 549, startPoint y: 114, endPoint x: 327, endPoint y: 111, distance: 221.5
click at [343, 102] on div "SearchWithCriteria9e80b841-04b9-4331-9f7a-f8fa33190f9e Work Title PAR TO ALLIOS" at bounding box center [706, 104] width 858 height 32
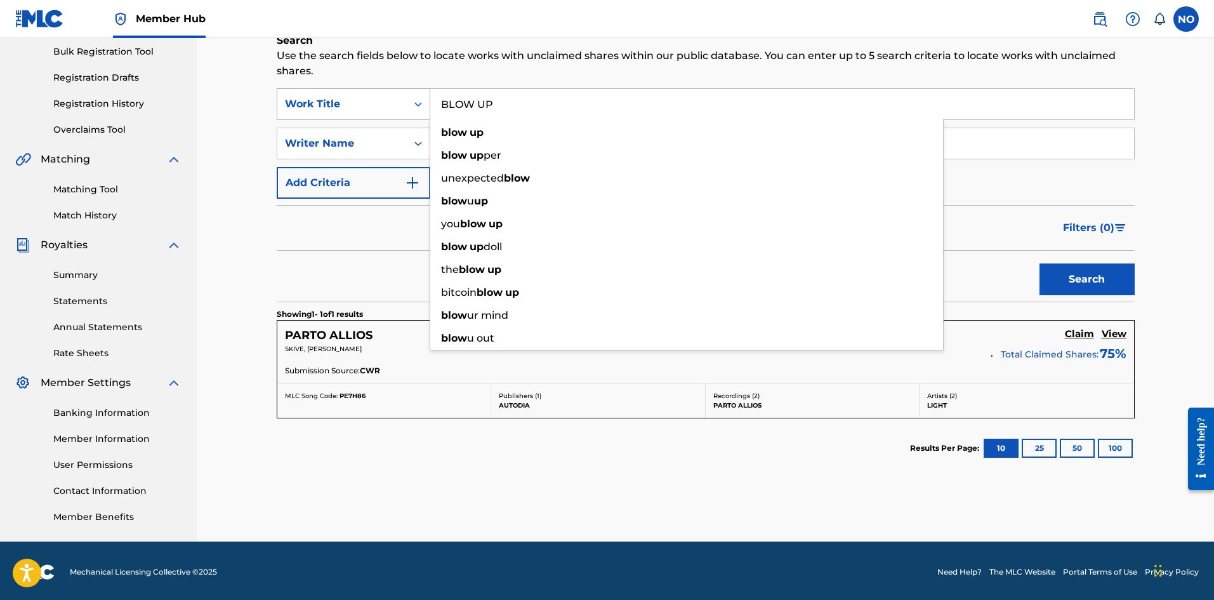
click at [1039, 263] on button "Search" at bounding box center [1086, 279] width 95 height 32
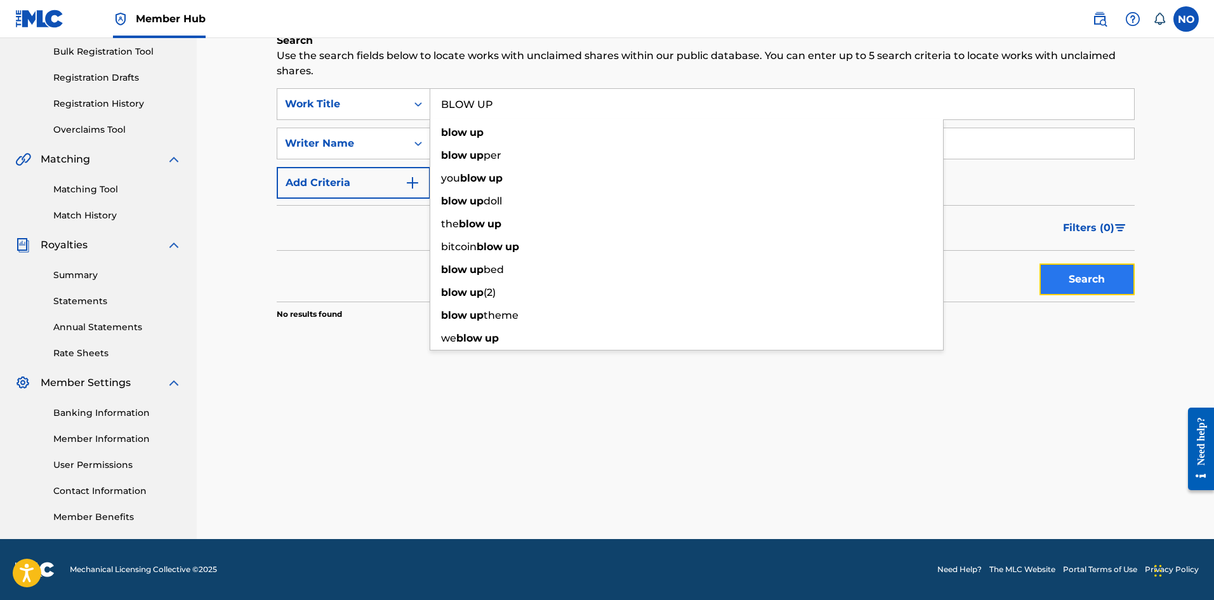
click at [1112, 280] on button "Search" at bounding box center [1086, 279] width 95 height 32
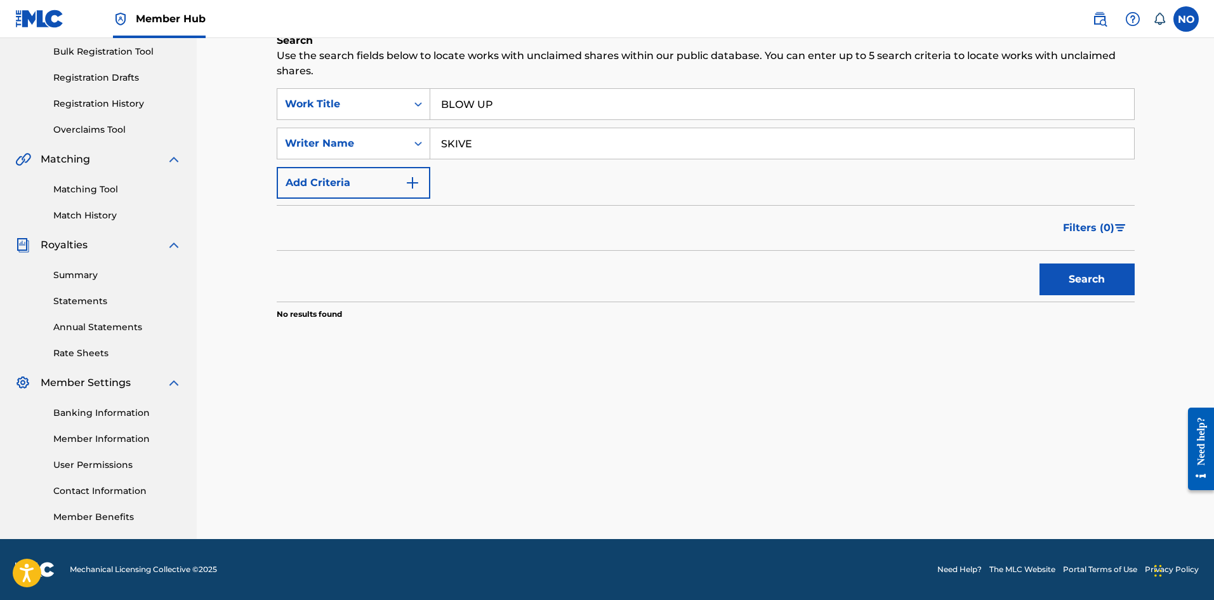
drag, startPoint x: 543, startPoint y: 112, endPoint x: 249, endPoint y: 82, distance: 295.2
click at [259, 110] on div "Claiming Tool Search Add Publishers & Shares Review Submit Search Use the searc…" at bounding box center [705, 195] width 1017 height 688
click at [1087, 276] on button "Search" at bounding box center [1086, 279] width 95 height 32
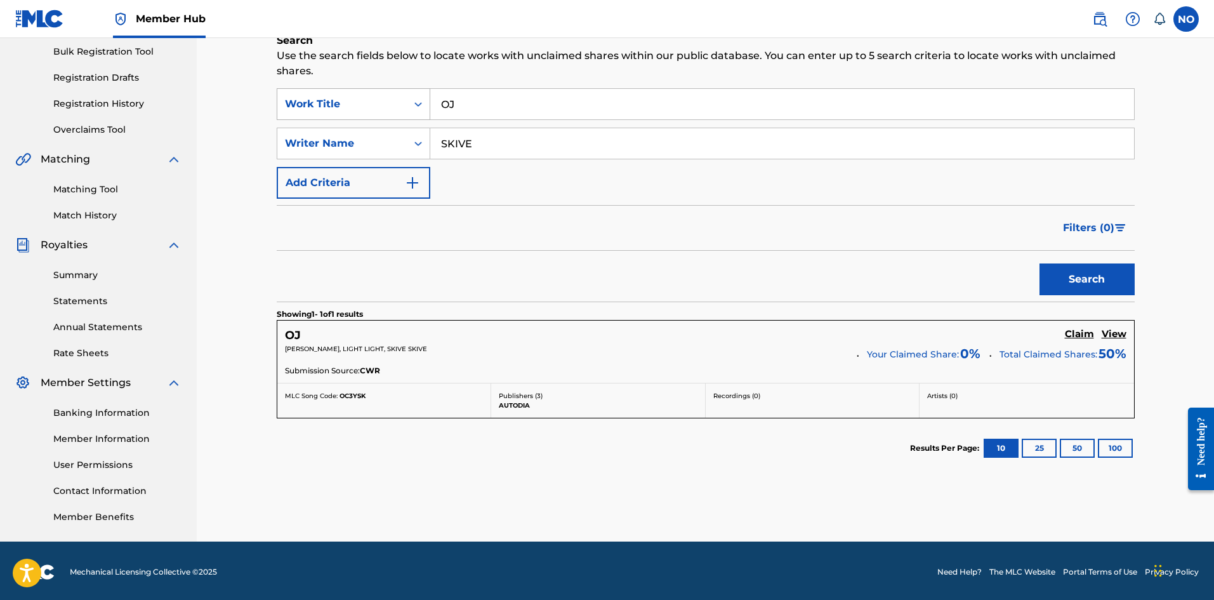
drag, startPoint x: 492, startPoint y: 102, endPoint x: 405, endPoint y: 110, distance: 87.4
click at [405, 110] on div "SearchWithCriteria9e80b841-04b9-4331-9f7a-f8fa33190f9e Work Title OJ" at bounding box center [706, 104] width 858 height 32
click at [1098, 277] on button "Search" at bounding box center [1086, 279] width 95 height 32
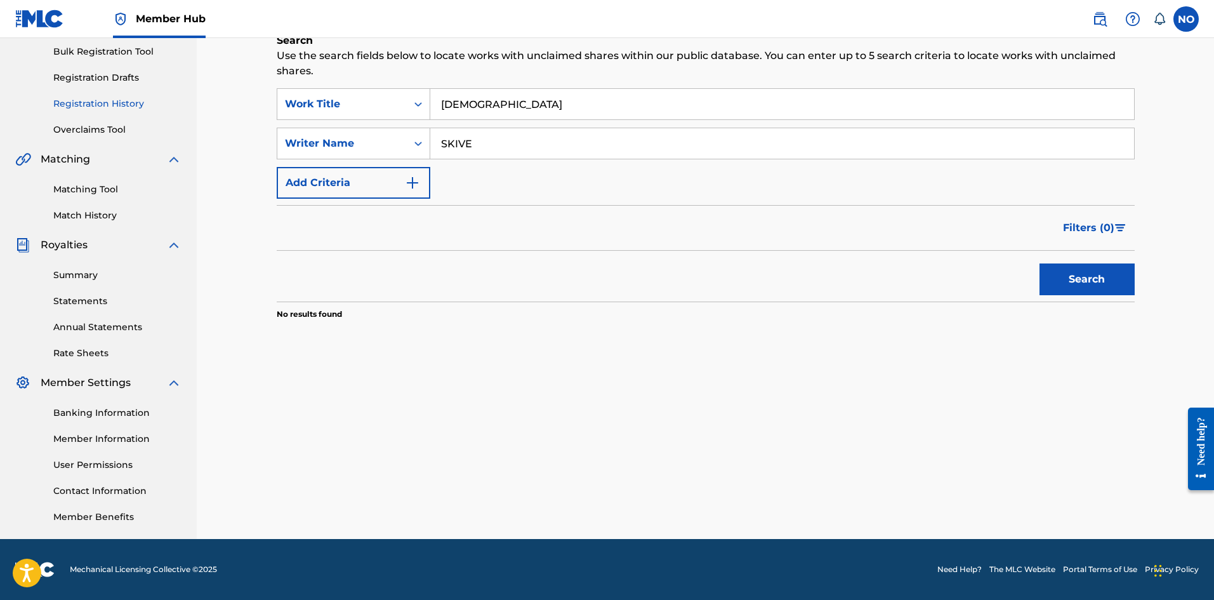
drag, startPoint x: 478, startPoint y: 104, endPoint x: 91, endPoint y: 100, distance: 387.7
click at [91, 100] on main "SEED POINT MUSIC PUBLISHING LTD Summary Catalog Works Registration Claiming Too…" at bounding box center [607, 195] width 1214 height 688
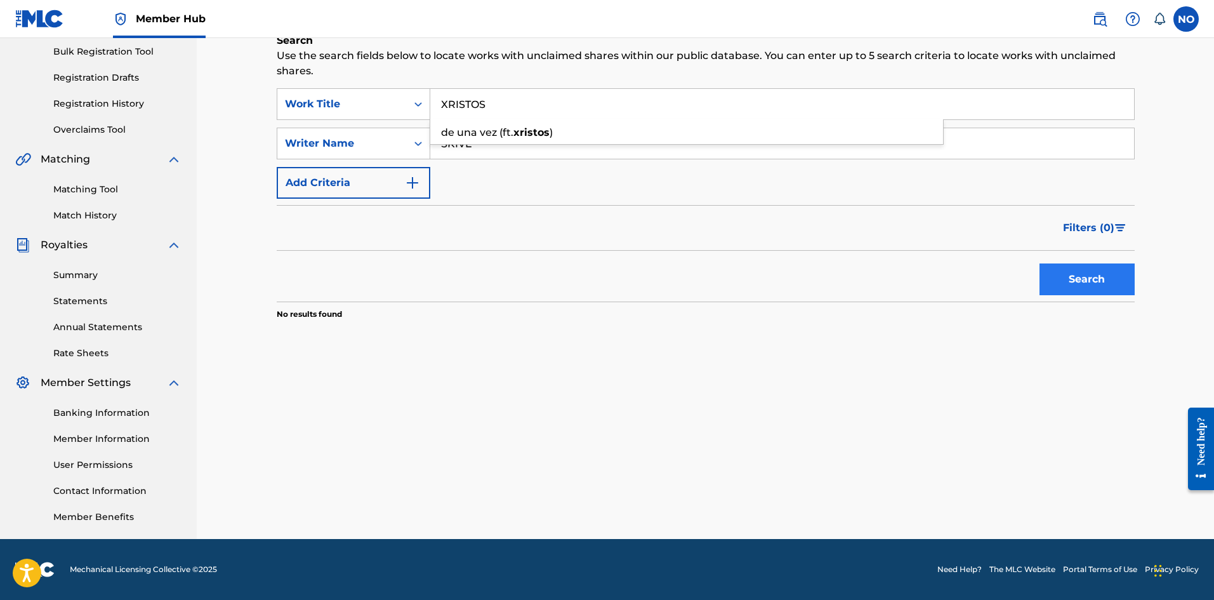
type input "XRISTOS"
click at [1074, 268] on button "Search" at bounding box center [1086, 279] width 95 height 32
